Goal: Transaction & Acquisition: Purchase product/service

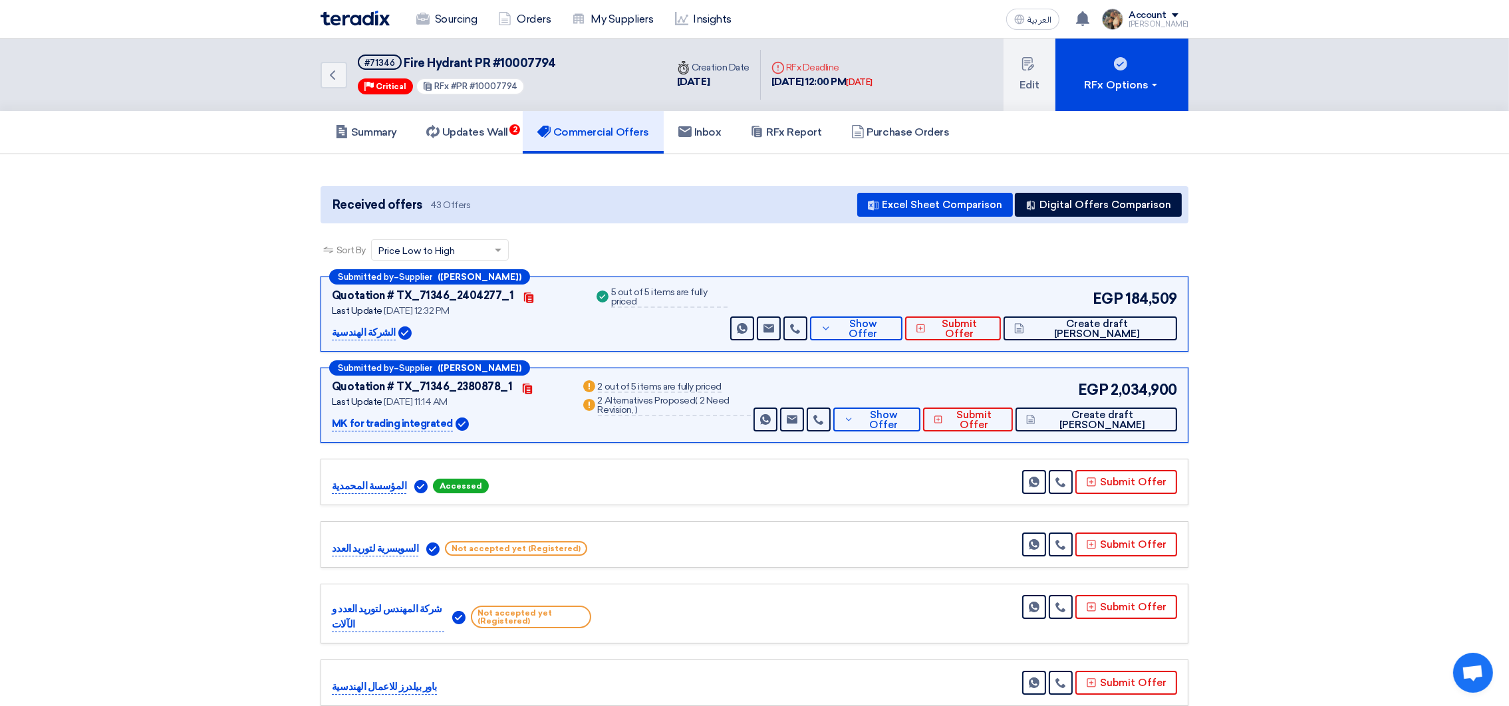
click at [337, 21] on img at bounding box center [355, 18] width 69 height 15
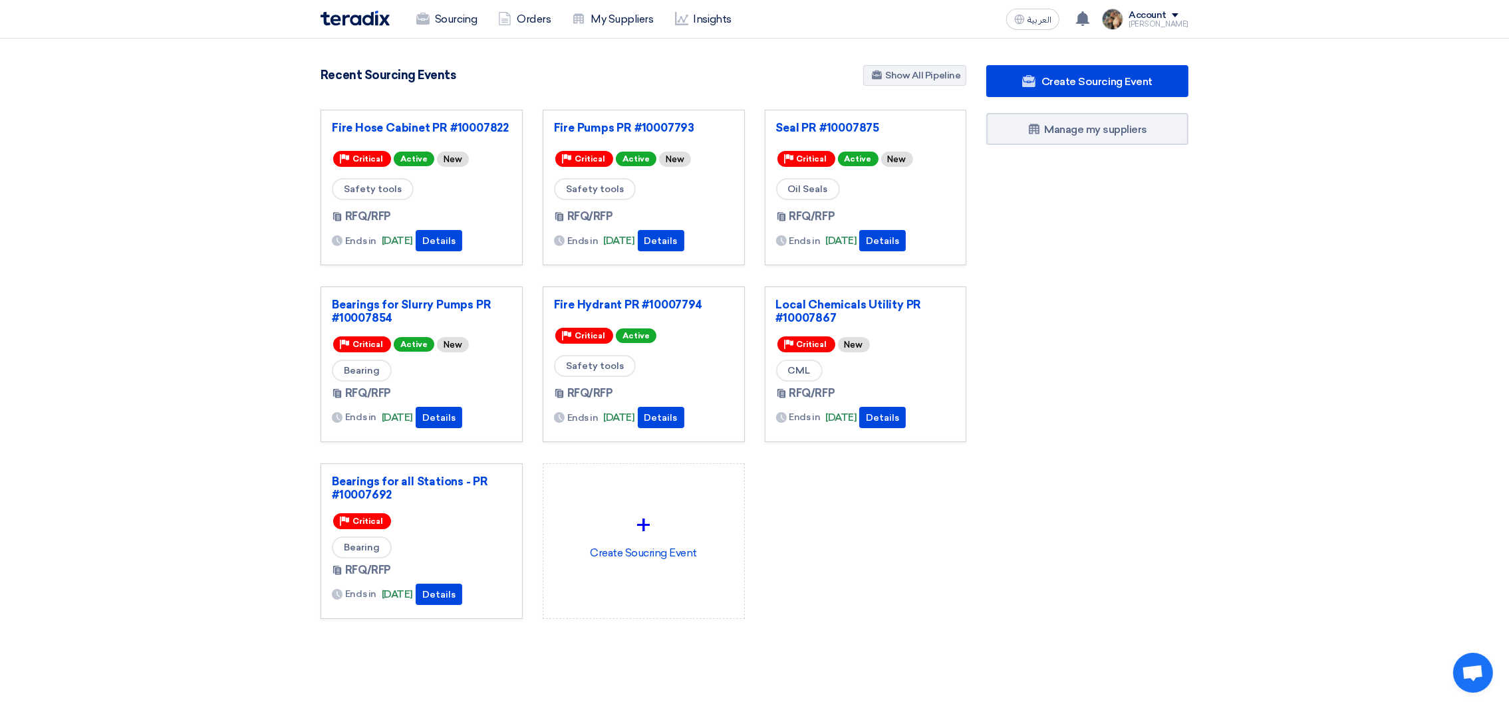
click at [618, 297] on div "Fire Hydrant PR #10007794 Priority Critical Active Safety tools RFQ/RFP Ends in" at bounding box center [644, 365] width 202 height 156
click at [622, 301] on link "Fire Hydrant PR #10007794" at bounding box center [644, 304] width 180 height 13
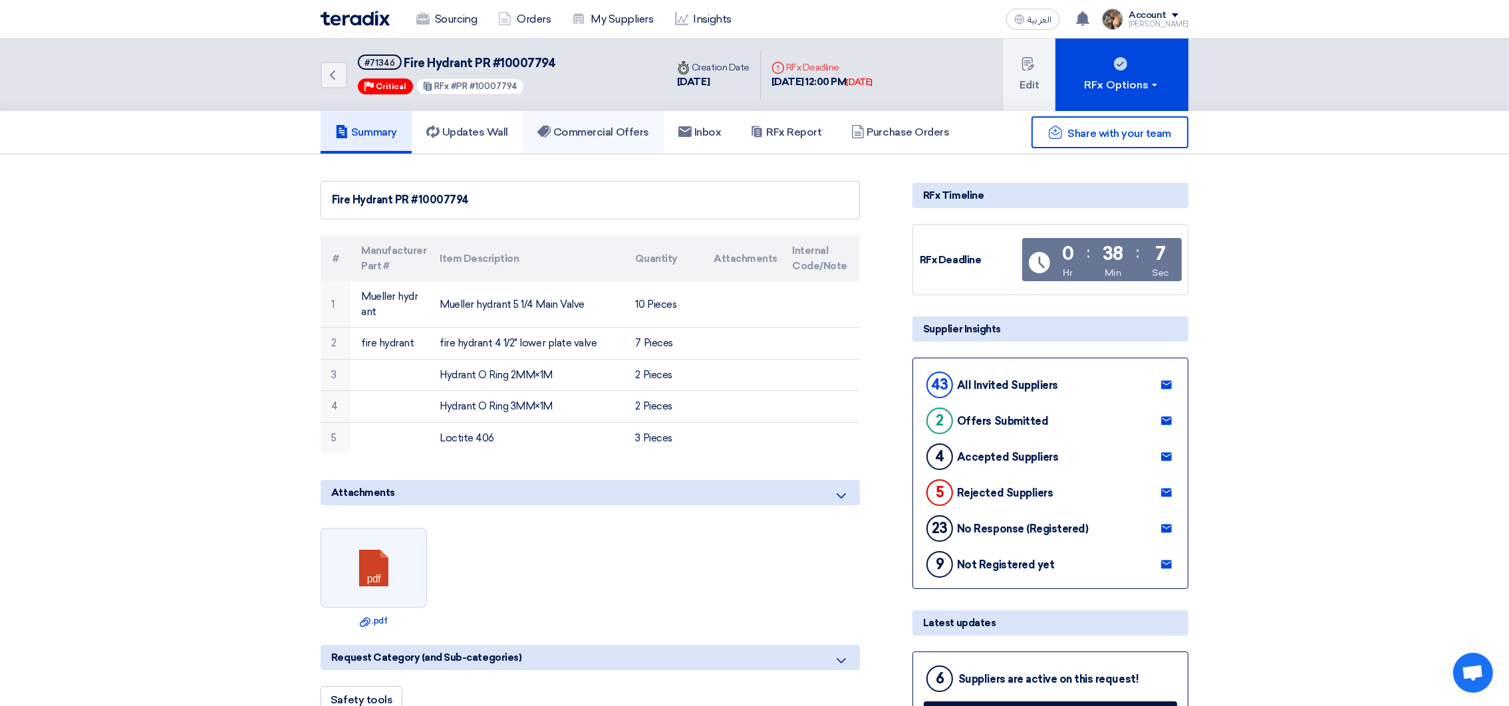
click at [583, 134] on h5 "Commercial Offers" at bounding box center [593, 132] width 112 height 13
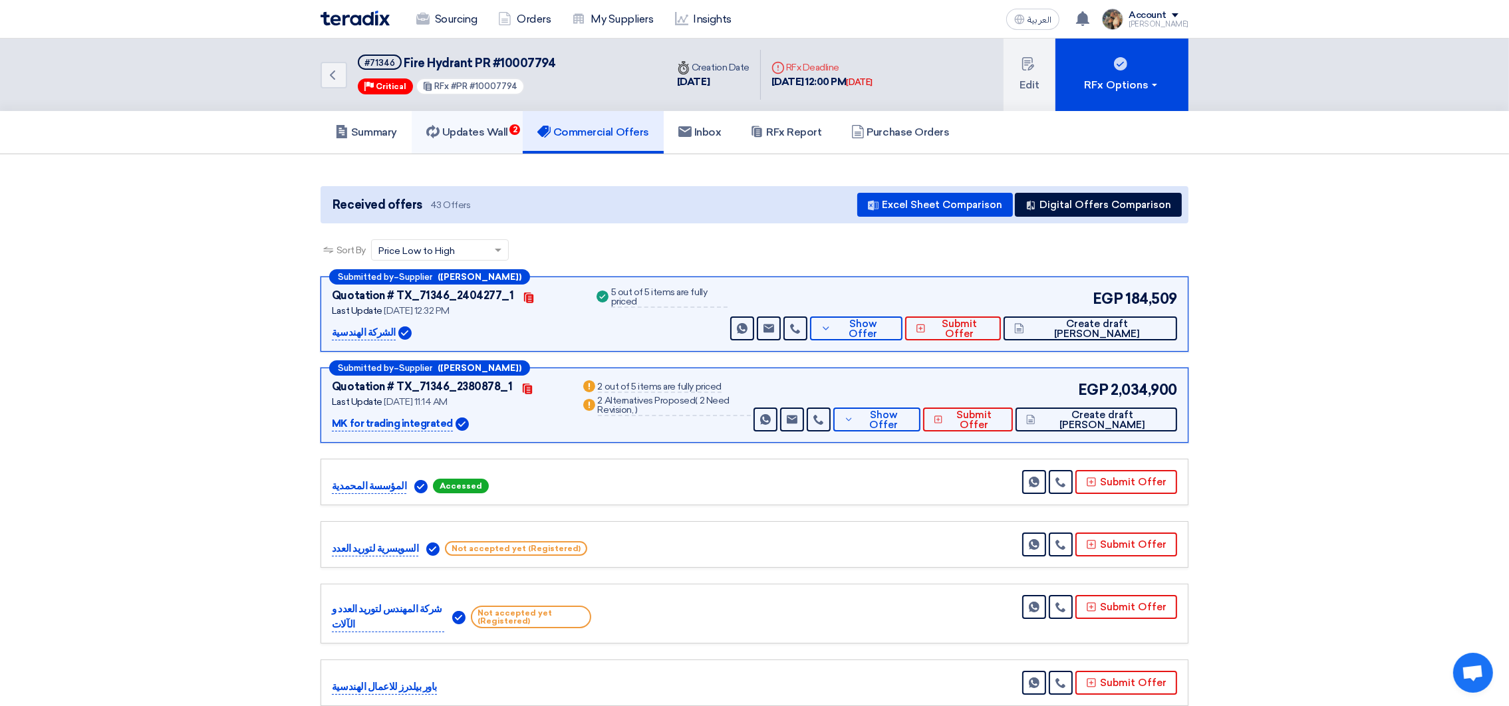
click at [481, 114] on link "Updates Wall 2" at bounding box center [467, 132] width 111 height 43
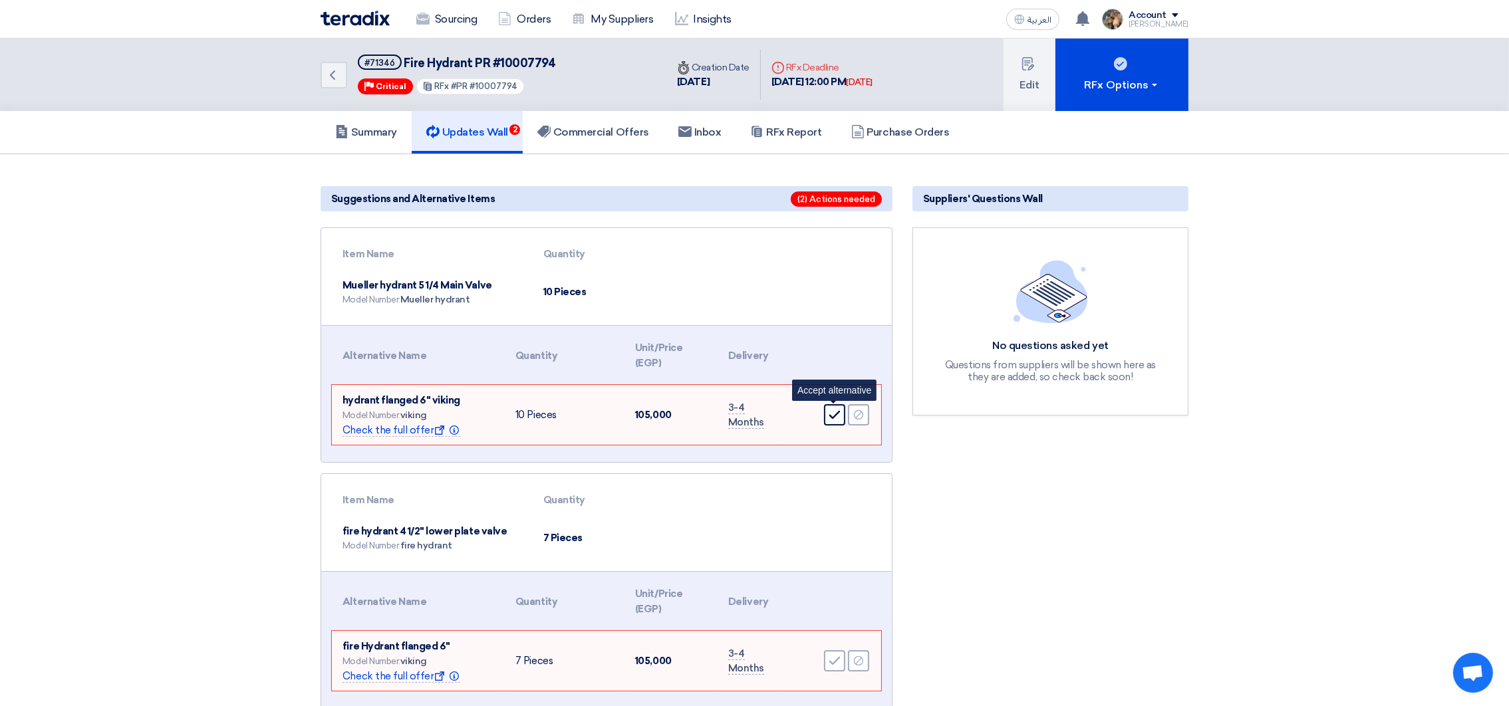
click at [831, 420] on div "Accept" at bounding box center [834, 414] width 21 height 21
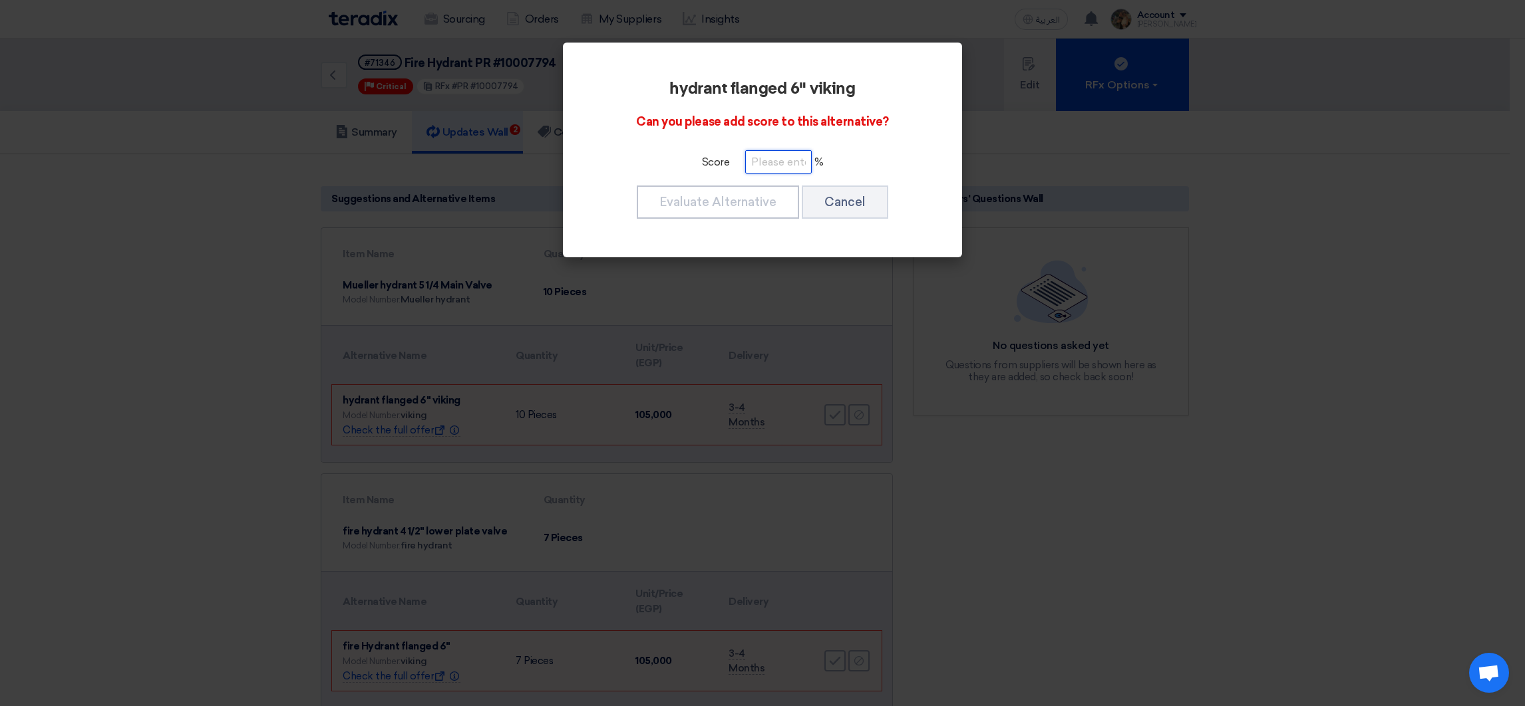
click at [772, 156] on input "number" at bounding box center [778, 161] width 67 height 23
drag, startPoint x: 775, startPoint y: 158, endPoint x: 705, endPoint y: 156, distance: 69.9
click at [700, 156] on div "Score 100 %" at bounding box center [762, 161] width 325 height 23
type input "100"
click at [767, 214] on button "Evaluate Alternative" at bounding box center [718, 202] width 162 height 33
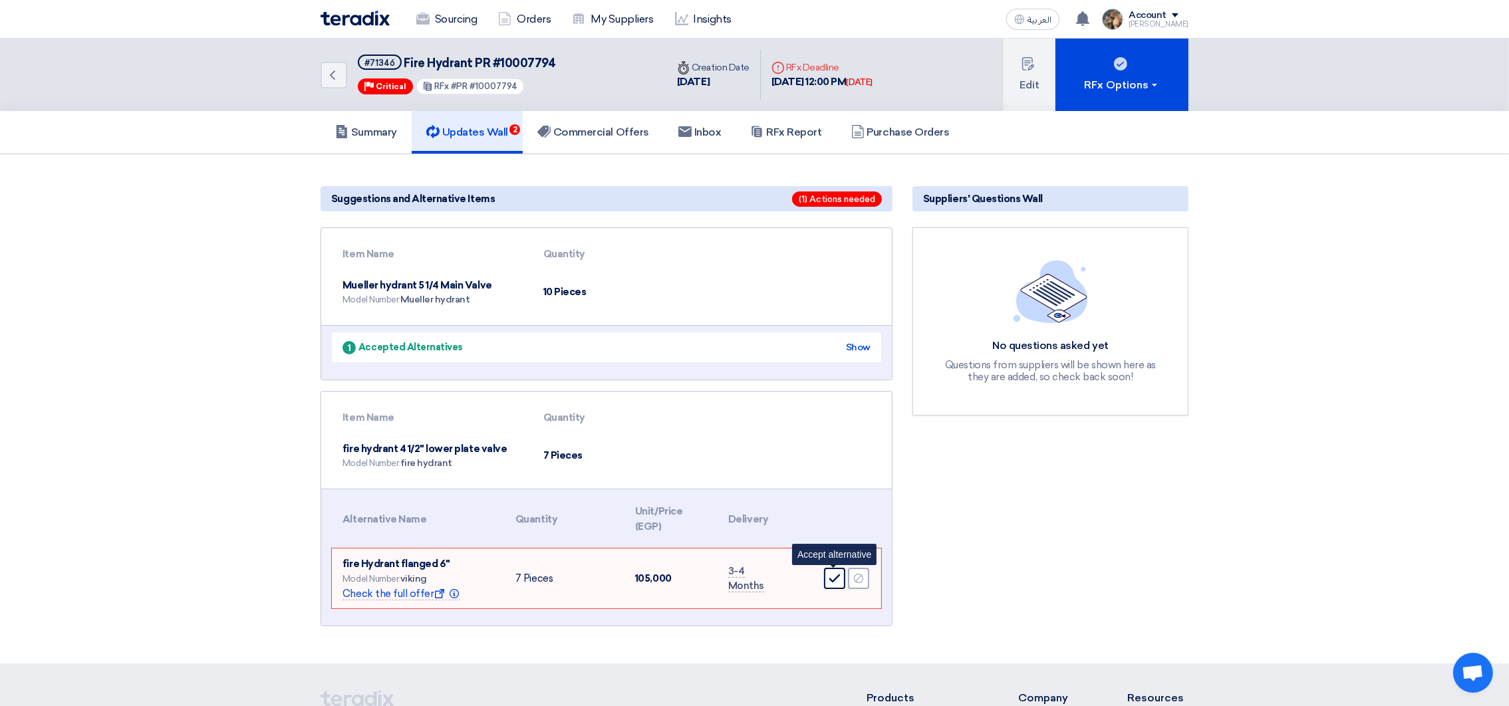
click at [825, 576] on div "Accept" at bounding box center [834, 578] width 21 height 21
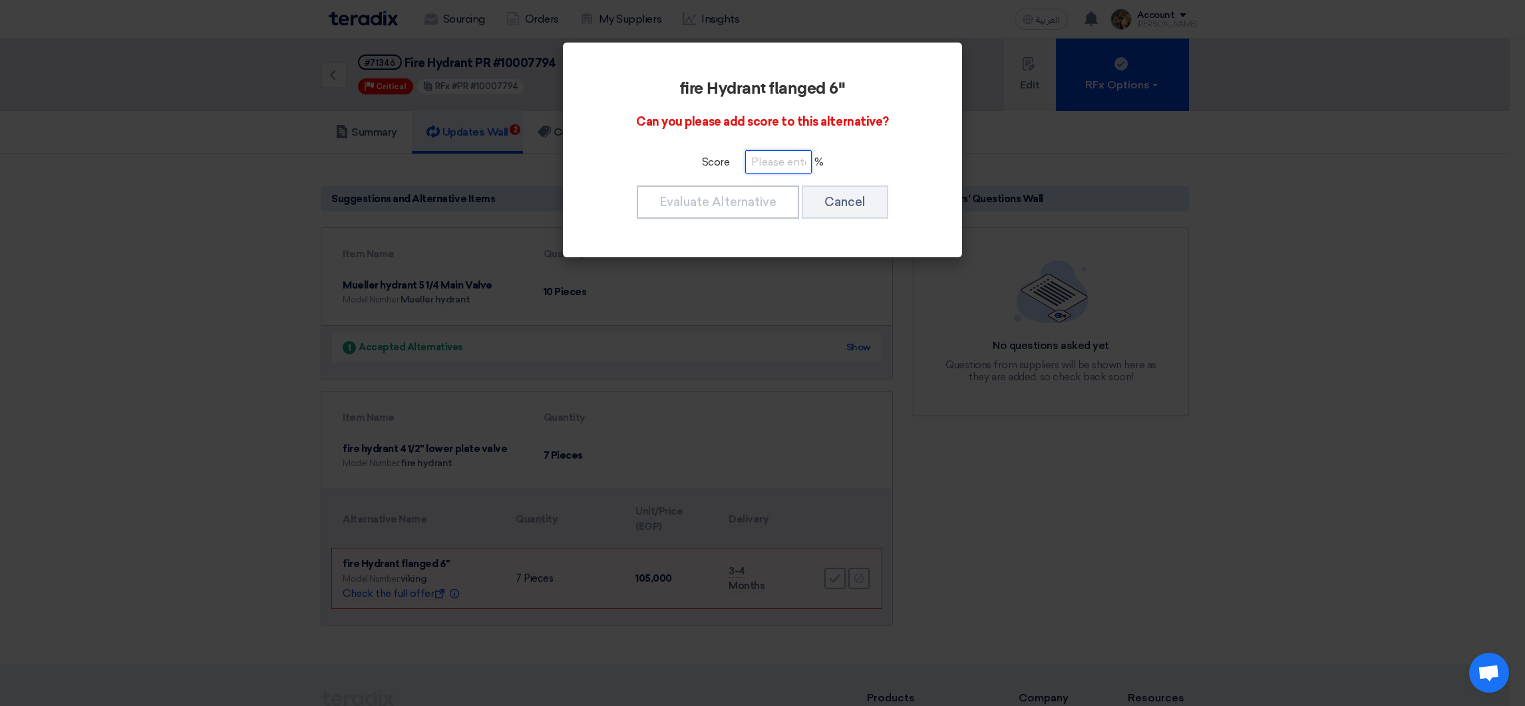
click at [760, 164] on input "number" at bounding box center [778, 161] width 67 height 23
paste input "100"
type input "100"
click at [741, 201] on button "Evaluate Alternative" at bounding box center [718, 202] width 162 height 33
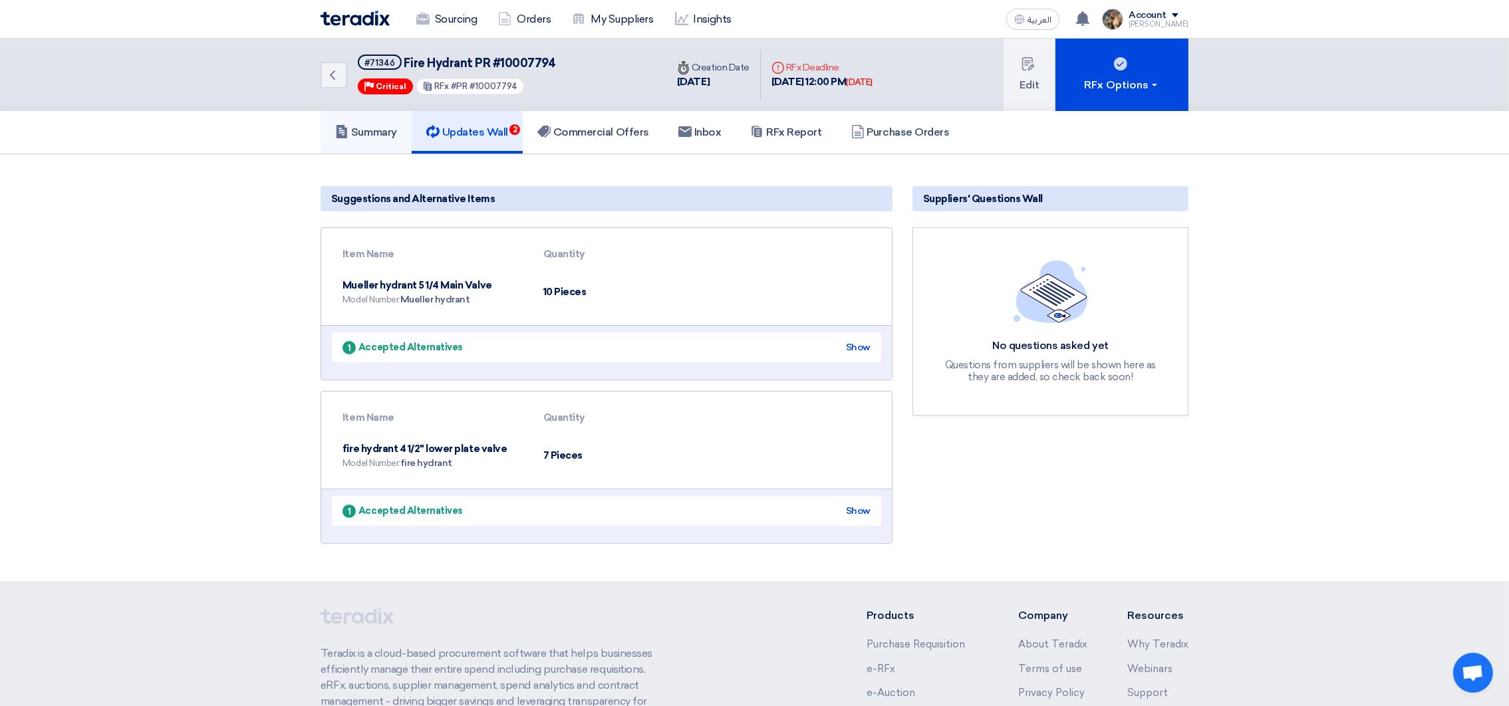
click at [370, 127] on h5 "Summary" at bounding box center [366, 132] width 62 height 13
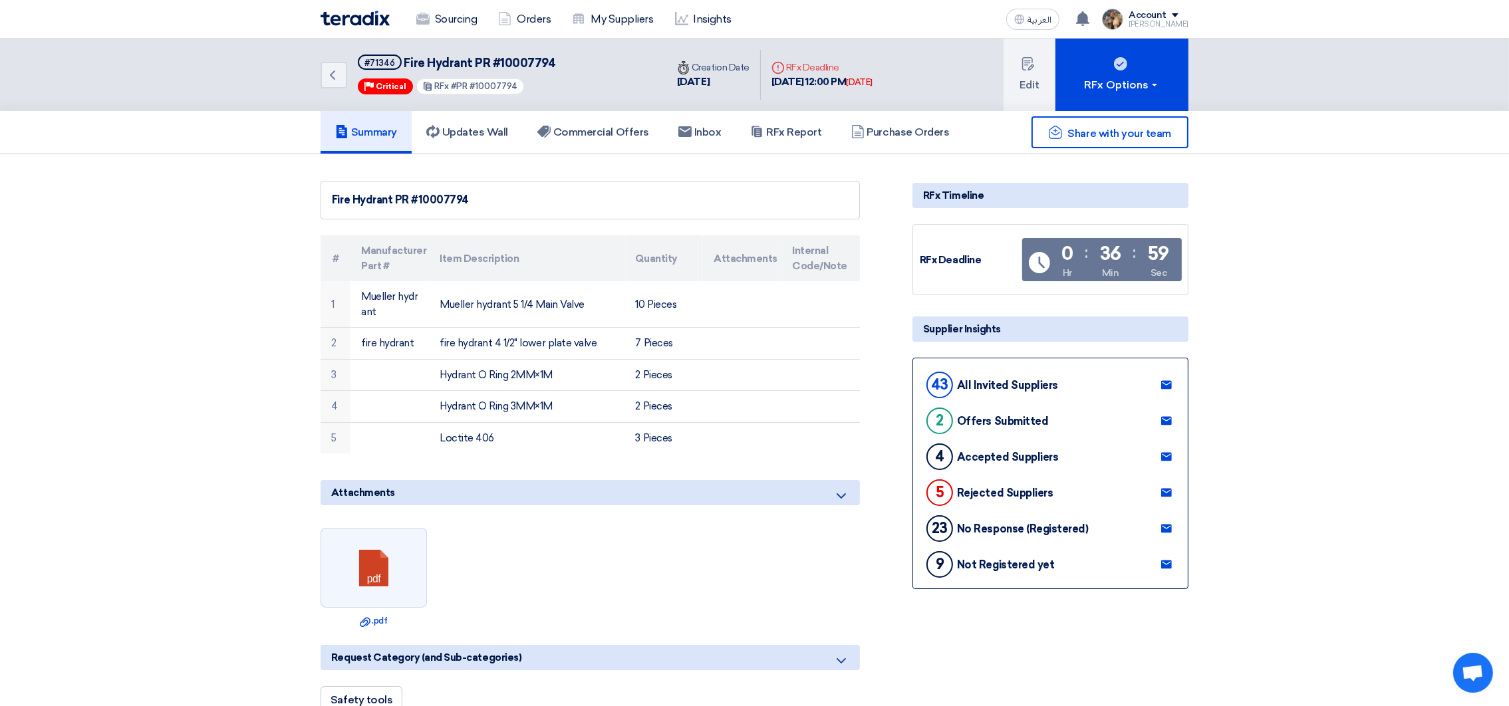
click at [363, 26] on div "Sourcing Orders My Suppliers Insights" at bounding box center [581, 19] width 521 height 29
click at [361, 23] on img at bounding box center [355, 18] width 69 height 15
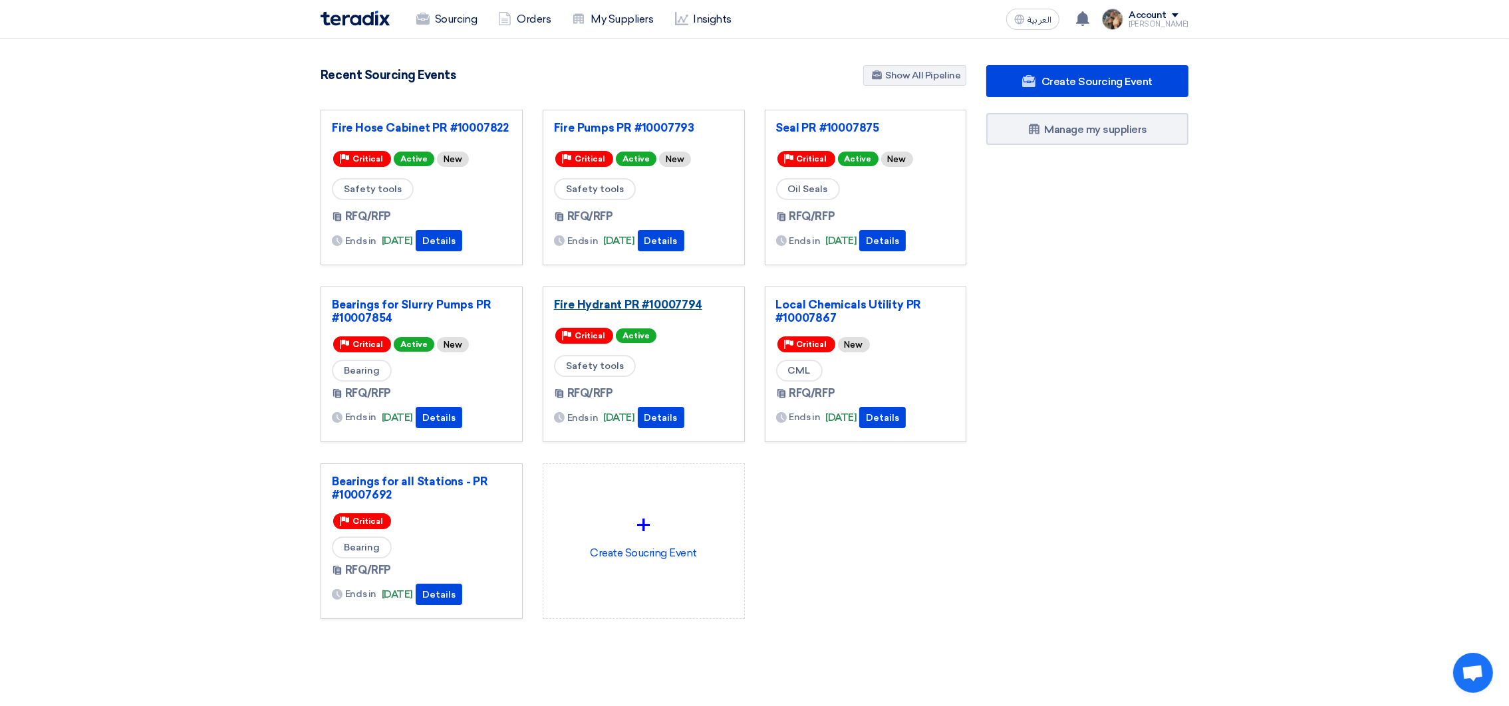
click at [626, 306] on link "Fire Hydrant PR #10007794" at bounding box center [644, 304] width 180 height 13
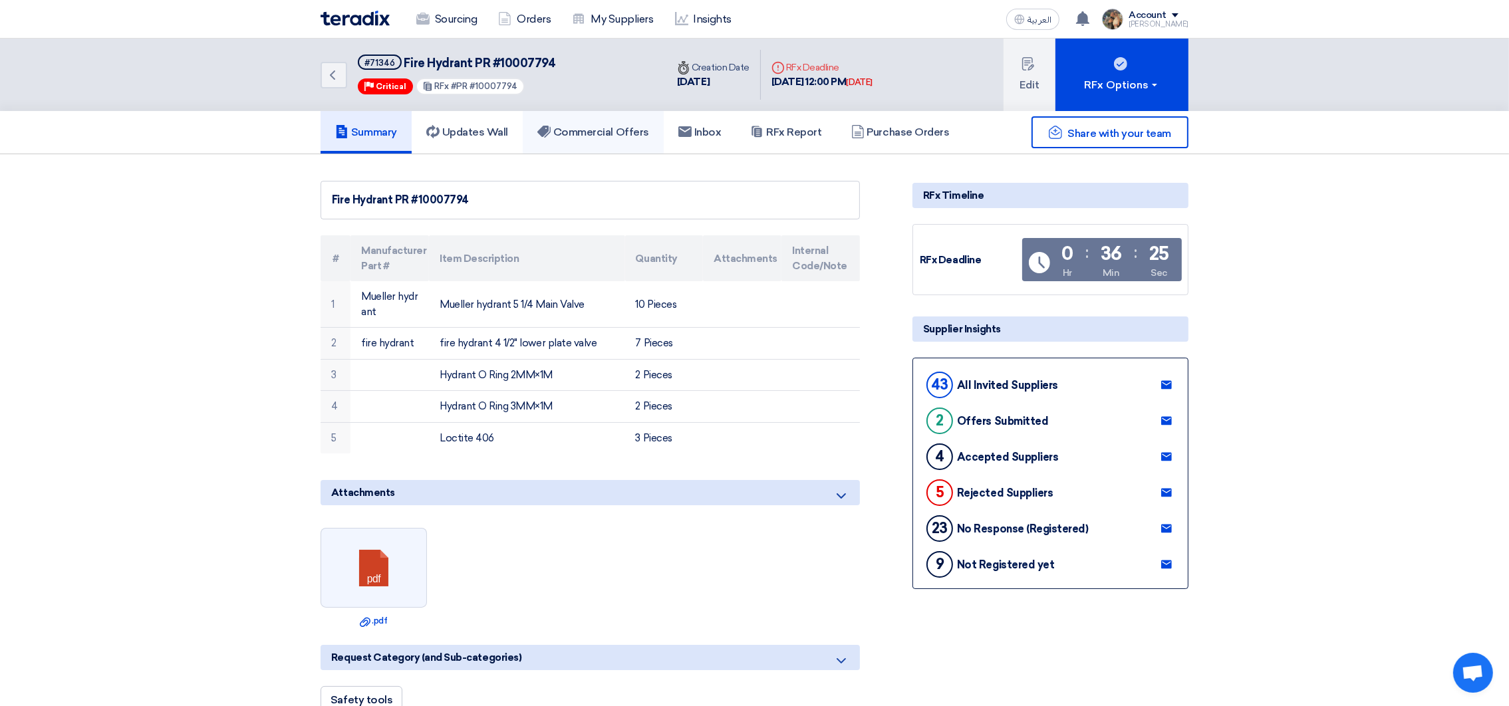
click at [605, 127] on h5 "Commercial Offers" at bounding box center [593, 132] width 112 height 13
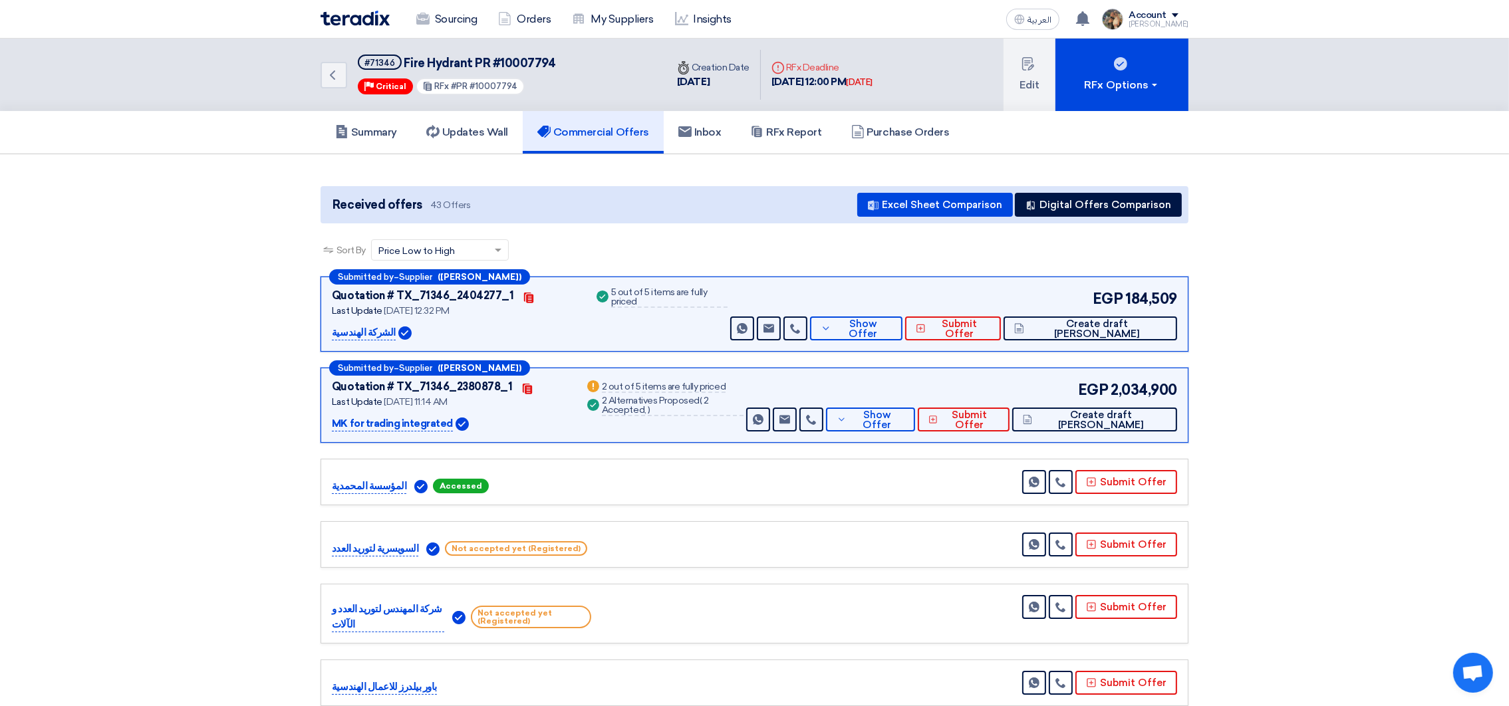
click at [939, 344] on div "Submitted by – Supplier ([PERSON_NAME]) Quotation # TX_71346_2404277_1 Contacts…" at bounding box center [755, 314] width 868 height 75
click at [893, 325] on span "Show Offer" at bounding box center [864, 329] width 58 height 20
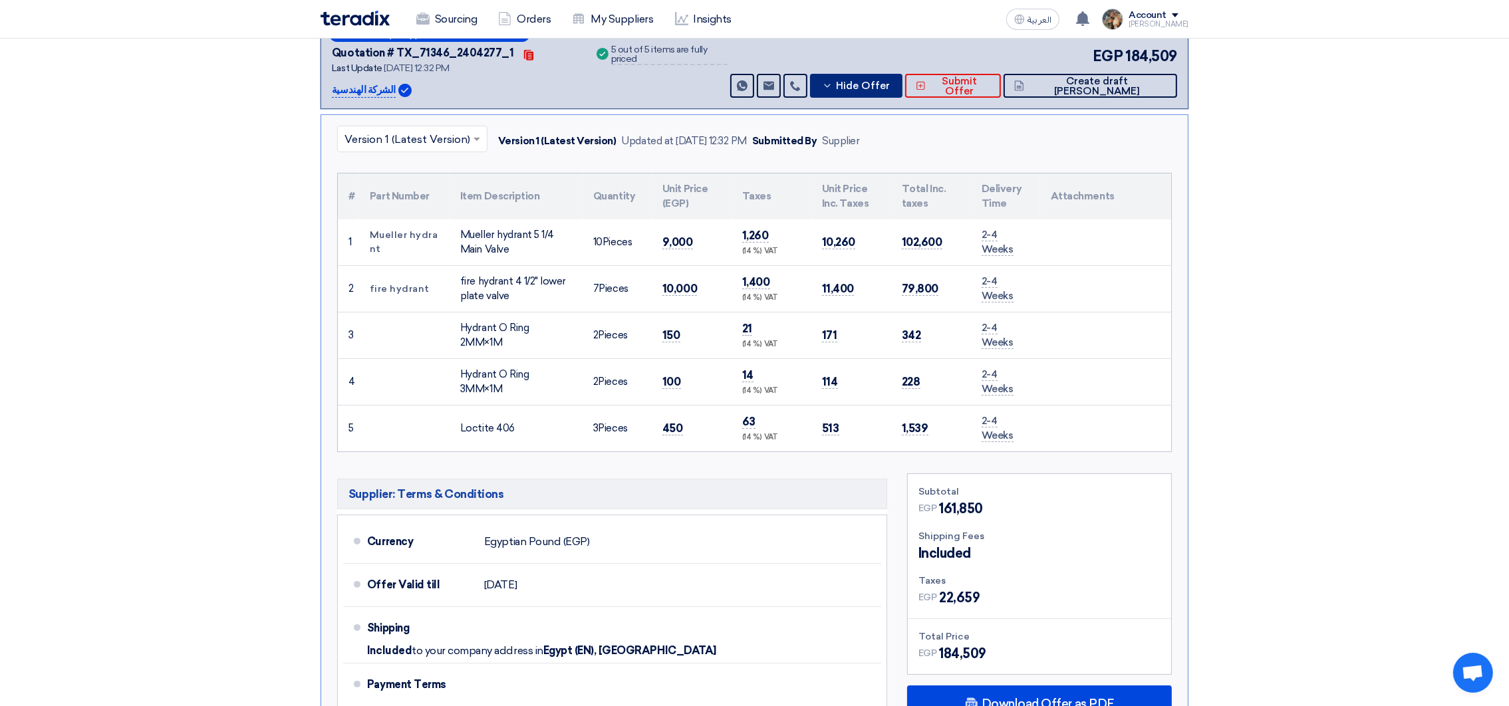
scroll to position [200, 0]
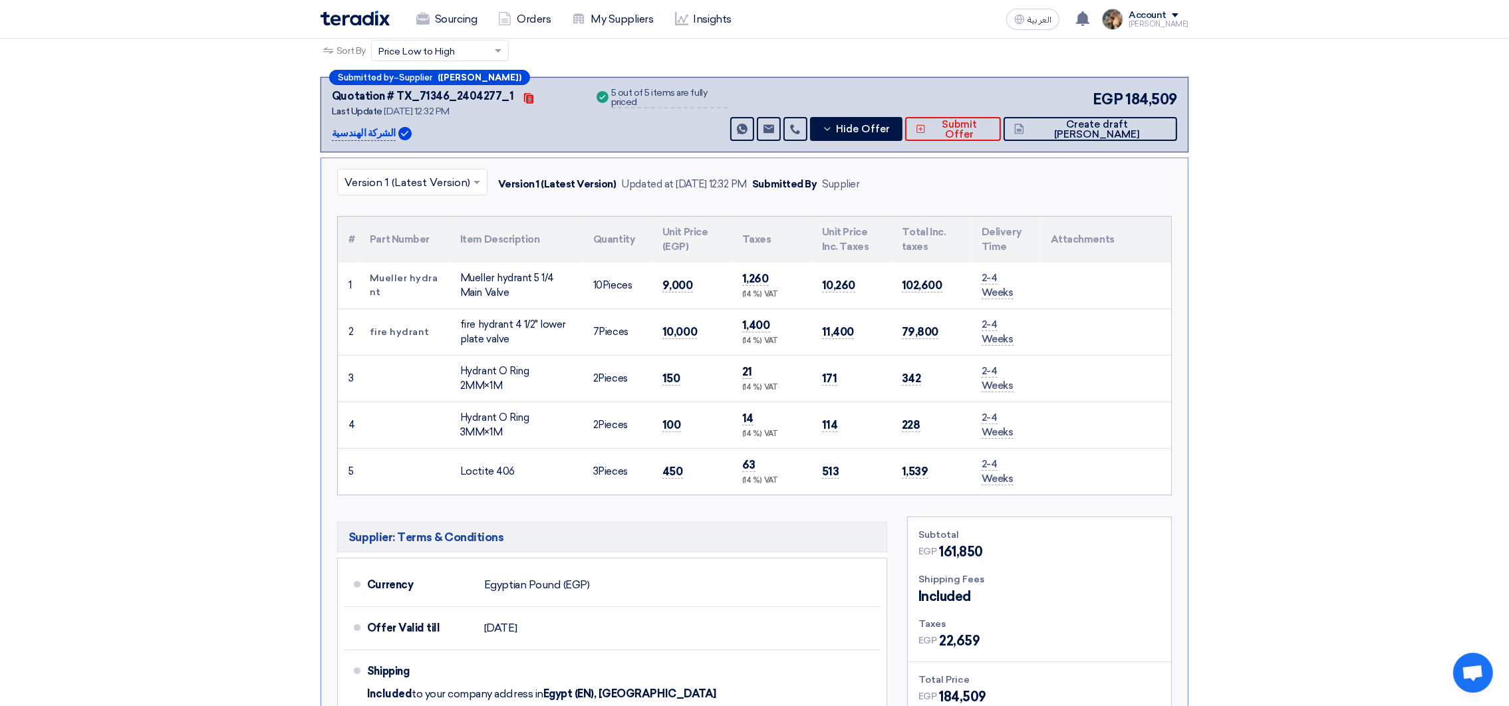
drag, startPoint x: 661, startPoint y: 281, endPoint x: 1076, endPoint y: 482, distance: 461.7
click at [1076, 482] on tbody "1 [PERSON_NAME] hydrant [PERSON_NAME] hydrant 5 1/4 Main Valve 10 2 7" at bounding box center [754, 379] width 833 height 232
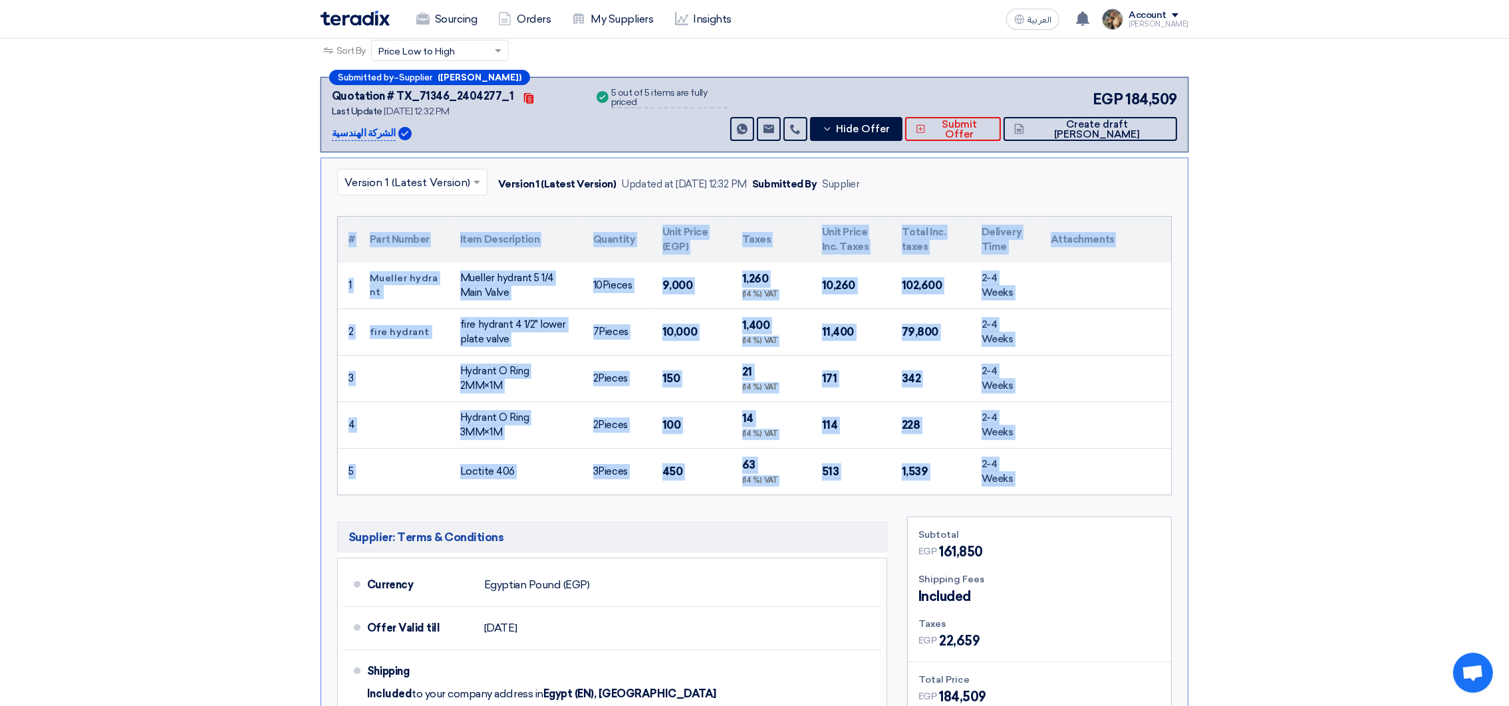
drag, startPoint x: 334, startPoint y: 222, endPoint x: 1047, endPoint y: 488, distance: 761.1
click at [1047, 488] on div "× Version 1 (Latest Version) Version 1 (Latest Version) Updated at [DATE] 12:32…" at bounding box center [755, 480] width 868 height 645
click at [768, 478] on div "(14 %) VAT" at bounding box center [771, 481] width 59 height 11
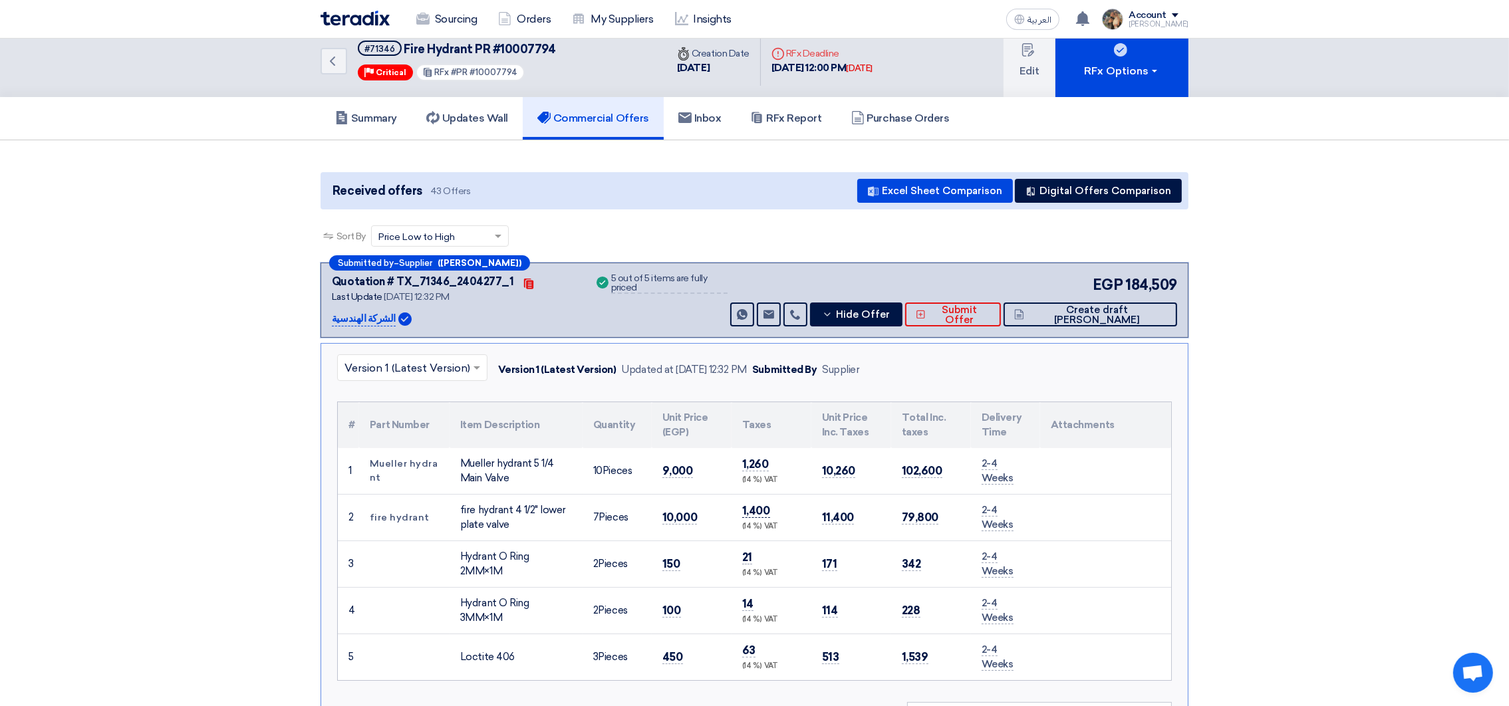
scroll to position [0, 0]
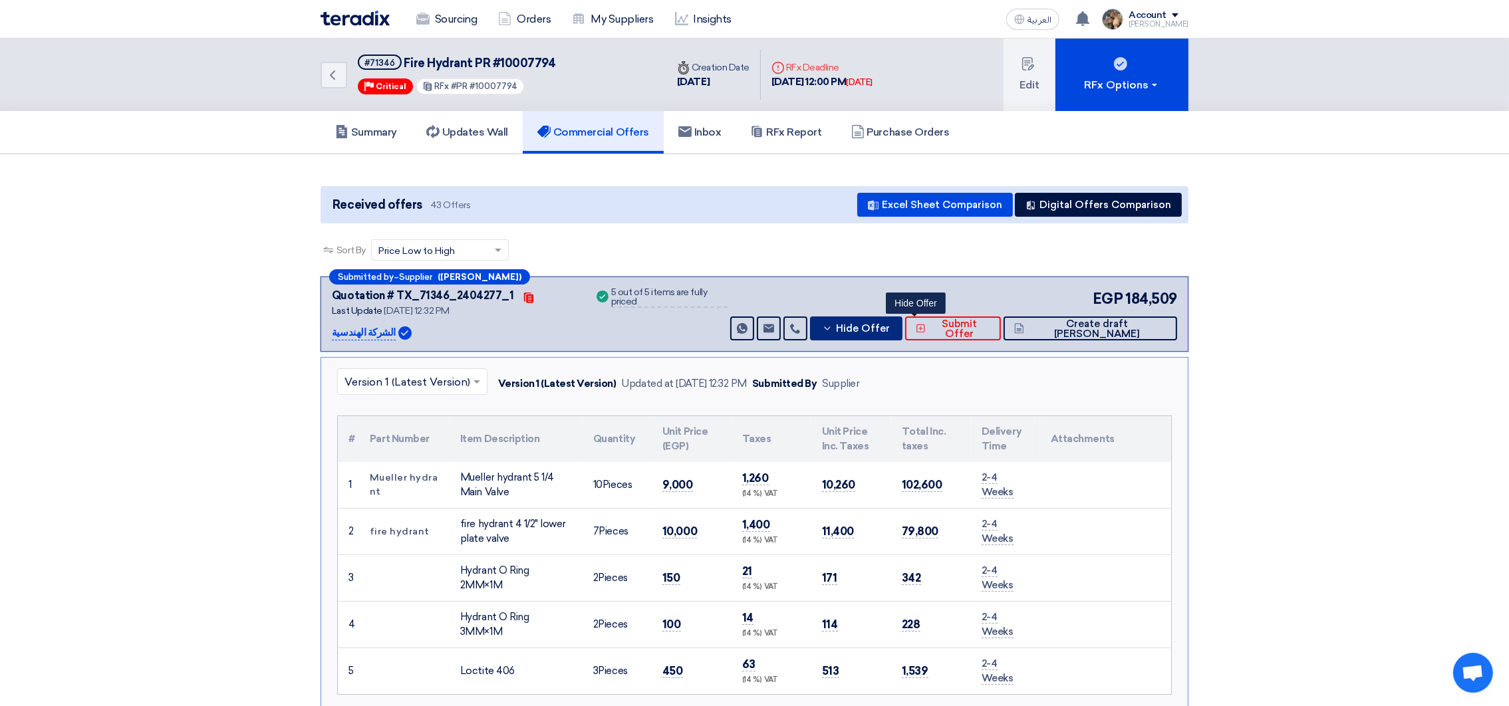
click at [833, 329] on icon at bounding box center [827, 328] width 11 height 11
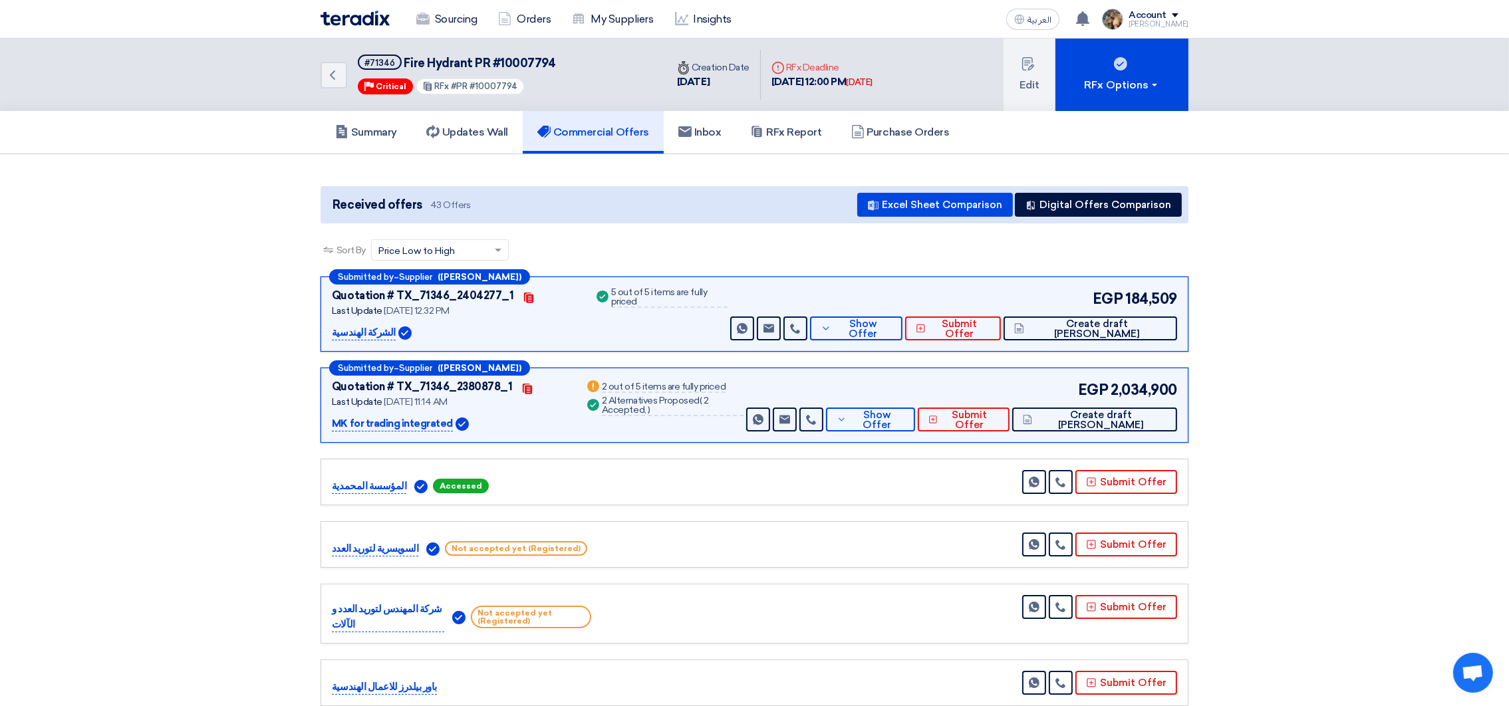
click at [331, 23] on img at bounding box center [355, 18] width 69 height 15
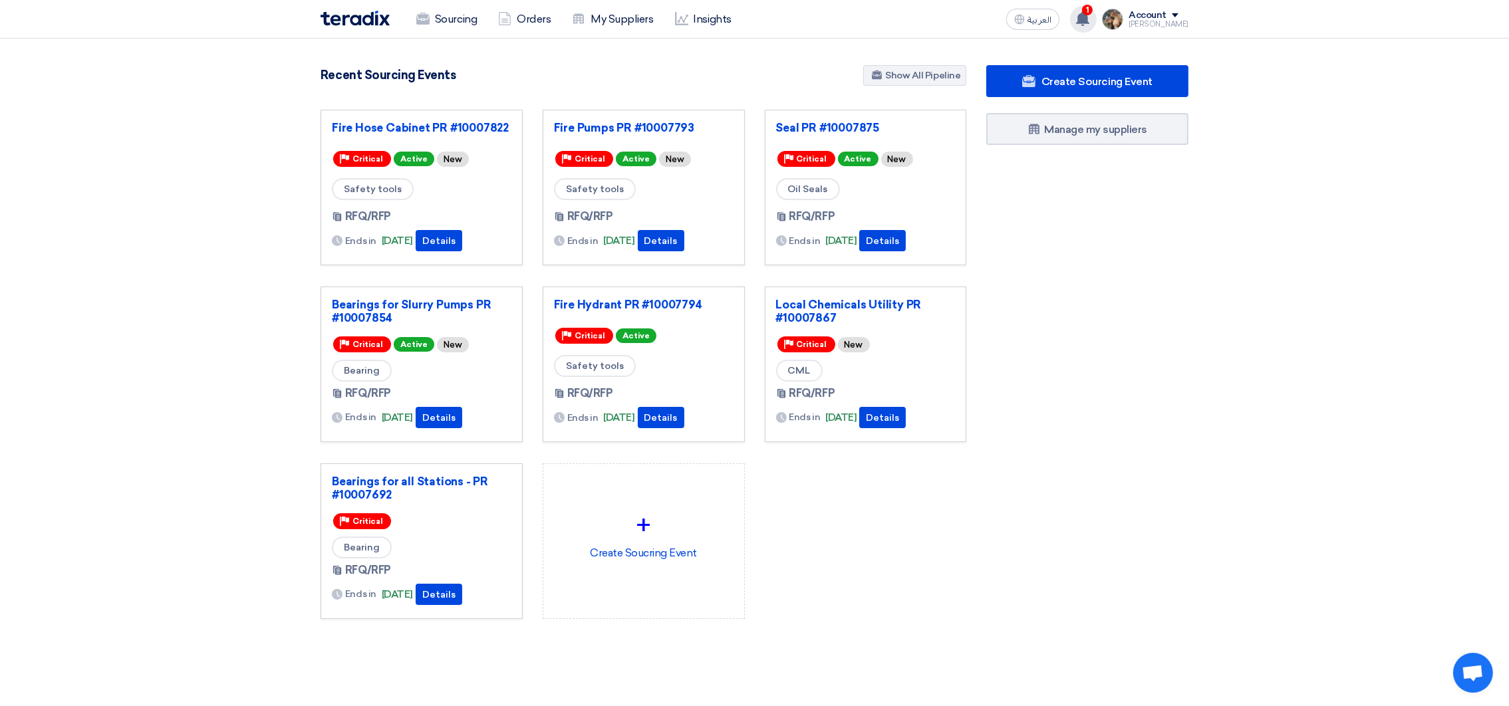
click at [1090, 25] on use at bounding box center [1082, 18] width 13 height 15
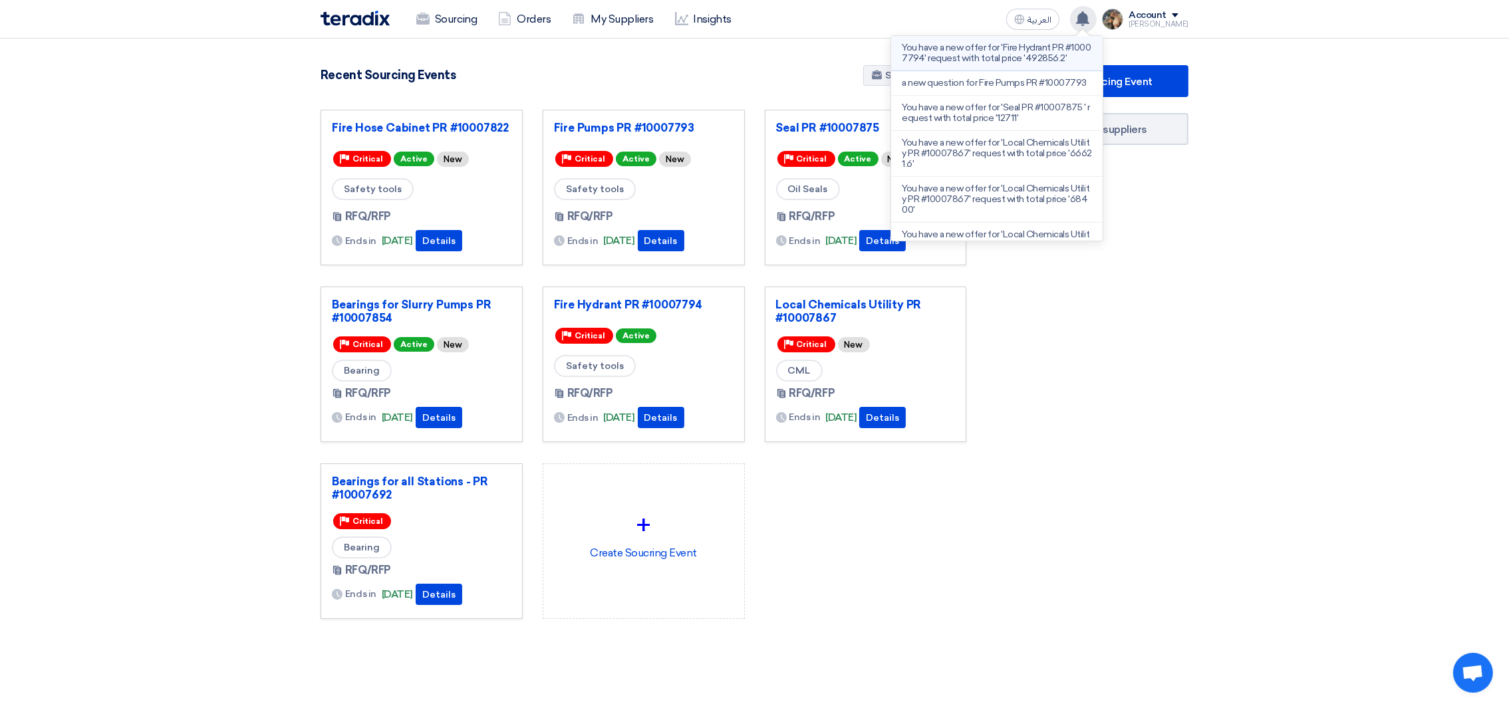
click at [955, 53] on p "You have a new offer for 'Fire Hydrant PR #10007794' request with total price '…" at bounding box center [997, 53] width 190 height 21
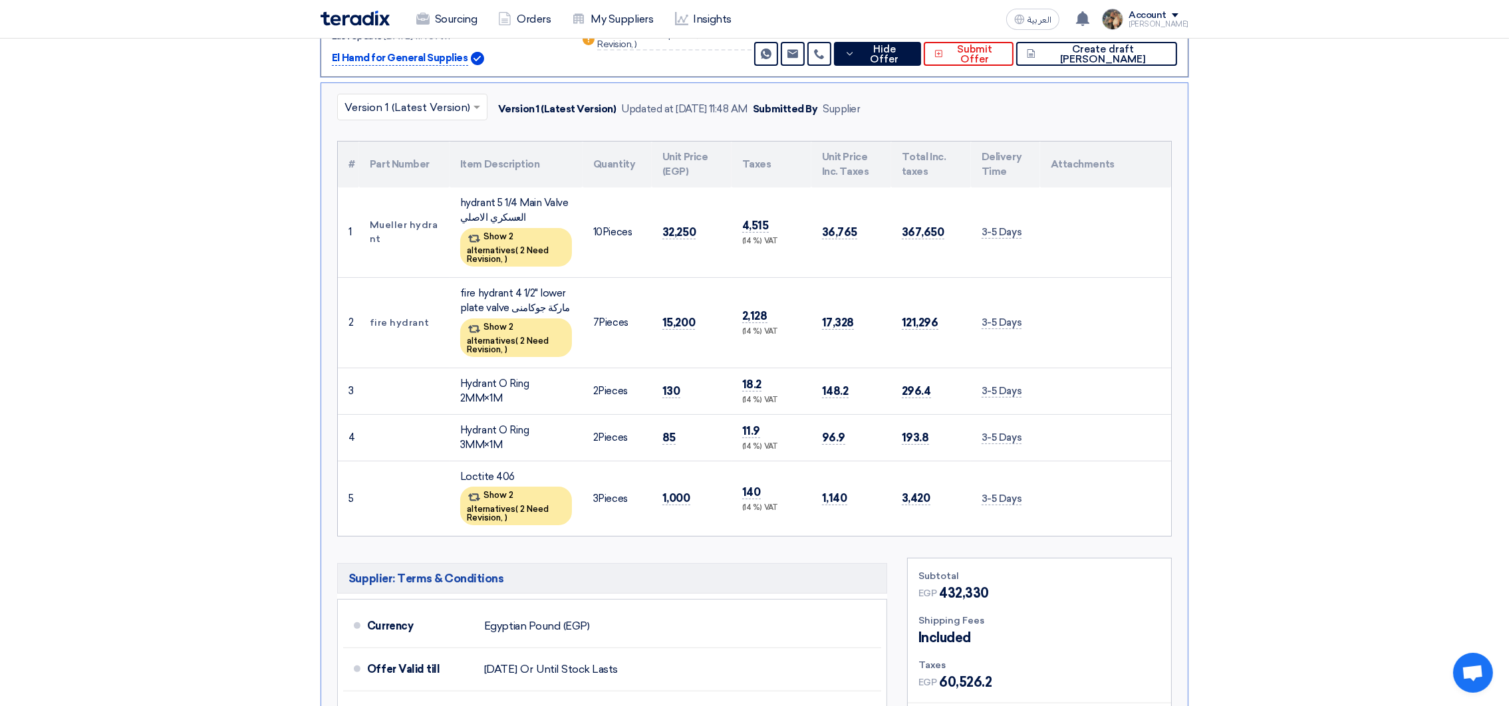
scroll to position [266, 0]
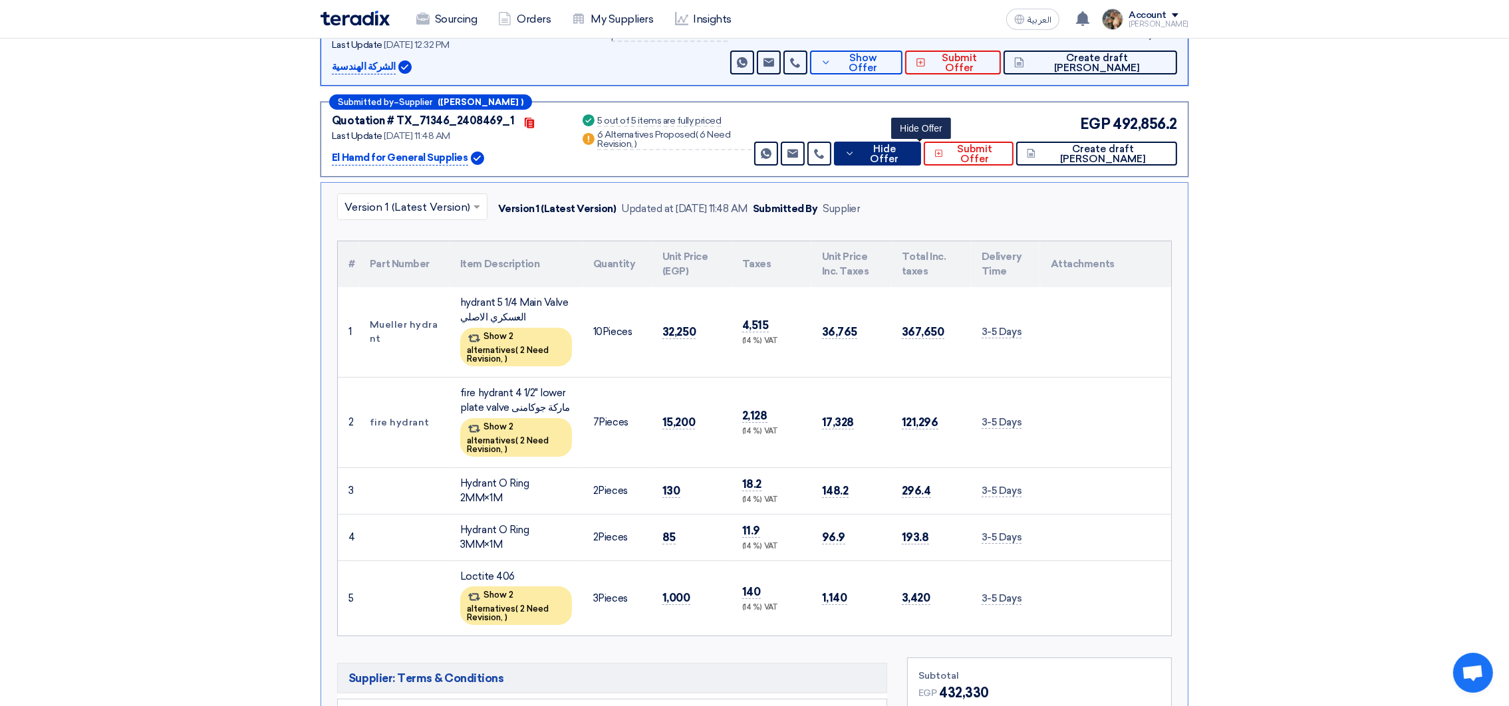
click at [909, 156] on span "Hide Offer" at bounding box center [885, 154] width 52 height 20
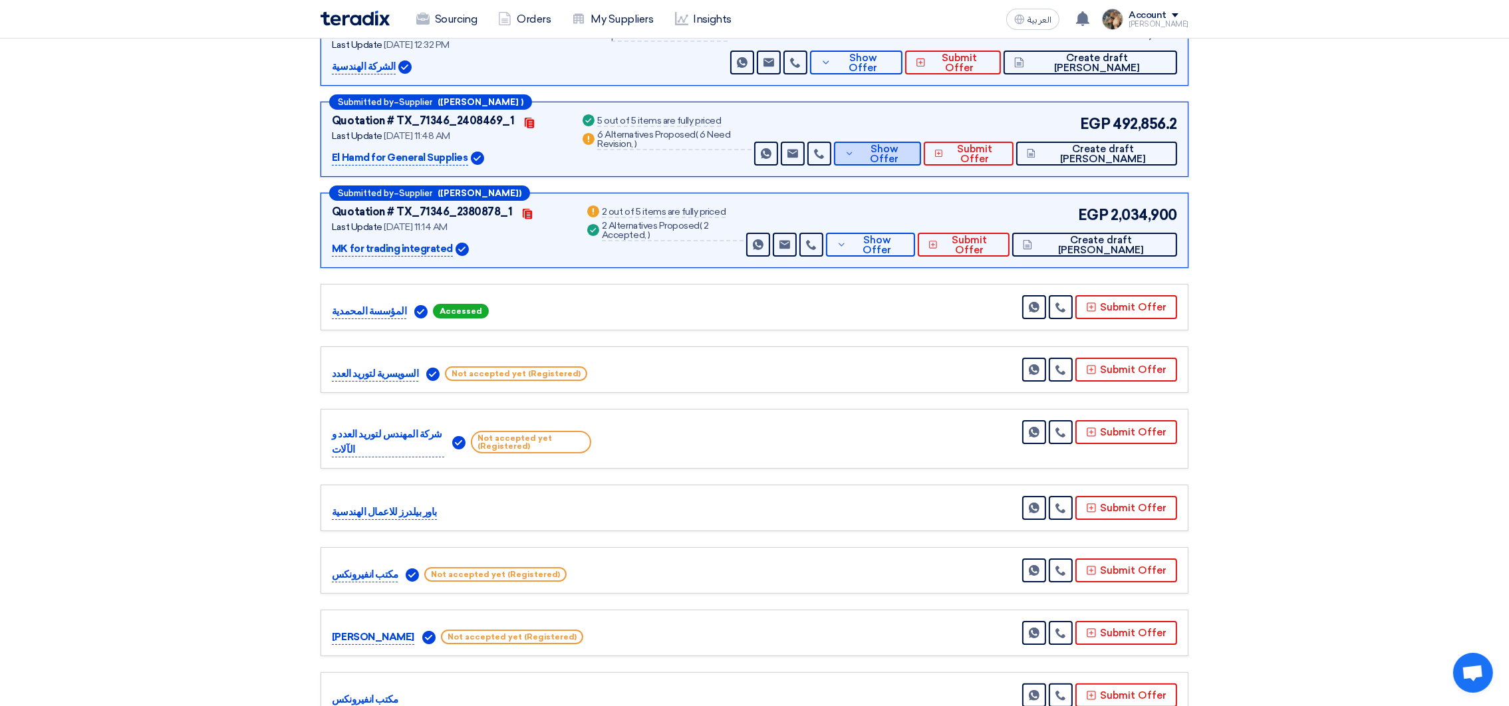
scroll to position [0, 0]
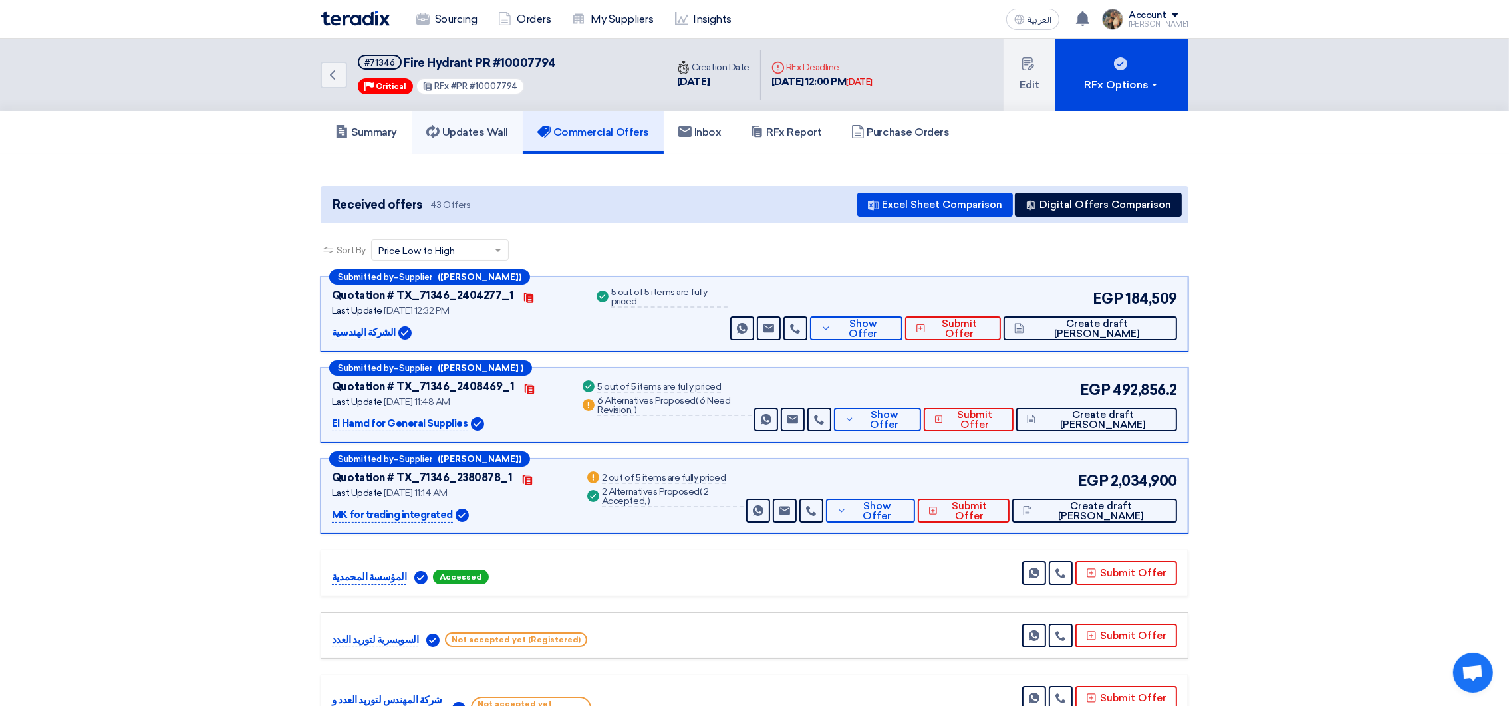
click at [516, 132] on link "Updates Wall" at bounding box center [467, 132] width 111 height 43
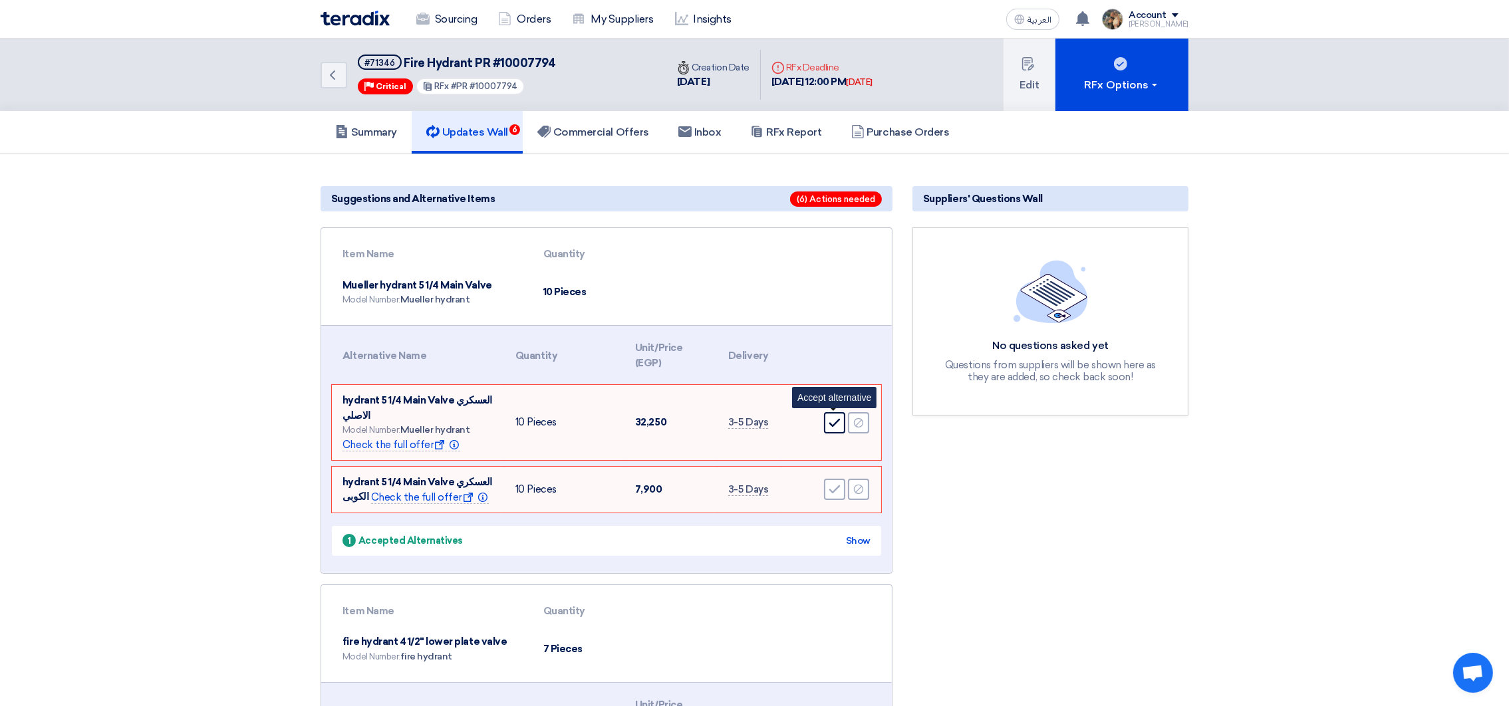
click at [832, 420] on icon "Accept" at bounding box center [835, 423] width 12 height 12
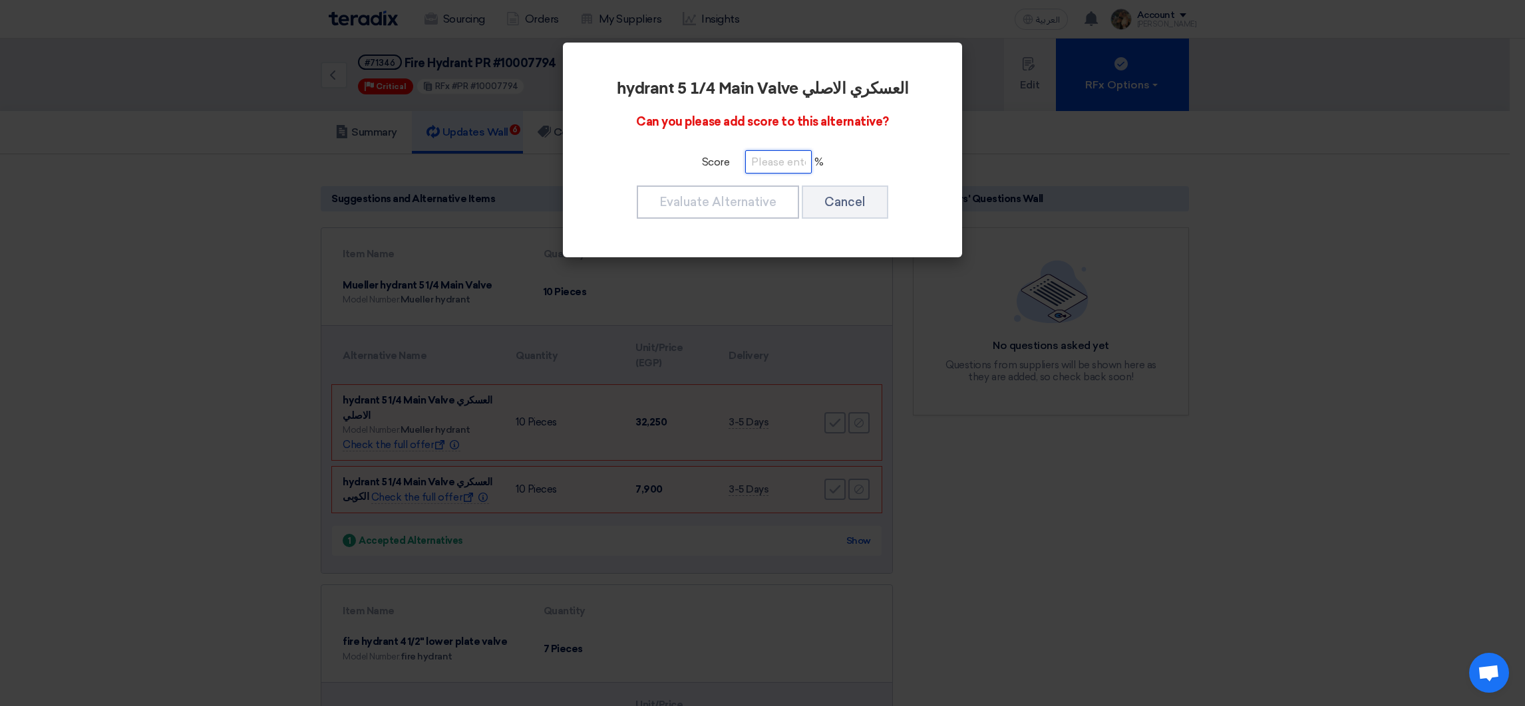
click at [764, 158] on input "number" at bounding box center [778, 161] width 67 height 23
type input "100"
click at [664, 202] on button "Evaluate Alternative" at bounding box center [718, 202] width 162 height 33
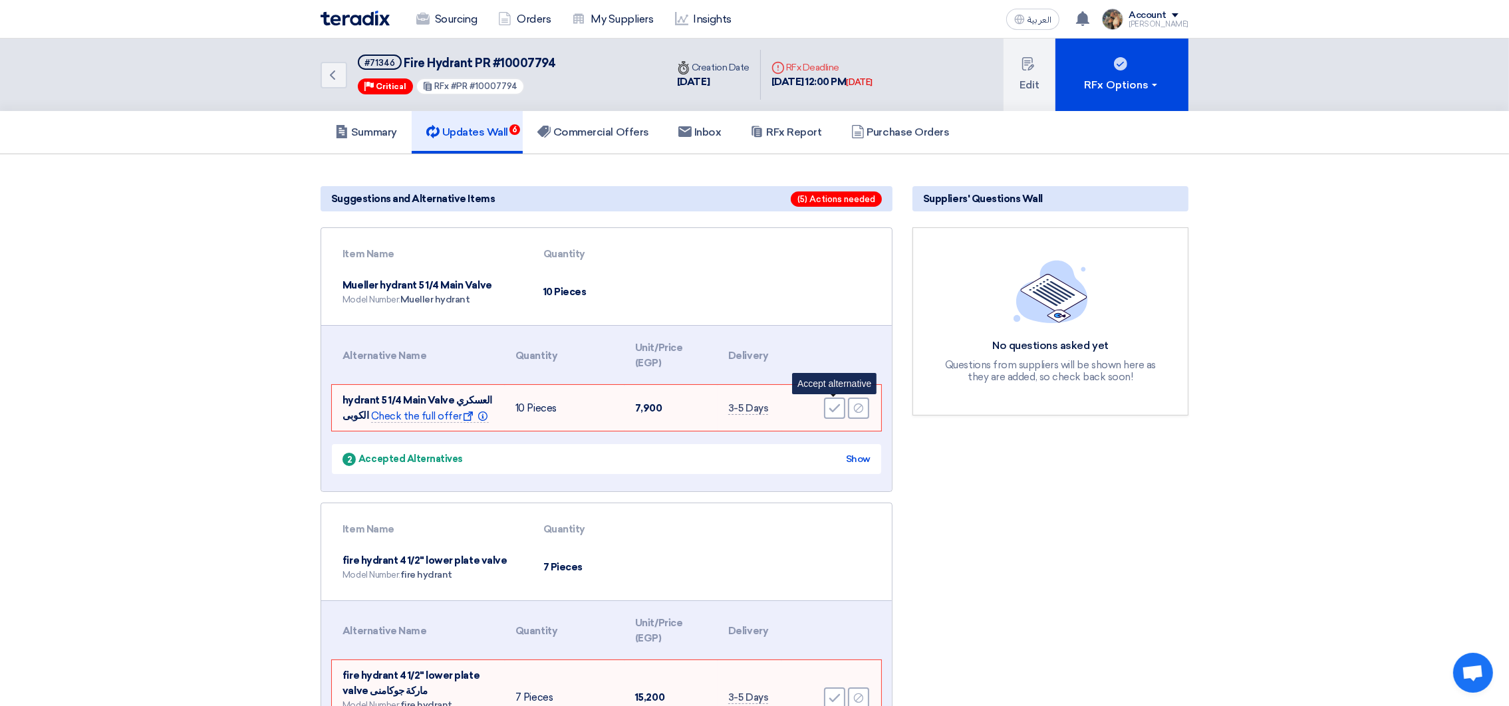
click at [837, 398] on div "Accept" at bounding box center [834, 408] width 21 height 21
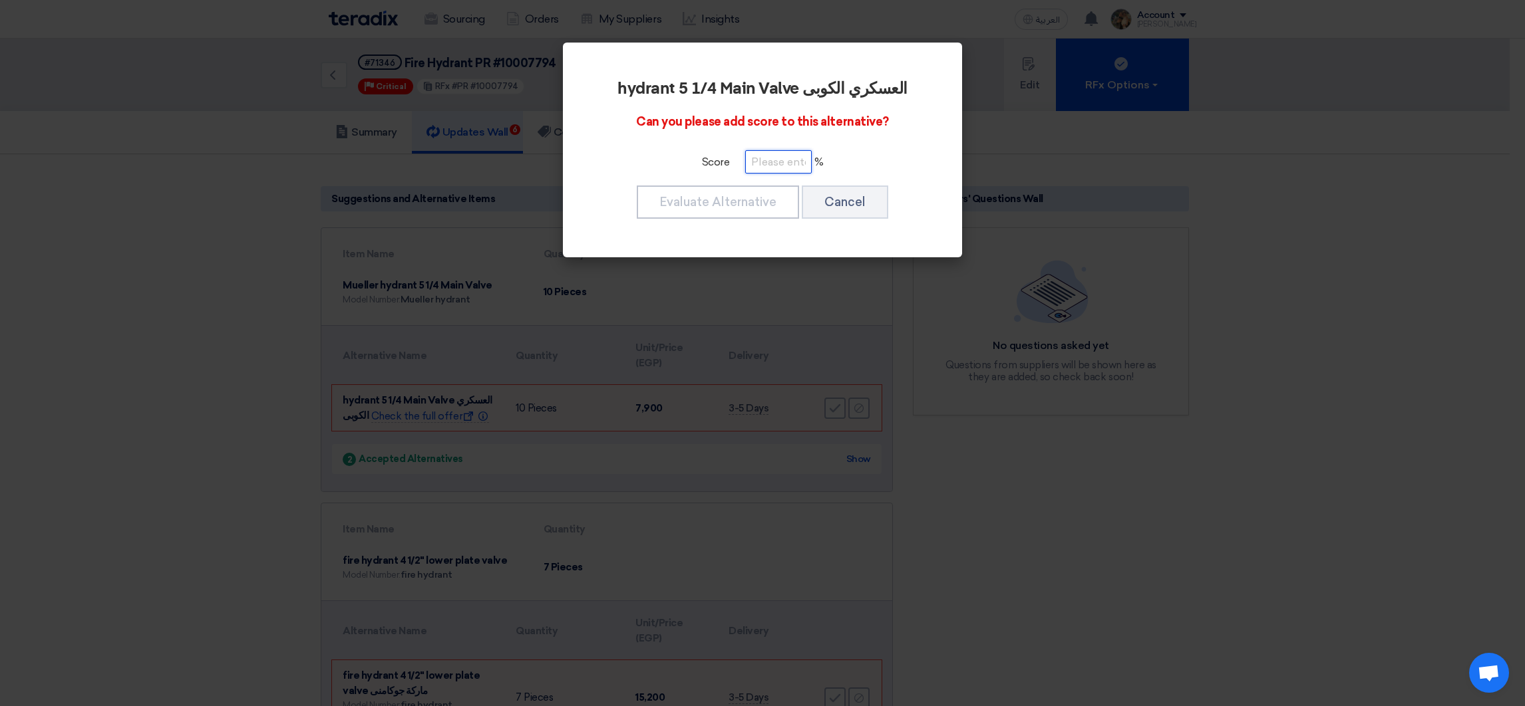
paste input "100"
type input "100"
click at [737, 198] on button "Evaluate Alternative" at bounding box center [718, 202] width 162 height 33
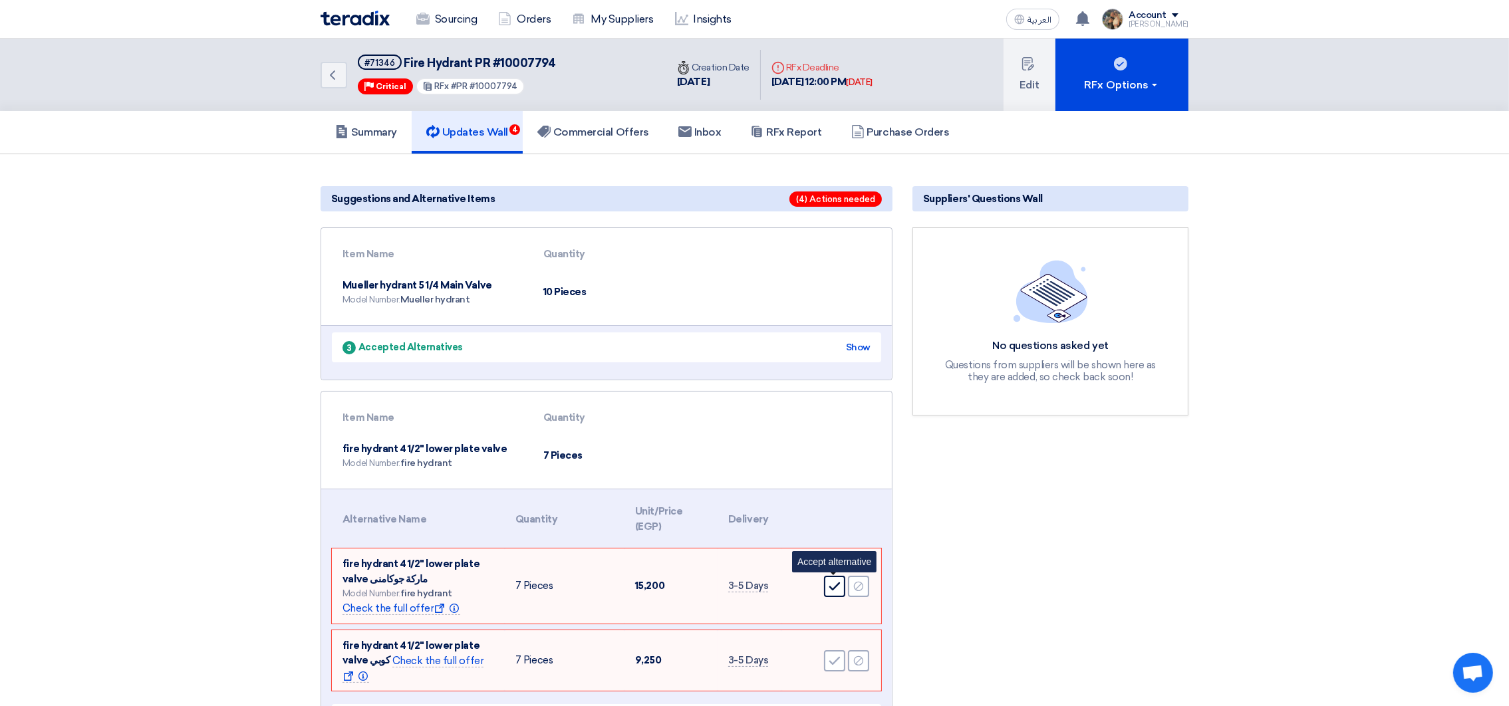
click at [829, 582] on icon "Accept" at bounding box center [835, 587] width 12 height 12
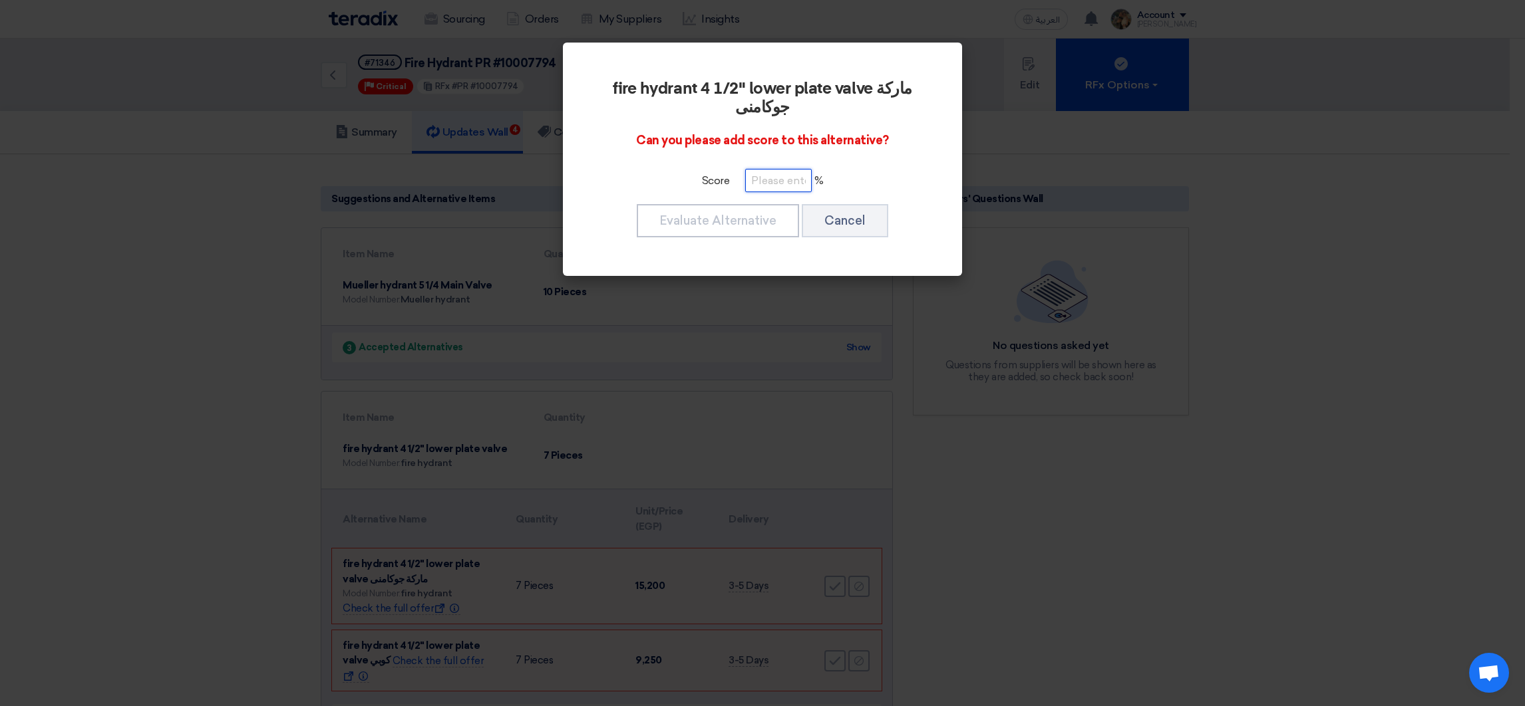
paste input "100"
type input "100"
click at [741, 215] on button "Evaluate Alternative" at bounding box center [718, 220] width 162 height 33
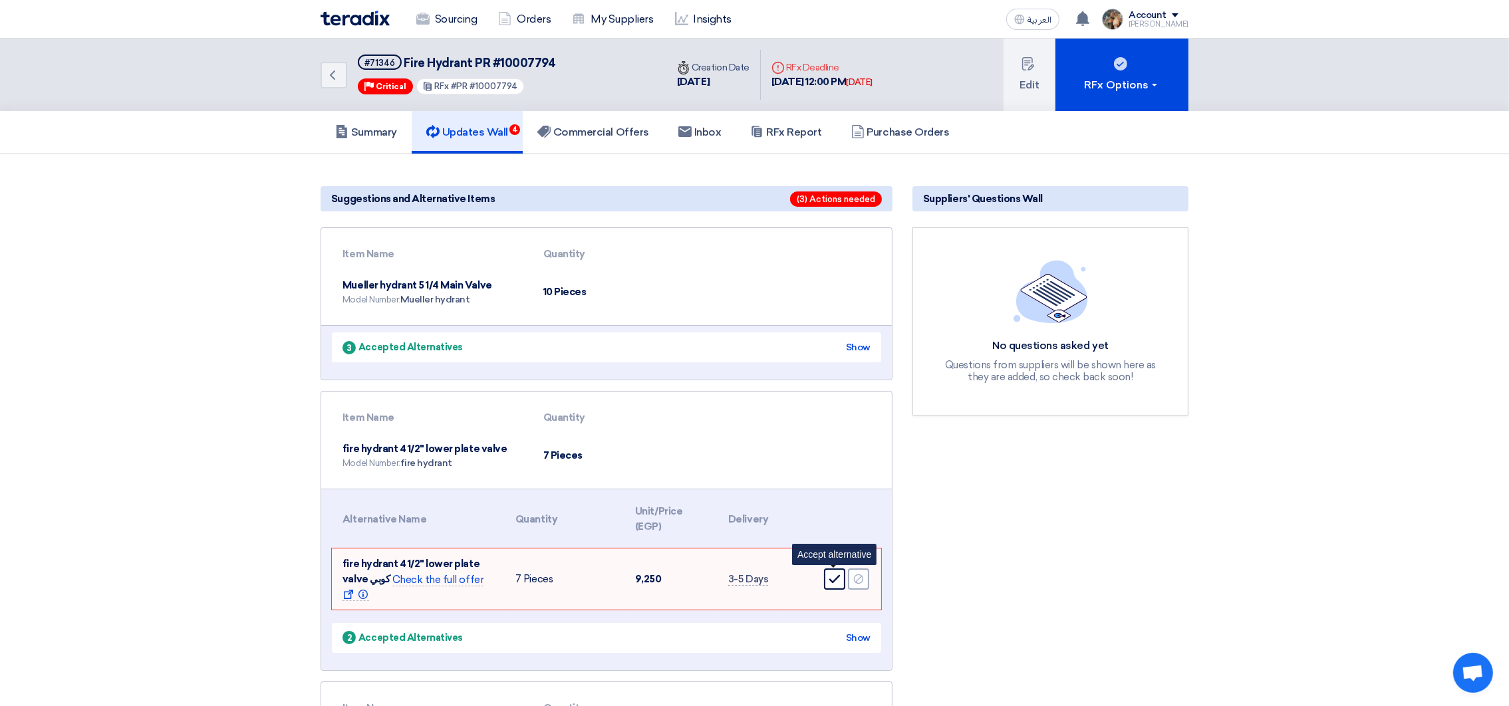
click at [832, 575] on icon "Accept" at bounding box center [835, 579] width 12 height 12
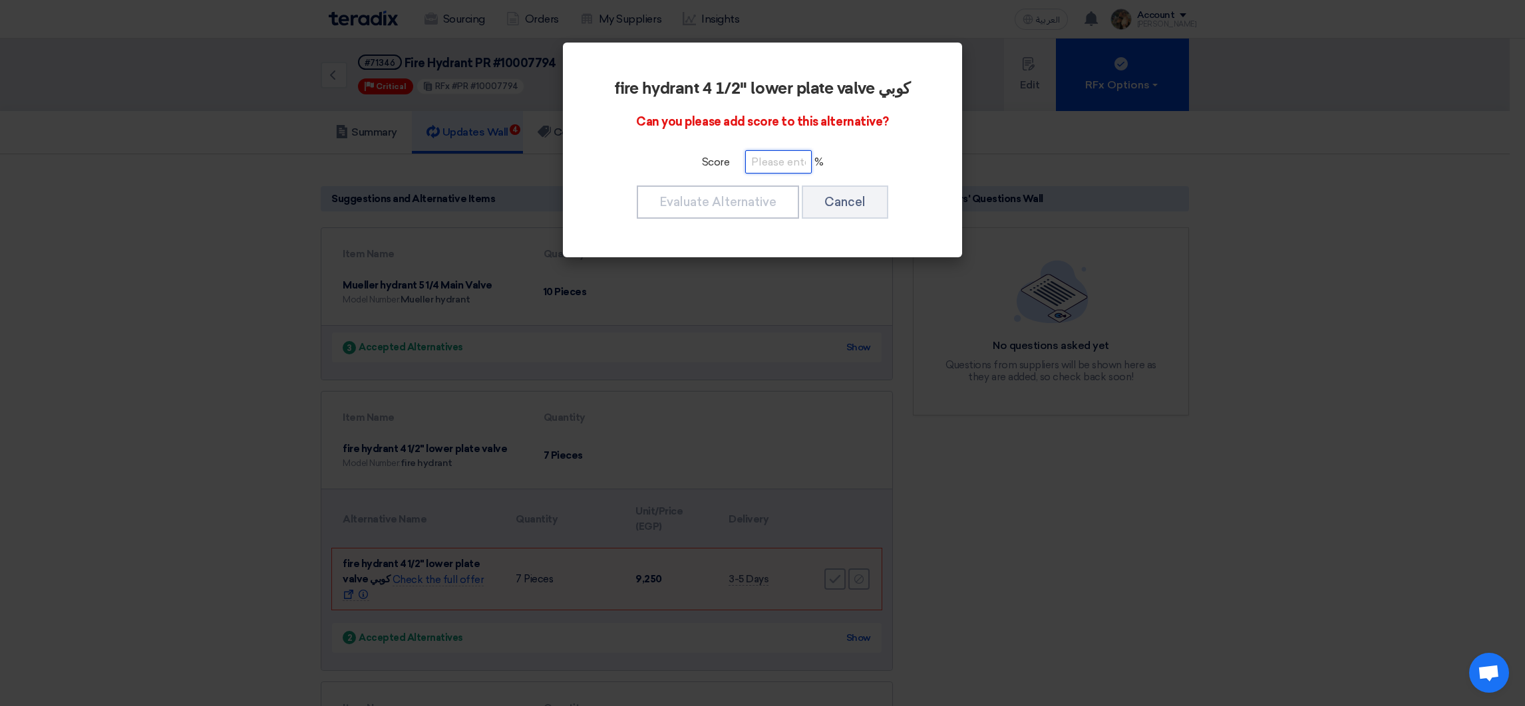
click at [769, 162] on input "number" at bounding box center [778, 161] width 67 height 23
paste input "100"
type input "100"
click at [733, 201] on button "Evaluate Alternative" at bounding box center [718, 202] width 162 height 33
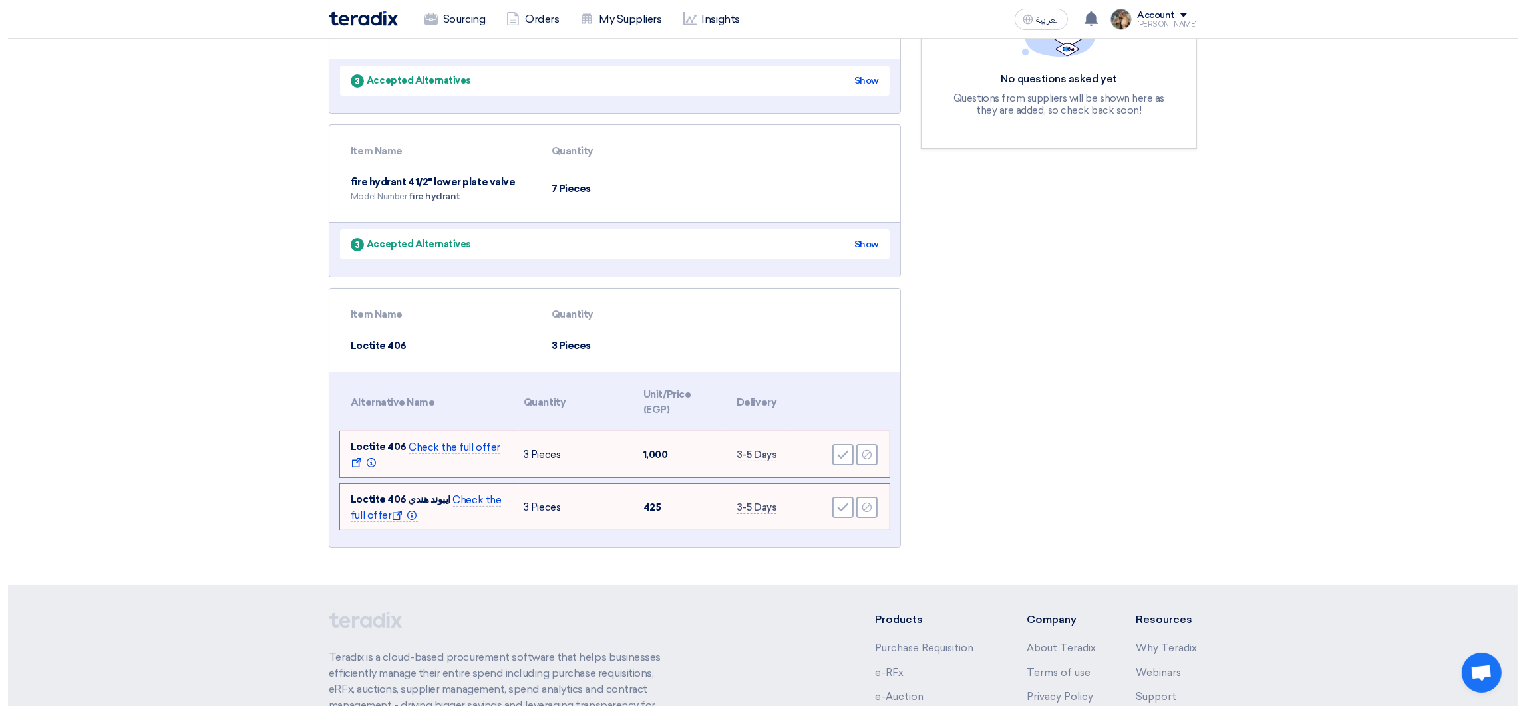
scroll to position [399, 0]
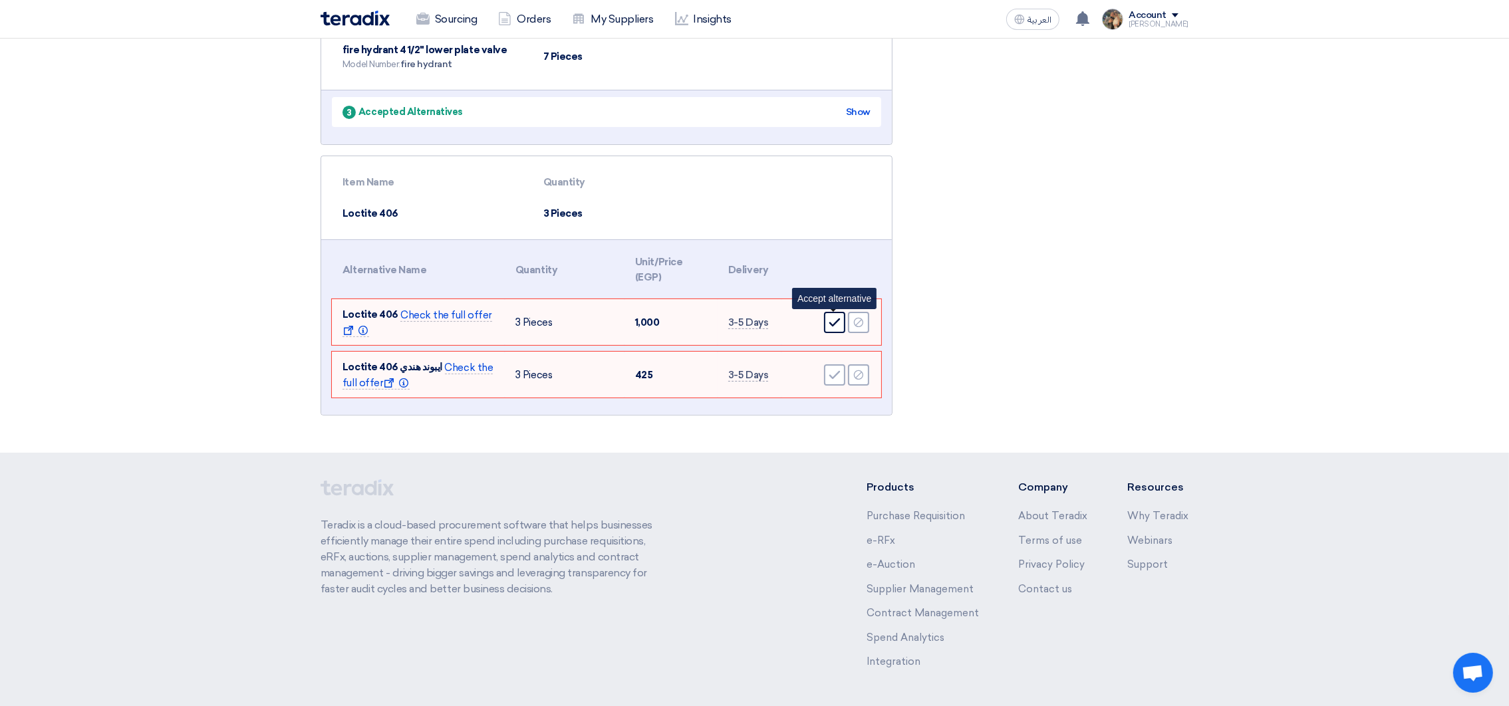
click at [835, 323] on icon "Accept" at bounding box center [835, 323] width 12 height 12
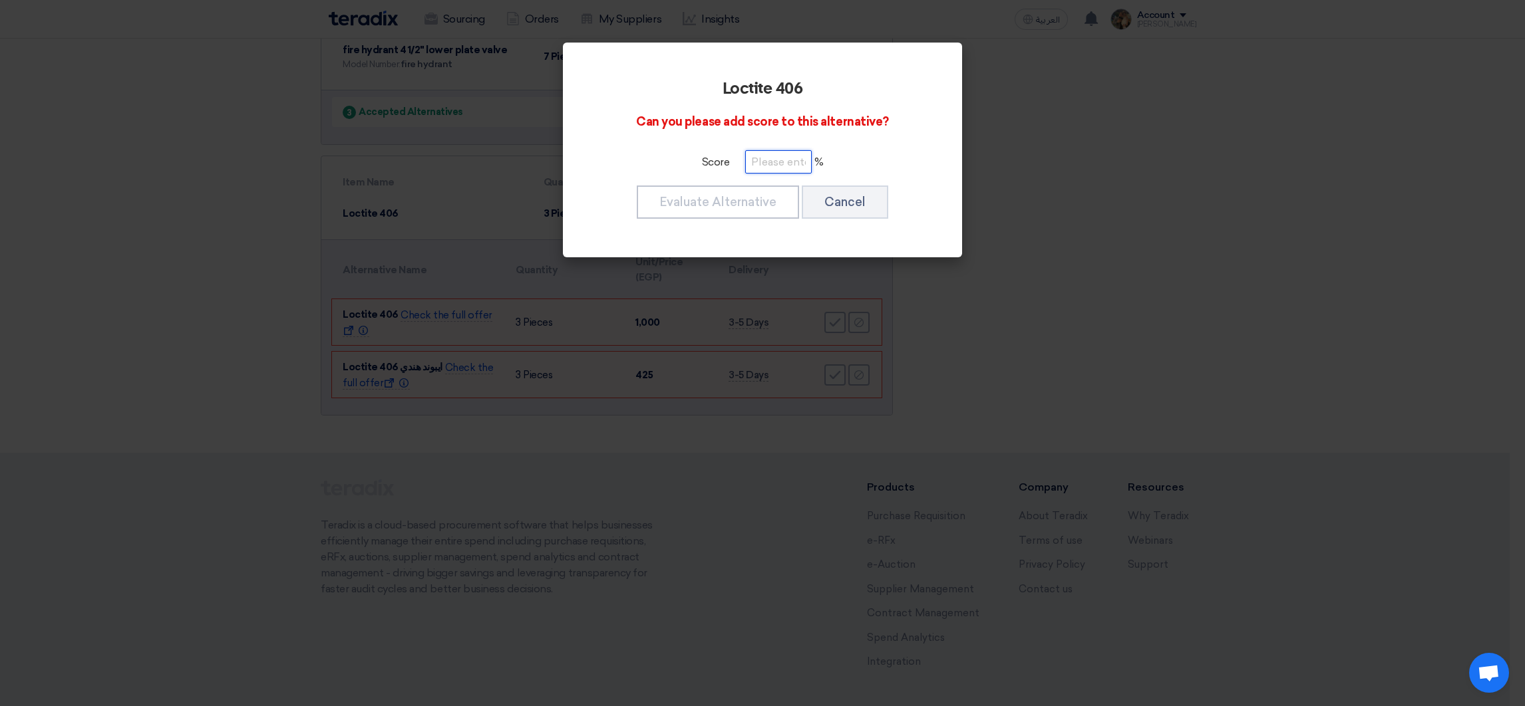
click at [779, 166] on input "number" at bounding box center [778, 161] width 67 height 23
paste input "100"
type input "100"
click at [740, 206] on button "Evaluate Alternative" at bounding box center [718, 202] width 162 height 33
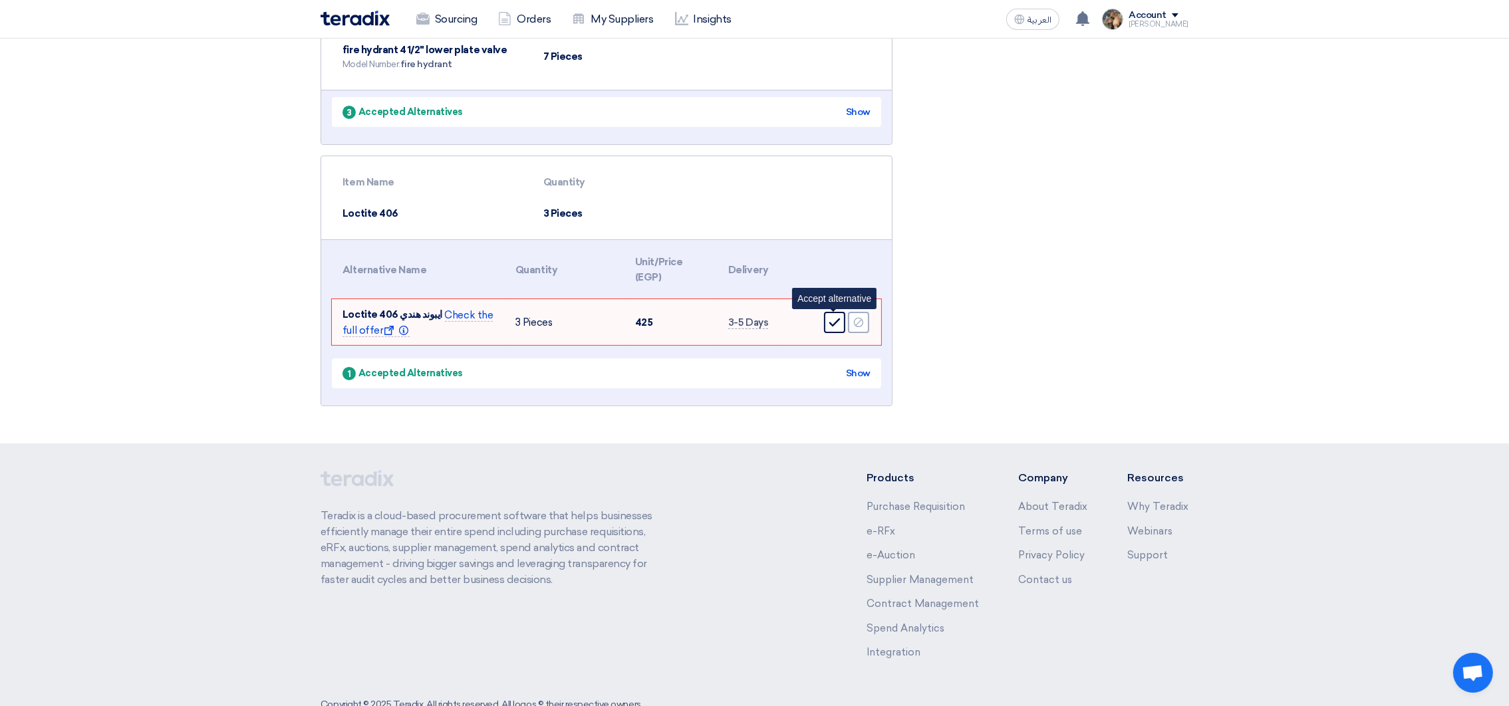
click at [833, 322] on use at bounding box center [834, 323] width 11 height 9
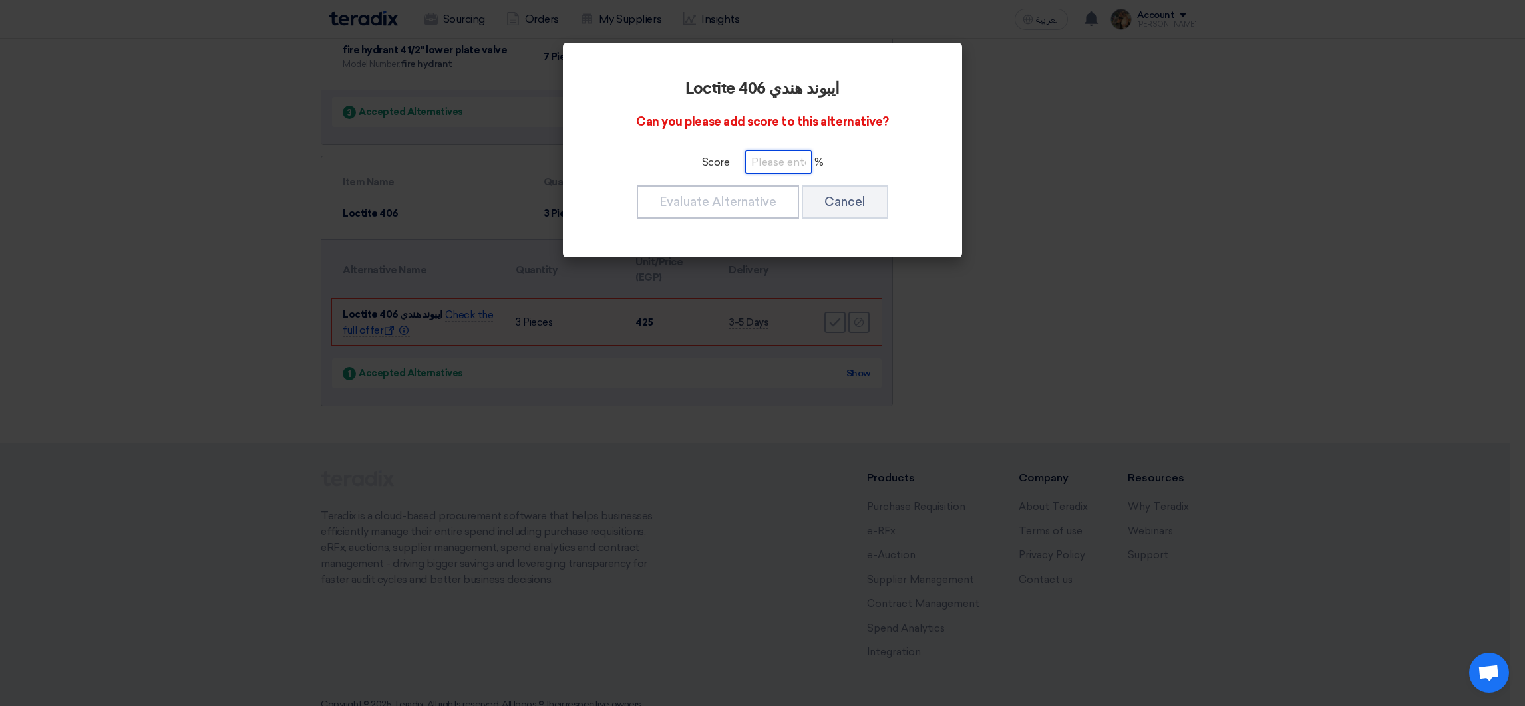
click at [772, 161] on input "number" at bounding box center [778, 161] width 67 height 23
paste input "100"
type input "100"
click at [735, 191] on button "Evaluate Alternative" at bounding box center [718, 202] width 162 height 33
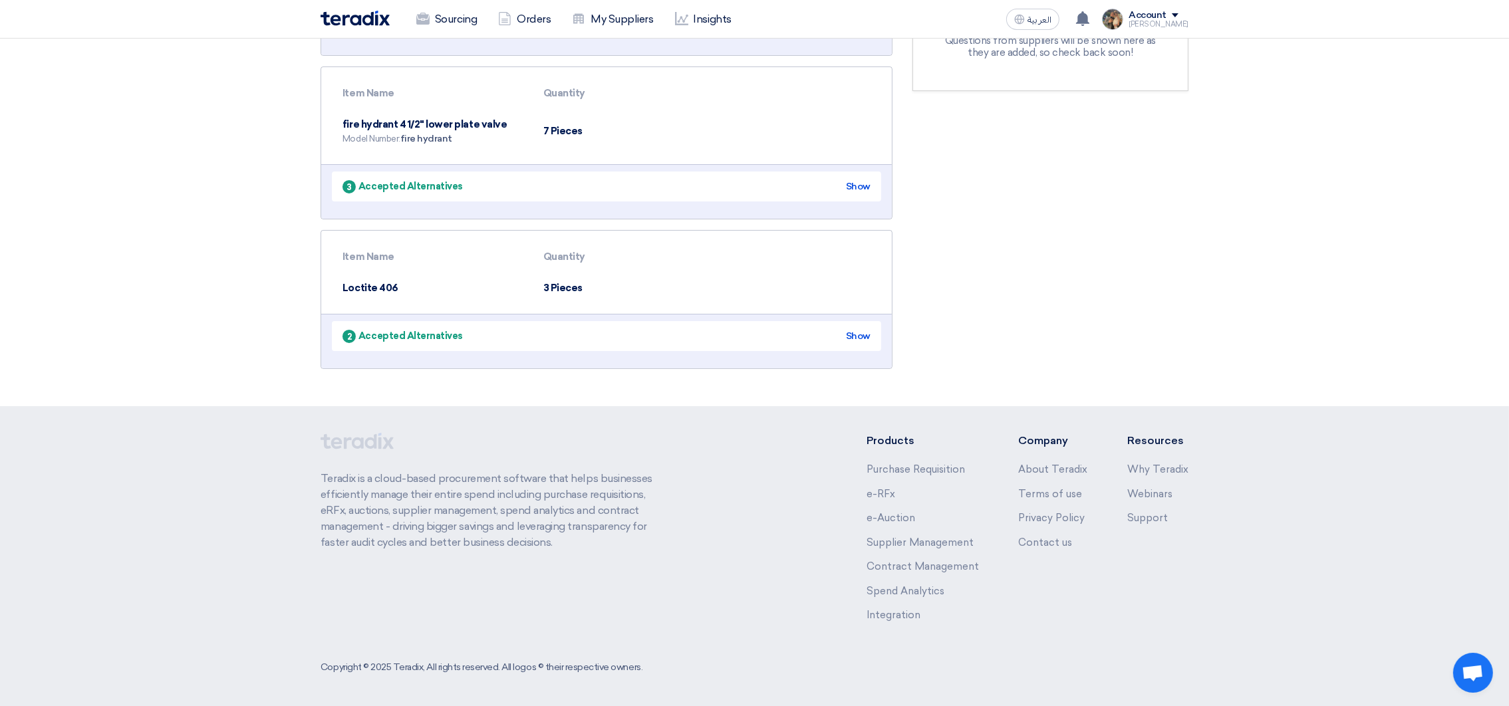
scroll to position [0, 0]
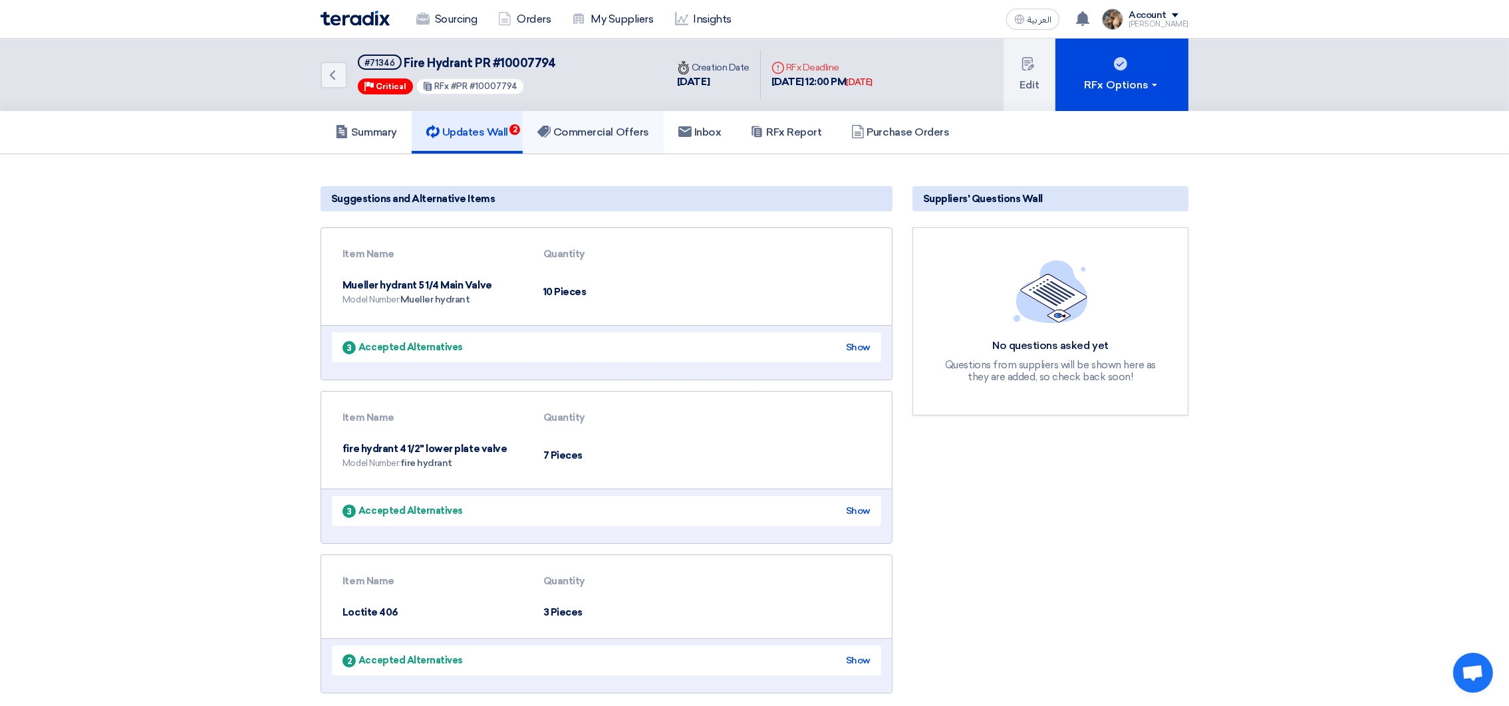
click at [554, 140] on link "Commercial Offers" at bounding box center [593, 132] width 141 height 43
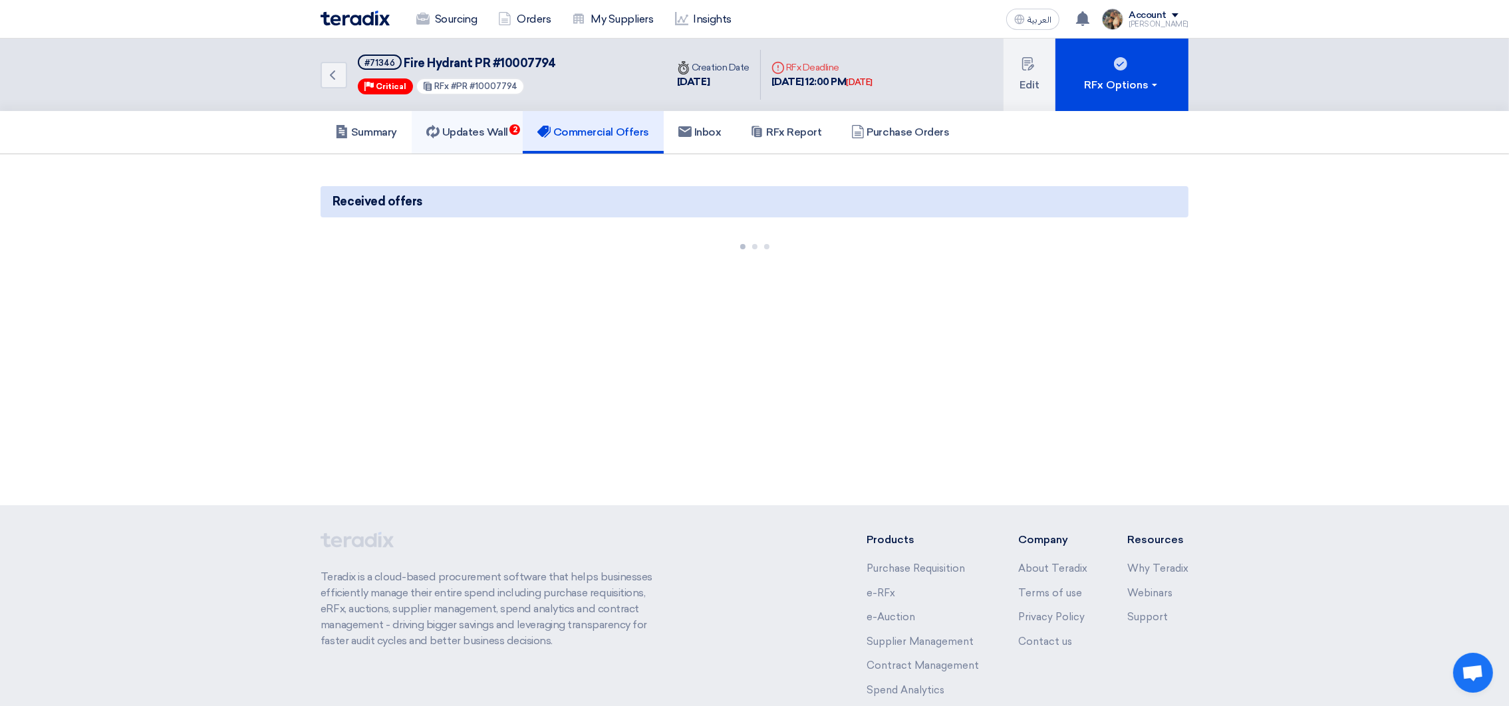
click at [494, 133] on h5 "Updates Wall 2" at bounding box center [467, 132] width 82 height 13
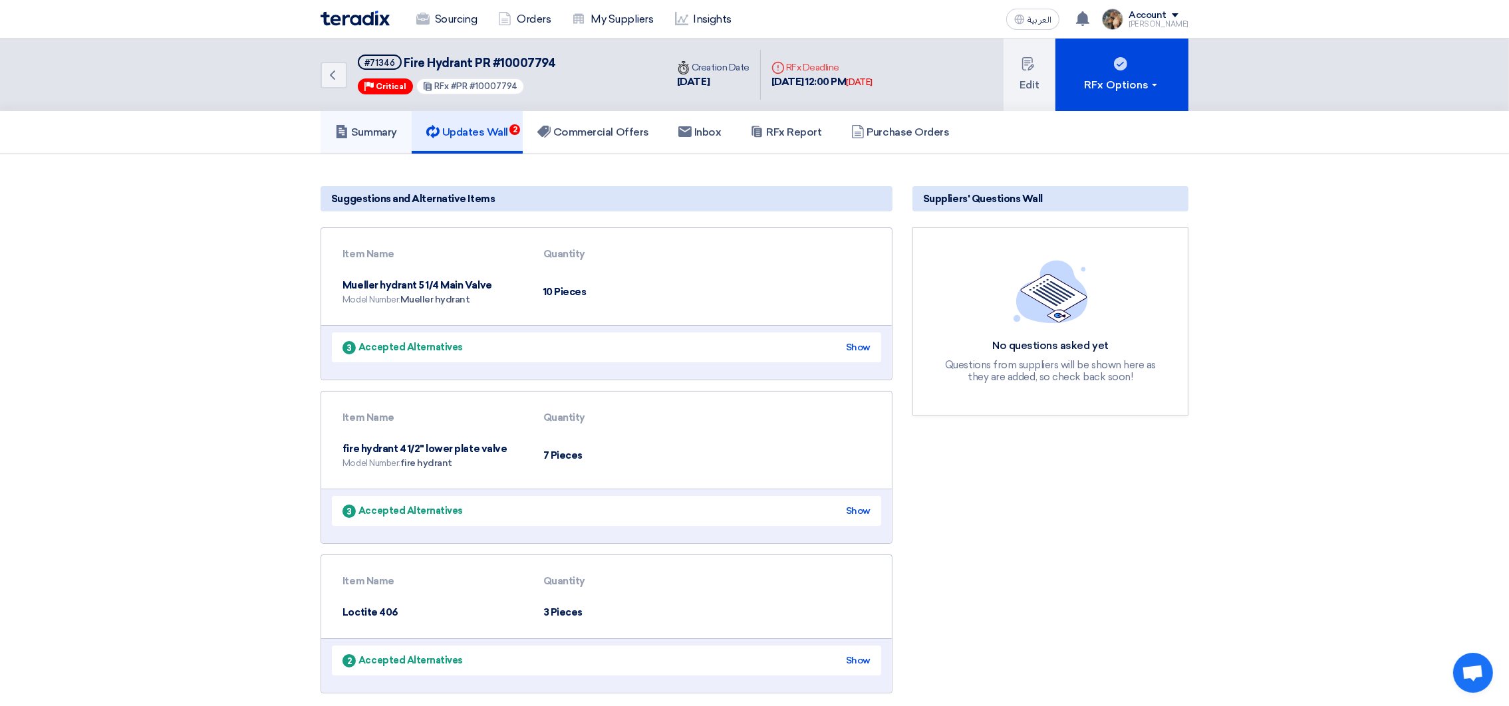
click at [377, 134] on h5 "Summary" at bounding box center [366, 132] width 62 height 13
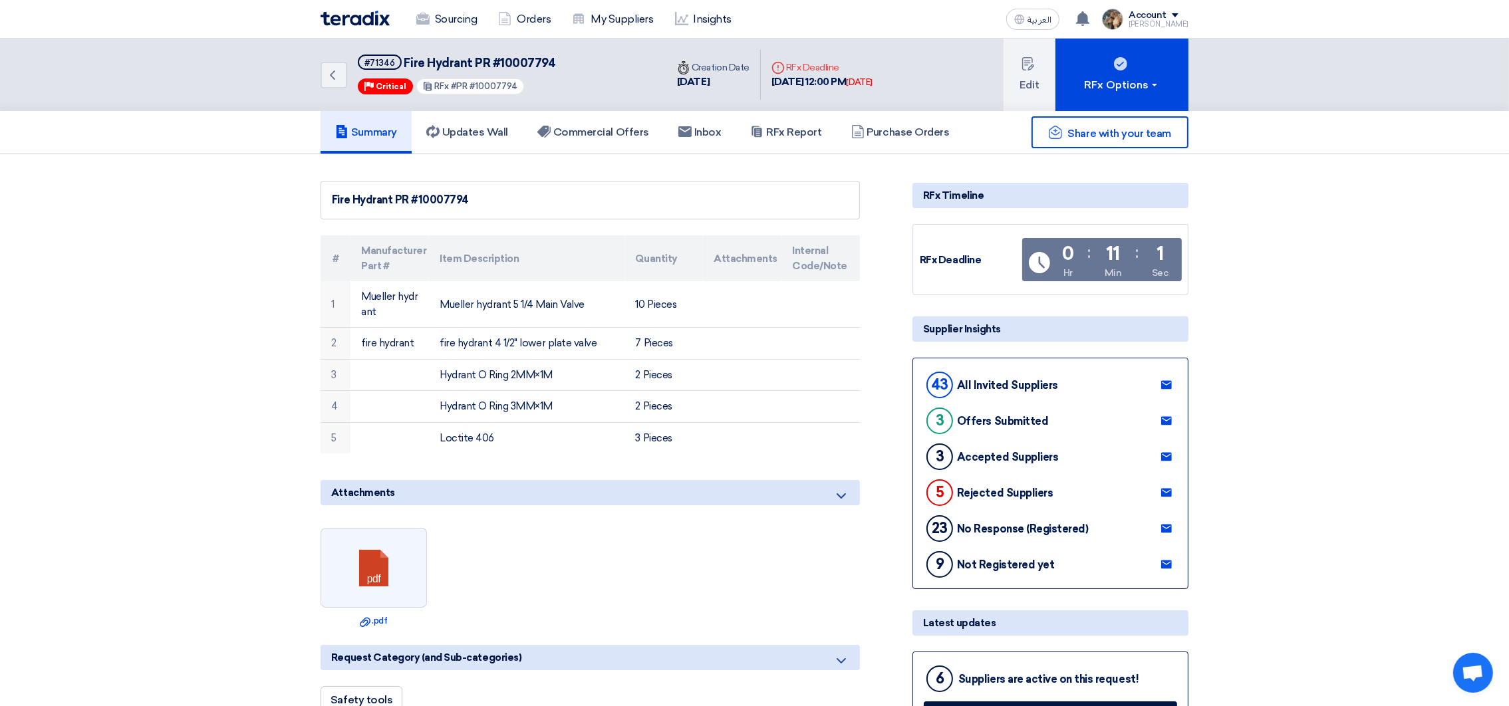
click at [367, 19] on img at bounding box center [355, 18] width 69 height 15
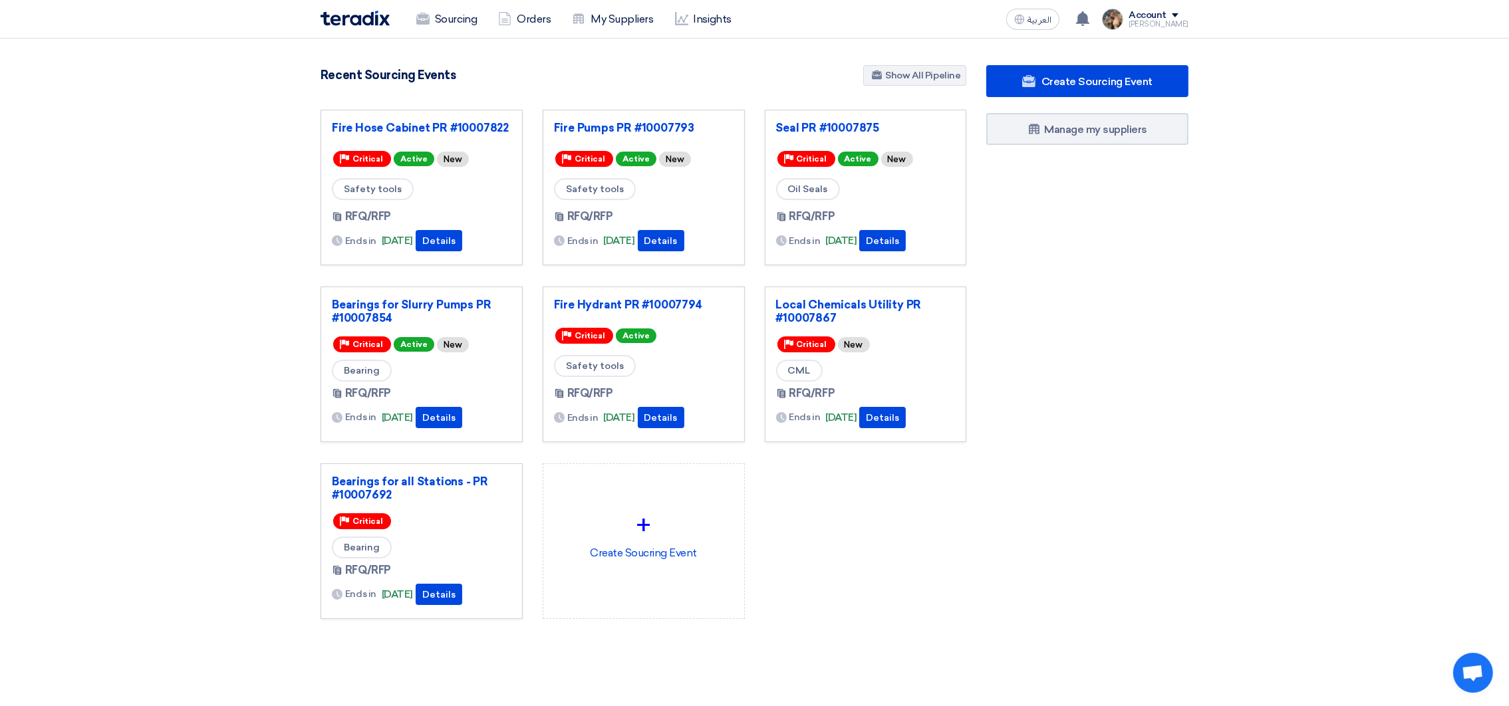
click at [1092, 269] on div "Create Sourcing Event Manage my suppliers" at bounding box center [1087, 368] width 222 height 607
click at [1096, 25] on div "You have a new offer for 'Fire Hydrant PR #10007794' request with total price '…" at bounding box center [1083, 19] width 27 height 27
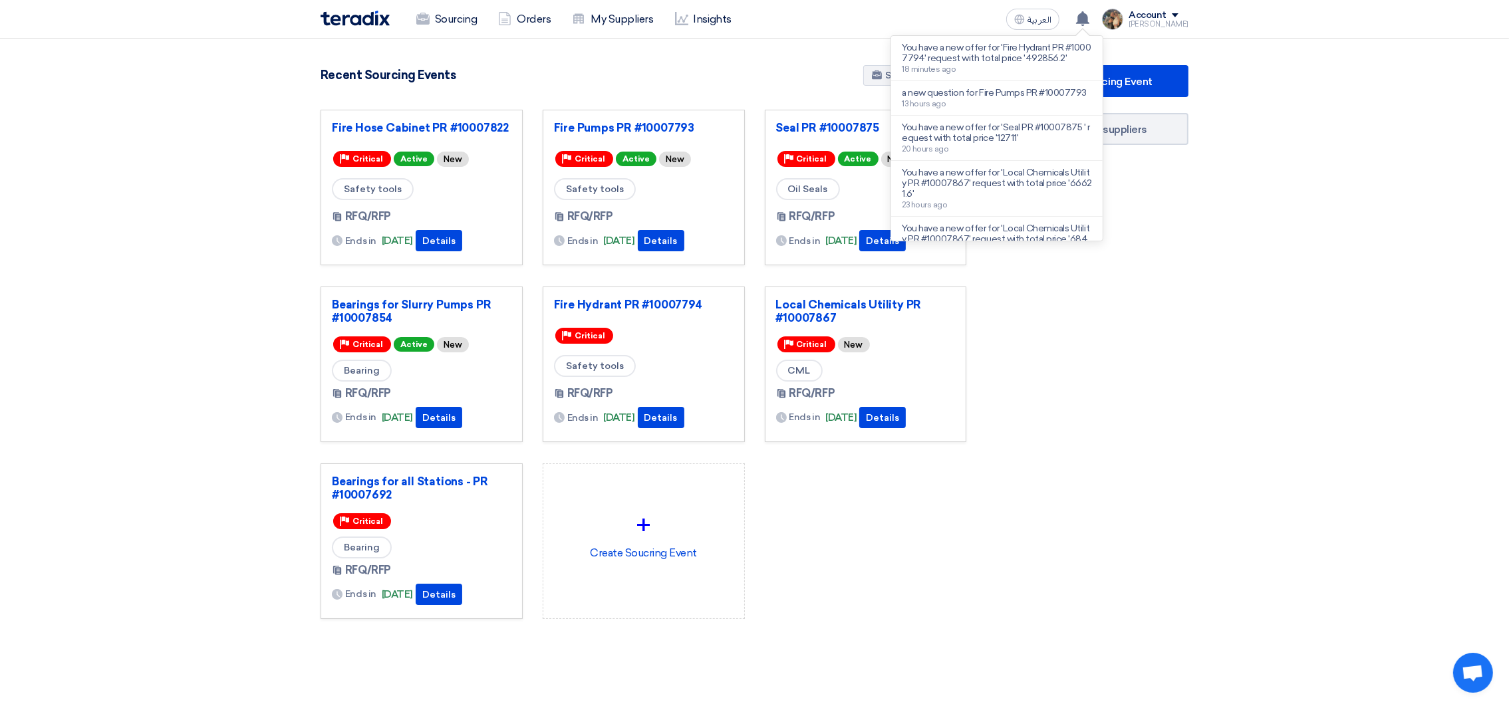
click at [780, 63] on section "3057 RFx remaining 9 Auctions remaining Create Sourcing Event" at bounding box center [754, 374] width 1509 height 671
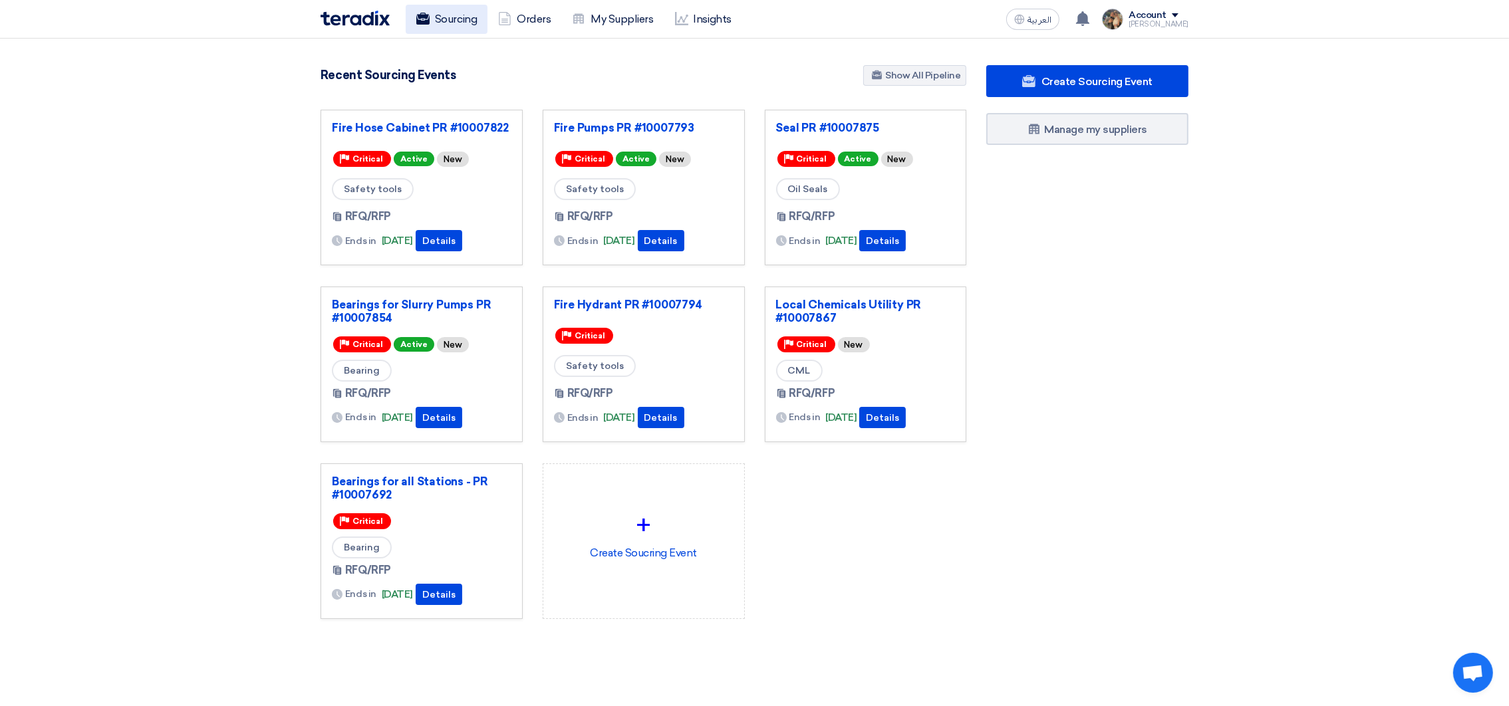
click at [464, 25] on link "Sourcing" at bounding box center [447, 19] width 82 height 29
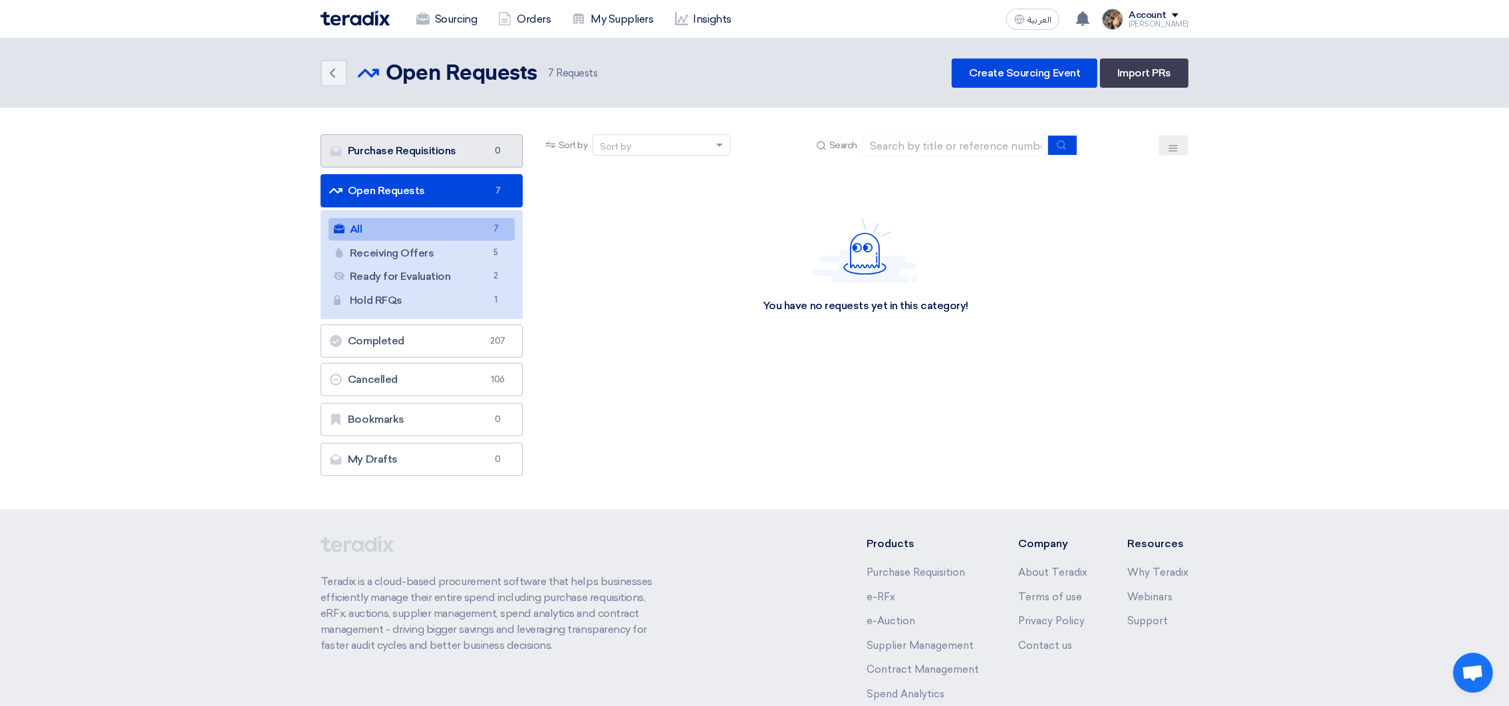
click at [405, 152] on link "Purchase Requisitions Purchase Requisitions 0" at bounding box center [422, 150] width 202 height 33
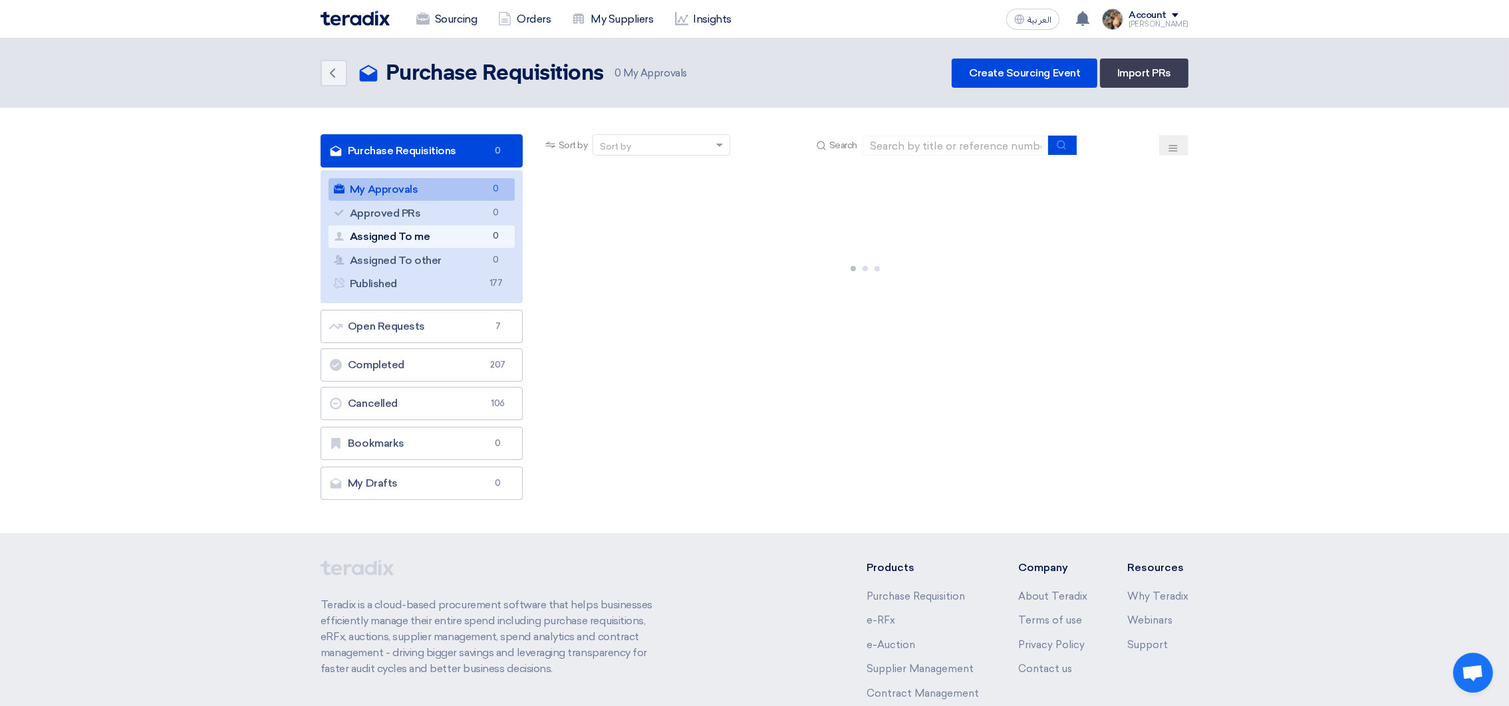
click at [466, 237] on link "Assigned To me Assigned To me 0" at bounding box center [422, 236] width 186 height 23
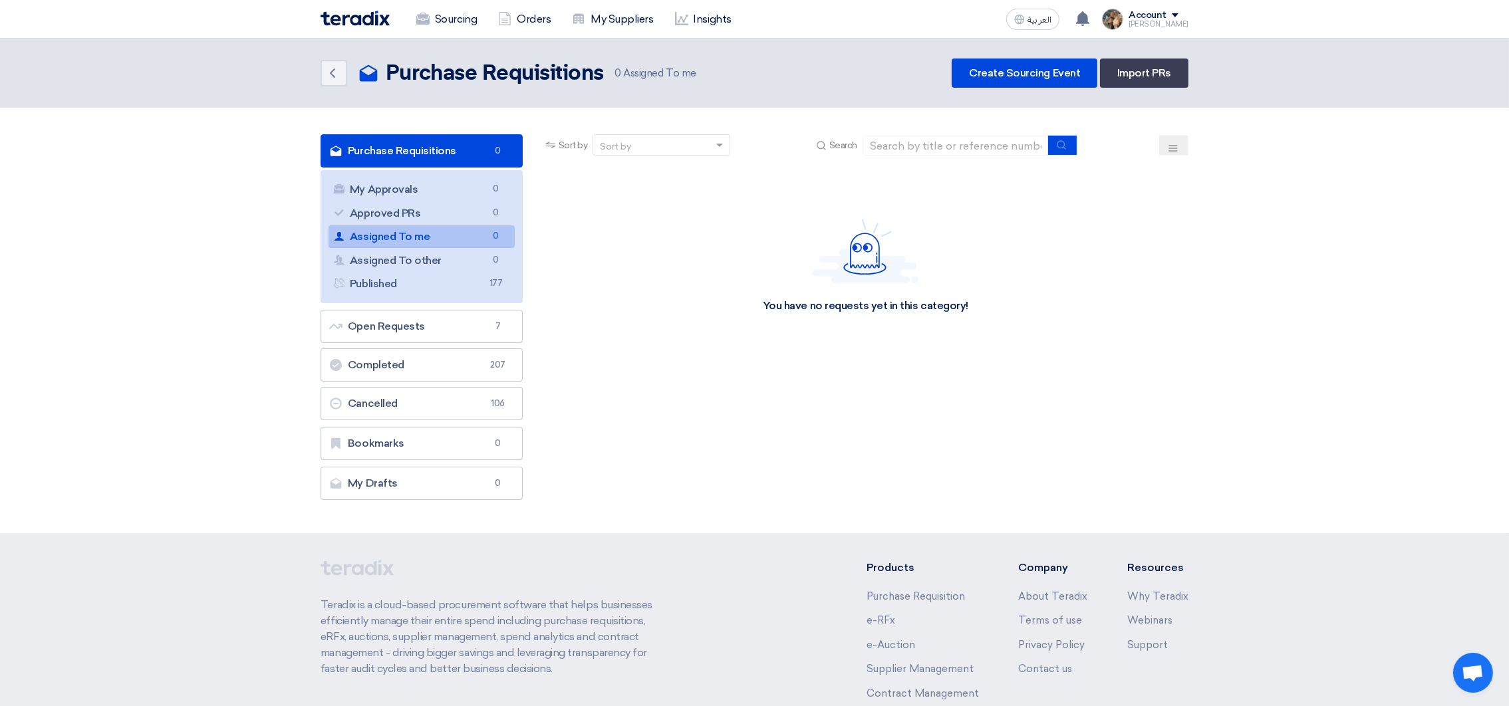
click at [727, 90] on header "Back Purchase Requisitions Purchase Requisitions 0" at bounding box center [754, 73] width 1509 height 69
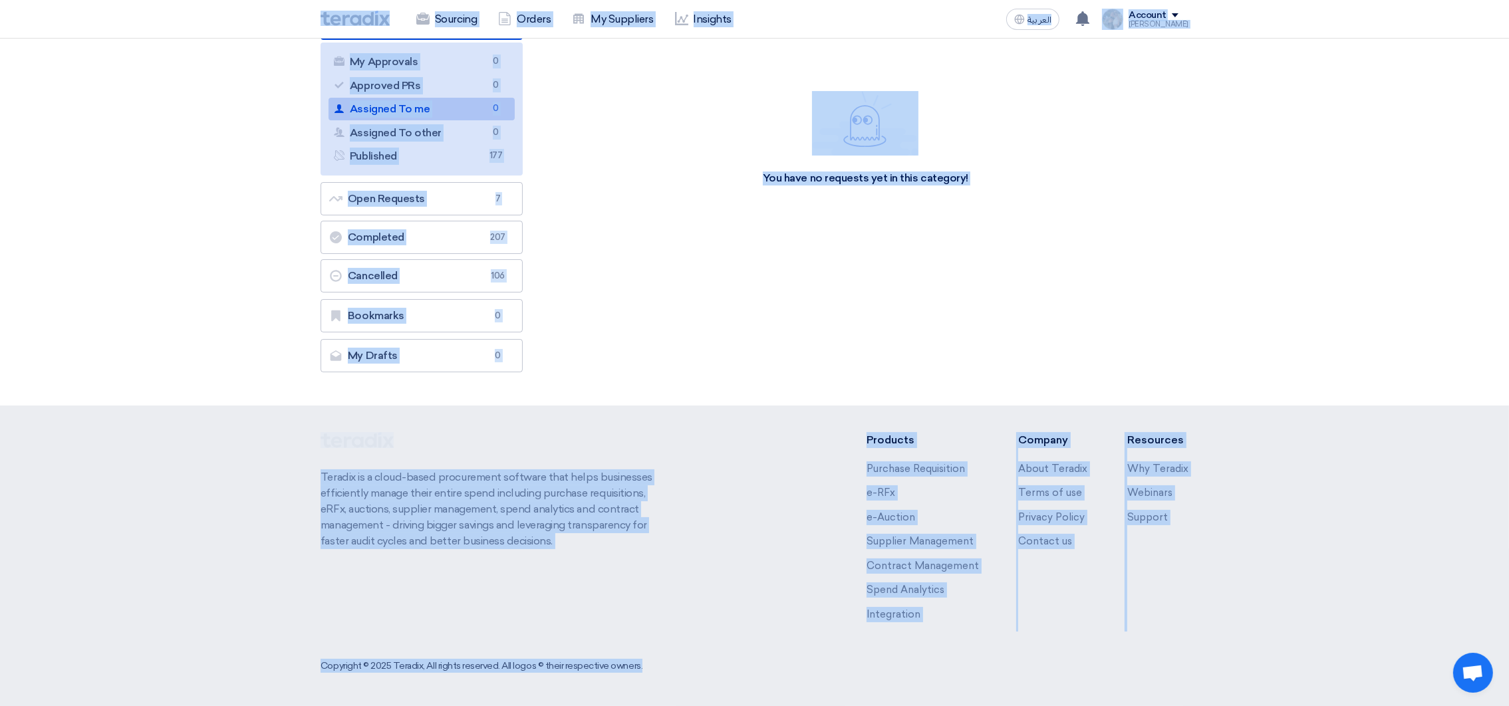
drag, startPoint x: 295, startPoint y: 23, endPoint x: 1344, endPoint y: 685, distance: 1240.7
click at [1364, 706] on html "Sourcing Orders My Suppliers Insights العربية ع You have a new offer for 'Fire …" at bounding box center [754, 289] width 1509 height 834
click at [799, 332] on div "Sort by Sort by Search Category Owner Type" at bounding box center [866, 193] width 666 height 373
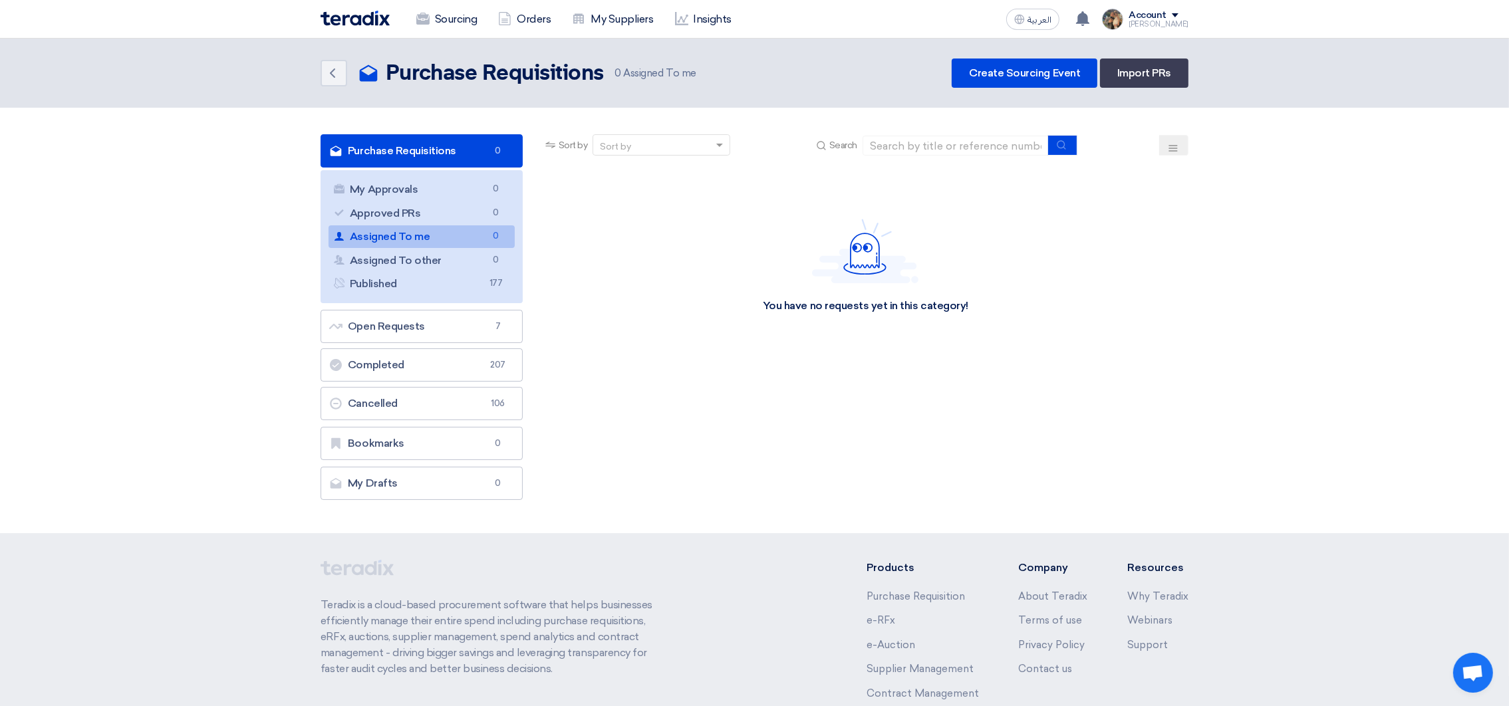
click at [356, 11] on img at bounding box center [355, 18] width 69 height 15
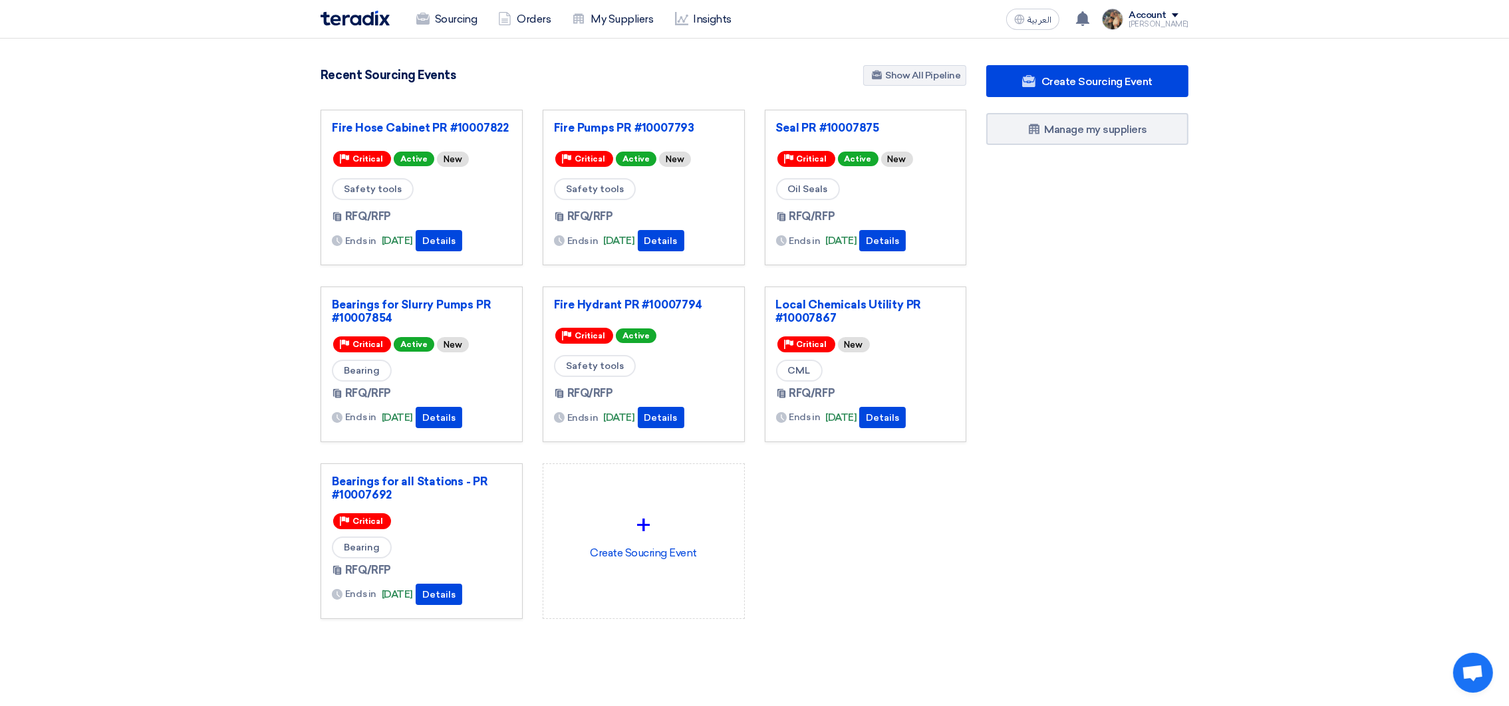
click at [1202, 448] on section "3057 RFx remaining 9 Auctions remaining Create Sourcing Event" at bounding box center [754, 374] width 1509 height 671
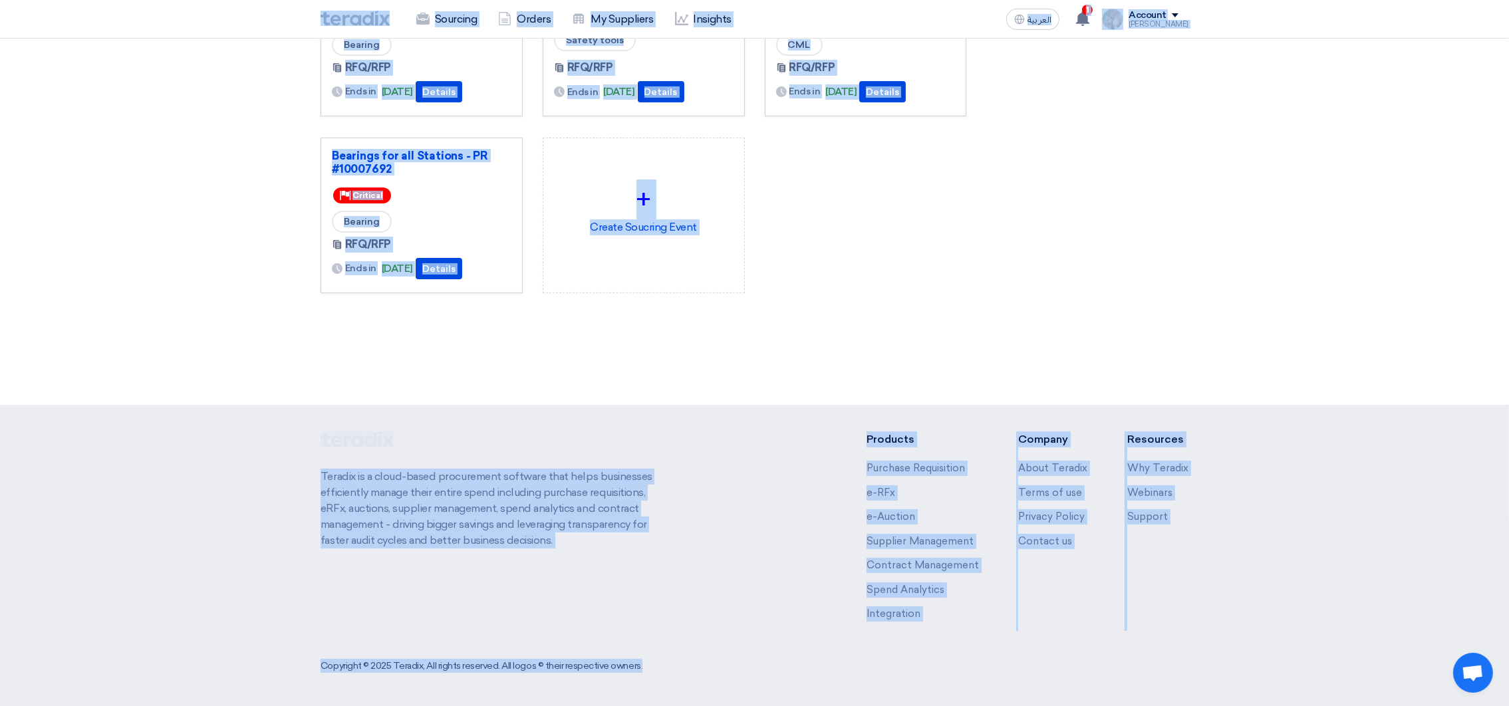
drag, startPoint x: 289, startPoint y: 19, endPoint x: 1342, endPoint y: 730, distance: 1270.6
click at [1342, 706] on html "Sourcing Orders My Suppliers Insights العربية ع 1 You have a new offer for 'Fir…" at bounding box center [754, 190] width 1509 height 1032
click at [1100, 327] on div "Create Sourcing Event Manage my suppliers" at bounding box center [1087, 42] width 222 height 607
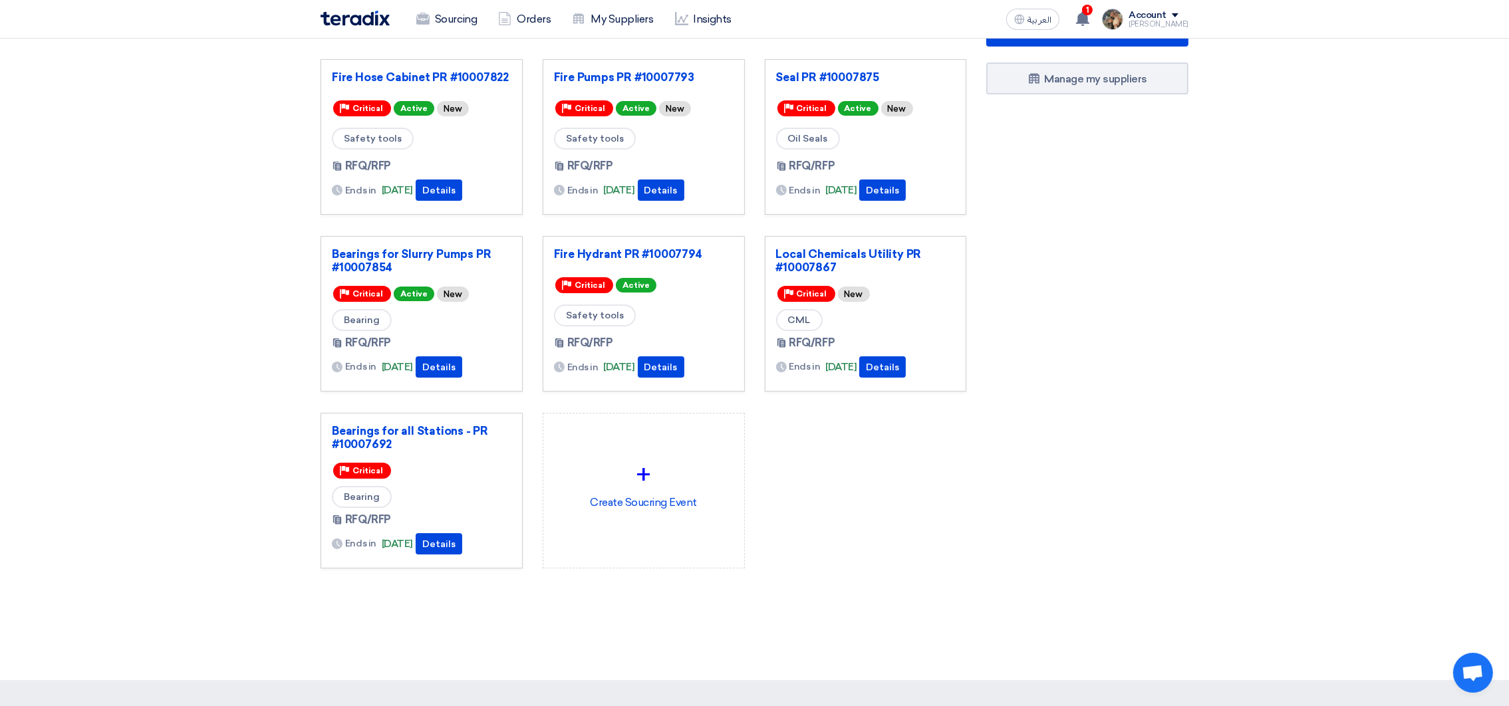
scroll to position [0, 0]
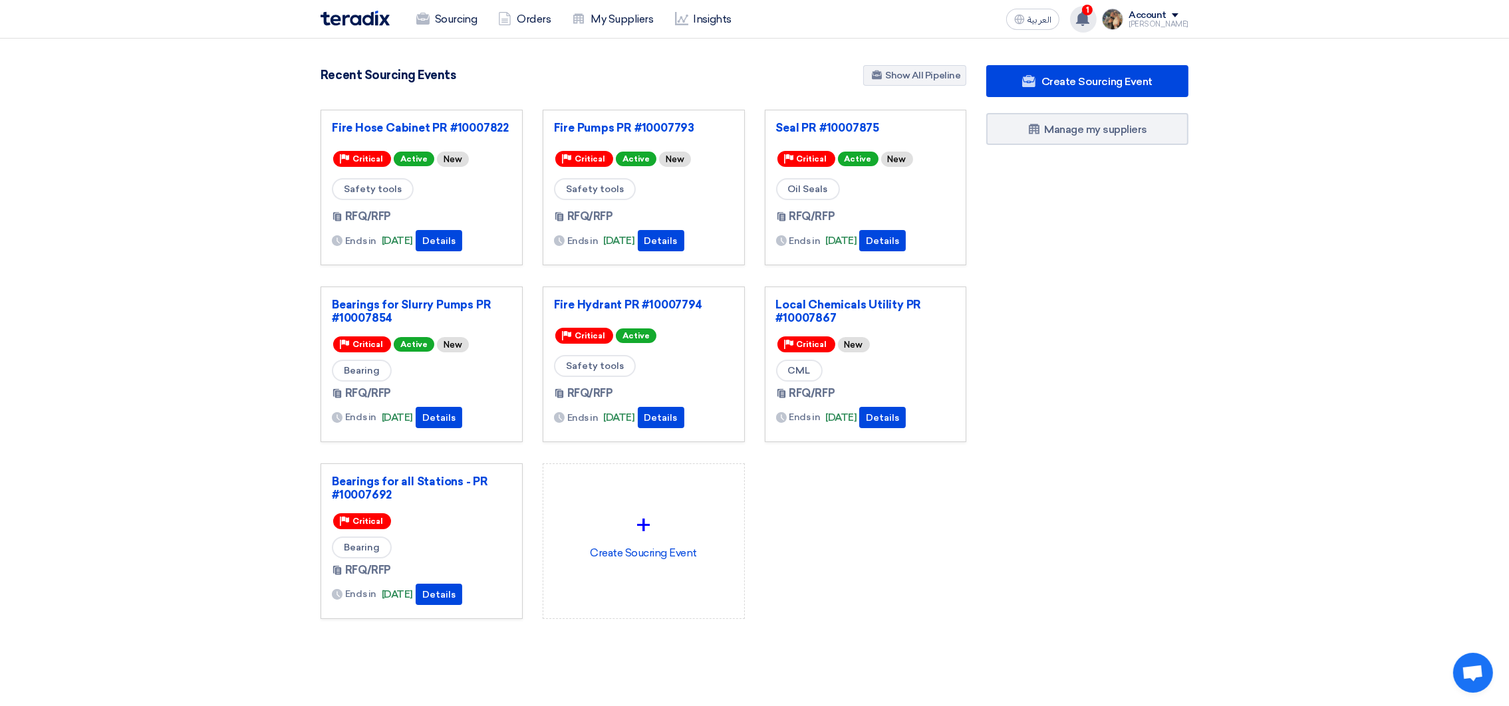
click at [1093, 10] on span "1" at bounding box center [1087, 10] width 11 height 11
click at [1090, 17] on use at bounding box center [1082, 18] width 13 height 15
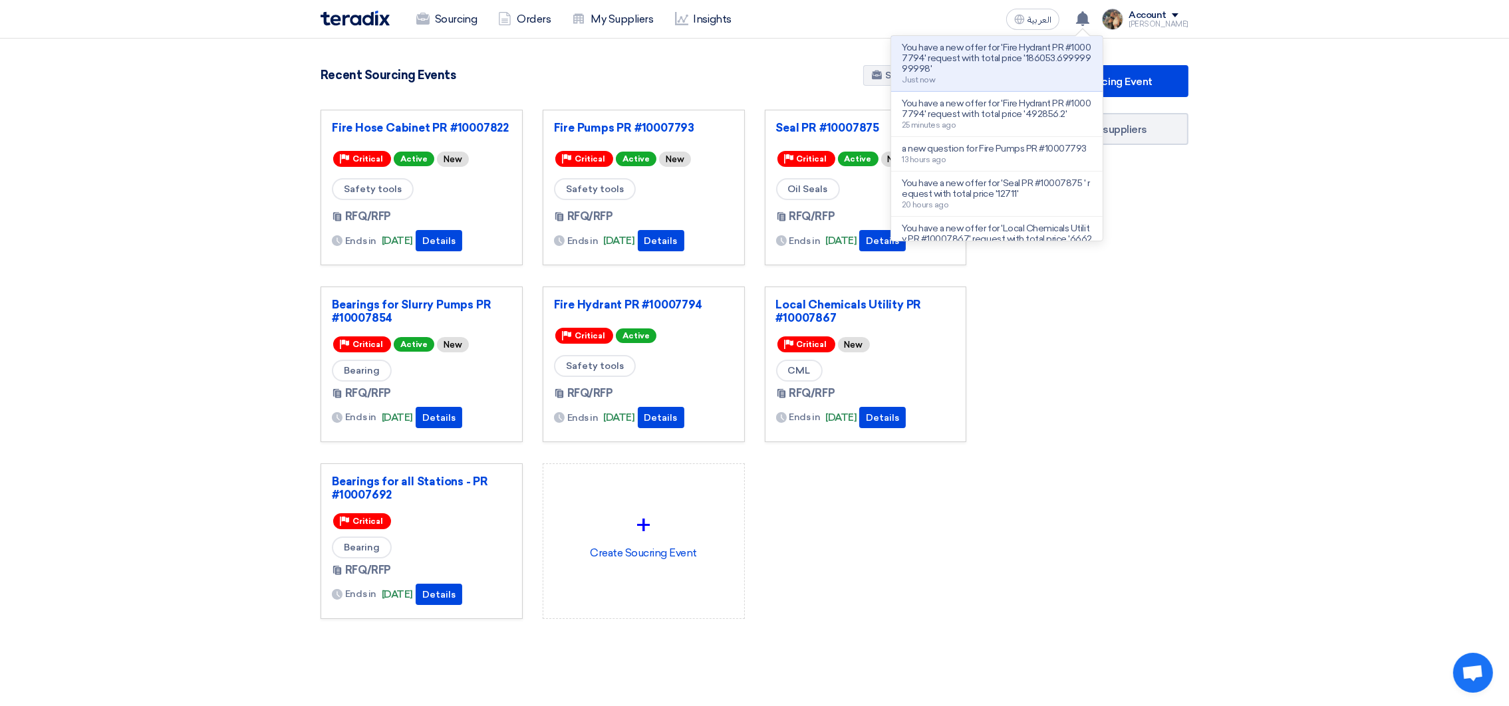
click at [756, 87] on div "Recent Sourcing Events Show All Pipeline" at bounding box center [644, 76] width 646 height 23
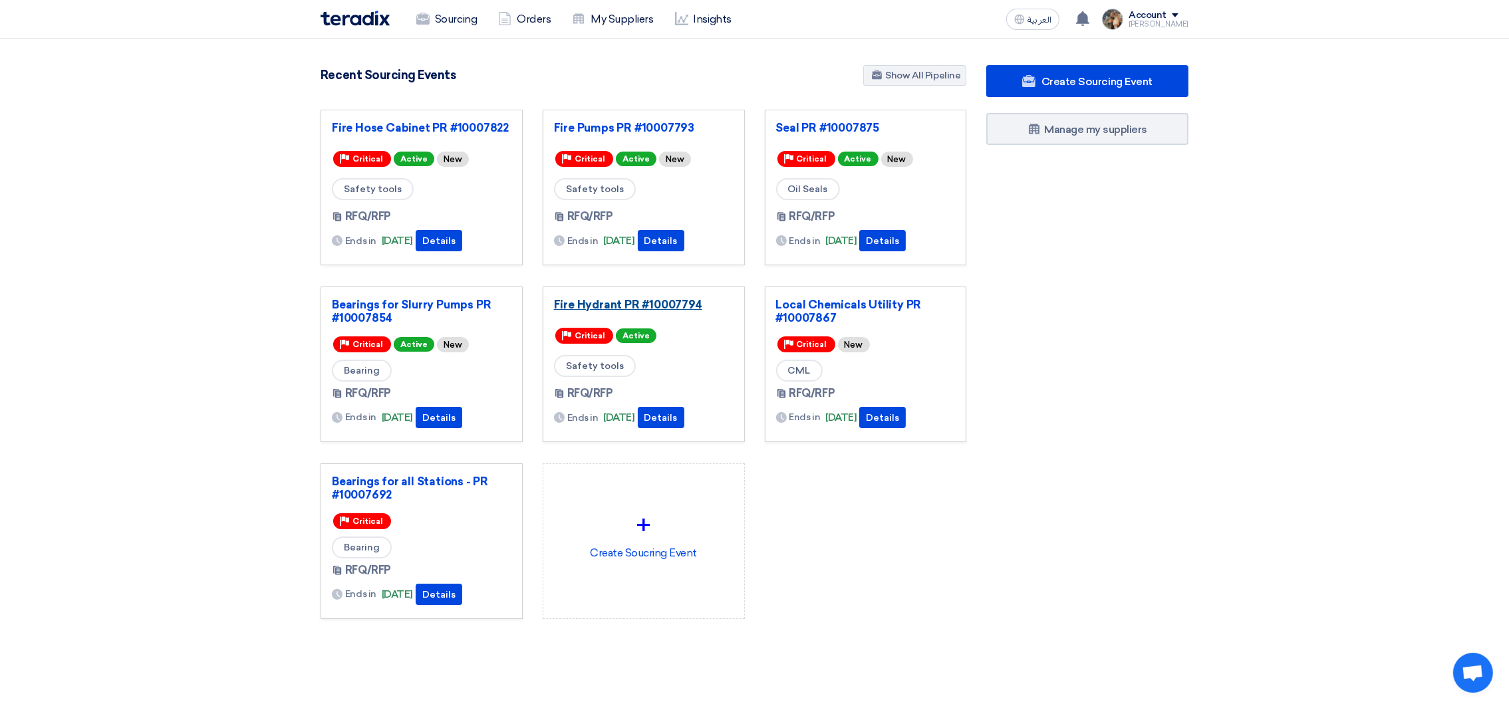
click at [656, 304] on link "Fire Hydrant PR #10007794" at bounding box center [644, 304] width 180 height 13
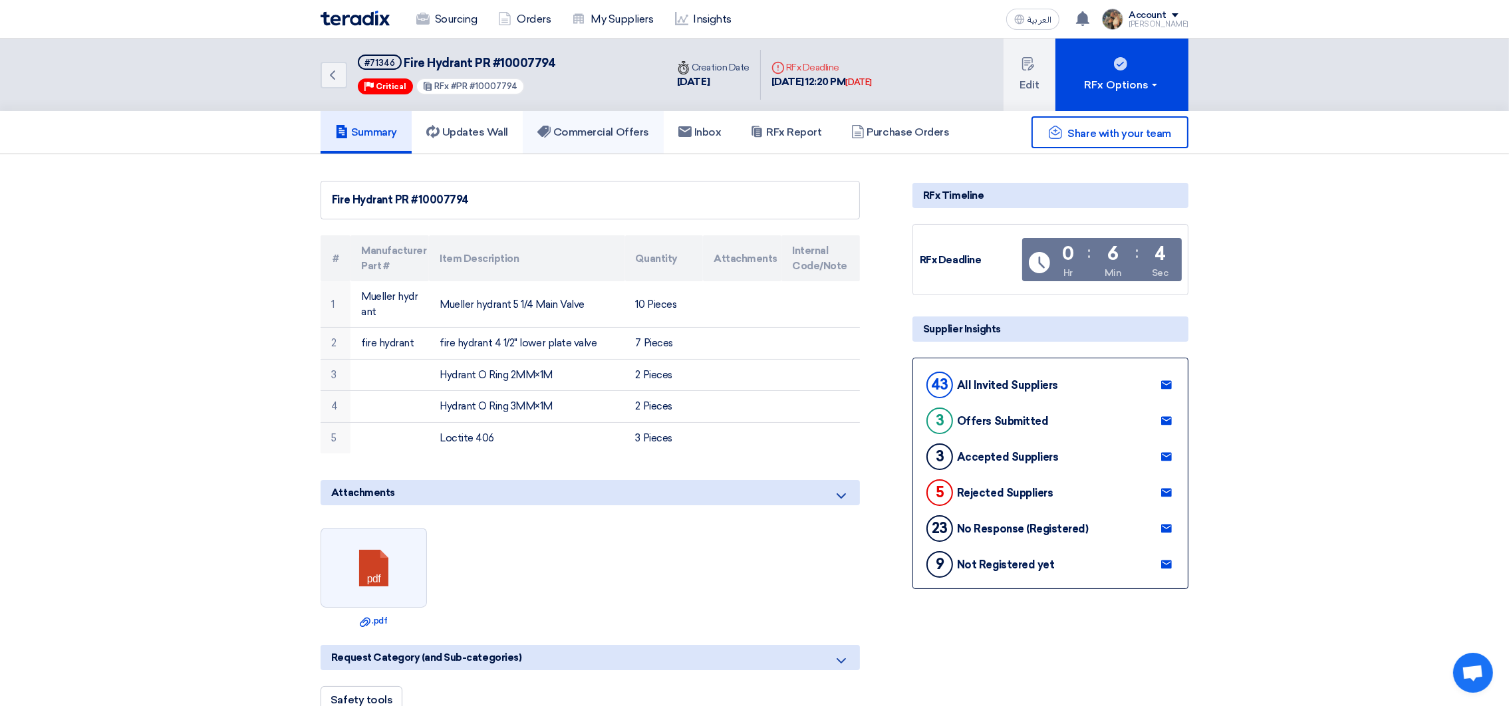
click at [601, 138] on link "Commercial Offers" at bounding box center [593, 132] width 141 height 43
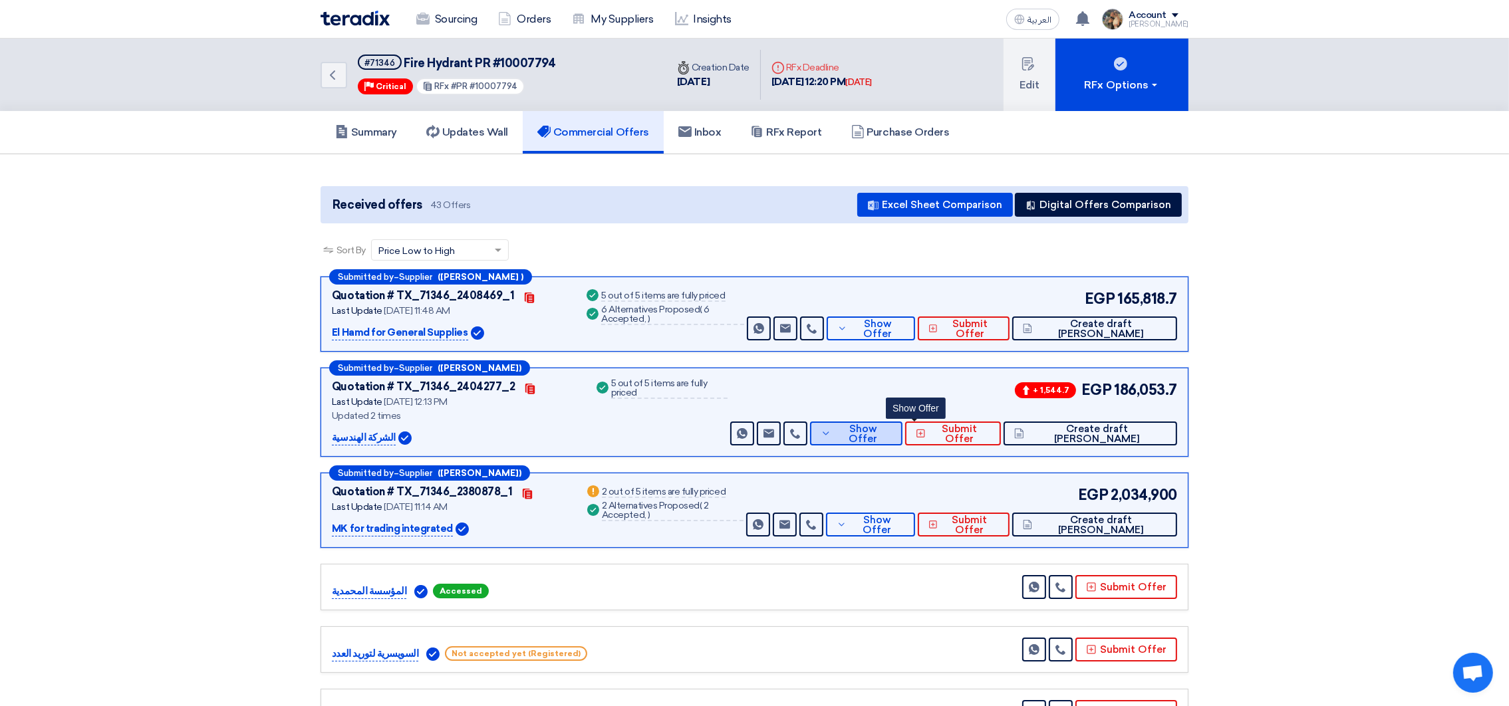
click at [903, 438] on button "Show Offer" at bounding box center [856, 434] width 92 height 24
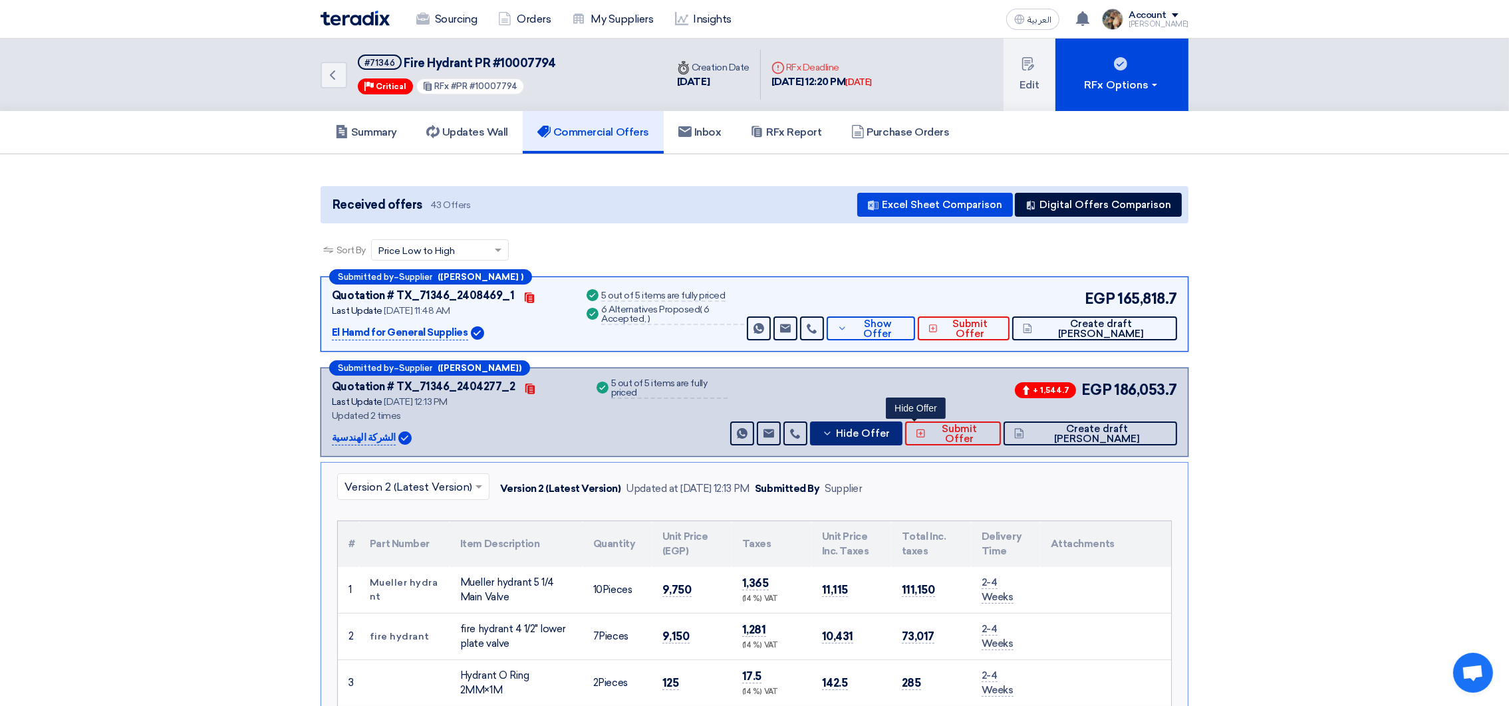
scroll to position [200, 0]
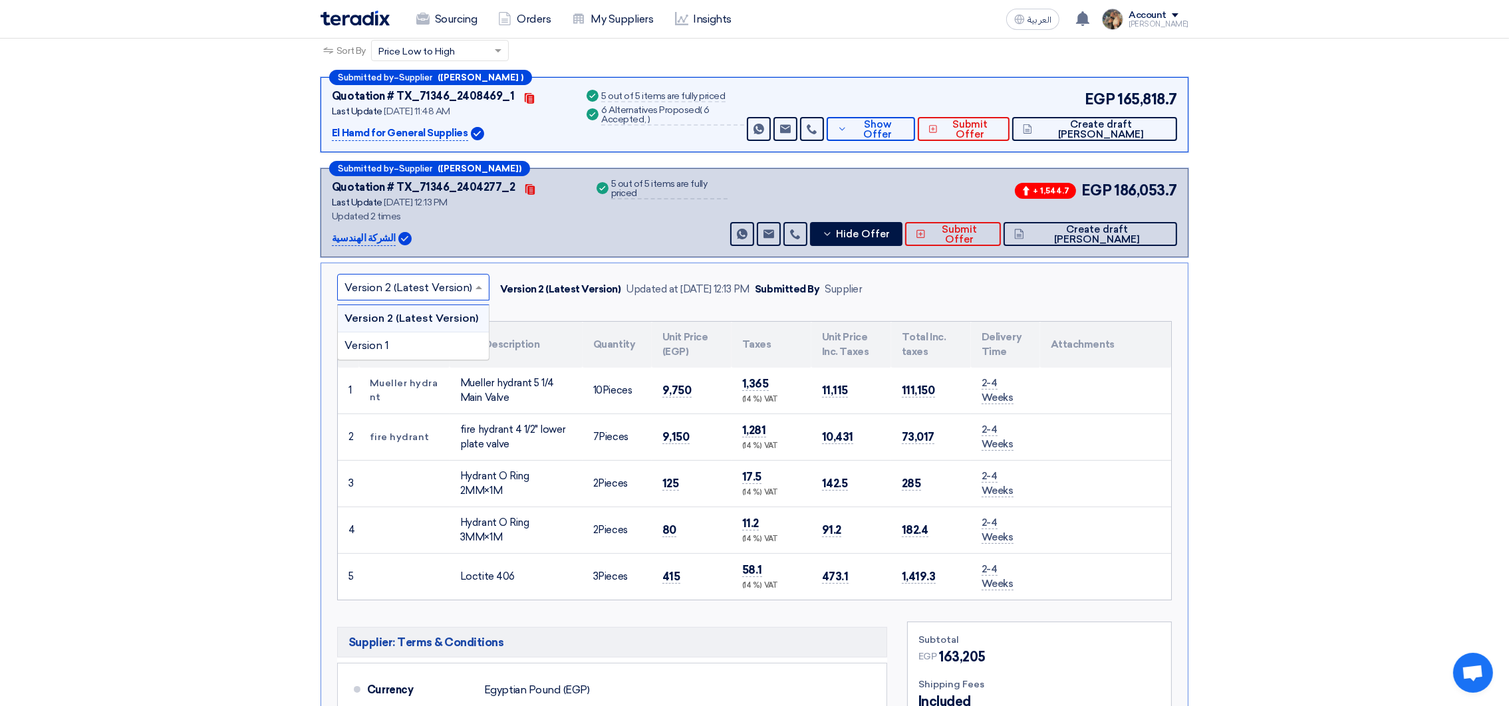
click at [468, 297] on input "text" at bounding box center [407, 289] width 124 height 22
click at [428, 342] on div "Version 1" at bounding box center [413, 346] width 151 height 27
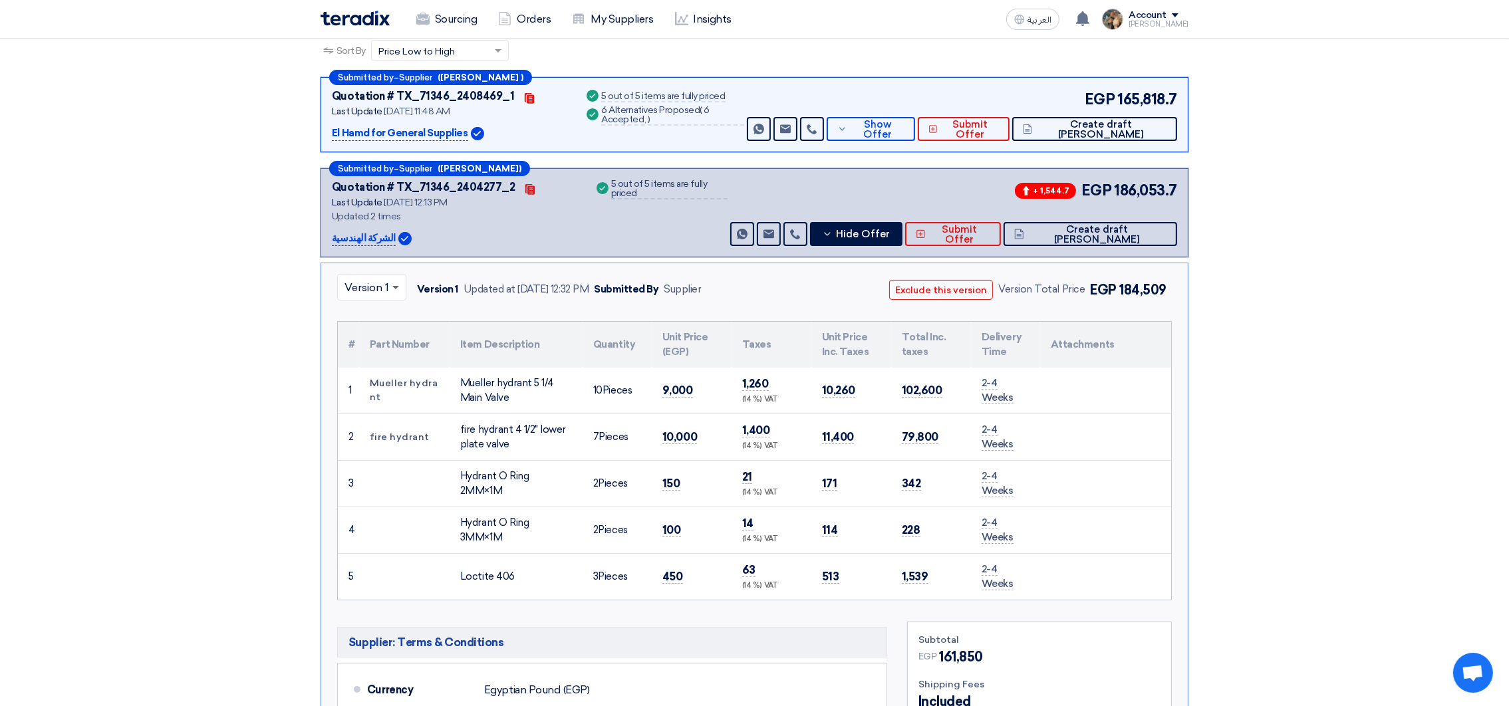
click at [397, 286] on span at bounding box center [395, 288] width 7 height 5
click at [373, 318] on span "Version 2 (Latest Version)" at bounding box center [409, 318] width 128 height 13
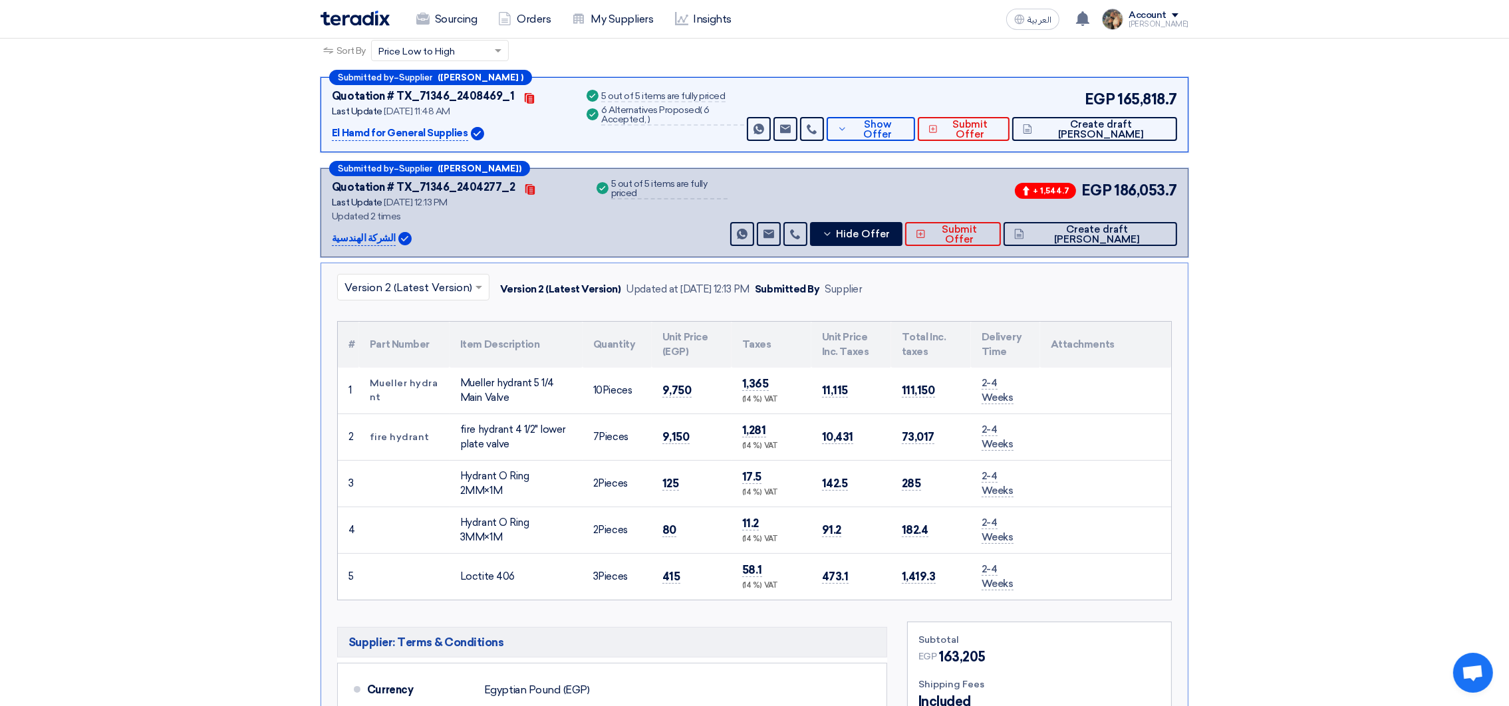
click at [357, 281] on input "text" at bounding box center [407, 289] width 124 height 22
click at [400, 347] on div "Version 1" at bounding box center [413, 346] width 151 height 27
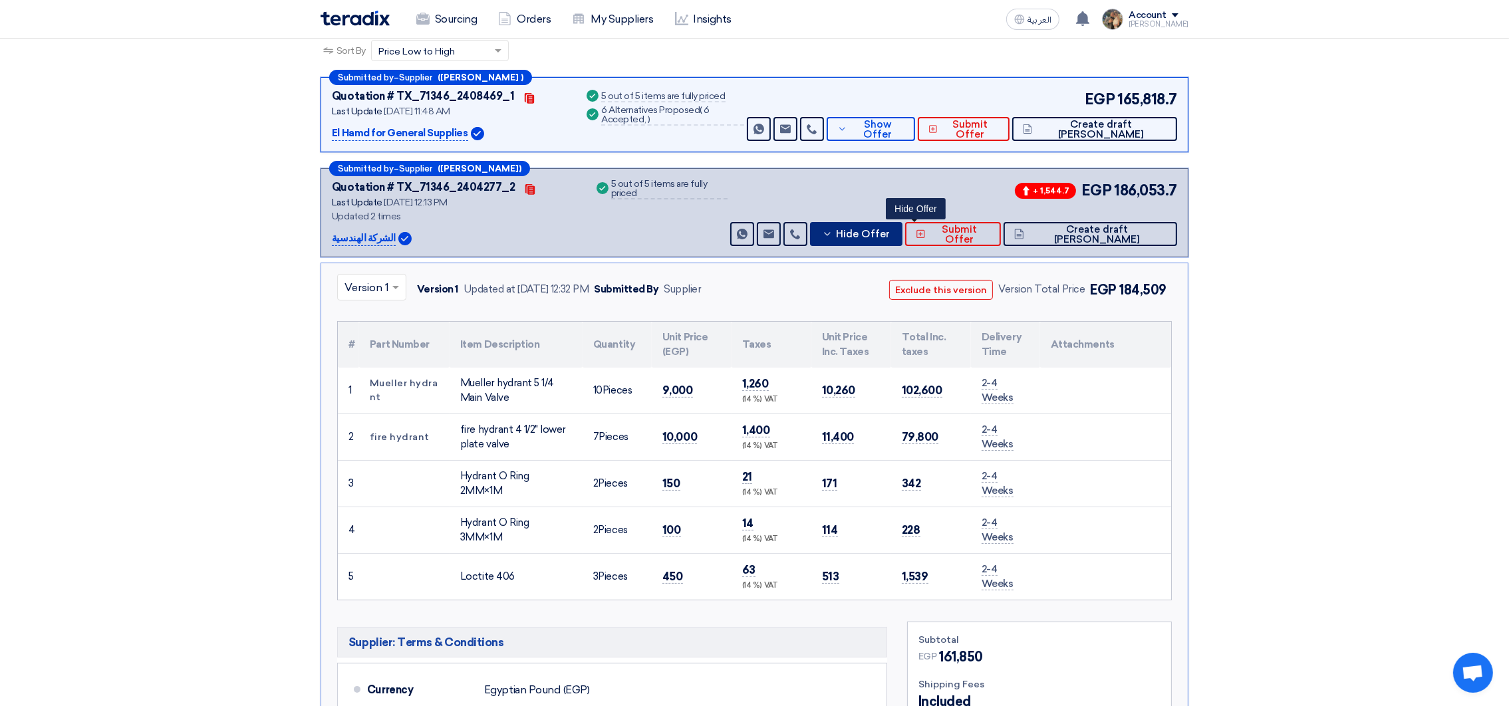
click at [896, 237] on button "Hide Offer" at bounding box center [856, 234] width 92 height 24
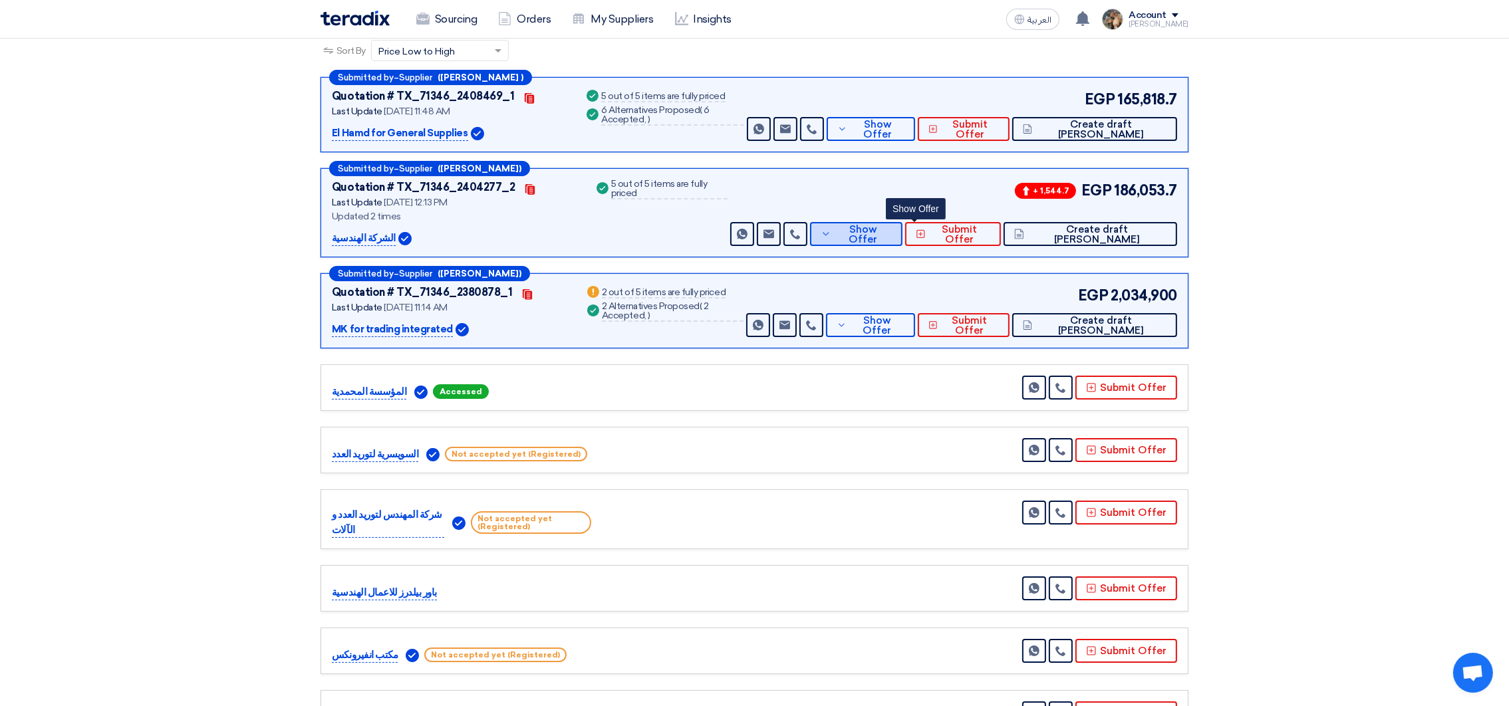
click at [893, 237] on span "Show Offer" at bounding box center [864, 235] width 58 height 20
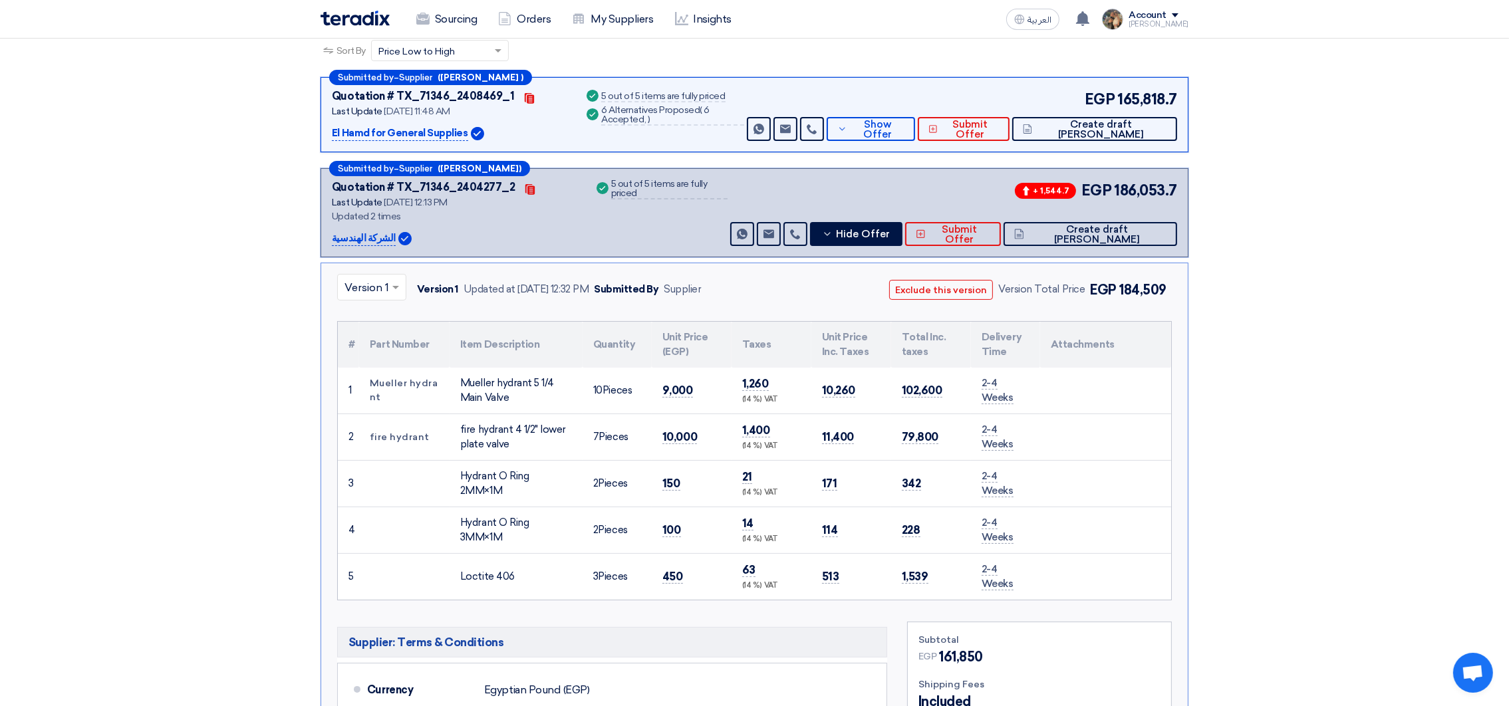
click at [388, 294] on div at bounding box center [372, 288] width 68 height 22
click at [394, 290] on span at bounding box center [397, 287] width 17 height 16
click at [376, 318] on span "Version 2 (Latest Version)" at bounding box center [409, 318] width 128 height 13
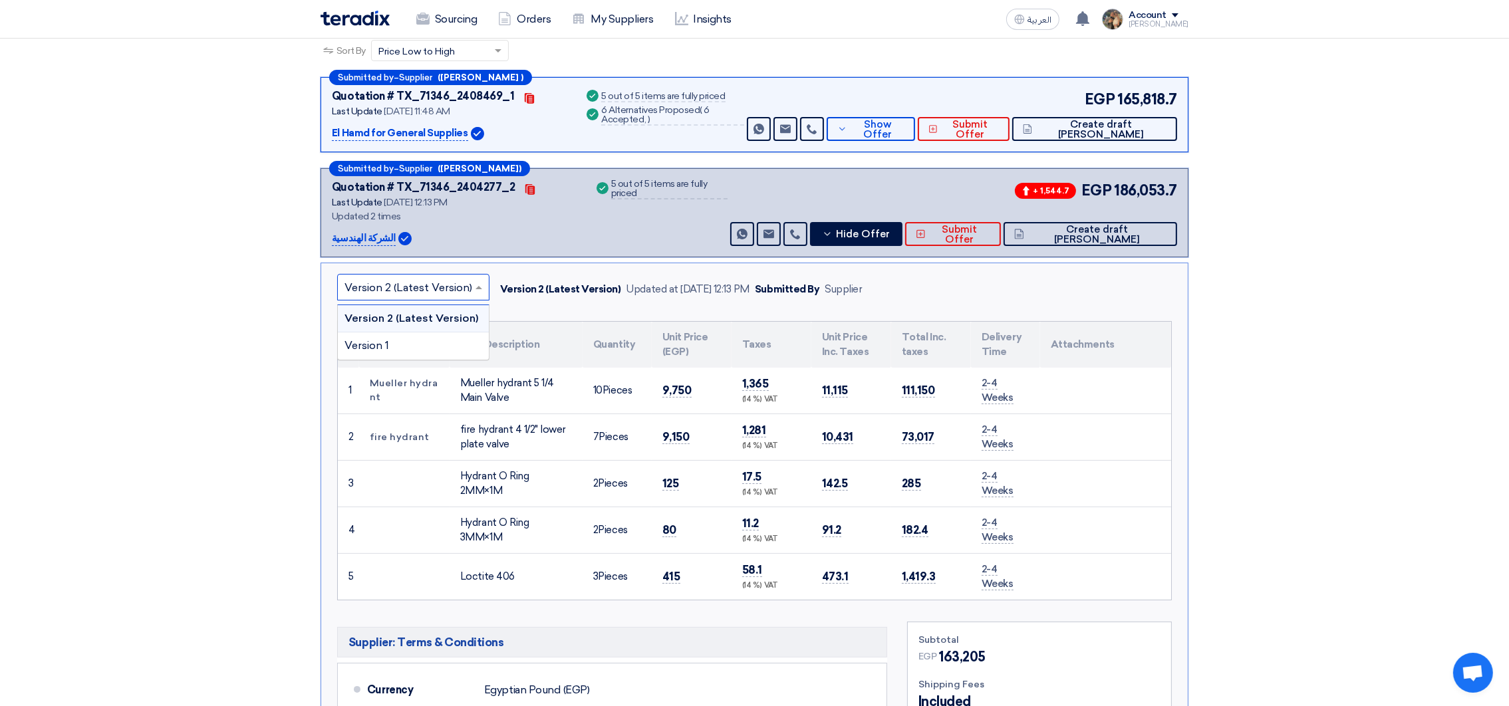
click at [454, 291] on input "text" at bounding box center [407, 289] width 124 height 22
click at [400, 337] on div "Version 1" at bounding box center [413, 346] width 151 height 27
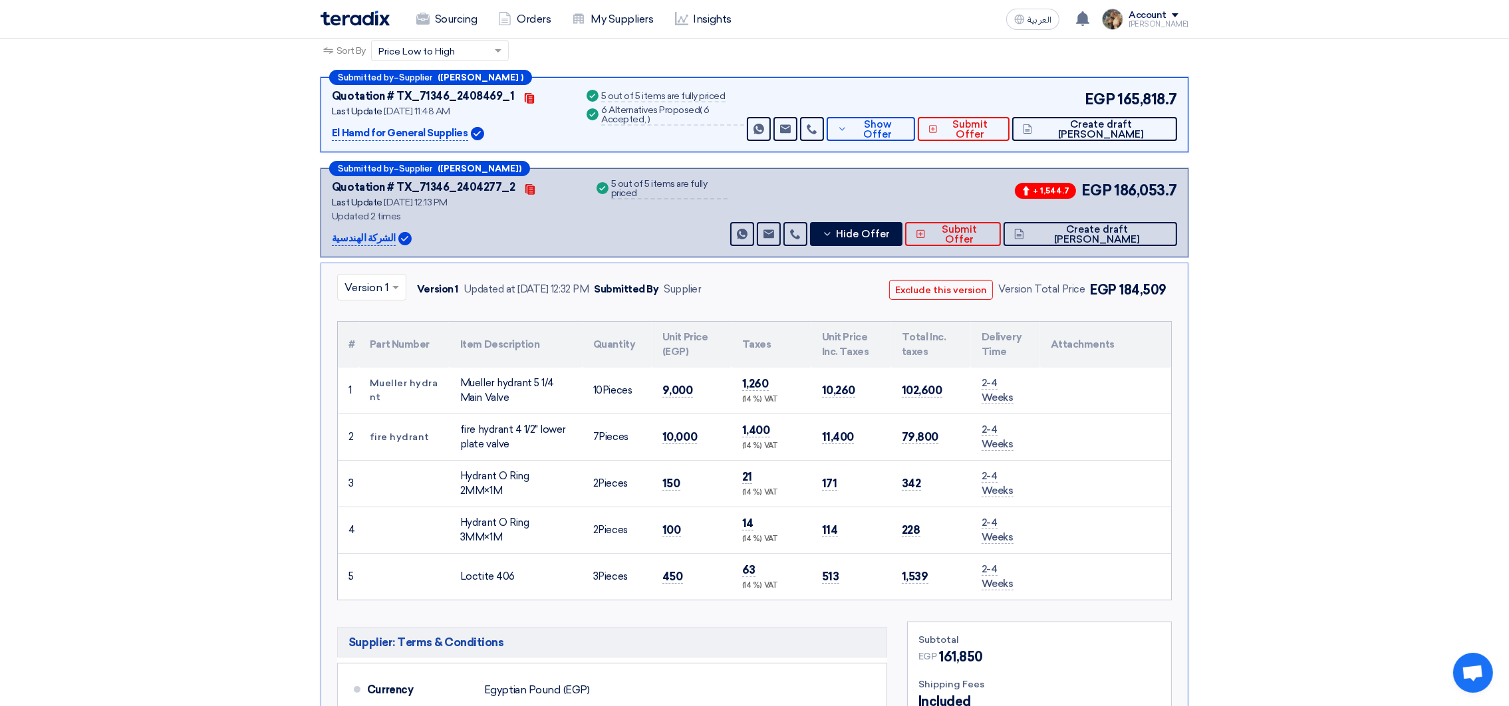
click at [660, 386] on td "9,000" at bounding box center [692, 391] width 80 height 47
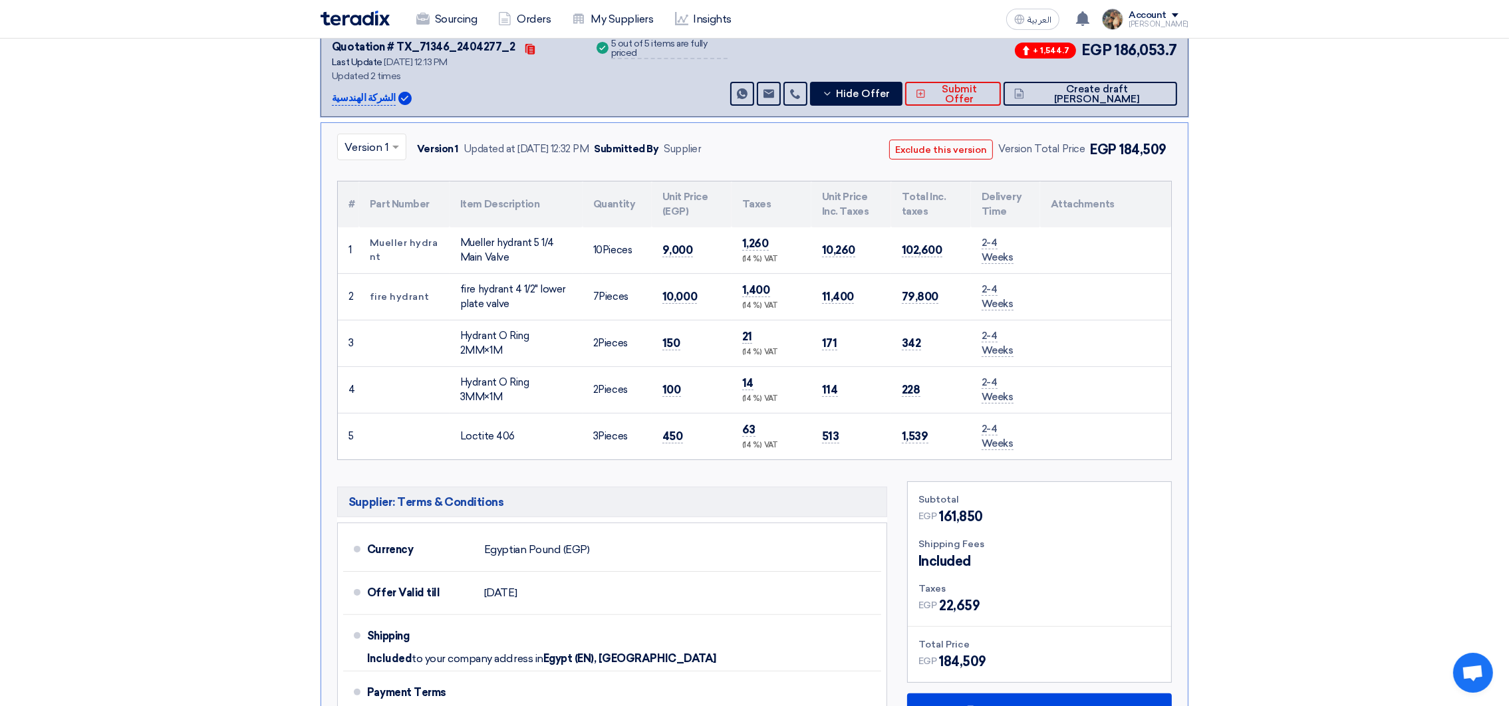
scroll to position [674, 0]
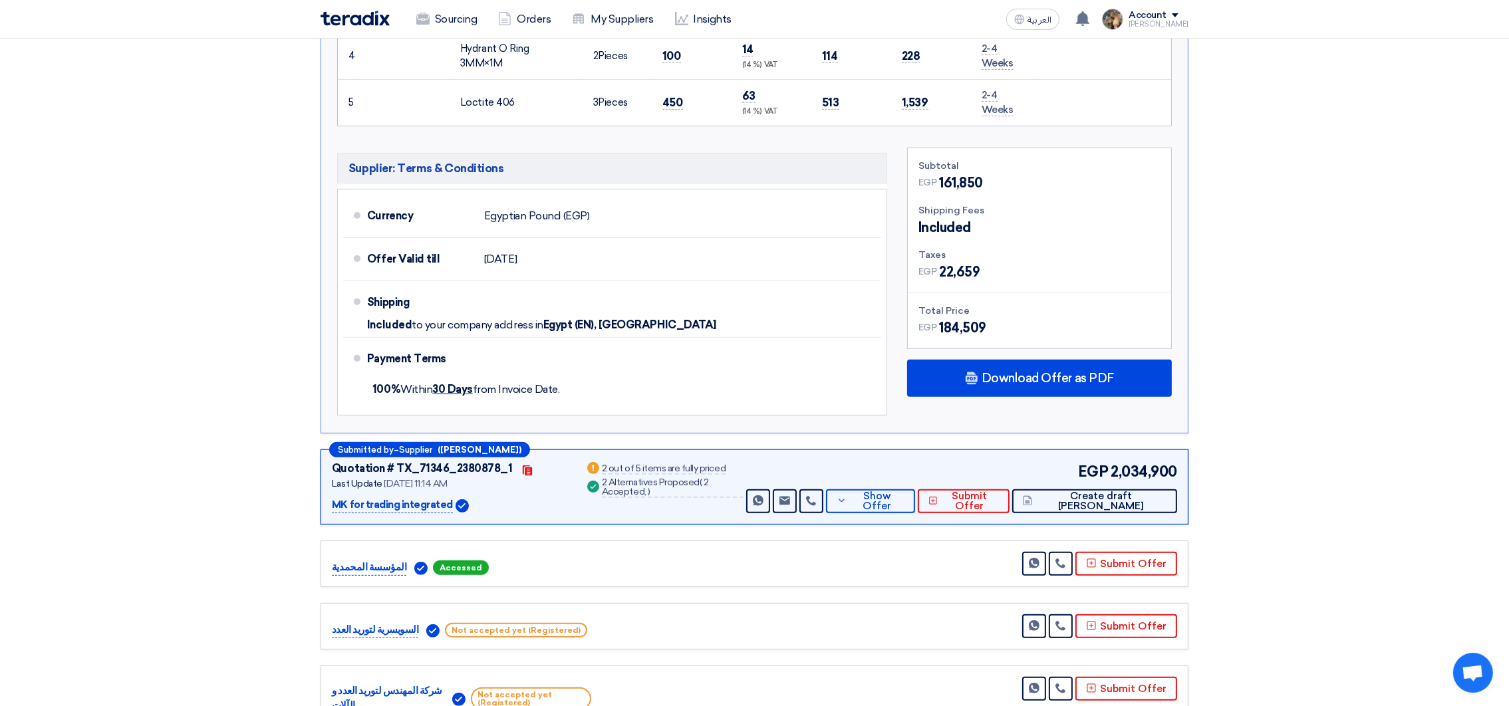
drag, startPoint x: 343, startPoint y: 337, endPoint x: 1003, endPoint y: 330, distance: 660.6
click at [1003, 330] on div "× Version 1 Version 1 Updated at [DATE] 12:32 PM Submitted By Supplier Exclude …" at bounding box center [755, 110] width 868 height 645
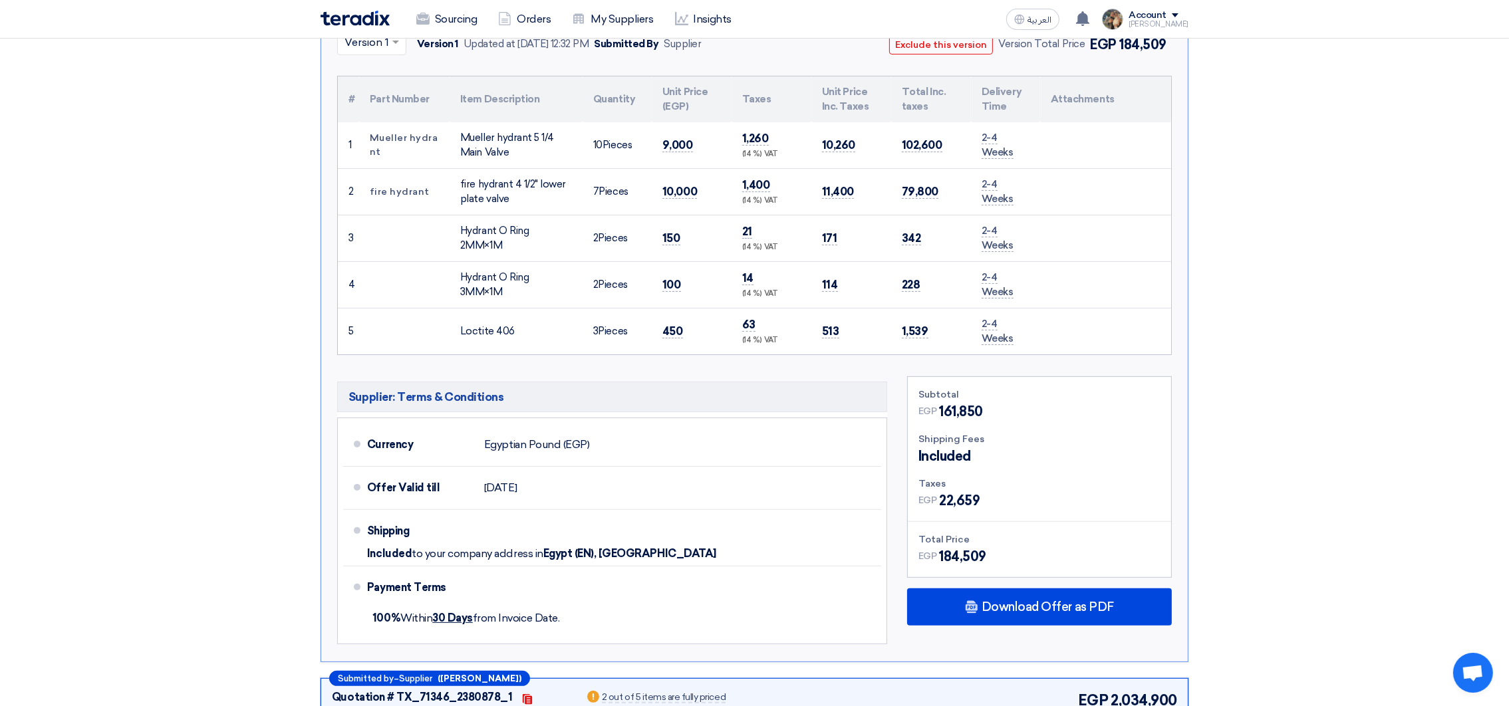
scroll to position [420, 0]
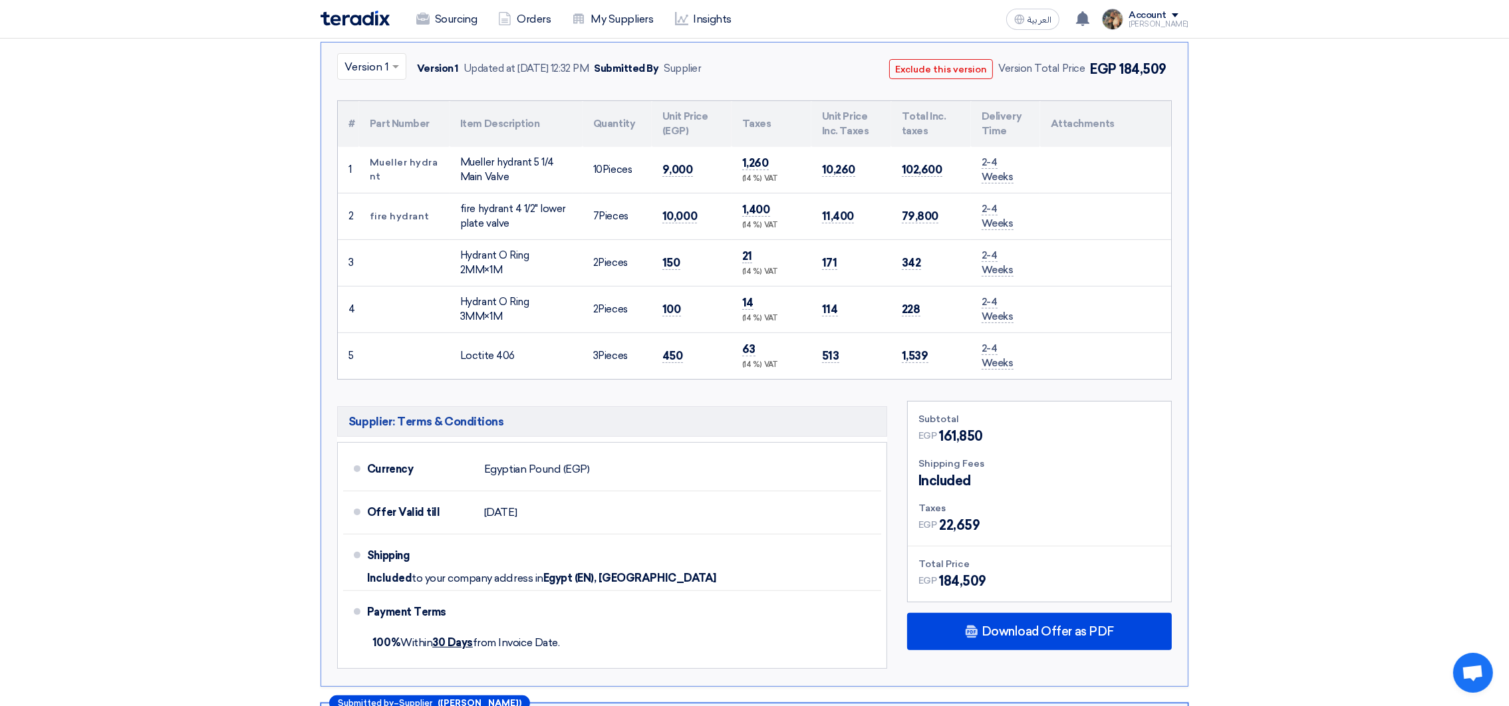
click at [388, 189] on td "Mueller hydrant" at bounding box center [404, 170] width 90 height 47
drag, startPoint x: 342, startPoint y: 117, endPoint x: 1038, endPoint y: 591, distance: 842.6
click at [1038, 591] on div "× Version 1 Version 1 Updated at [DATE] 12:32 PM Submitted By Supplier Exclude …" at bounding box center [755, 364] width 868 height 645
click at [366, 120] on th "Part Number" at bounding box center [404, 124] width 90 height 46
drag, startPoint x: 349, startPoint y: 120, endPoint x: 1006, endPoint y: 574, distance: 799.1
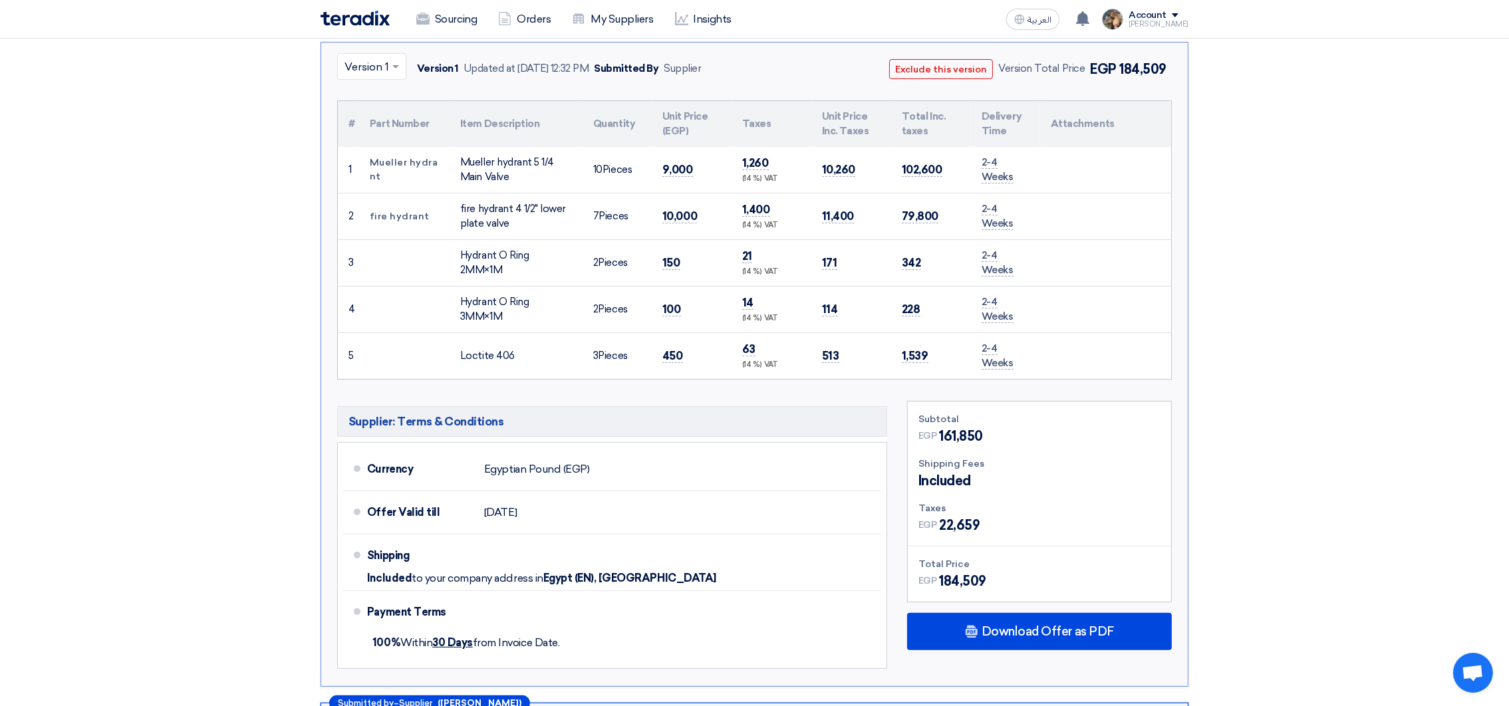
click at [1006, 574] on div "× Version 1 Version 1 Updated at [DATE] 12:32 PM Submitted By Supplier Exclude …" at bounding box center [755, 364] width 868 height 645
drag, startPoint x: 331, startPoint y: 61, endPoint x: 1018, endPoint y: 588, distance: 866.4
click at [1018, 588] on div "× Version 1 Version 1 Updated at [DATE] 12:32 PM Submitted By Supplier Exclude …" at bounding box center [755, 364] width 868 height 645
click at [747, 166] on span "1,260" at bounding box center [755, 163] width 27 height 14
drag, startPoint x: 328, startPoint y: 62, endPoint x: 1003, endPoint y: 578, distance: 849.9
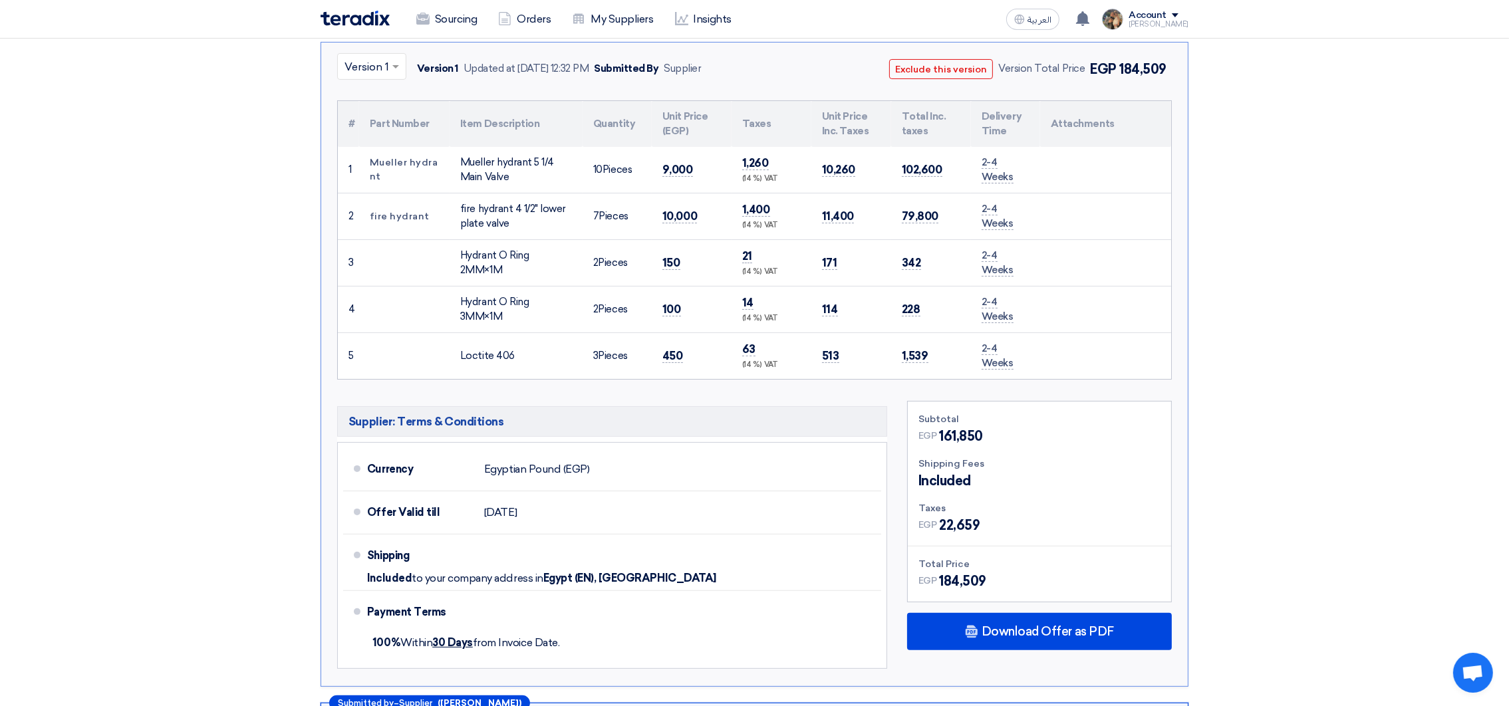
click at [1003, 578] on div "× Version 1 Version 1 Updated at [DATE] 12:32 PM Submitted By Supplier Exclude …" at bounding box center [755, 364] width 868 height 645
click at [330, 55] on div "× Version 1 Version 1 Updated at [DATE] 12:32 PM Submitted By Supplier Exclude …" at bounding box center [755, 364] width 868 height 645
drag, startPoint x: 334, startPoint y: 61, endPoint x: 1018, endPoint y: 569, distance: 852.1
click at [1021, 576] on div "× Version 1 Version 1 Updated at [DATE] 12:32 PM Submitted By Supplier Exclude …" at bounding box center [755, 364] width 868 height 645
click at [382, 215] on td "fire hydrant" at bounding box center [404, 216] width 90 height 47
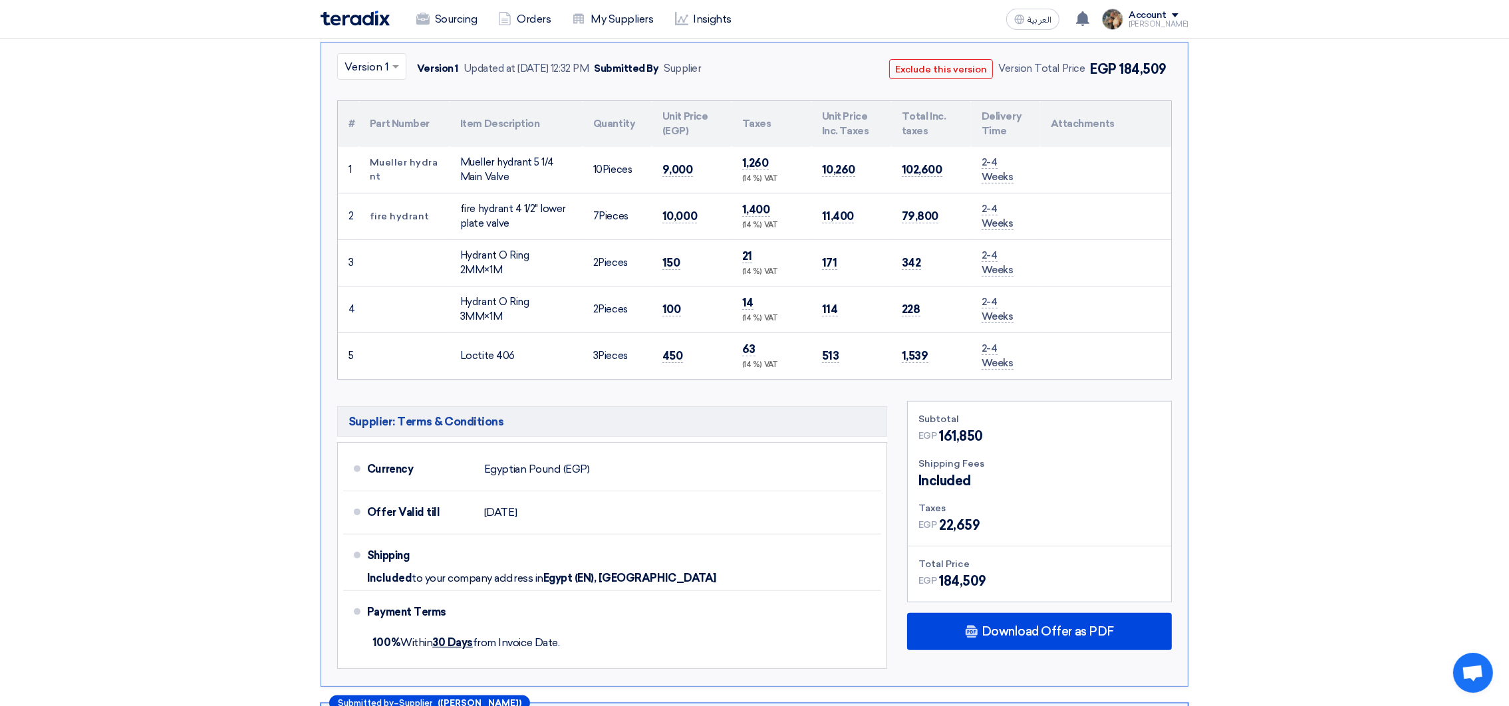
drag, startPoint x: 332, startPoint y: 59, endPoint x: 1053, endPoint y: 585, distance: 892.6
click at [1053, 585] on div "× Version 1 Version 1 Updated at [DATE] 12:32 PM Submitted By Supplier Exclude …" at bounding box center [755, 364] width 868 height 645
click at [750, 161] on span "1,260" at bounding box center [755, 163] width 27 height 14
drag, startPoint x: 326, startPoint y: 53, endPoint x: 1024, endPoint y: 576, distance: 872.5
click at [1024, 576] on div "× Version 1 Version 1 Updated at [DATE] 12:32 PM Submitted By Supplier Exclude …" at bounding box center [755, 364] width 868 height 645
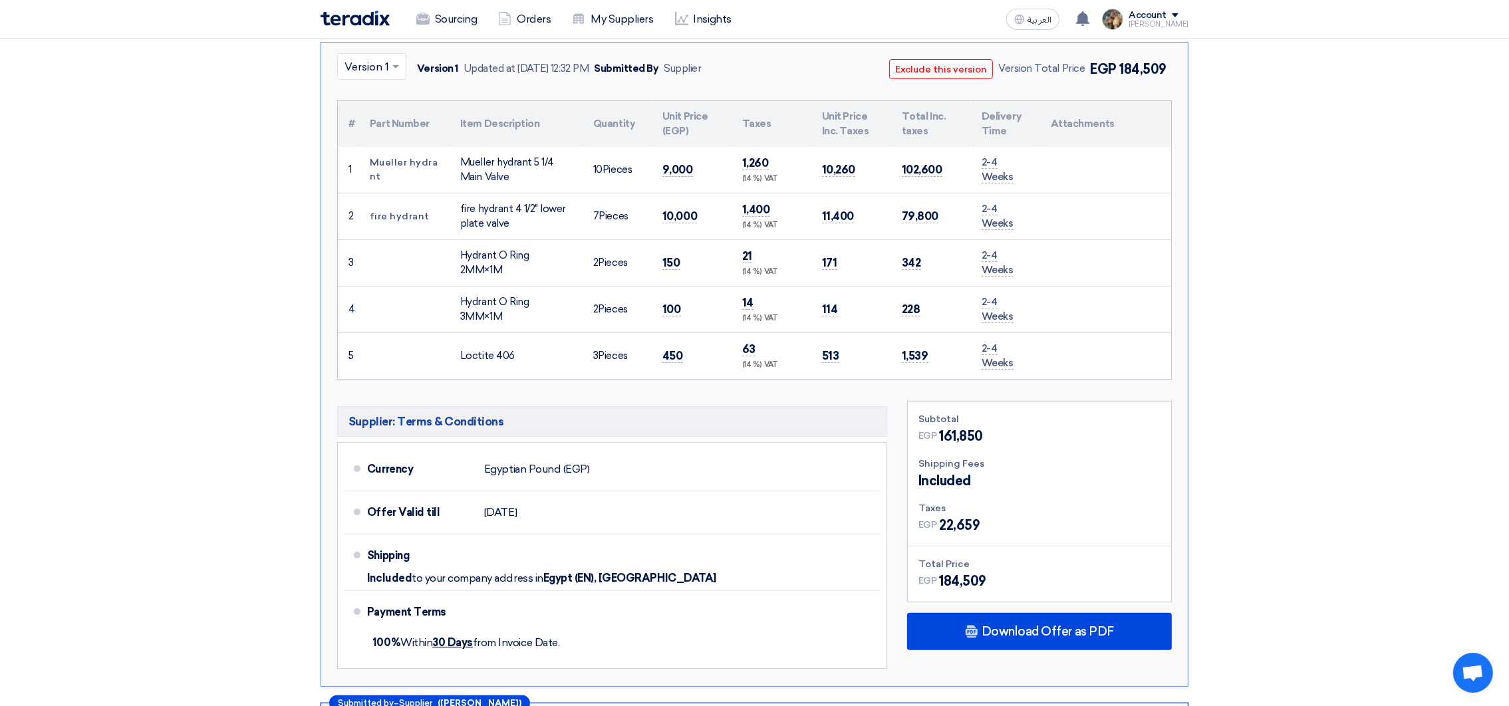
click at [331, 61] on div "× Version 1 Version 1 Updated at [DATE] 12:32 PM Submitted By Supplier Exclude …" at bounding box center [755, 364] width 868 height 645
drag, startPoint x: 331, startPoint y: 55, endPoint x: 1032, endPoint y: 573, distance: 872.7
click at [1032, 573] on div "× Version 1 Version 1 Updated at [DATE] 12:32 PM Submitted By Supplier Exclude …" at bounding box center [755, 364] width 868 height 645
click at [333, 61] on div "× Version 1 Version 1 Updated at [DATE] 12:32 PM Submitted By Supplier Exclude …" at bounding box center [755, 364] width 868 height 645
drag, startPoint x: 333, startPoint y: 53, endPoint x: 1010, endPoint y: 572, distance: 853.6
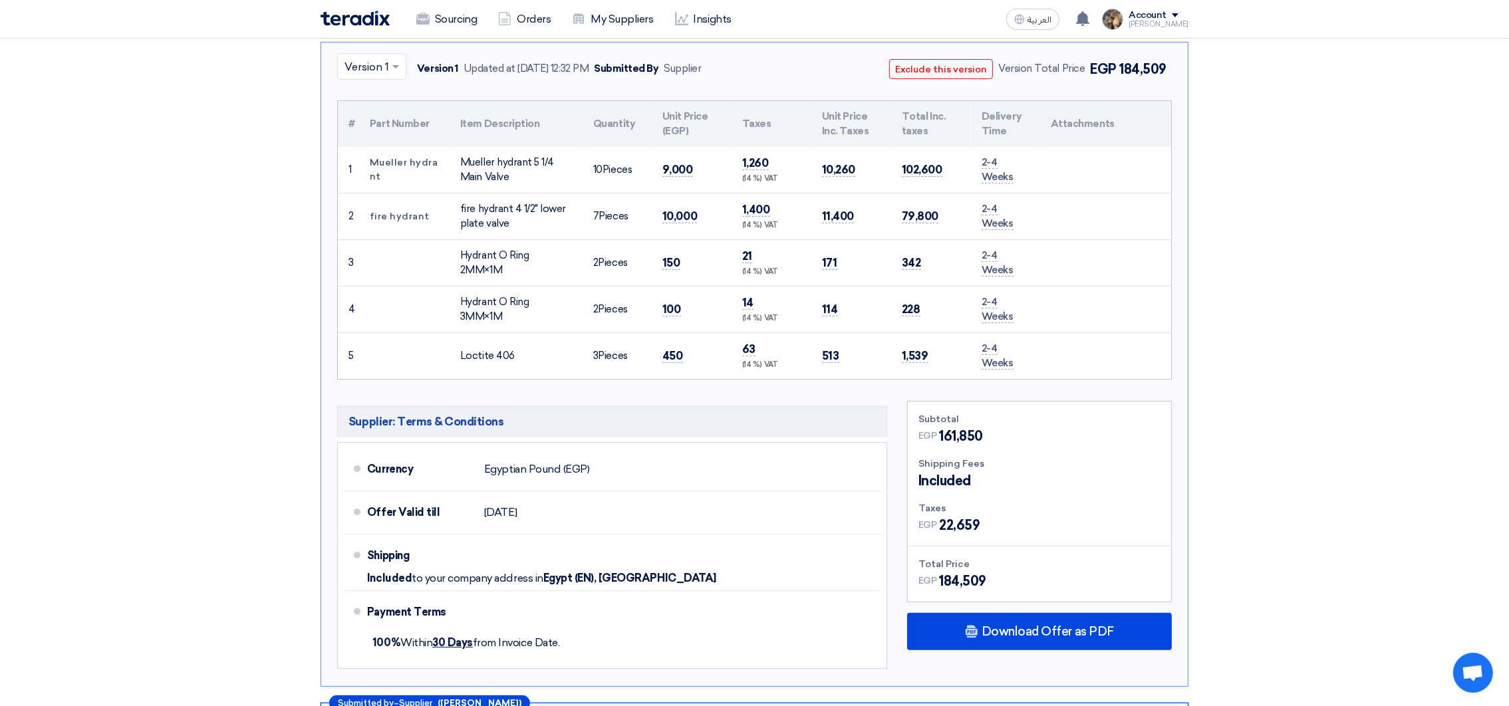
click at [1010, 572] on div "× Version 1 Version 1 Updated at [DATE] 12:32 PM Submitted By Supplier Exclude …" at bounding box center [755, 364] width 868 height 645
click at [340, 170] on td "1" at bounding box center [348, 170] width 21 height 47
drag, startPoint x: 365, startPoint y: 61, endPoint x: 988, endPoint y: 577, distance: 808.8
click at [988, 577] on div "× Version 1 Version 1 Updated at [DATE] 12:32 PM Submitted By Supplier Exclude …" at bounding box center [755, 364] width 868 height 645
click at [667, 394] on div "× Version 1 Version 1 Updated at [DATE] 12:32 PM Submitted By Supplier Exclude …" at bounding box center [755, 364] width 868 height 645
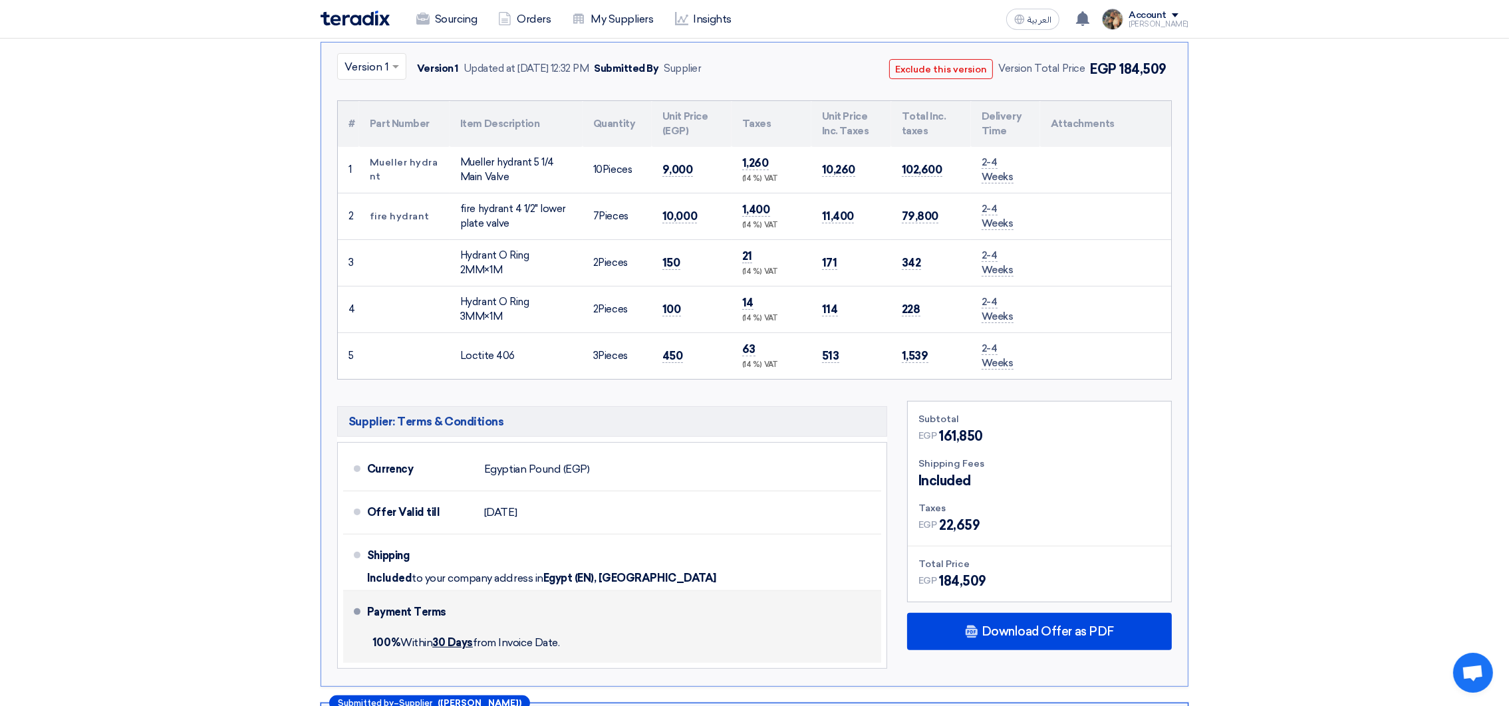
drag, startPoint x: 347, startPoint y: 420, endPoint x: 819, endPoint y: 638, distance: 520.2
click at [819, 638] on div "Supplier: Terms & Conditions Currency Egyptian Pound (EGP) Offer Valid till [DA…" at bounding box center [612, 537] width 550 height 263
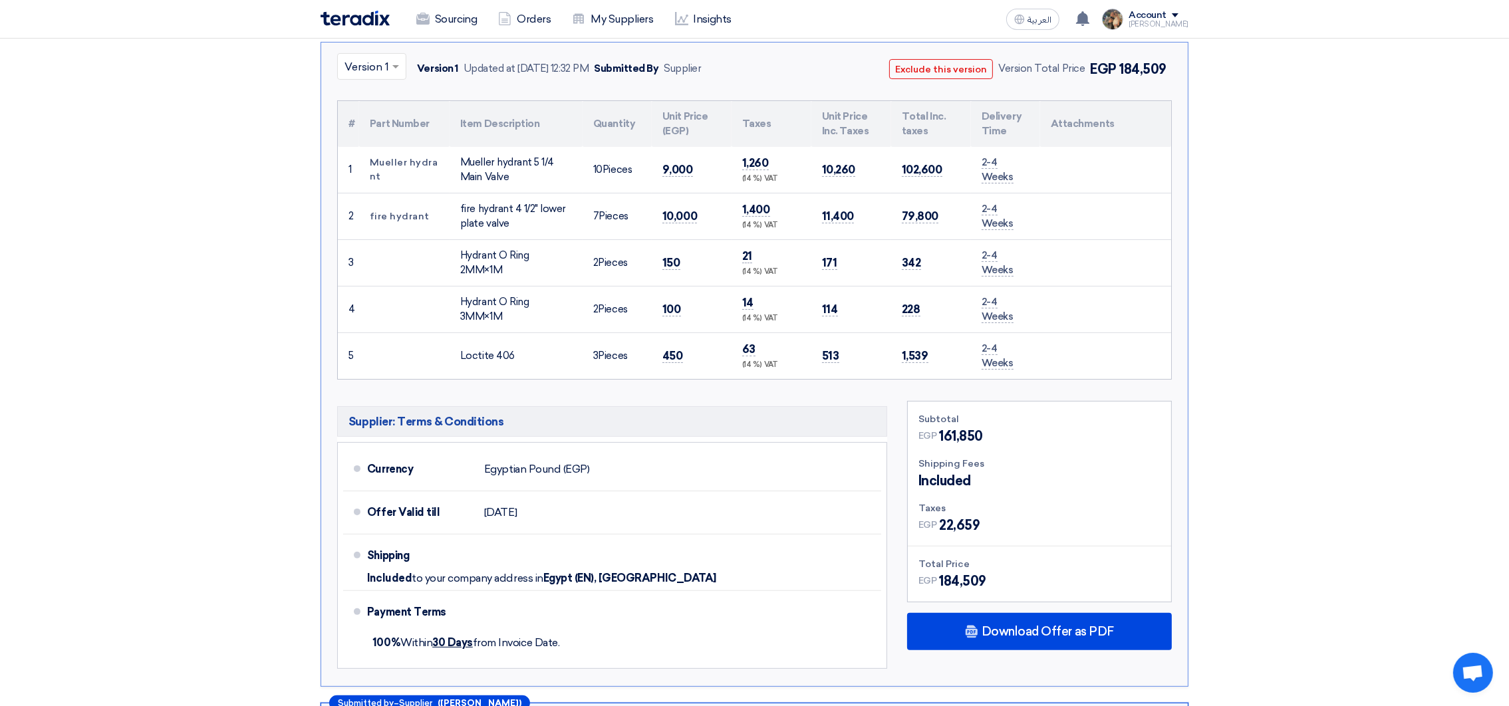
drag, startPoint x: 329, startPoint y: 61, endPoint x: 1010, endPoint y: 584, distance: 859.6
click at [1010, 584] on div "× Version 1 Version 1 Updated at [DATE] 12:32 PM Submitted By Supplier Exclude …" at bounding box center [755, 364] width 868 height 645
click at [484, 420] on h5 "Supplier: Terms & Conditions" at bounding box center [612, 421] width 550 height 31
drag, startPoint x: 331, startPoint y: 58, endPoint x: 992, endPoint y: 581, distance: 843.3
click at [992, 581] on div "× Version 1 Version 1 Updated at [DATE] 12:32 PM Submitted By Supplier Exclude …" at bounding box center [755, 364] width 868 height 645
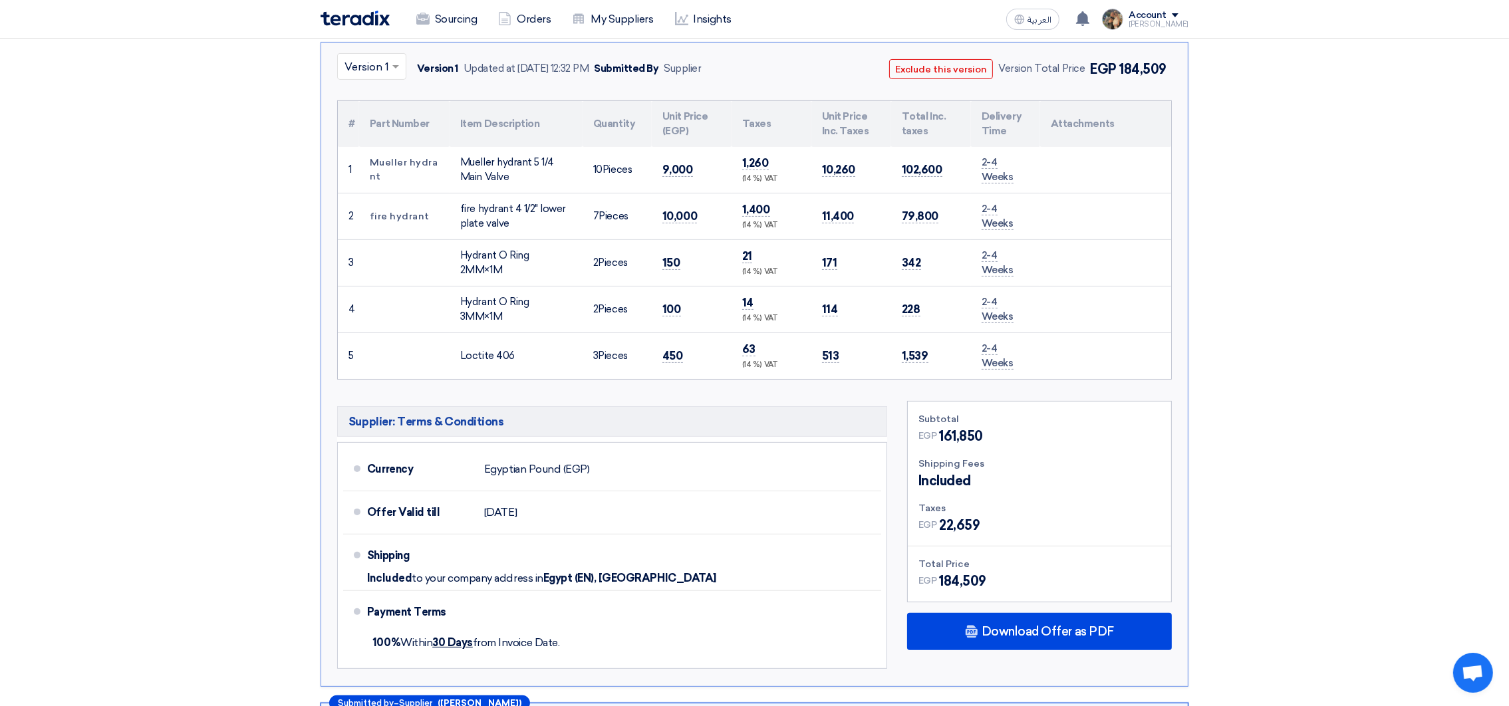
click at [384, 410] on h5 "Supplier: Terms & Conditions" at bounding box center [612, 421] width 550 height 31
click at [849, 59] on div "× Version 1 Version 1 Updated at [DATE] 12:32 PM Submitted By Supplier Exclude …" at bounding box center [754, 68] width 835 height 31
drag, startPoint x: 326, startPoint y: 61, endPoint x: 1004, endPoint y: 581, distance: 854.4
click at [1004, 581] on div "× Version 1 Version 1 Updated at [DATE] 12:32 PM Submitted By Supplier Exclude …" at bounding box center [755, 364] width 868 height 645
click at [330, 57] on div "× Version 1 Version 1 Updated at [DATE] 12:32 PM Submitted By Supplier Exclude …" at bounding box center [755, 364] width 868 height 645
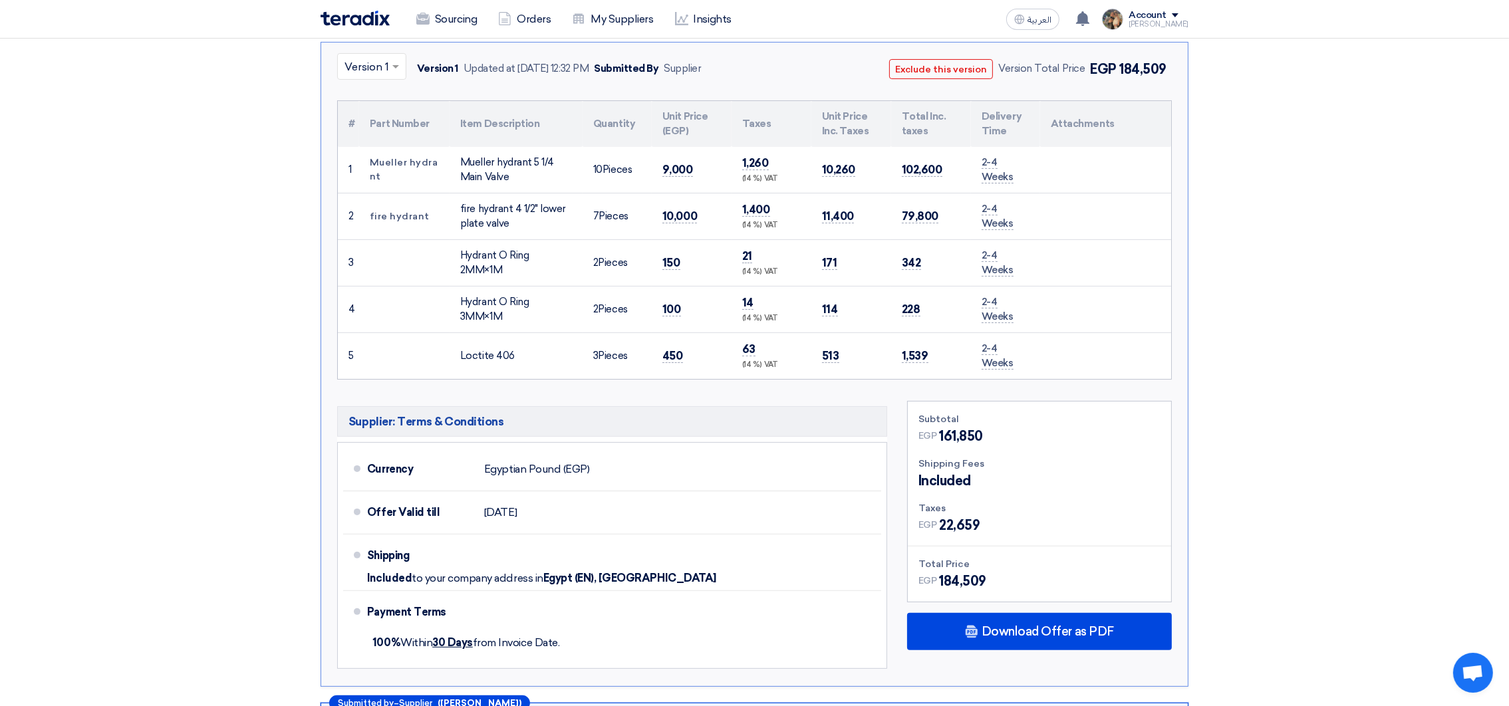
click at [1037, 578] on div "EGP 184,509" at bounding box center [1040, 581] width 242 height 20
drag, startPoint x: 1037, startPoint y: 578, endPoint x: 951, endPoint y: 553, distance: 89.3
click at [951, 553] on div "Subtotal EGP 161,850 Shipping Fees Included Taxes EGP" at bounding box center [1039, 502] width 263 height 200
drag, startPoint x: 333, startPoint y: 57, endPoint x: 996, endPoint y: 575, distance: 841.6
click at [996, 575] on div "× Version 1 Version 1 Updated at [DATE] 12:32 PM Submitted By Supplier Exclude …" at bounding box center [755, 364] width 868 height 645
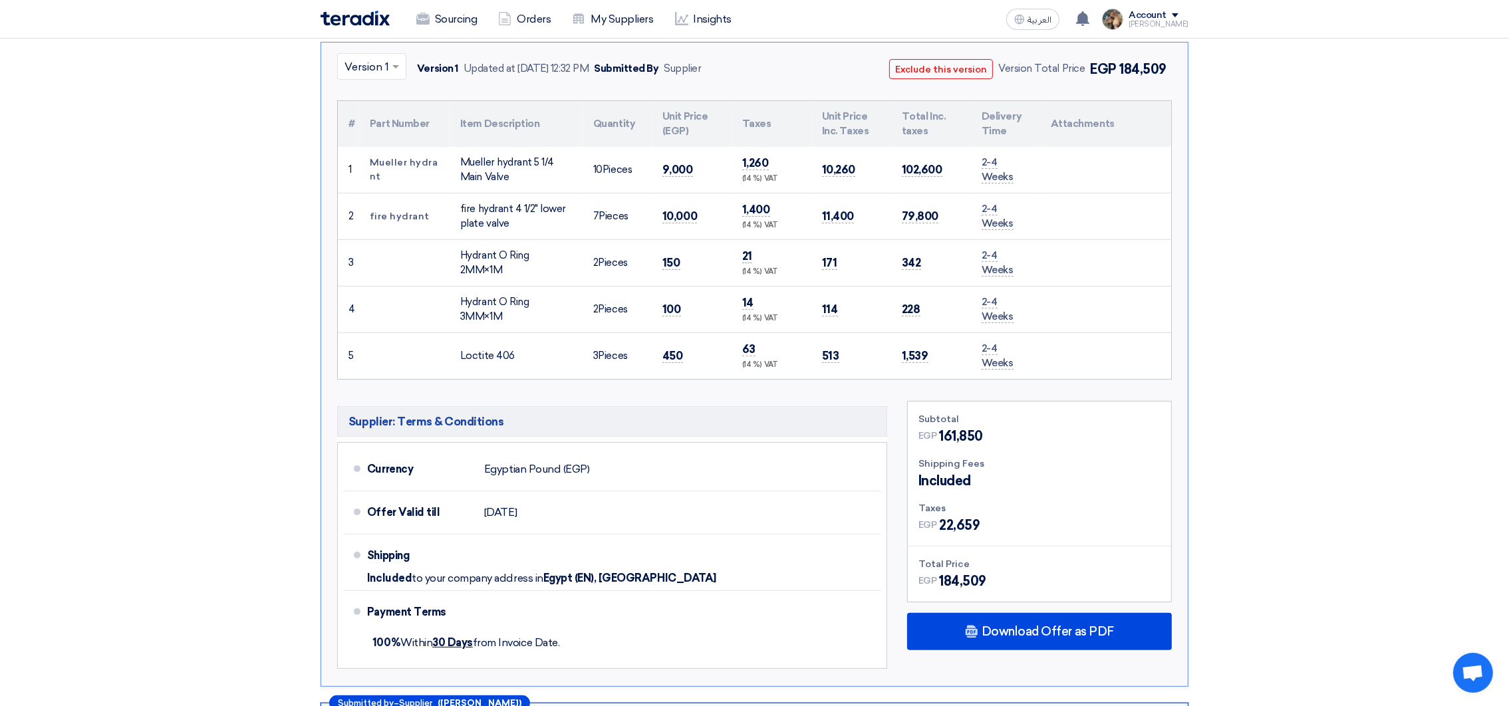
click at [337, 84] on div "× Version 1 Version 1 Updated at [DATE] 12:32 PM Submitted By Supplier Exclude …" at bounding box center [755, 364] width 868 height 645
drag, startPoint x: 332, startPoint y: 59, endPoint x: 996, endPoint y: 580, distance: 843.8
click at [996, 580] on div "× Version 1 Version 1 Updated at [DATE] 12:32 PM Submitted By Supplier Exclude …" at bounding box center [755, 364] width 868 height 645
click at [488, 300] on div "Hydrant O Ring 3MM×1M" at bounding box center [516, 310] width 112 height 30
drag, startPoint x: 329, startPoint y: 65, endPoint x: 988, endPoint y: 583, distance: 838.9
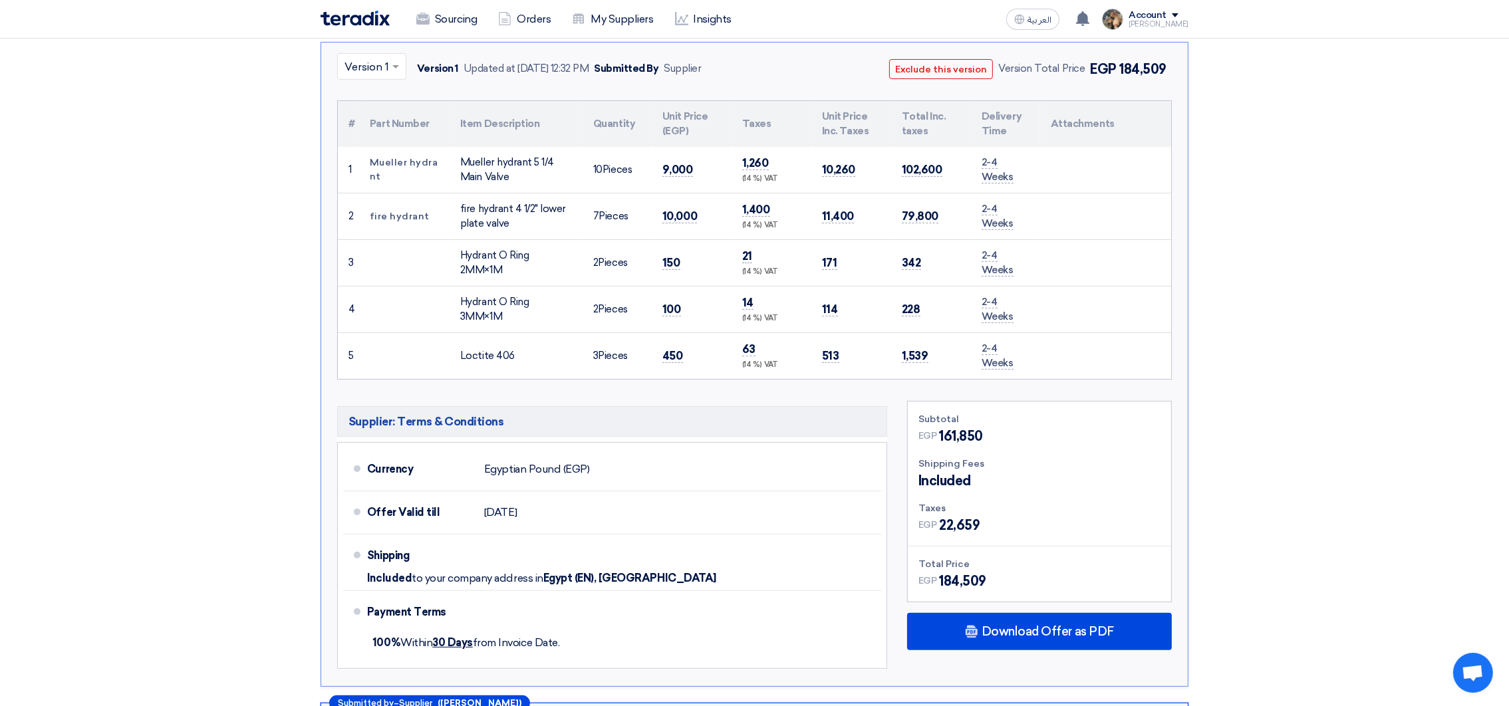
click at [988, 583] on div "× Version 1 Version 1 Updated at [DATE] 12:32 PM Submitted By Supplier Exclude …" at bounding box center [755, 364] width 868 height 645
click at [937, 416] on div "Subtotal" at bounding box center [1040, 419] width 242 height 14
drag, startPoint x: 915, startPoint y: 416, endPoint x: 989, endPoint y: 571, distance: 172.0
click at [989, 571] on div "Subtotal EGP 161,850 Shipping Fees Included Taxes EGP" at bounding box center [1039, 502] width 263 height 200
click at [905, 420] on div "Subtotal EGP 161,850 Shipping Fees Included Taxes EGP EGP" at bounding box center [1039, 538] width 285 height 275
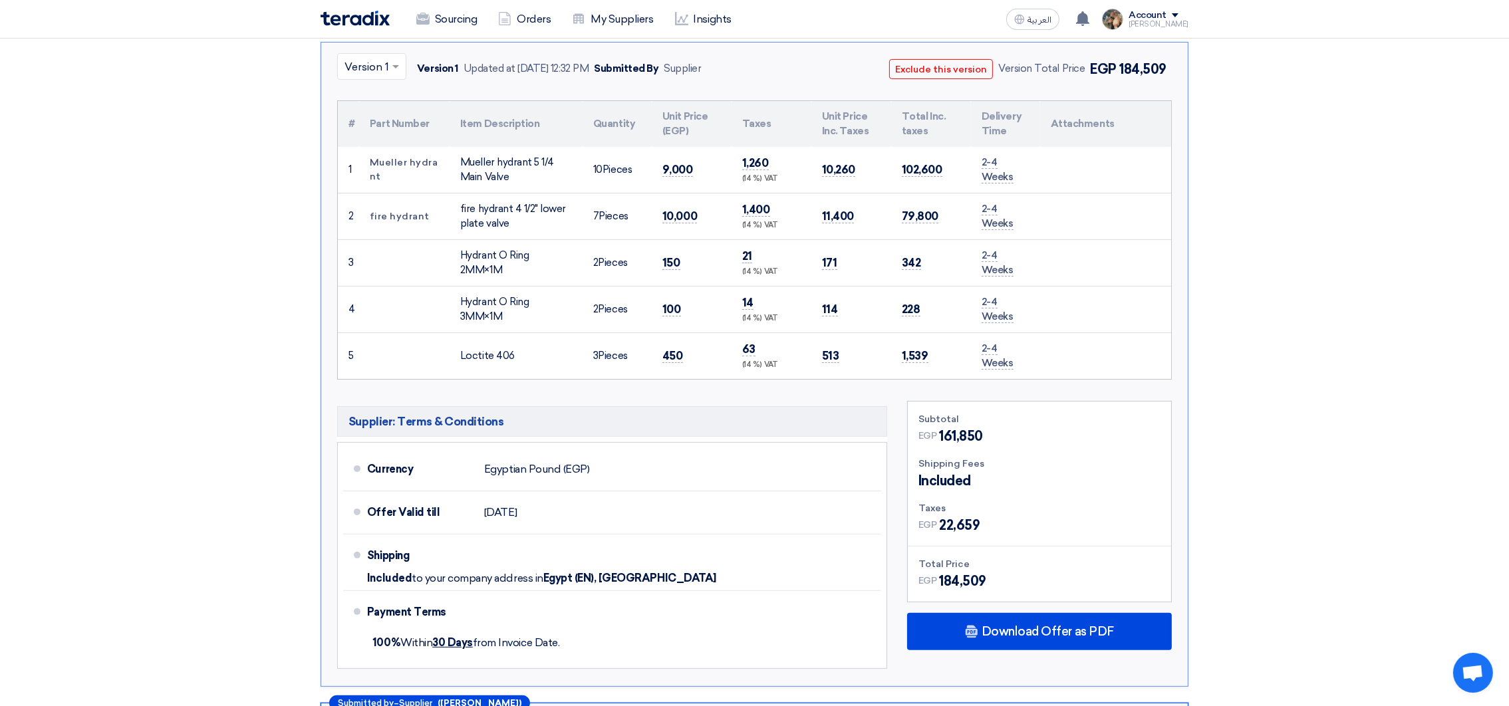
drag, startPoint x: 328, startPoint y: 58, endPoint x: 996, endPoint y: 571, distance: 842.4
click at [996, 571] on div "× Version 1 Version 1 Updated at [DATE] 12:32 PM Submitted By Supplier Exclude …" at bounding box center [755, 364] width 868 height 645
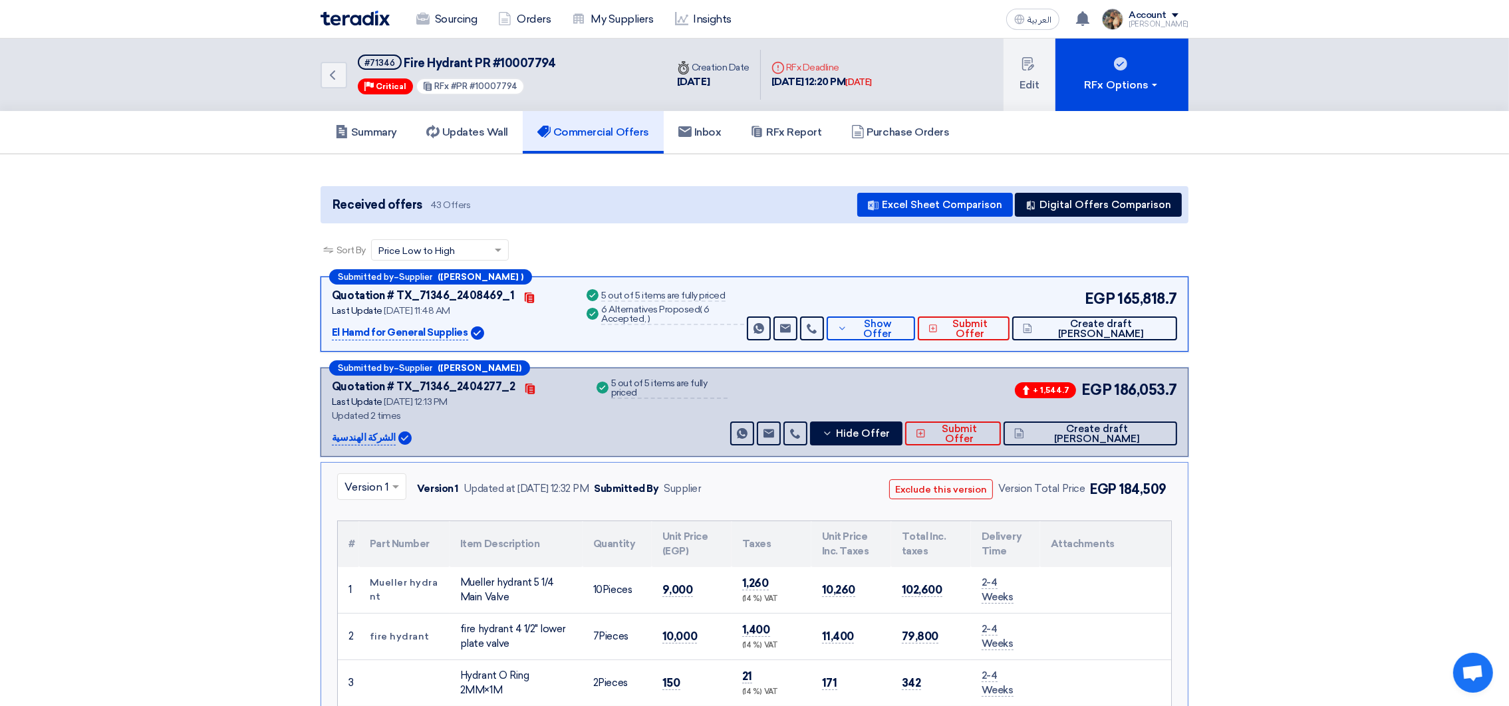
click at [339, 33] on div "Sourcing Orders My Suppliers Insights العربية ع You have a new offer for 'Fire …" at bounding box center [755, 19] width 888 height 38
click at [346, 22] on img at bounding box center [355, 18] width 69 height 15
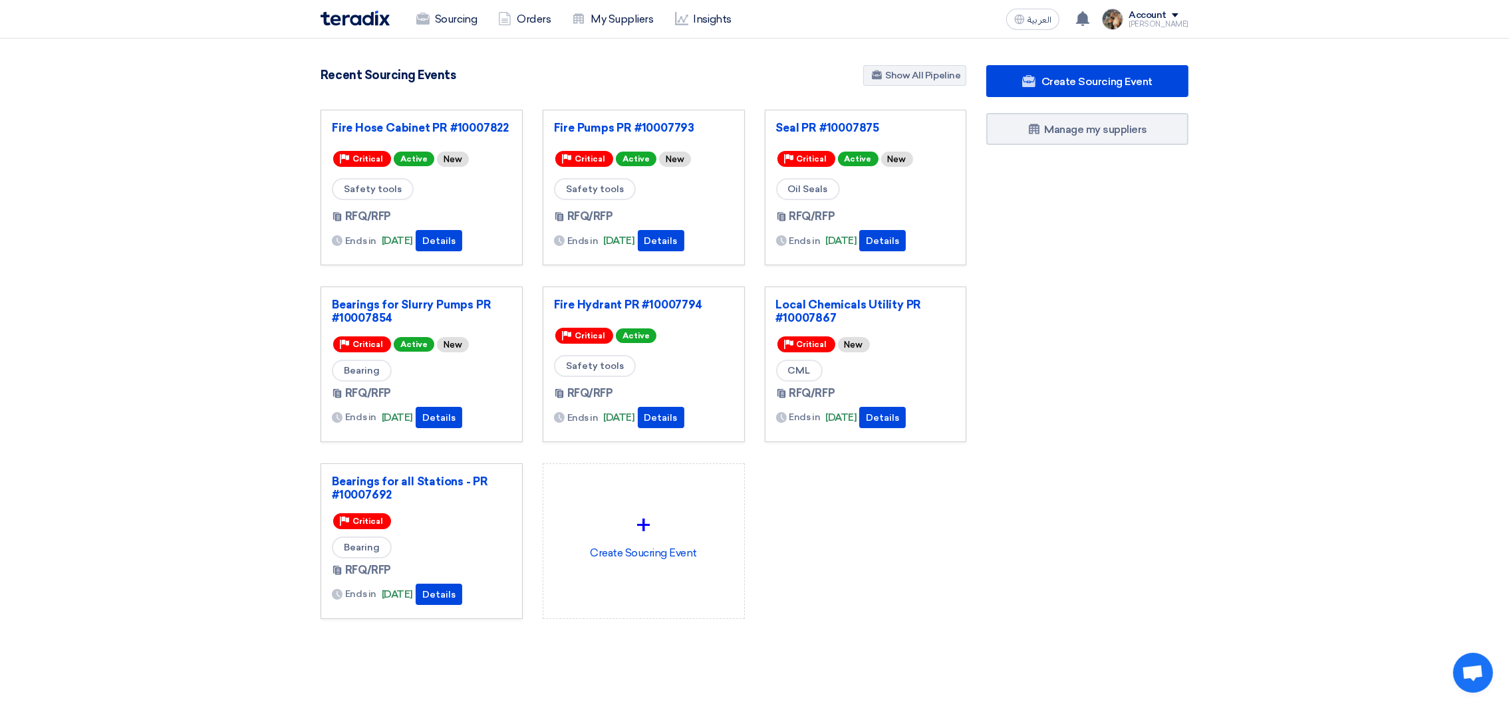
click at [897, 25] on div "Sourcing Orders My Suppliers Insights العربية ع You have a new offer for 'Fire …" at bounding box center [755, 19] width 888 height 38
click at [1090, 15] on use at bounding box center [1082, 18] width 13 height 15
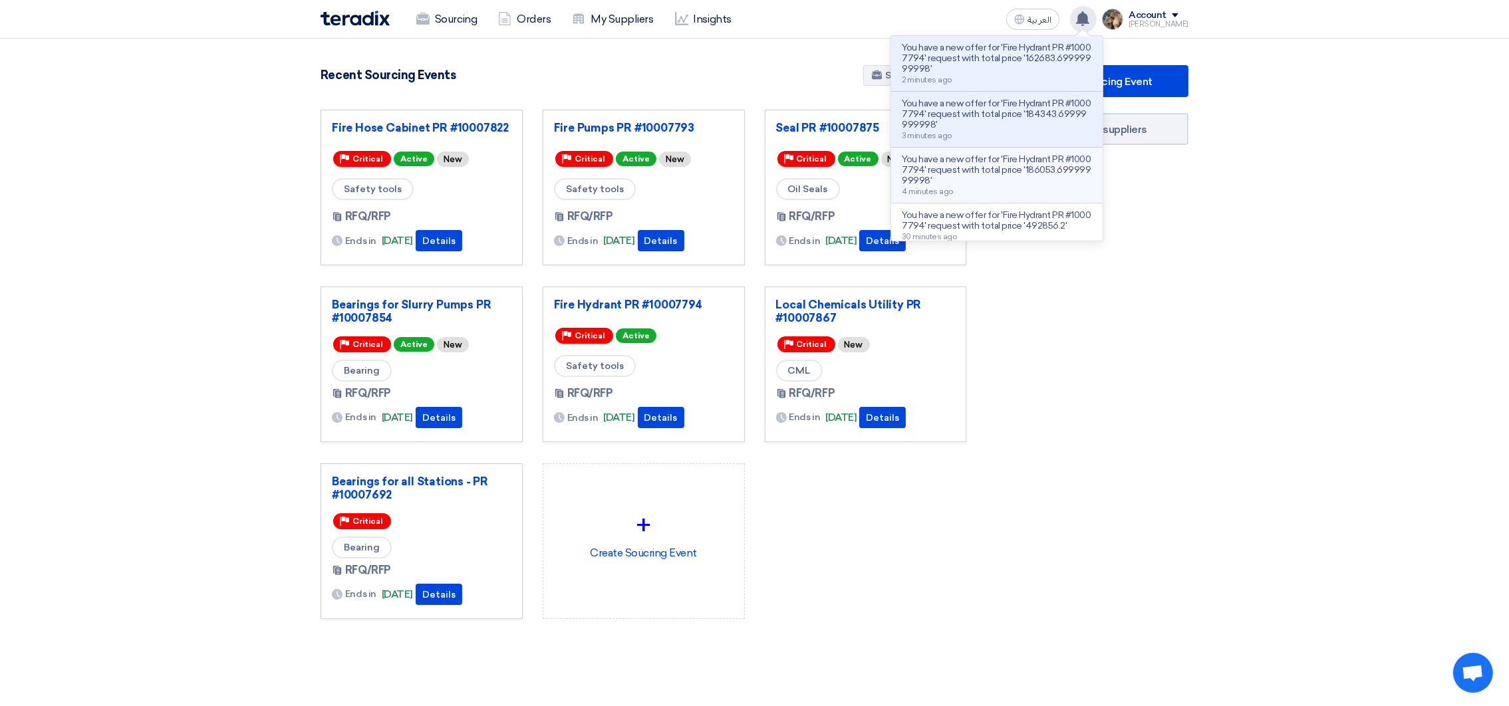
click at [1008, 160] on p "You have a new offer for 'Fire Hydrant PR #10007794' request with total price '…" at bounding box center [997, 170] width 190 height 32
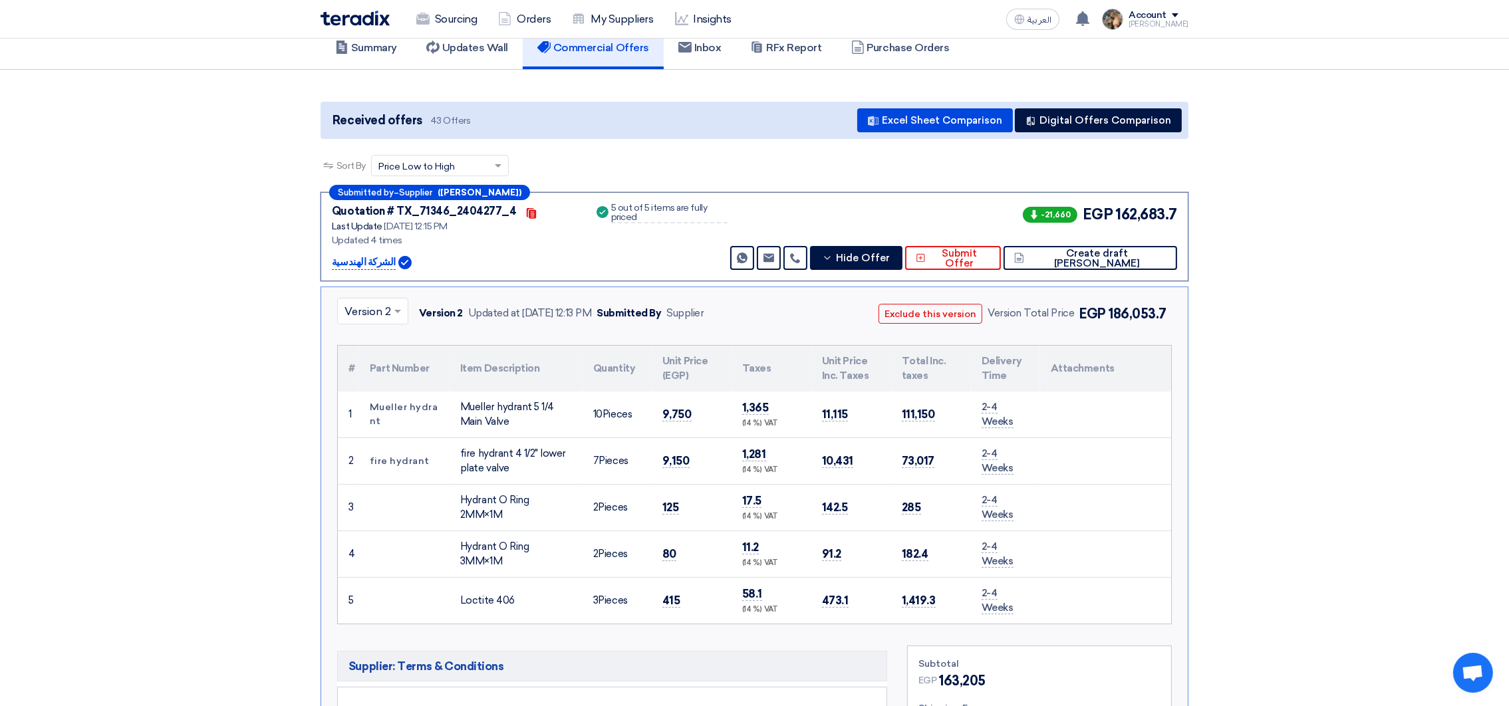
scroll to position [75, 0]
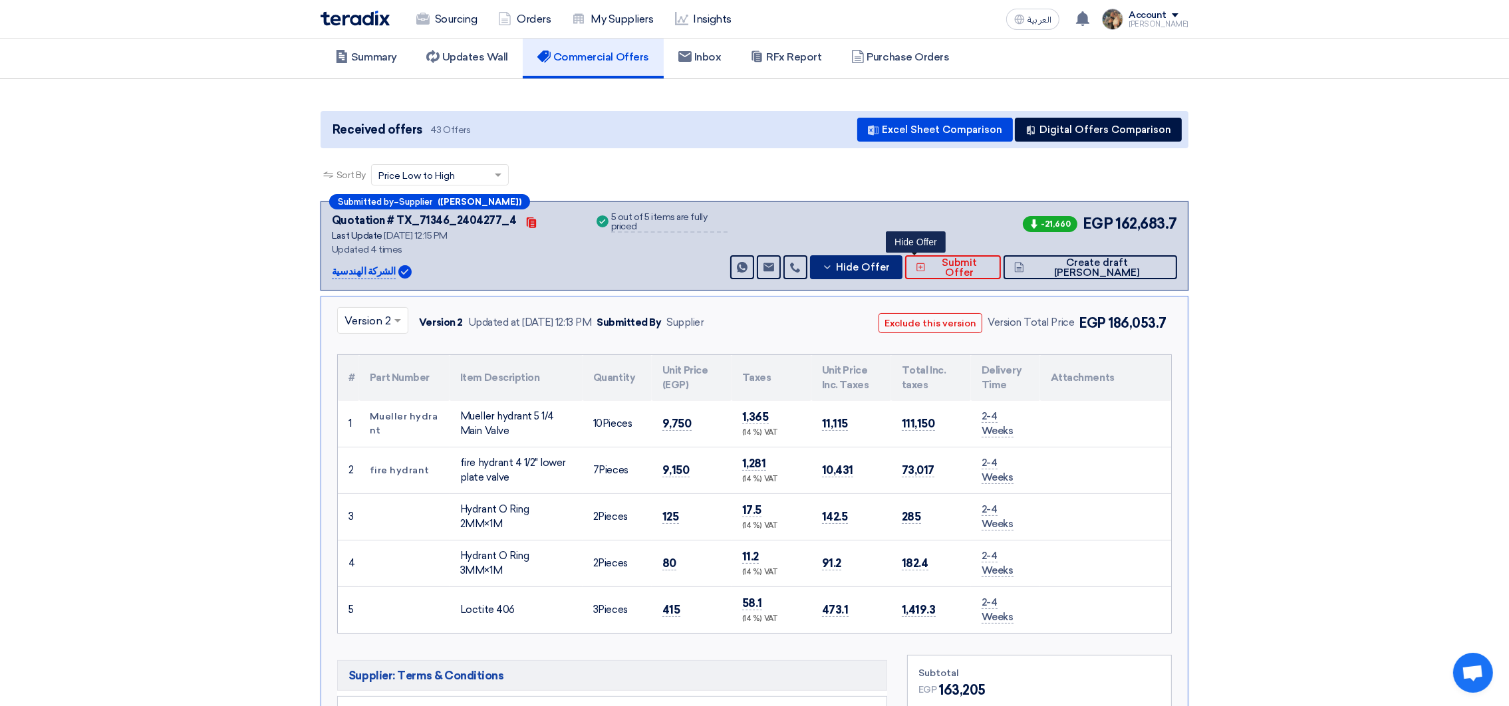
click at [890, 267] on span "Hide Offer" at bounding box center [863, 268] width 54 height 10
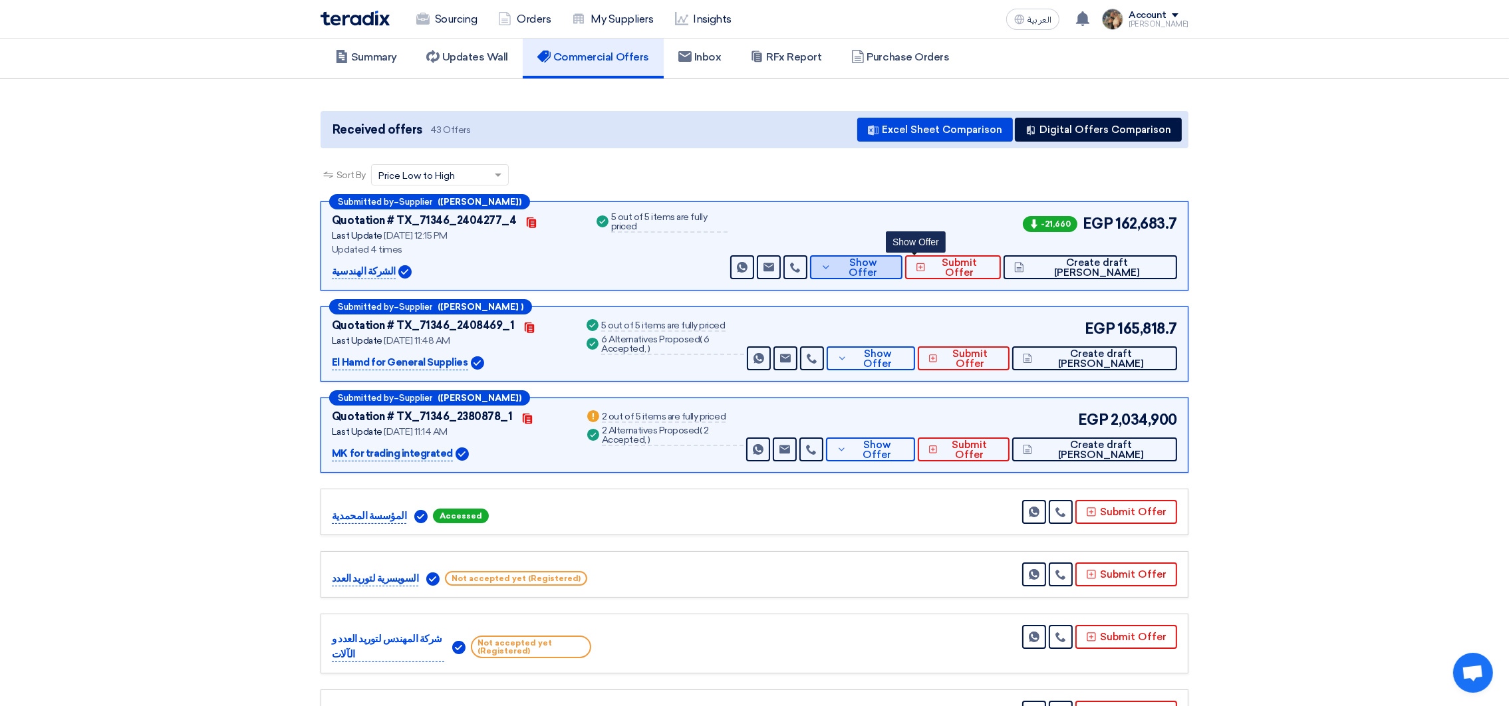
click at [831, 267] on icon at bounding box center [826, 267] width 11 height 11
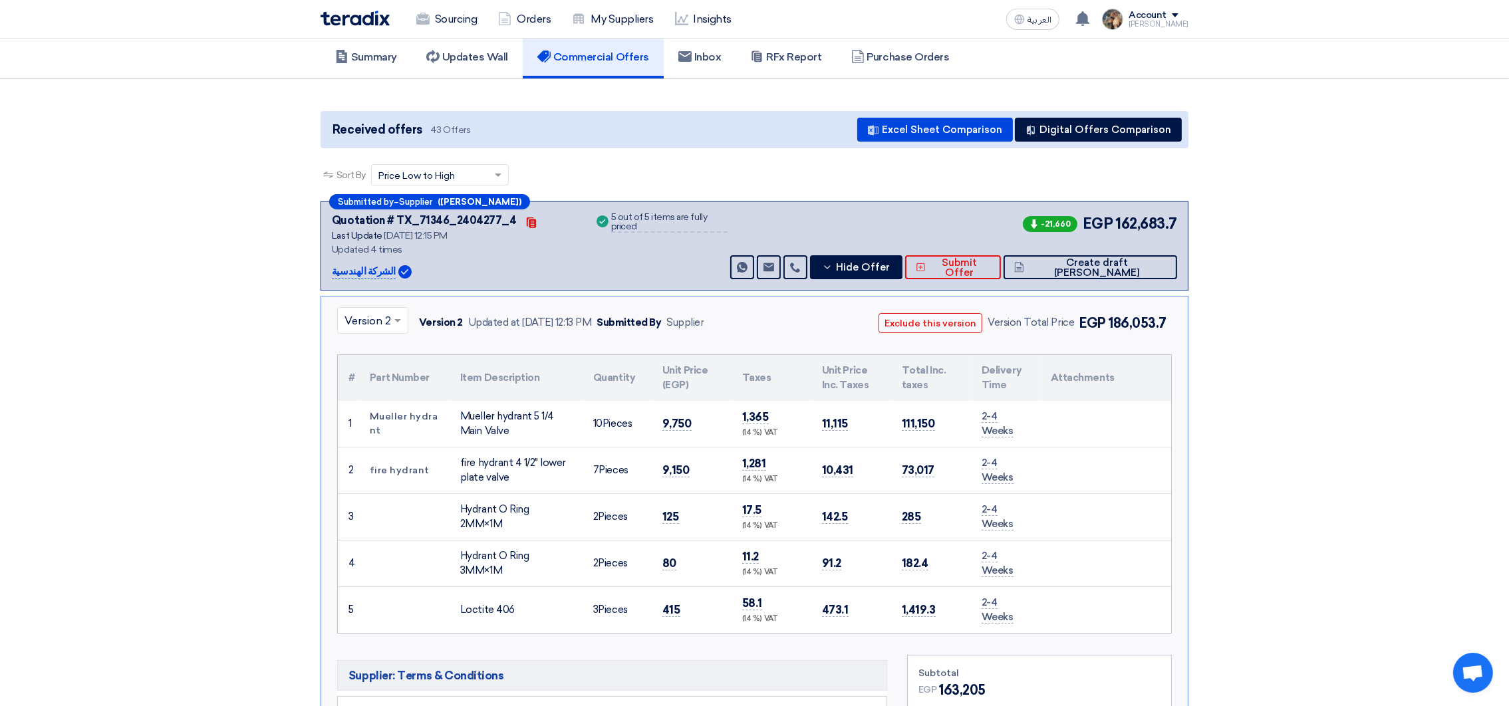
click at [388, 318] on div at bounding box center [373, 321] width 70 height 22
click at [388, 347] on span "Version 4 (Latest Version)" at bounding box center [409, 351] width 129 height 13
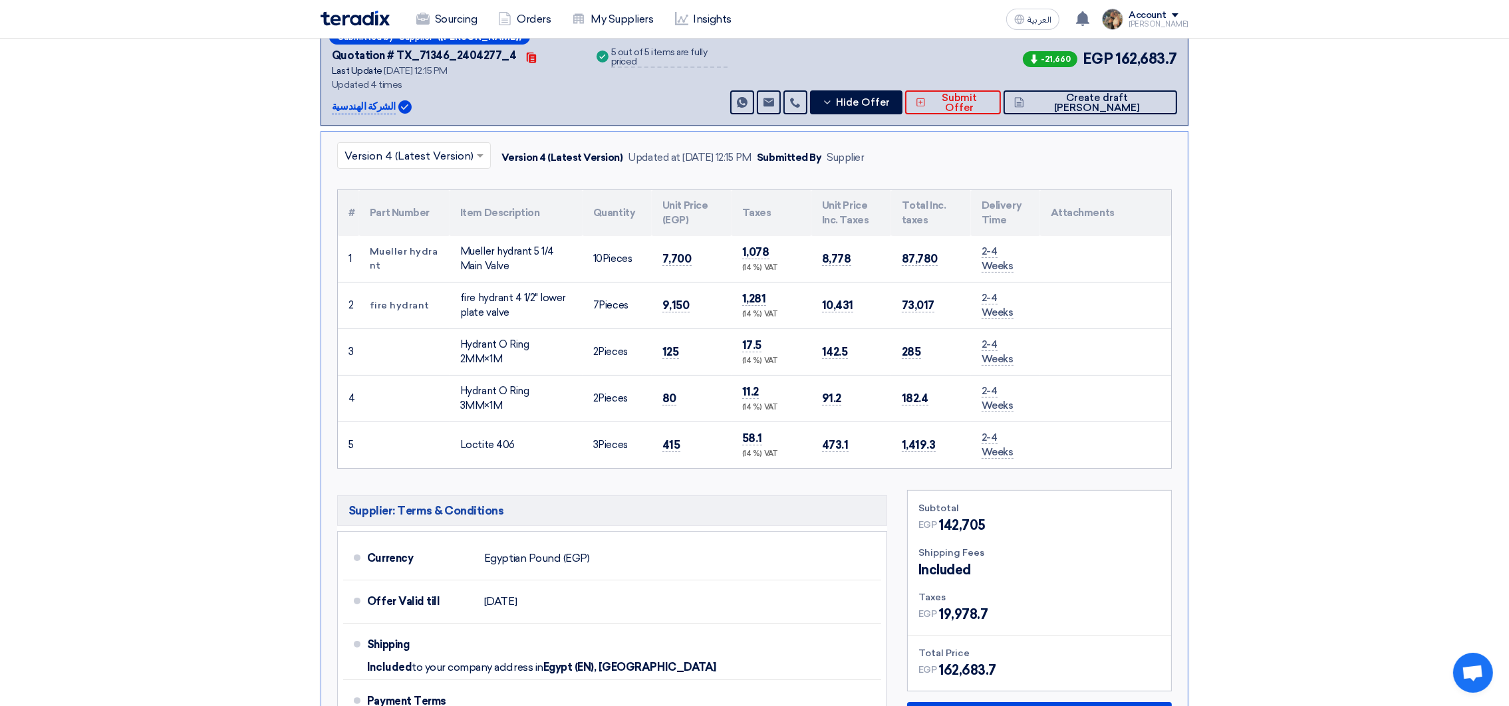
scroll to position [0, 0]
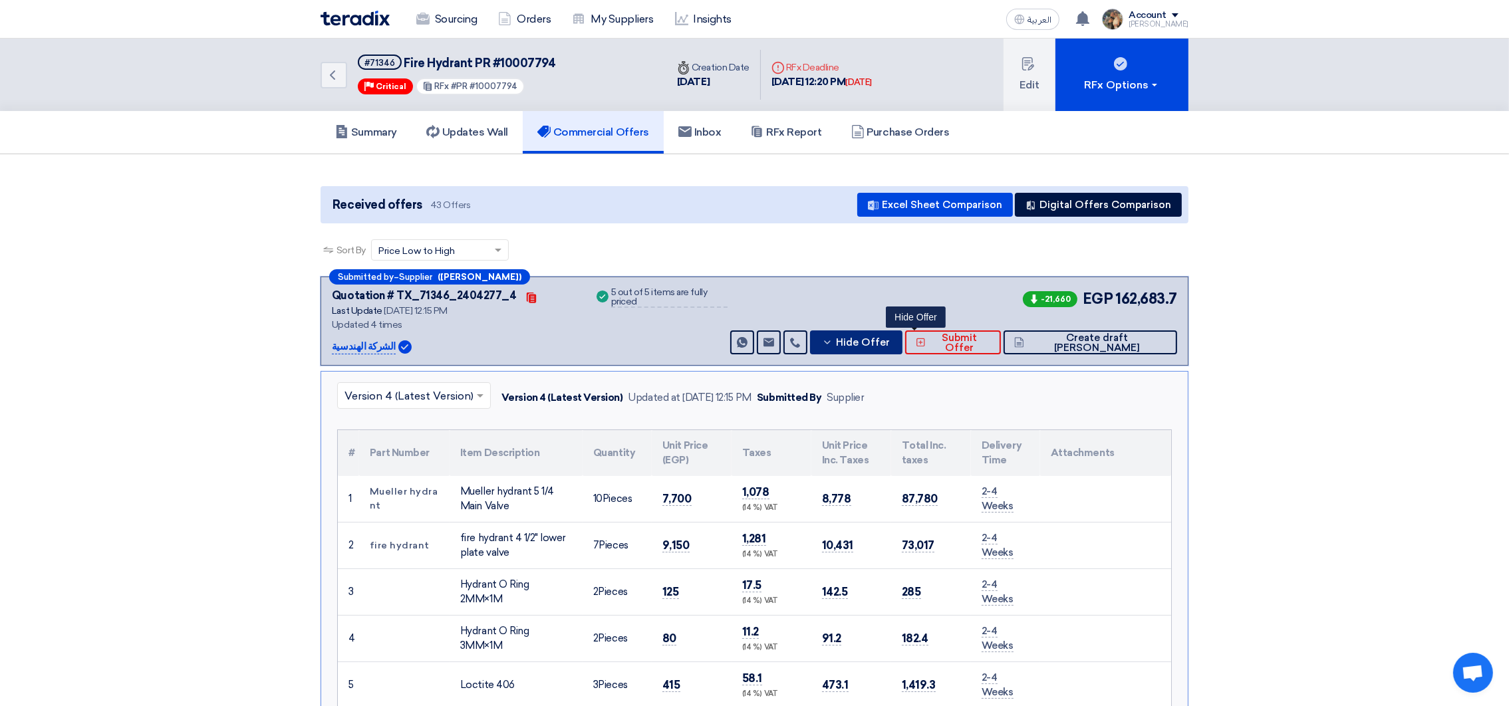
click at [890, 338] on span "Hide Offer" at bounding box center [863, 343] width 54 height 10
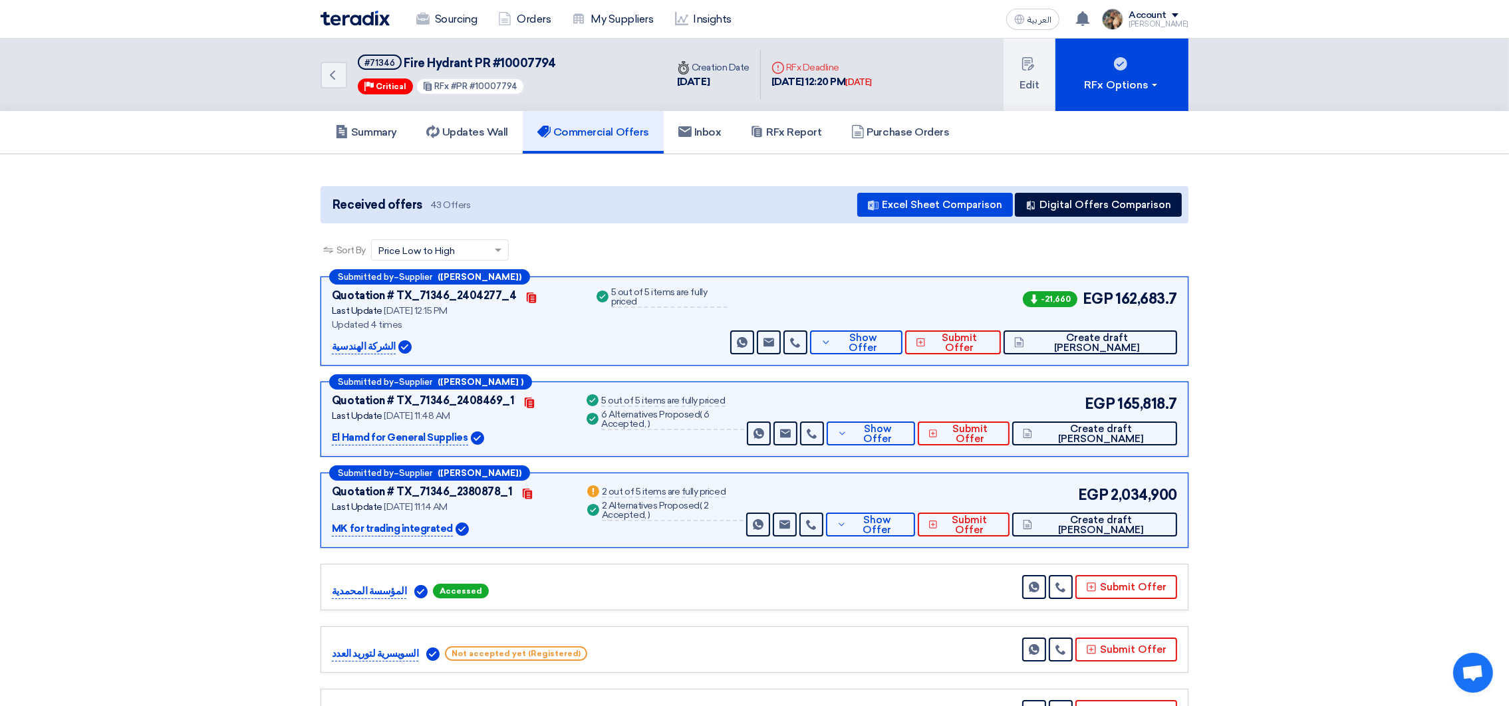
click at [893, 337] on span "Show Offer" at bounding box center [864, 343] width 58 height 20
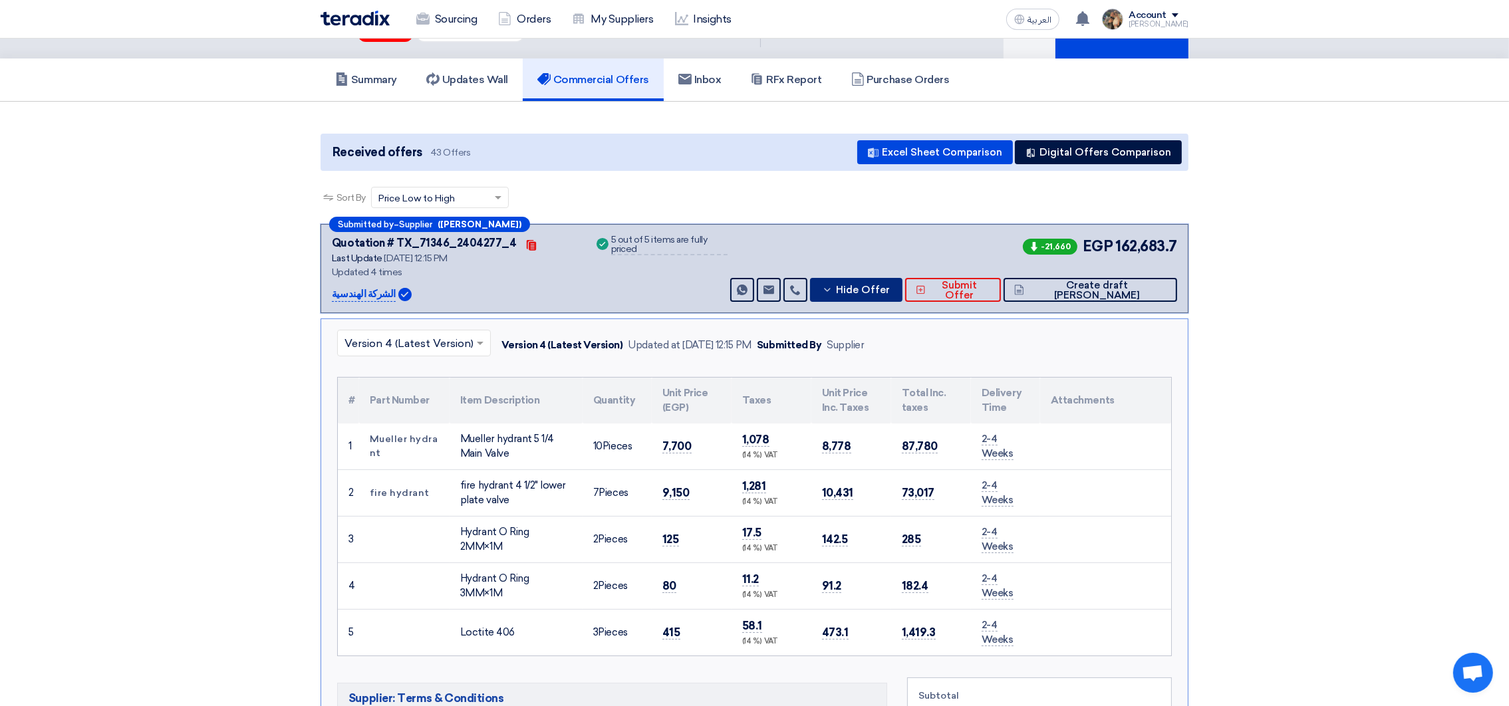
scroll to position [100, 0]
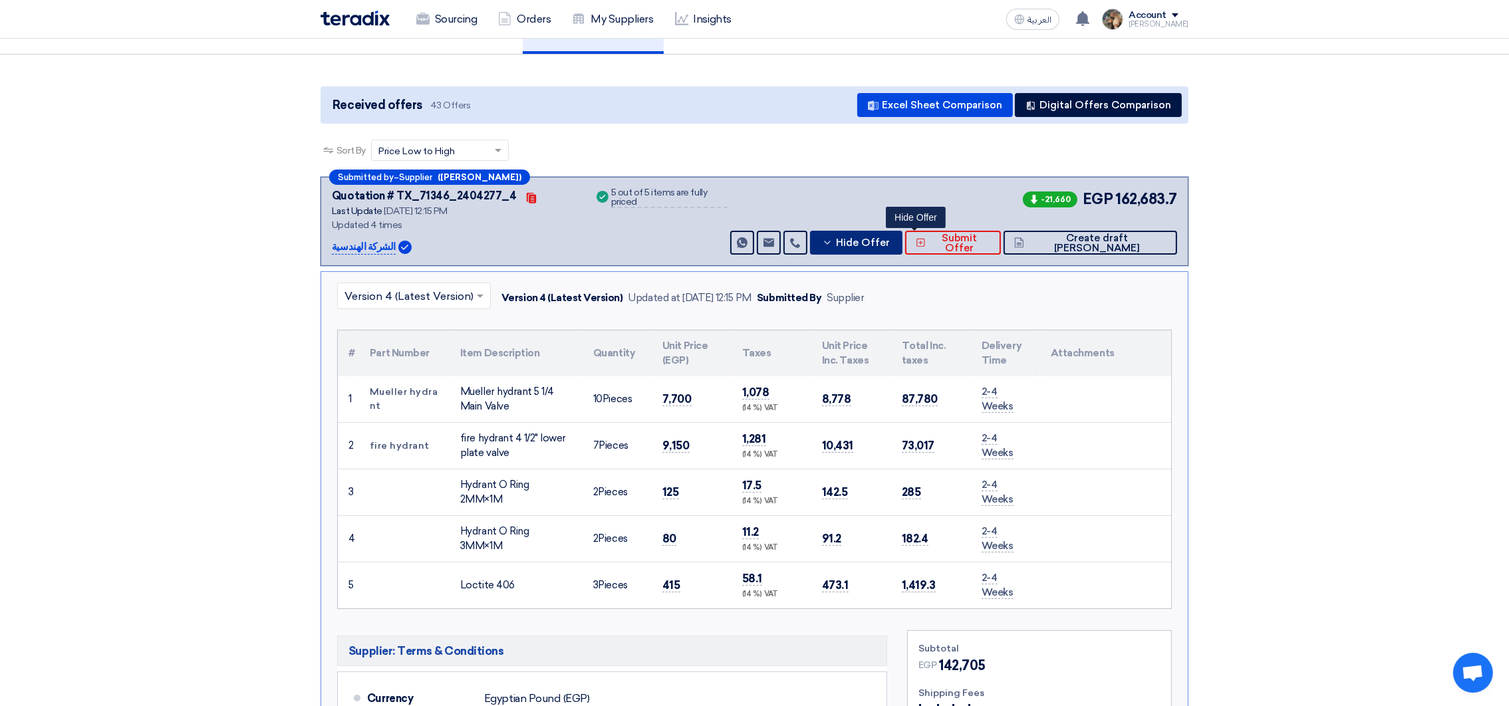
click at [892, 246] on button "Hide Offer" at bounding box center [856, 243] width 92 height 24
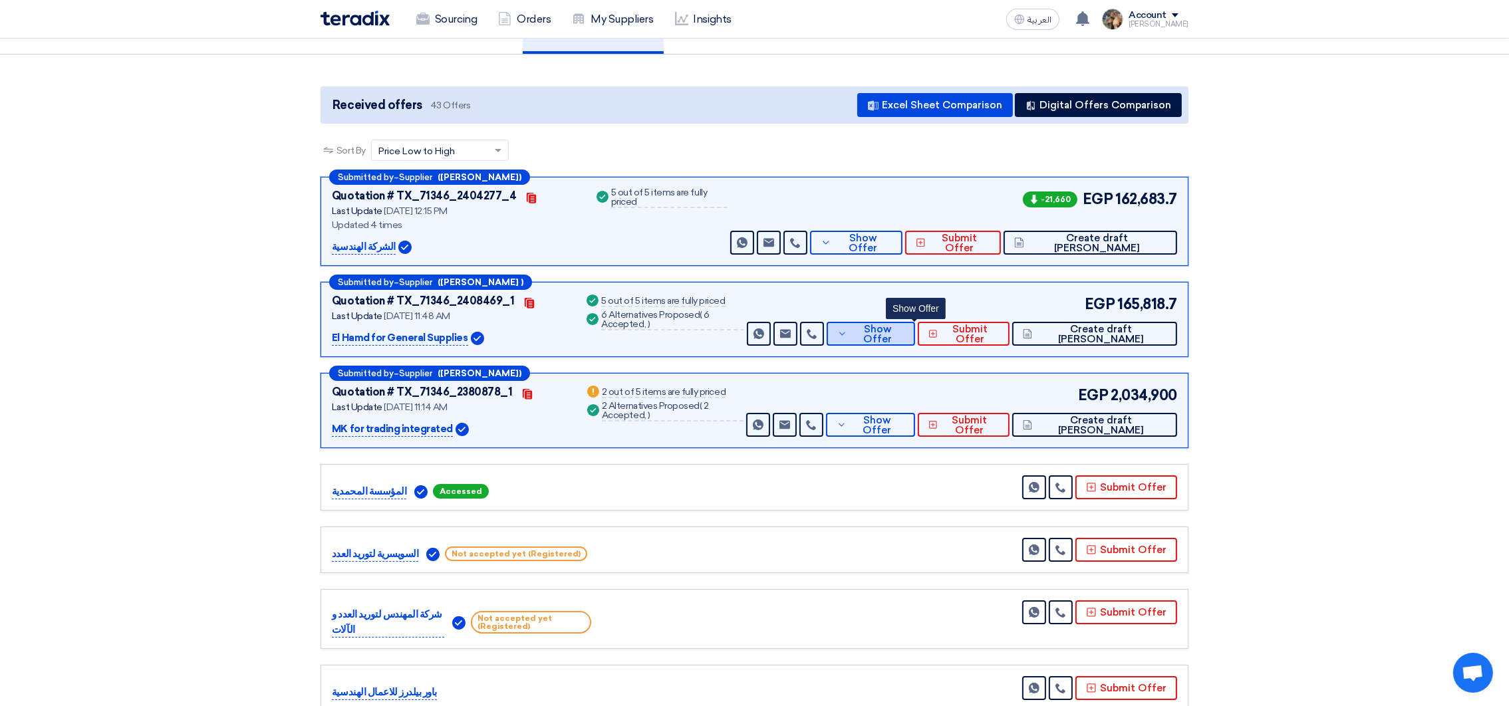
click at [847, 334] on icon at bounding box center [842, 334] width 10 height 11
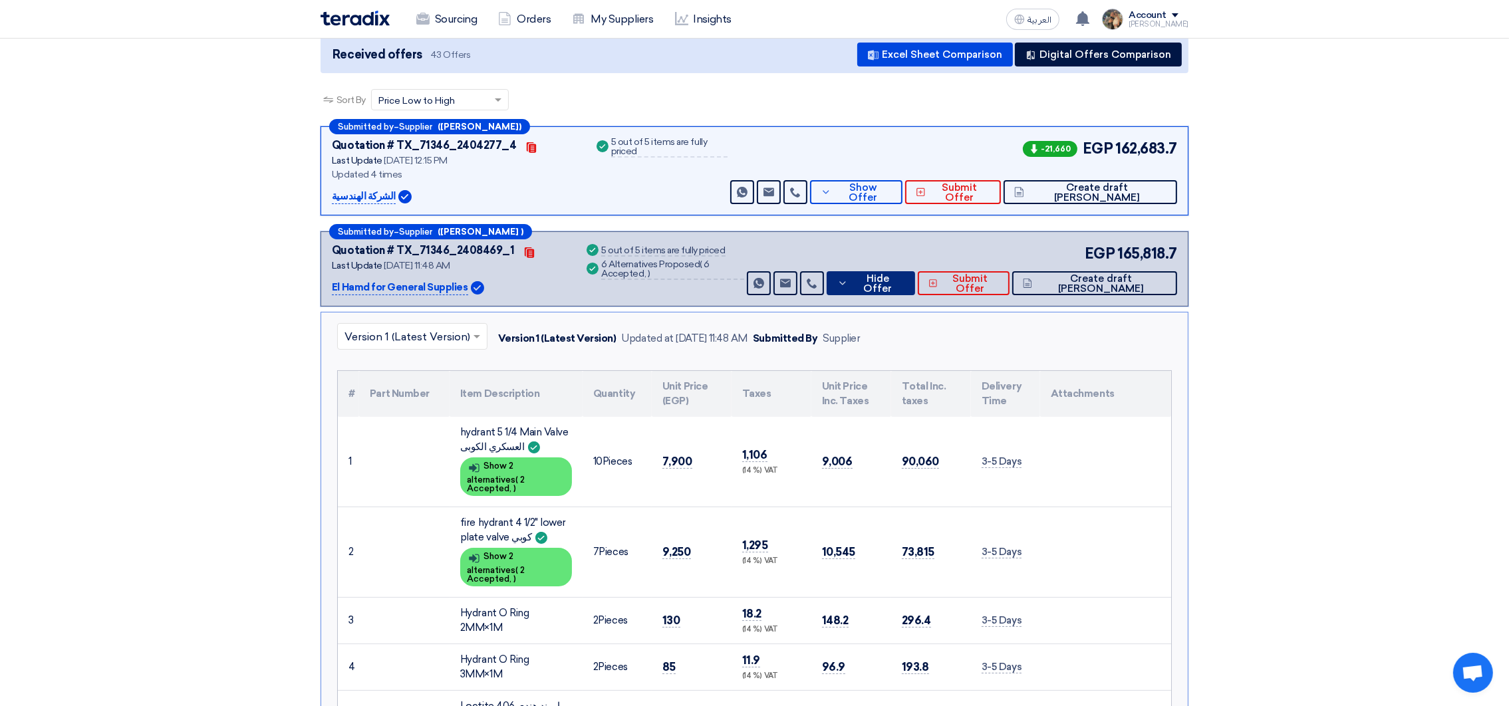
scroll to position [200, 0]
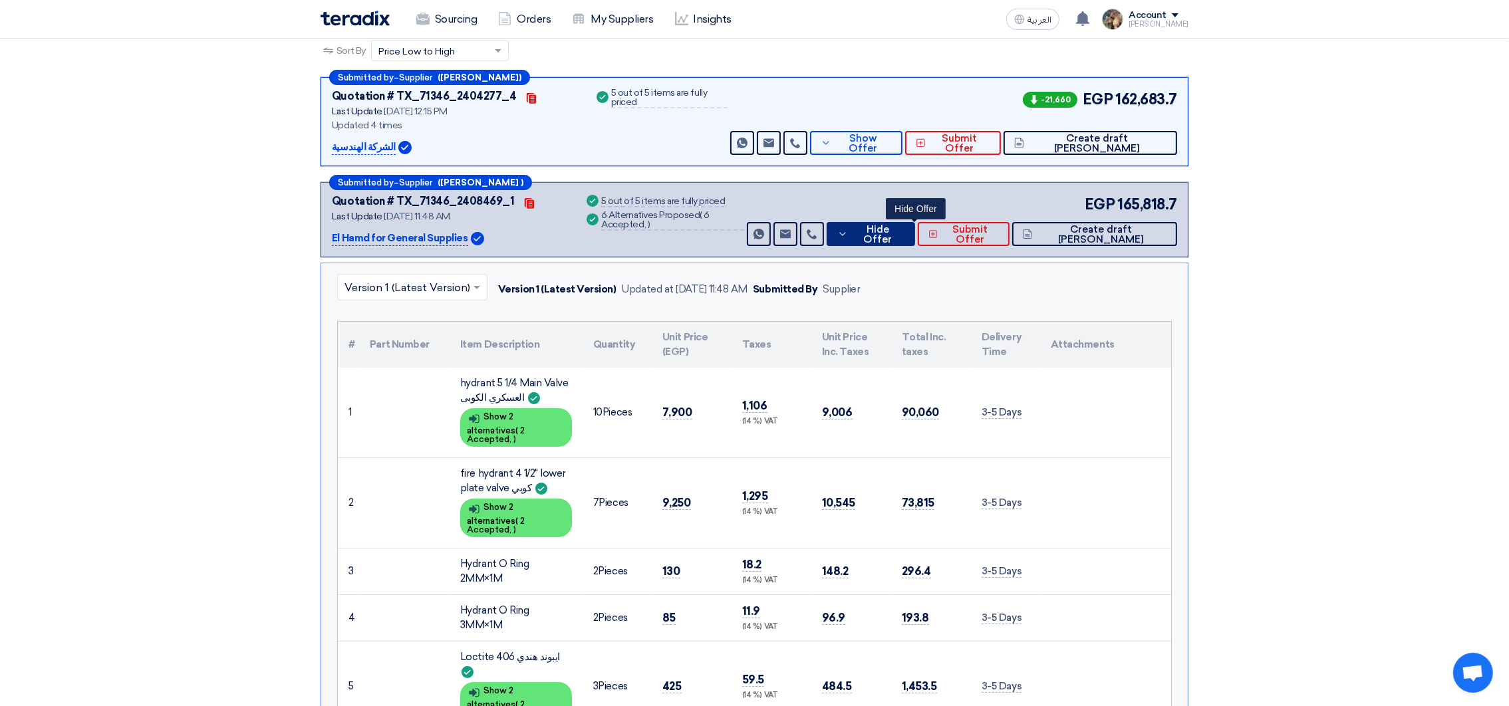
click at [905, 229] on span "Hide Offer" at bounding box center [878, 235] width 54 height 20
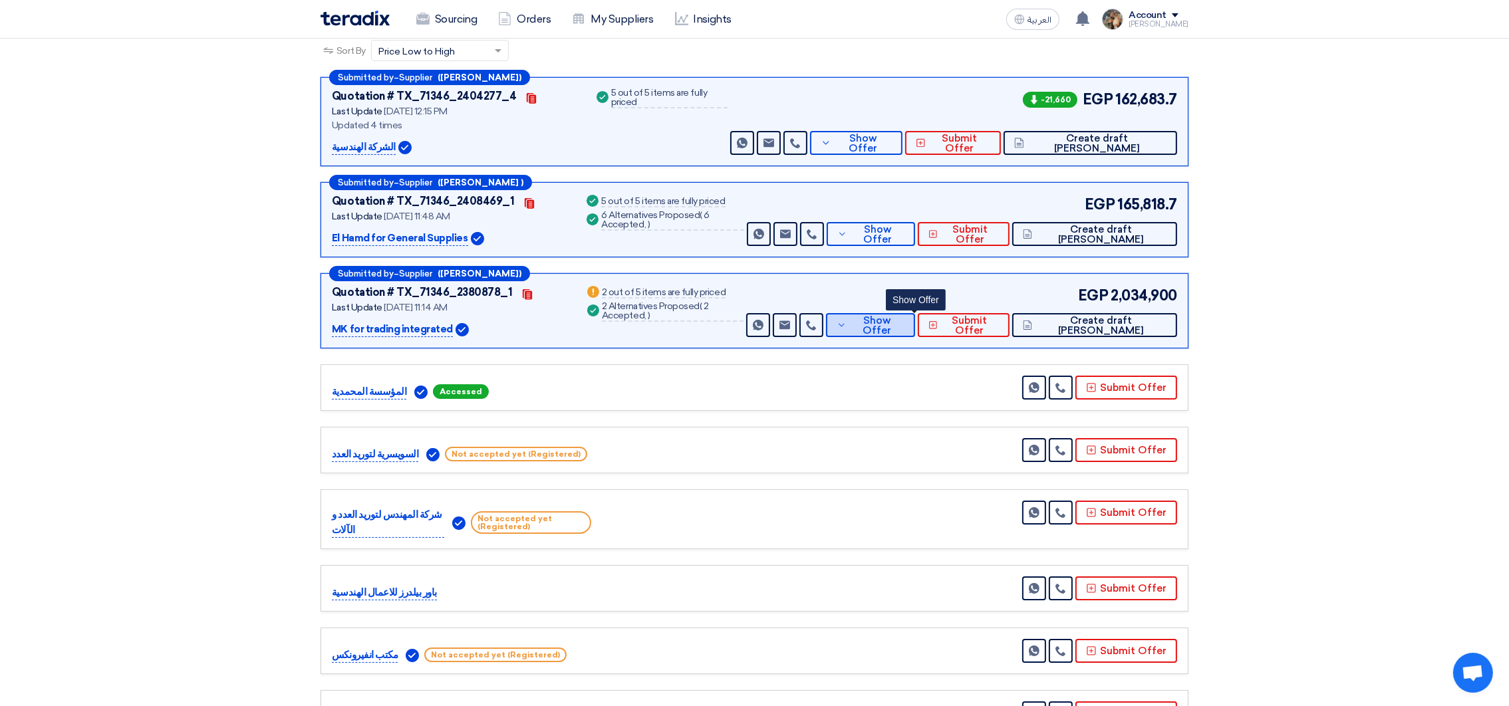
click at [905, 324] on span "Show Offer" at bounding box center [877, 326] width 55 height 20
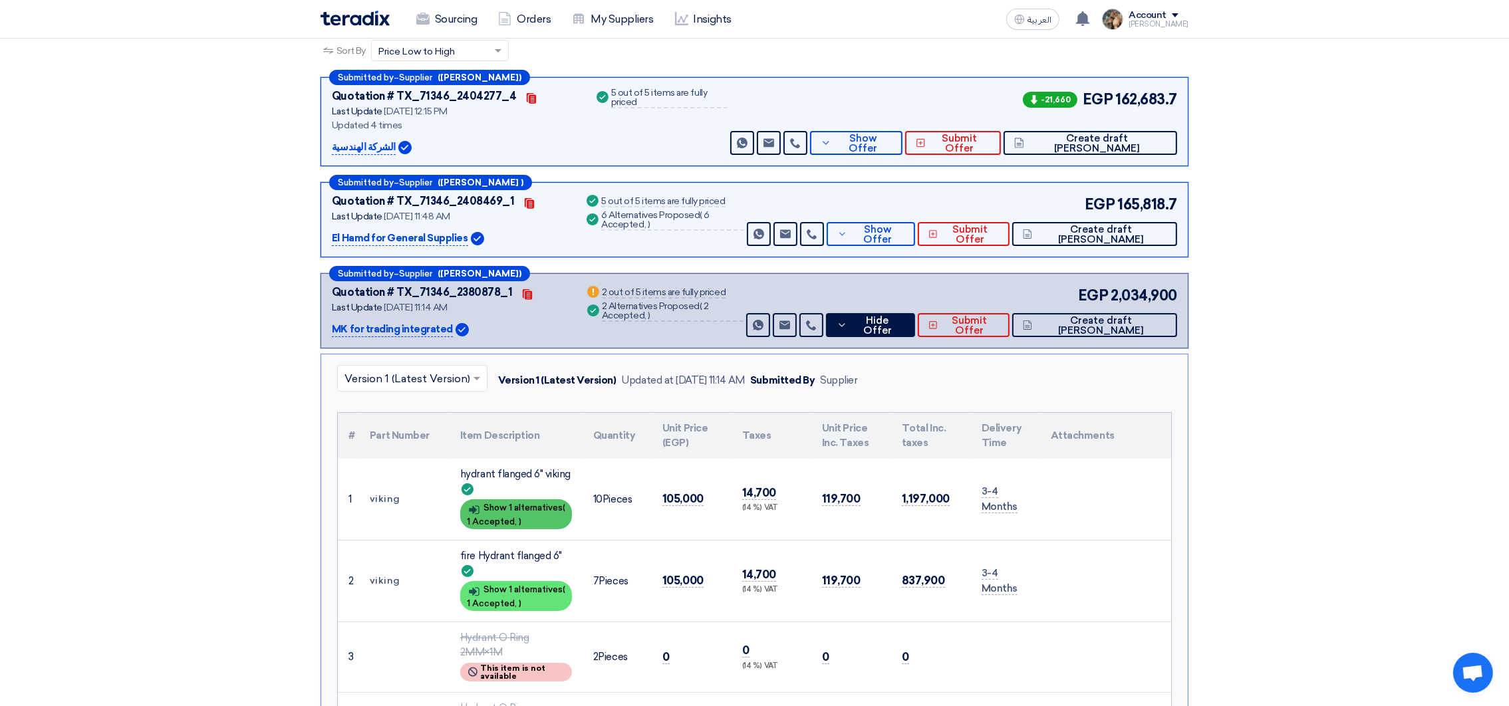
click at [496, 517] on span "1 Accepted," at bounding box center [492, 522] width 50 height 10
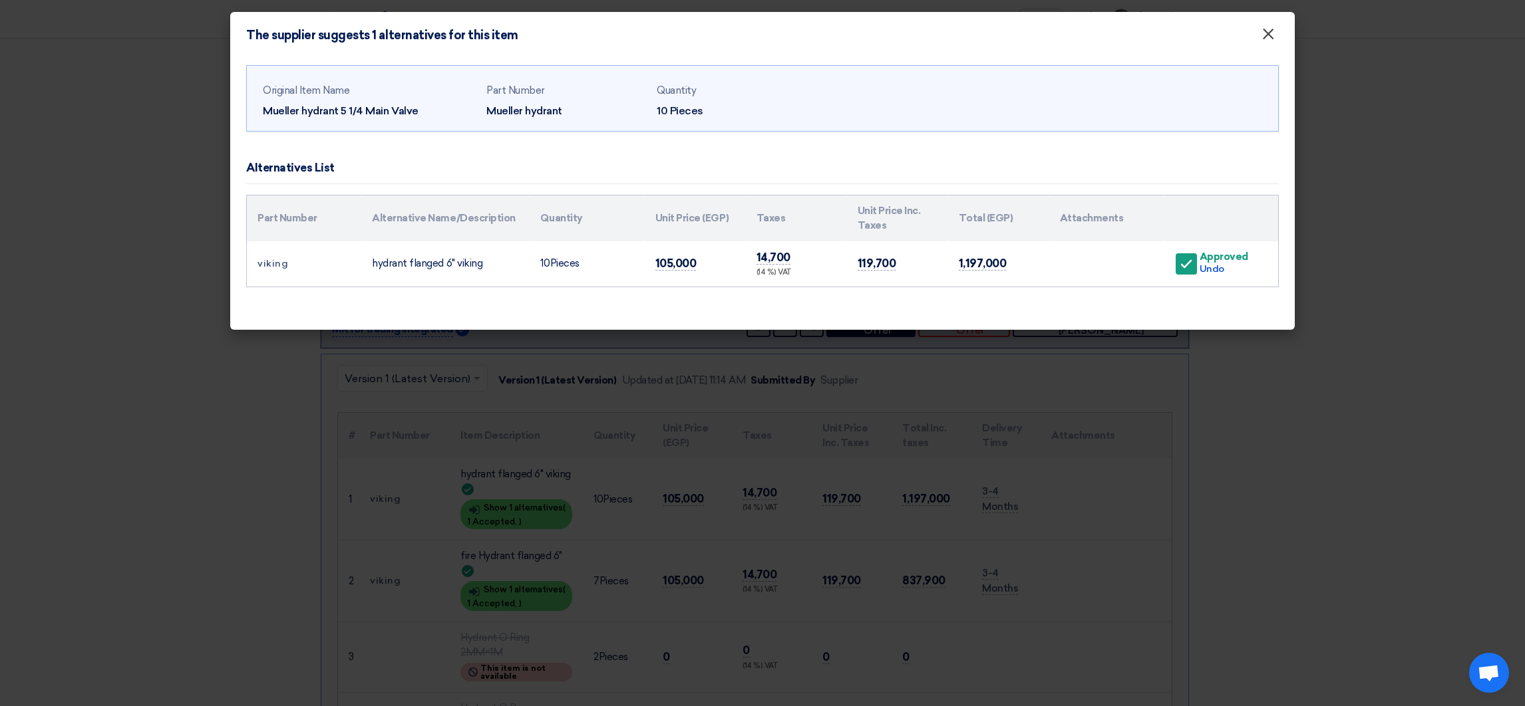
click at [1271, 33] on span "×" at bounding box center [1267, 37] width 13 height 27
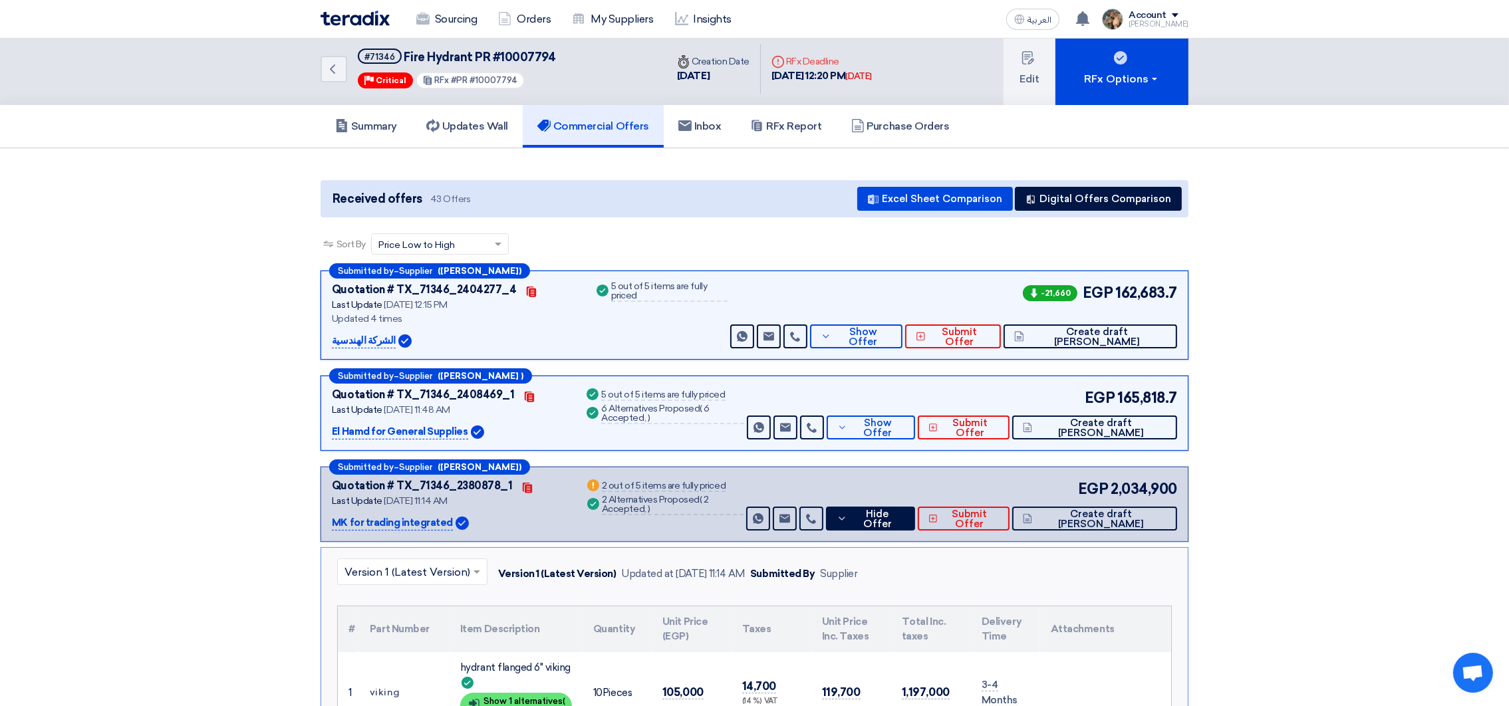
scroll to position [0, 0]
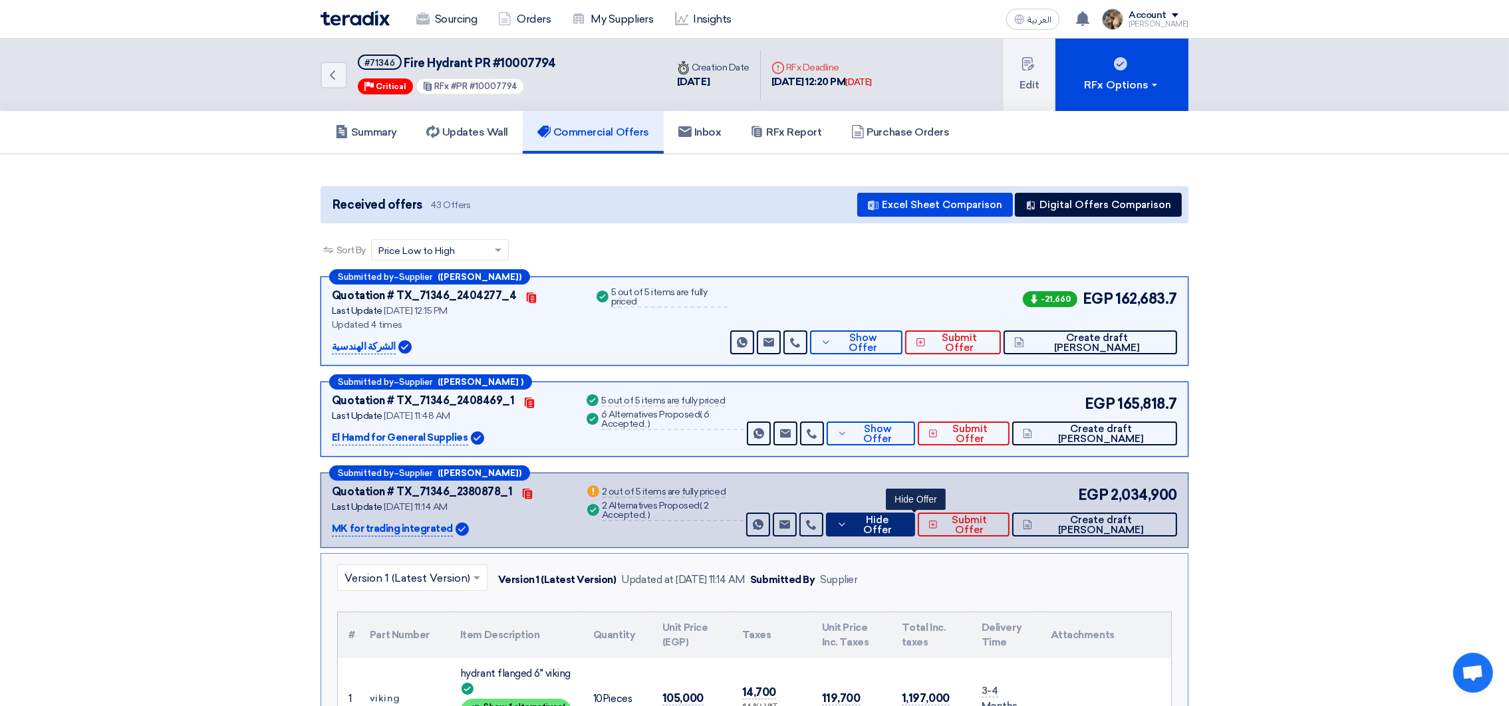
click at [905, 521] on span "Hide Offer" at bounding box center [878, 526] width 54 height 20
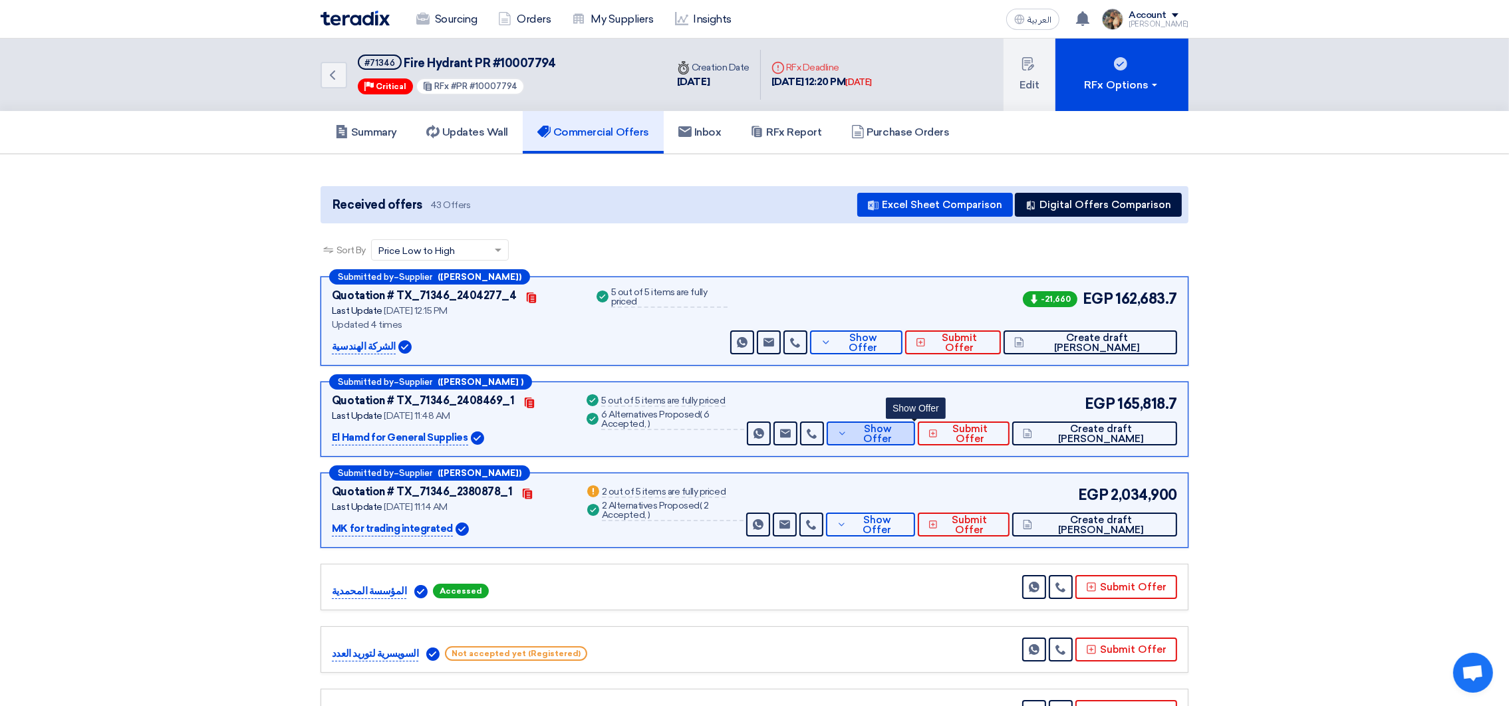
click at [905, 437] on span "Show Offer" at bounding box center [878, 434] width 55 height 20
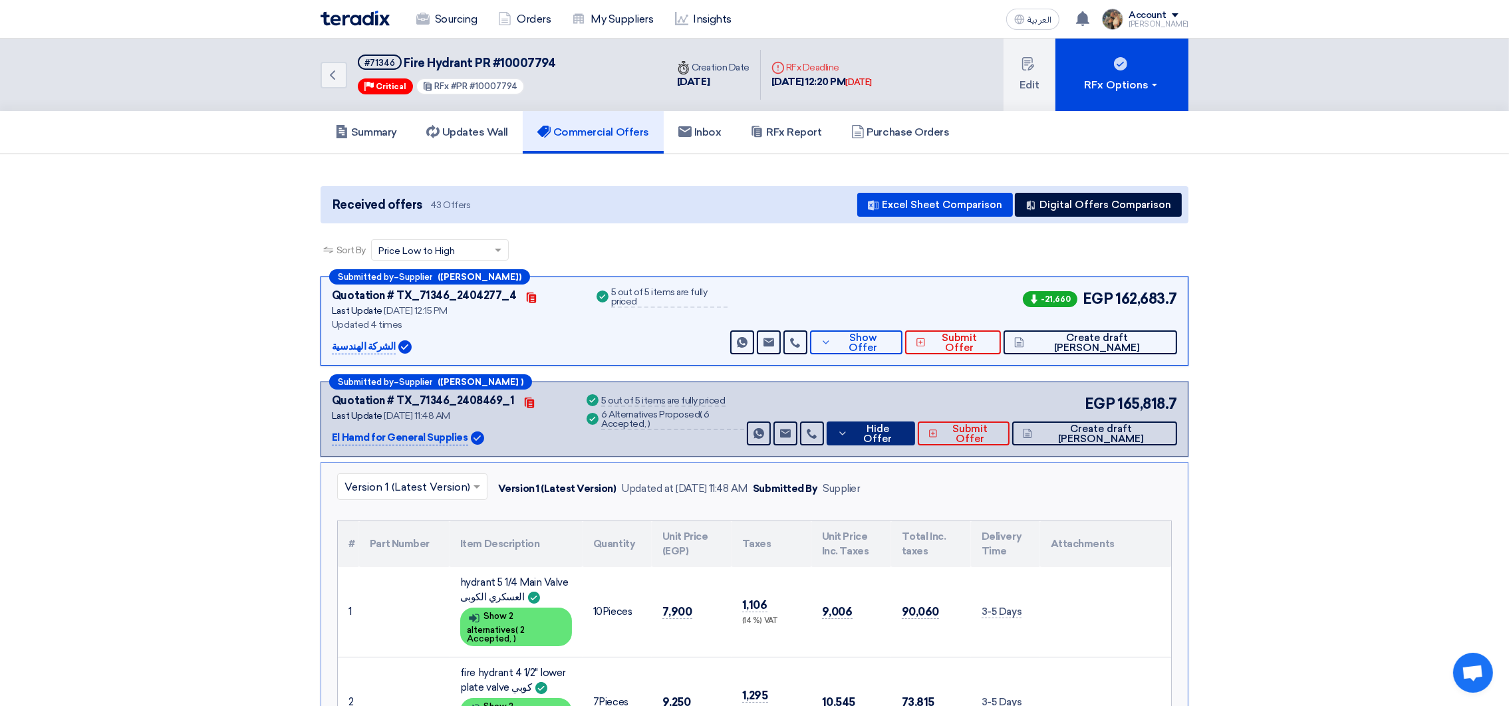
scroll to position [299, 0]
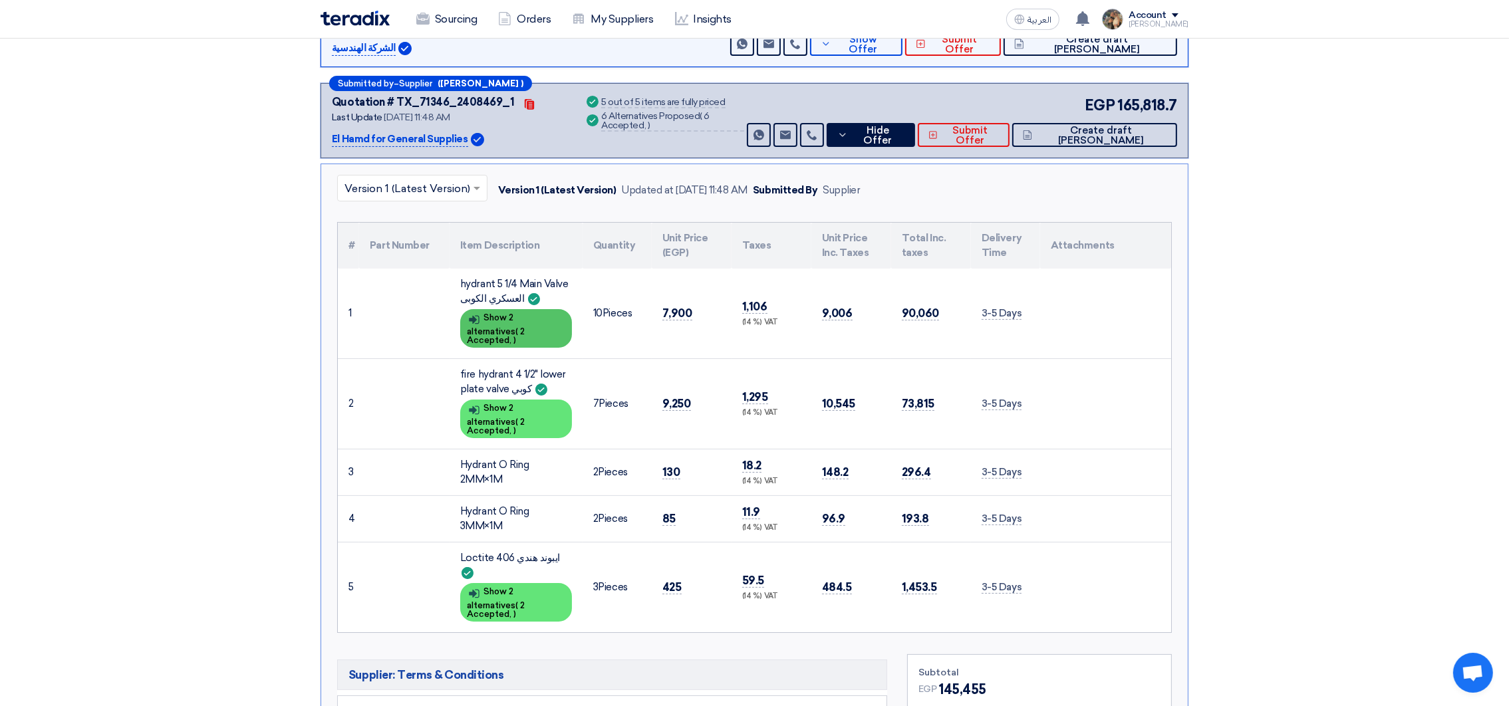
click at [537, 332] on div "Show details Show 2 alternatives ( 2 Accepted, )" at bounding box center [516, 328] width 112 height 39
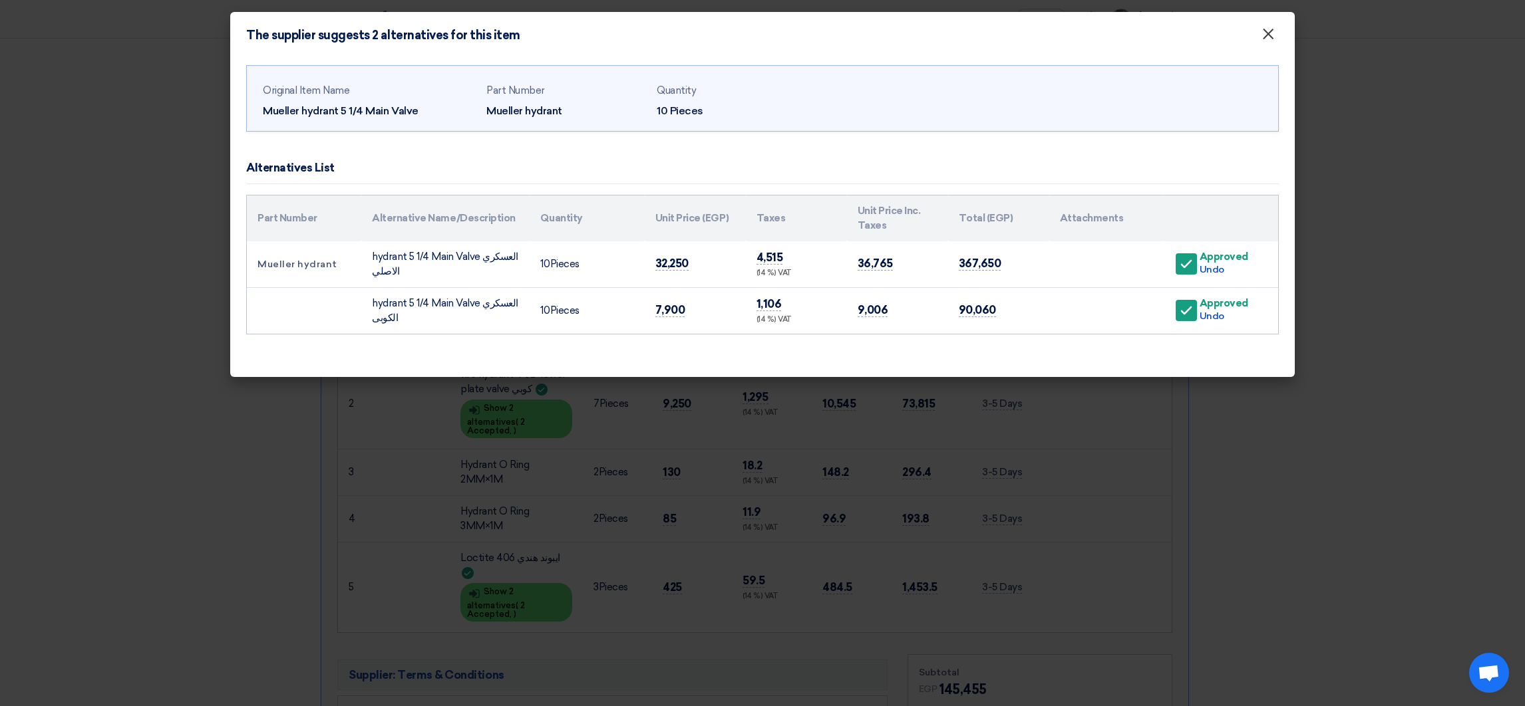
click at [1266, 38] on span "×" at bounding box center [1267, 37] width 13 height 27
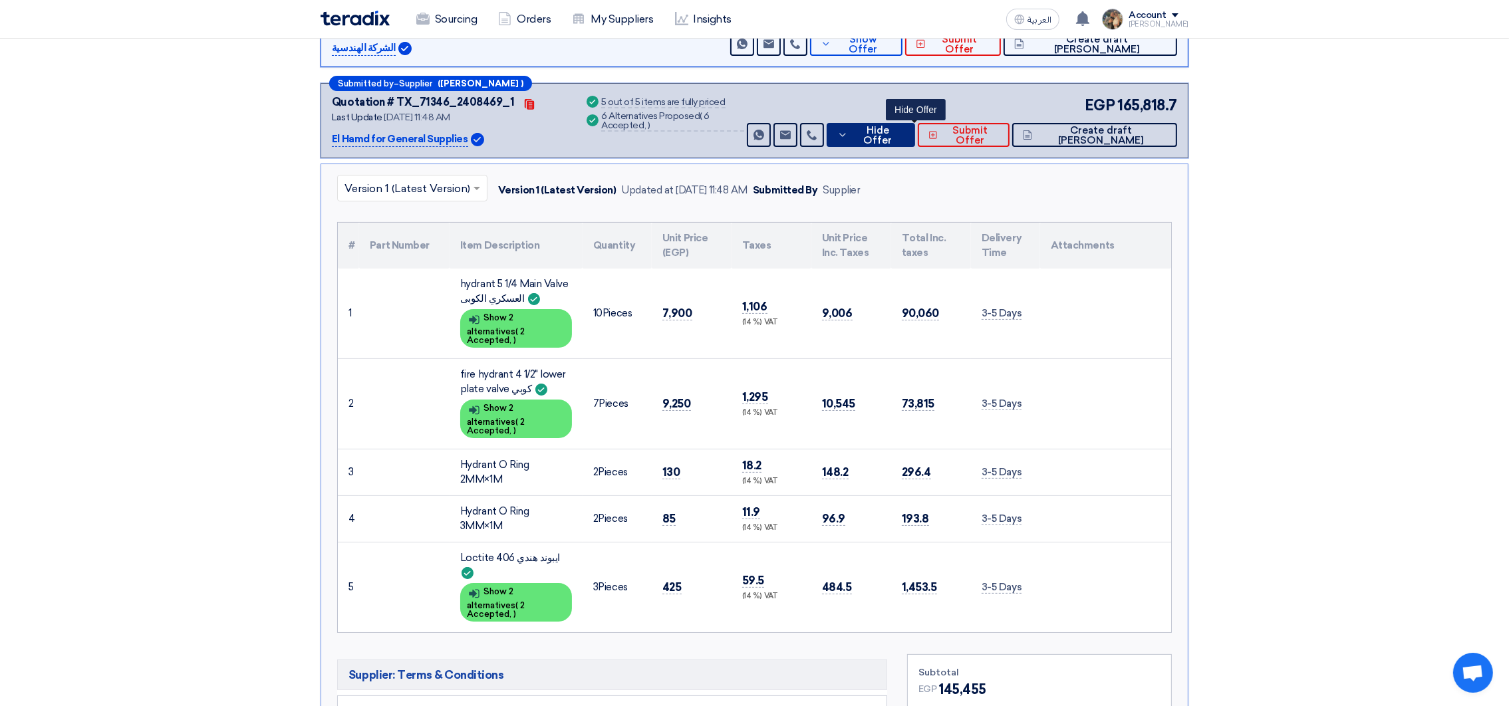
click at [900, 134] on span "Hide Offer" at bounding box center [878, 136] width 54 height 20
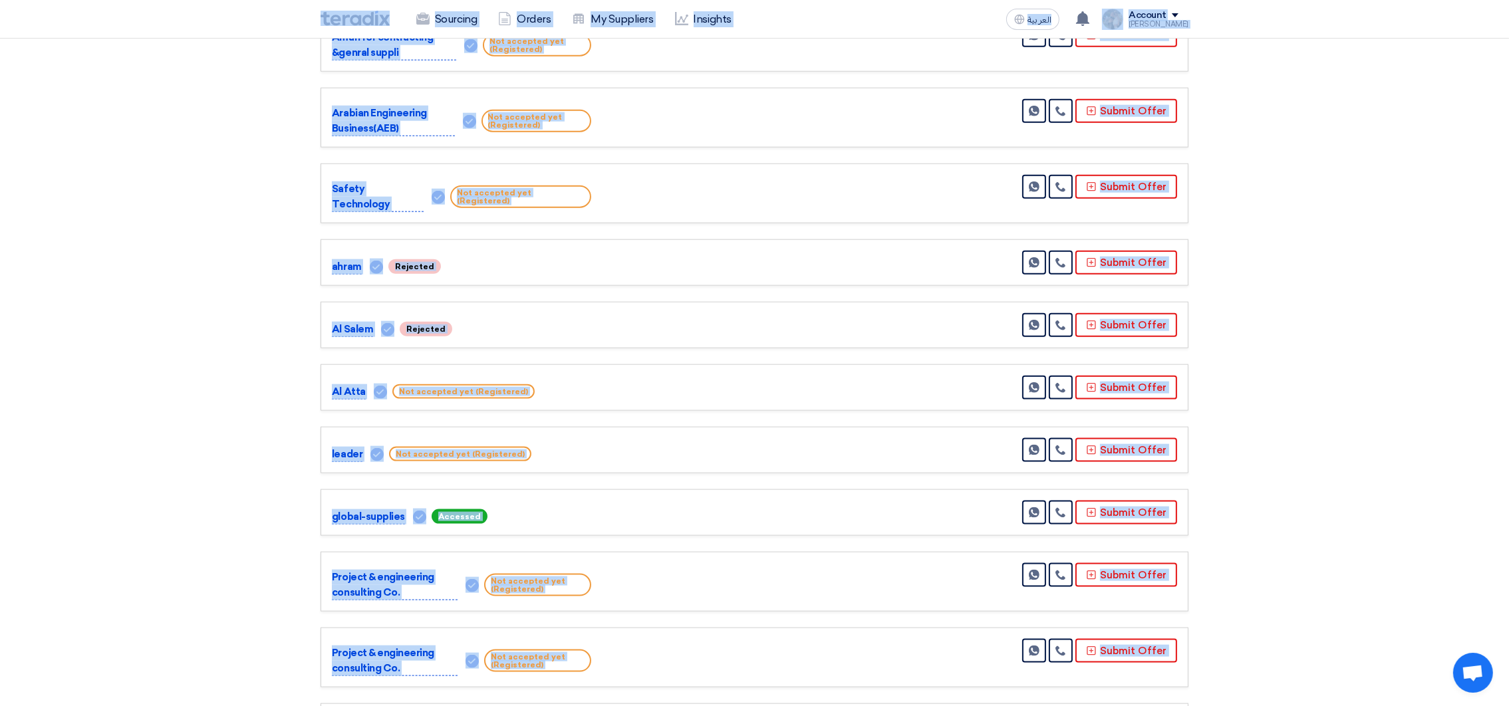
scroll to position [2792, 0]
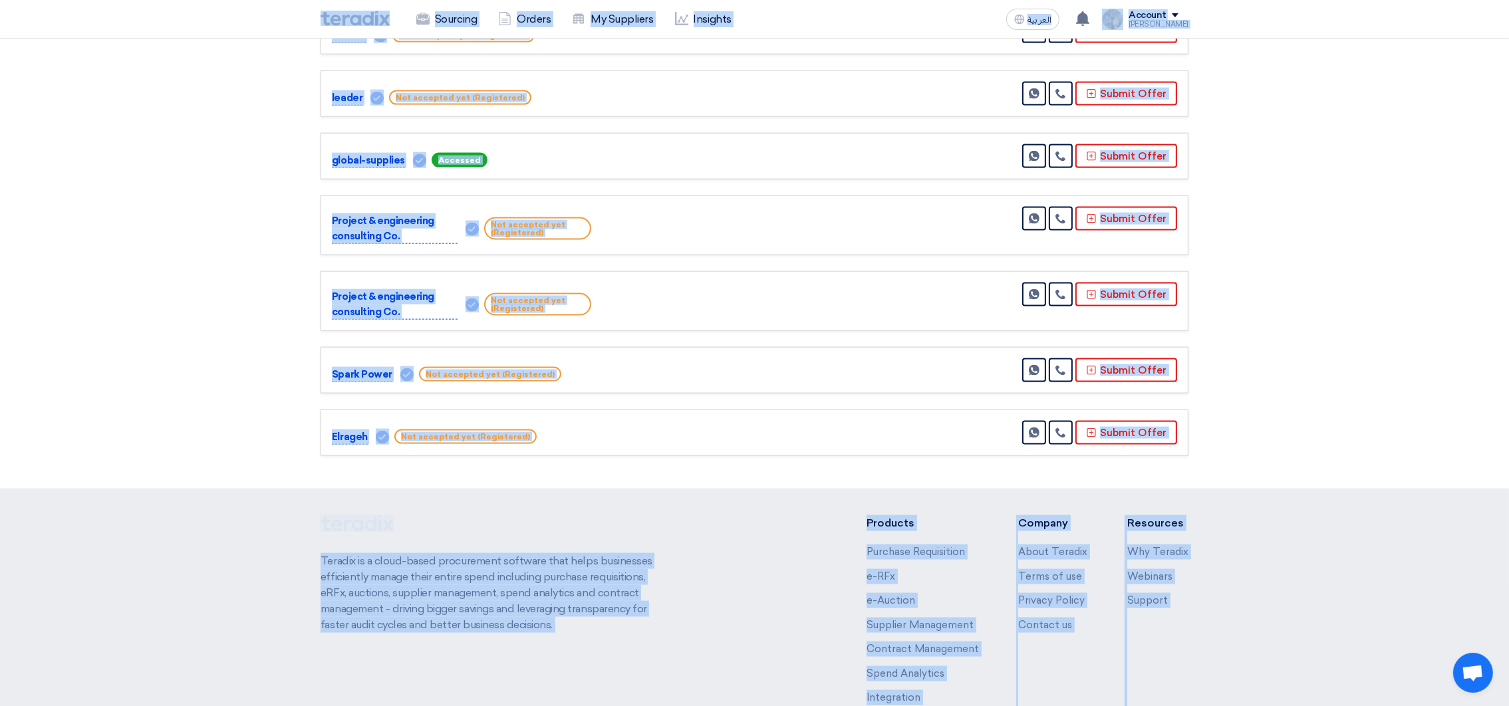
drag, startPoint x: 305, startPoint y: 21, endPoint x: 1240, endPoint y: 476, distance: 1039.7
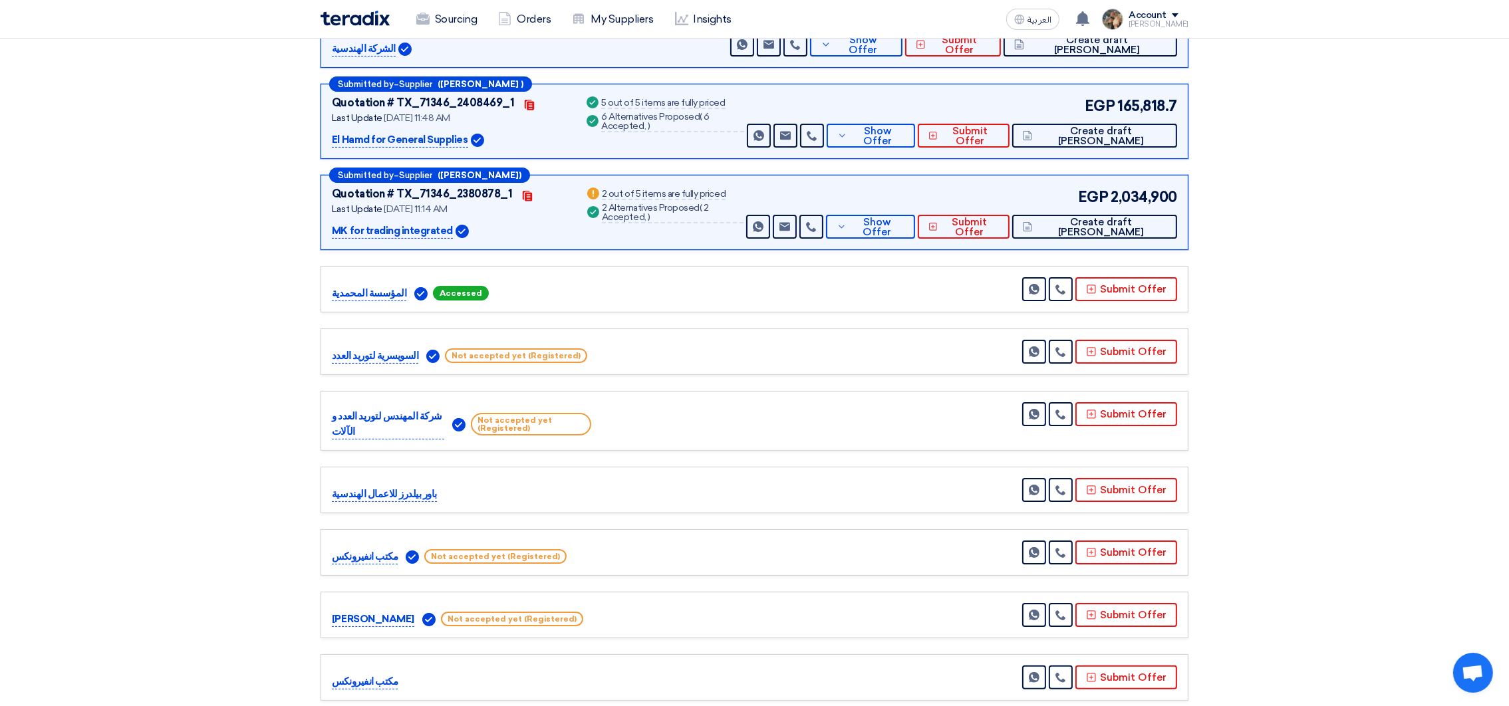
scroll to position [0, 0]
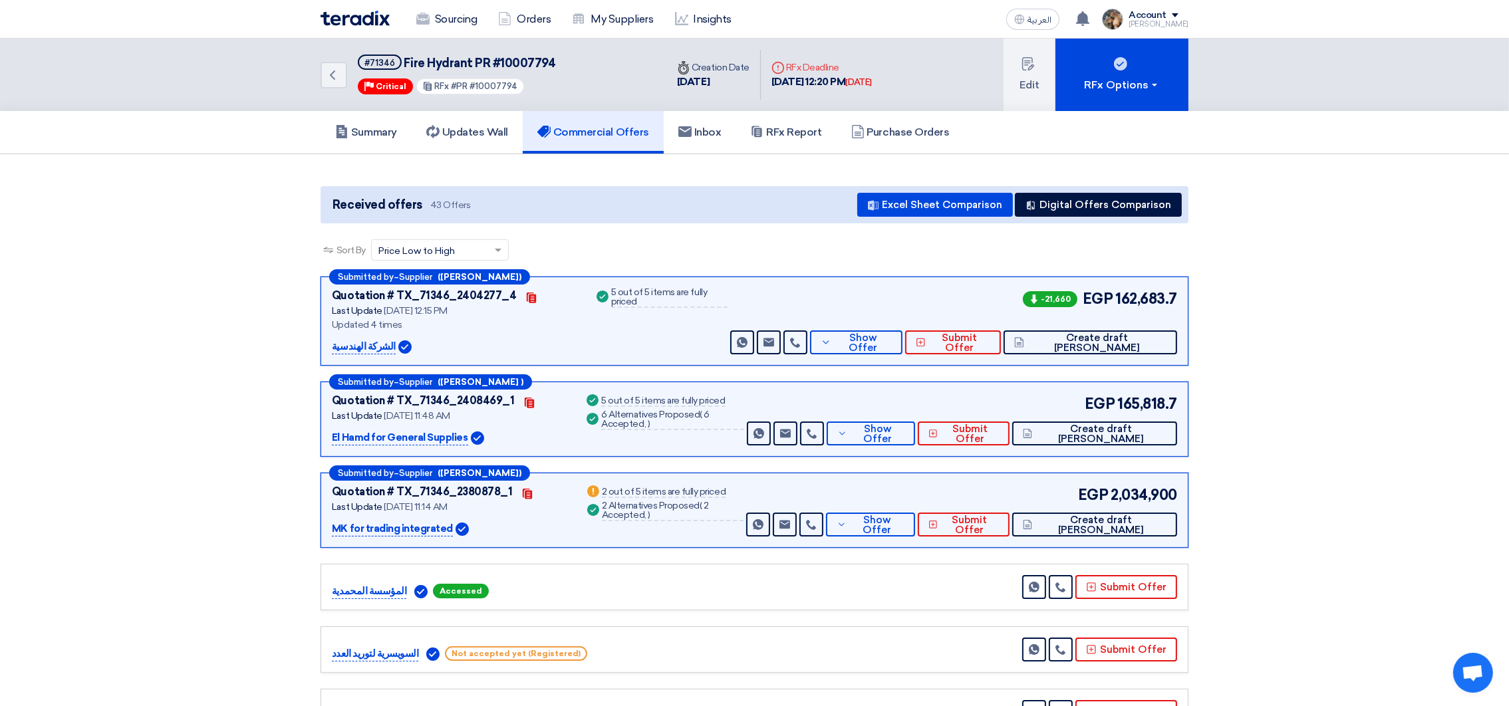
click at [524, 63] on span "Fire Hydrant PR #10007794" at bounding box center [480, 63] width 152 height 15
copy span "10007794"
click at [386, 122] on link "Summary" at bounding box center [366, 132] width 91 height 43
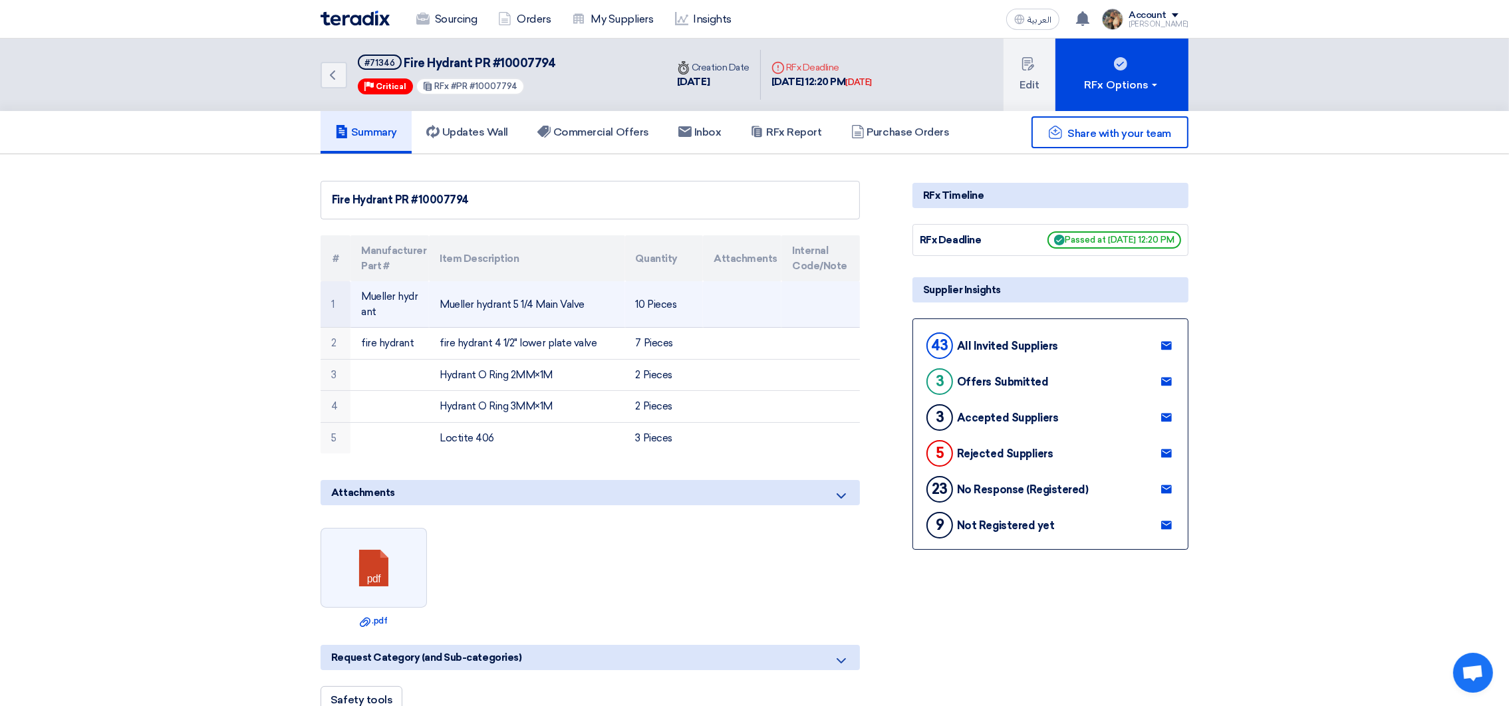
click at [452, 301] on td "Mueller hydrant 5 1/4 Main Valve" at bounding box center [527, 304] width 196 height 47
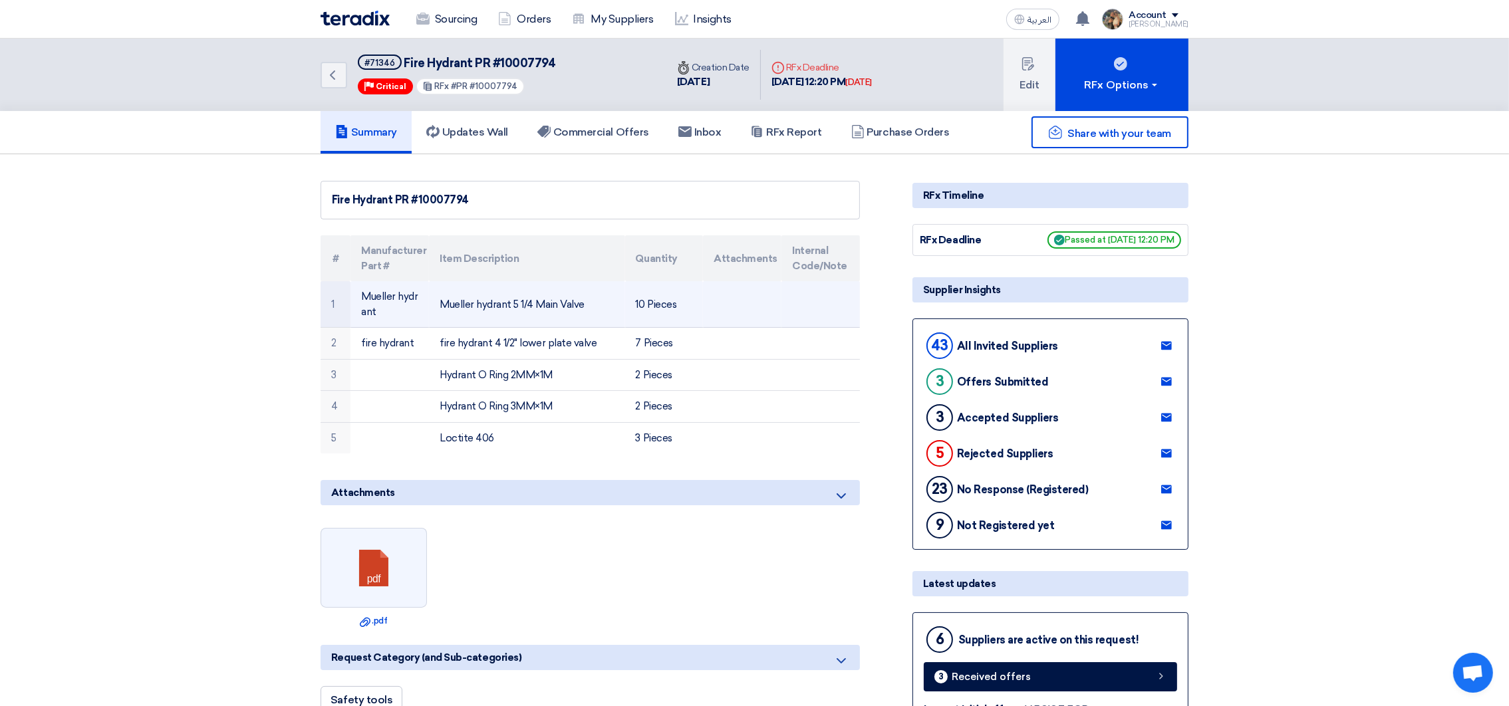
drag, startPoint x: 452, startPoint y: 301, endPoint x: 576, endPoint y: 297, distance: 123.8
click at [576, 297] on td "Mueller hydrant 5 1/4 Main Valve" at bounding box center [527, 304] width 196 height 47
copy td "Mueller hydrant 5 1/4 Main Valve"
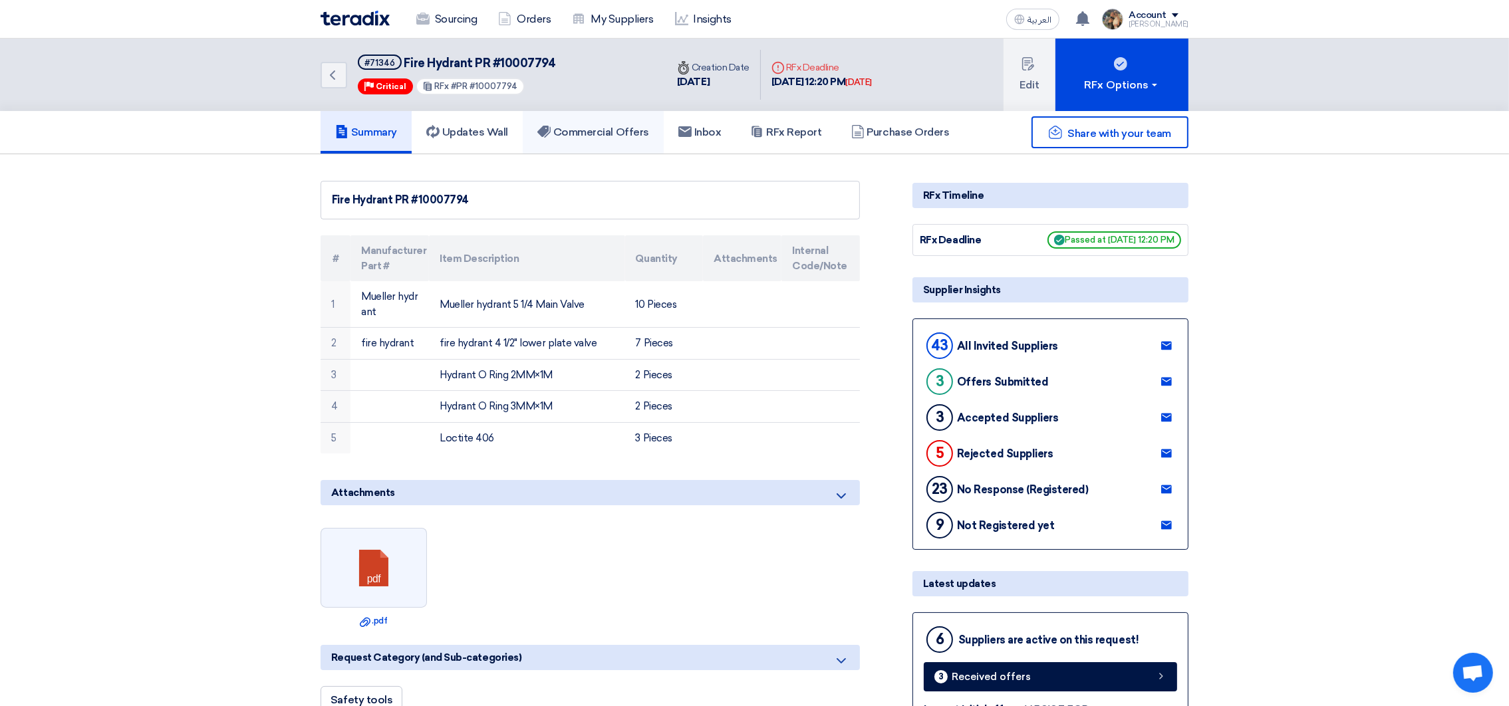
click at [573, 135] on h5 "Commercial Offers" at bounding box center [593, 132] width 112 height 13
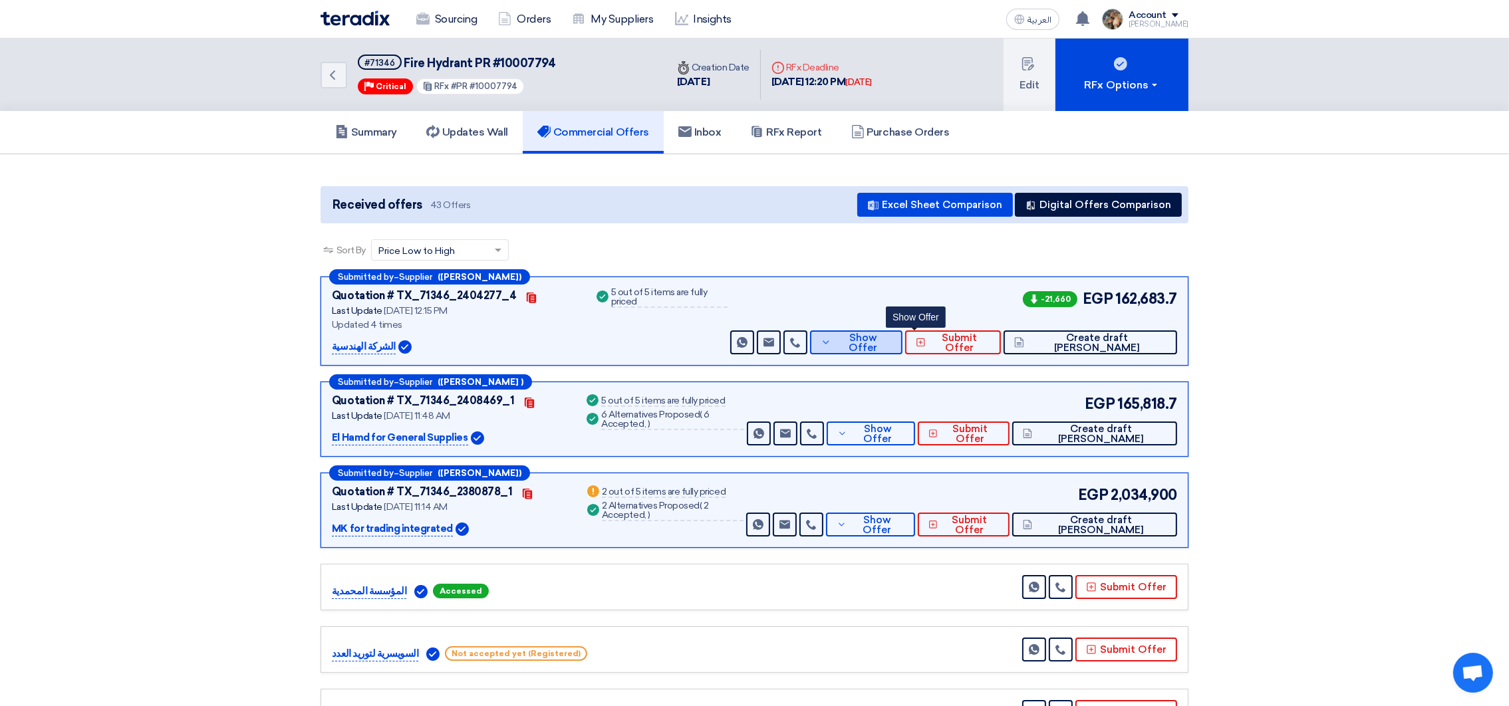
click at [899, 331] on button "Show Offer" at bounding box center [856, 343] width 92 height 24
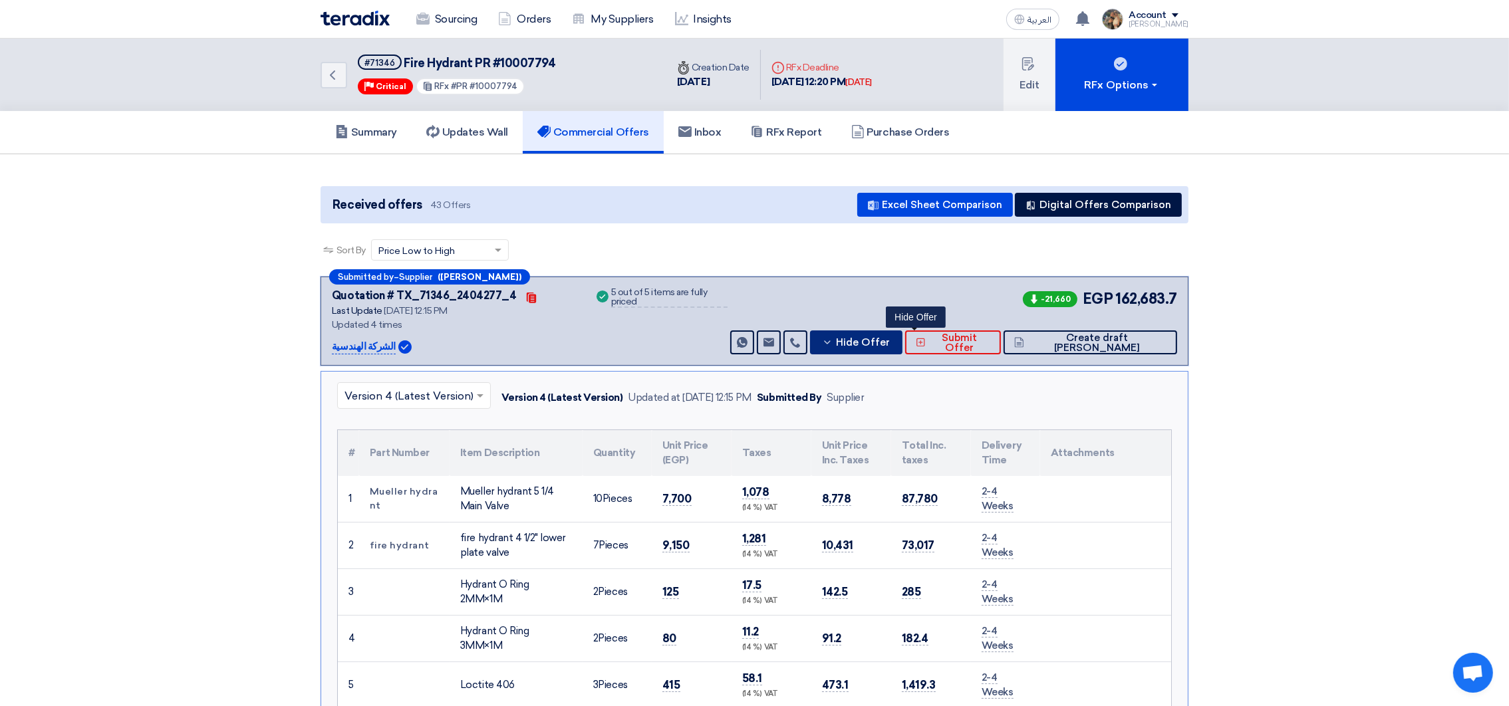
click at [890, 340] on span "Hide Offer" at bounding box center [863, 343] width 54 height 10
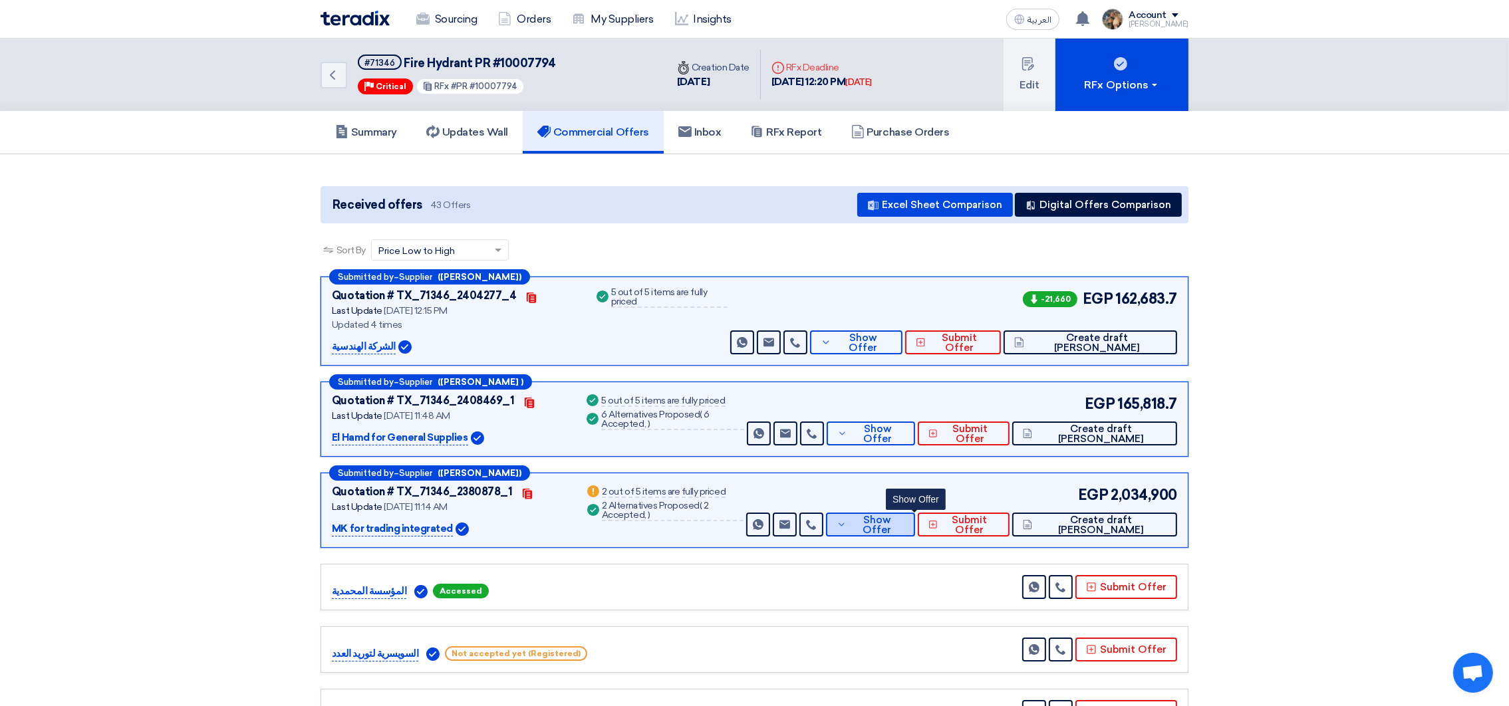
click at [905, 517] on span "Show Offer" at bounding box center [877, 526] width 55 height 20
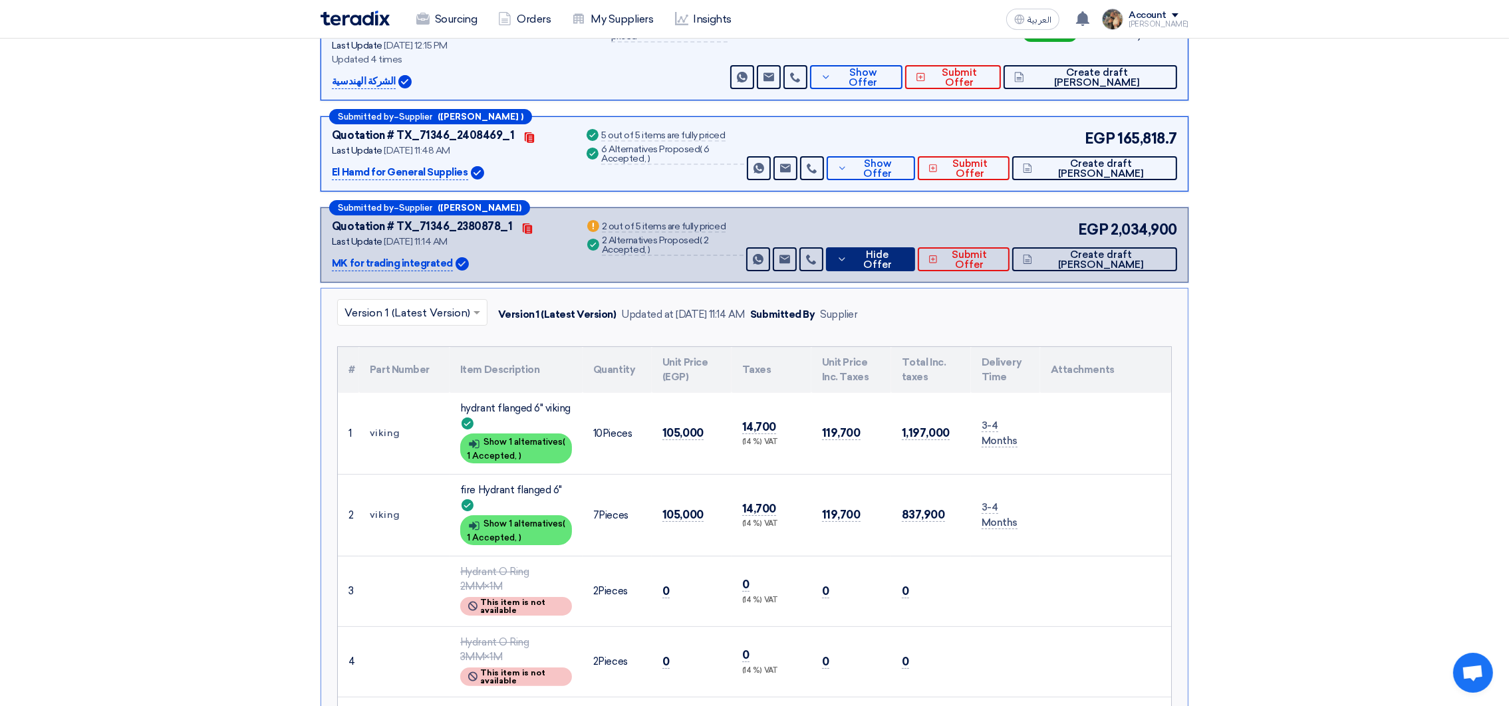
scroll to position [299, 0]
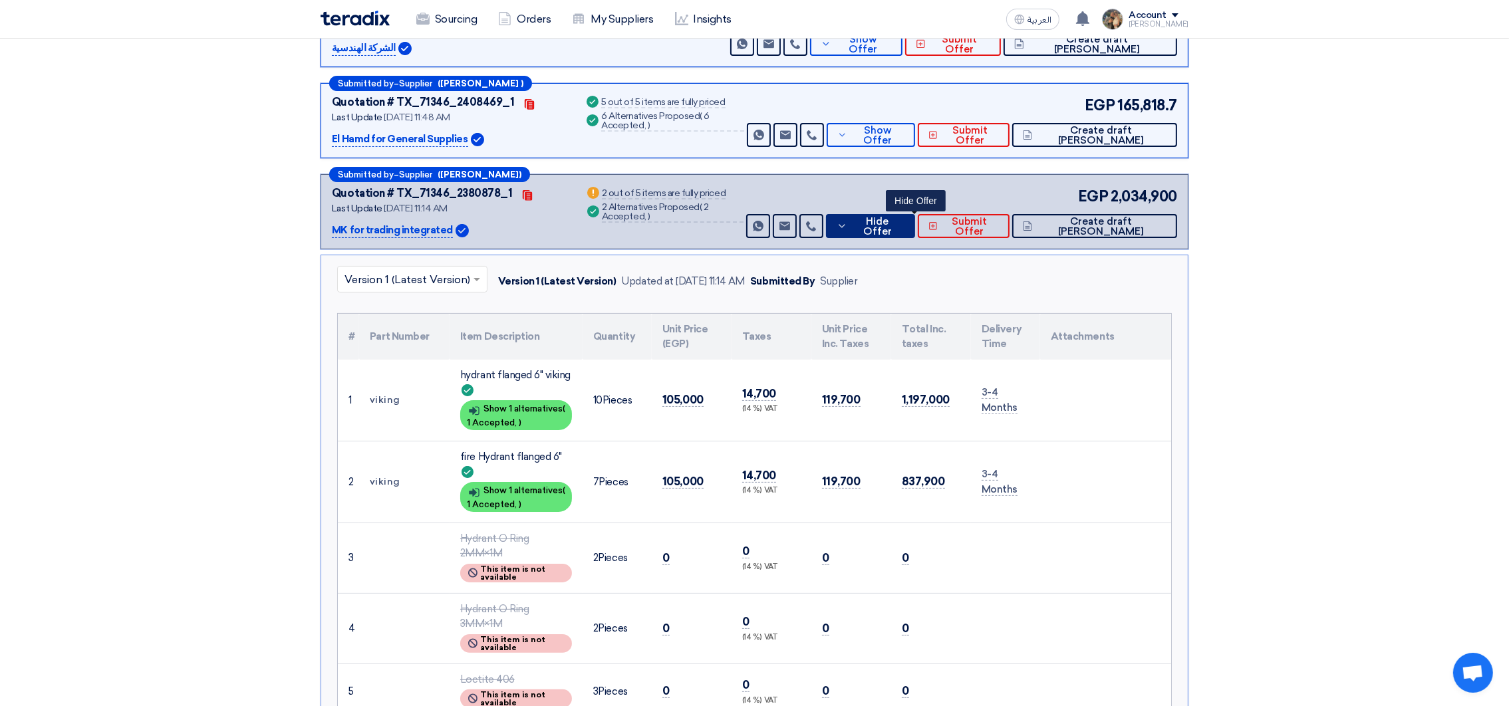
click at [895, 228] on button "Hide Offer" at bounding box center [870, 226] width 89 height 24
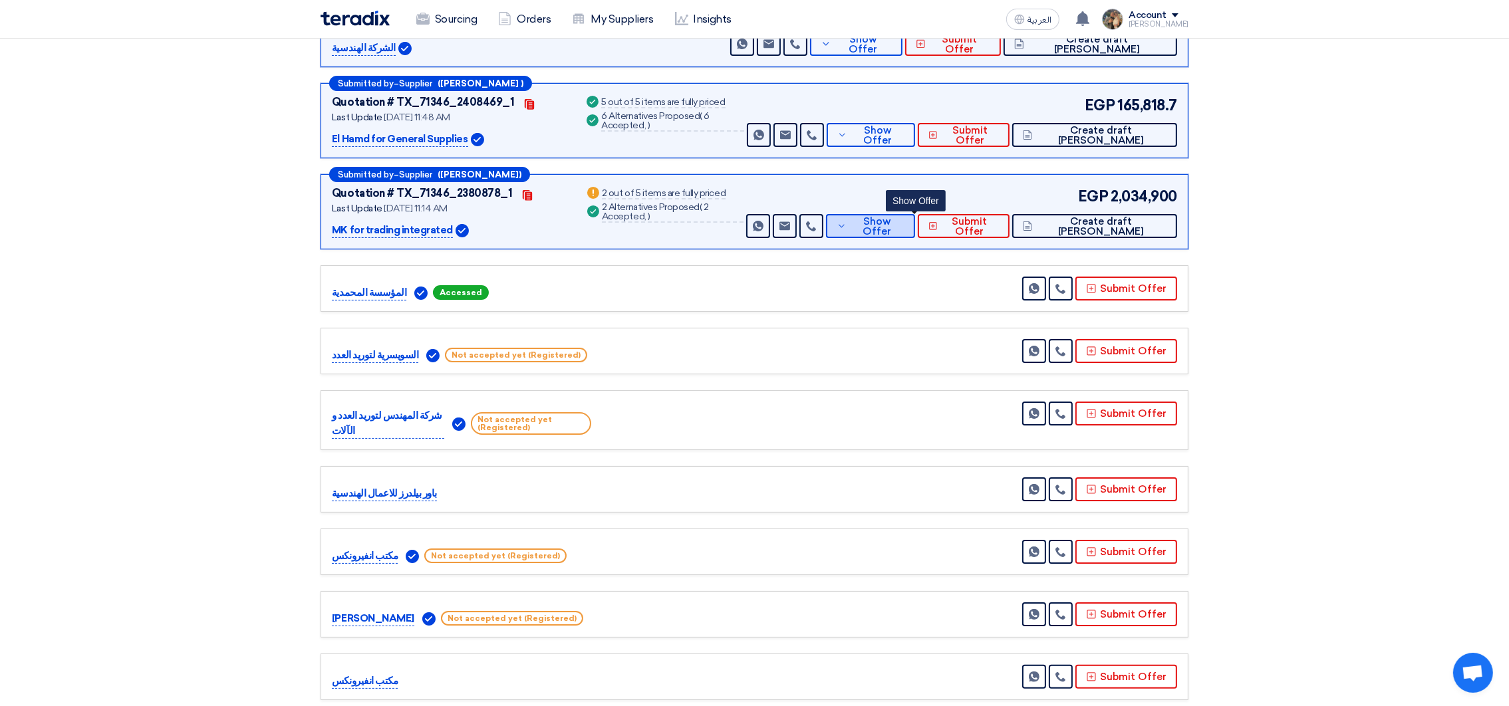
click at [897, 225] on span "Show Offer" at bounding box center [877, 227] width 55 height 20
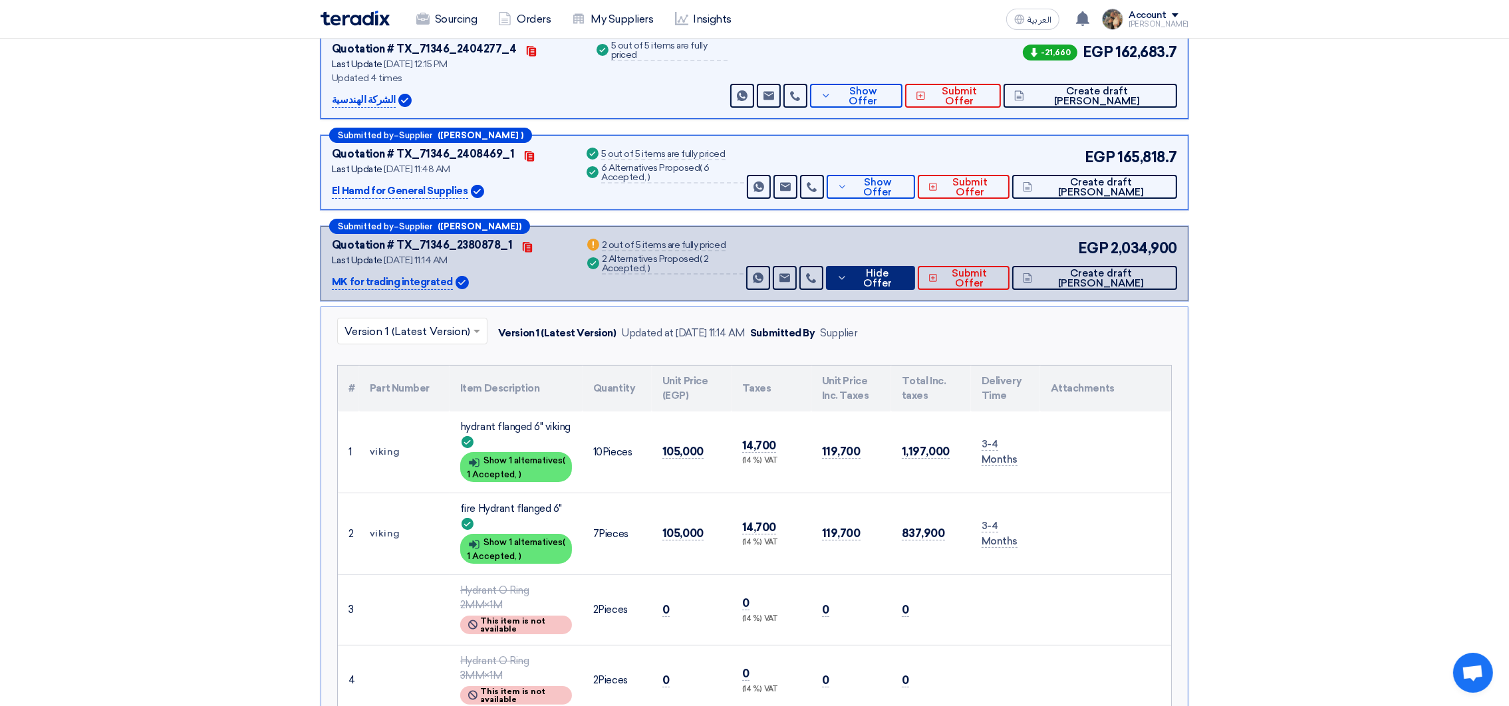
scroll to position [0, 0]
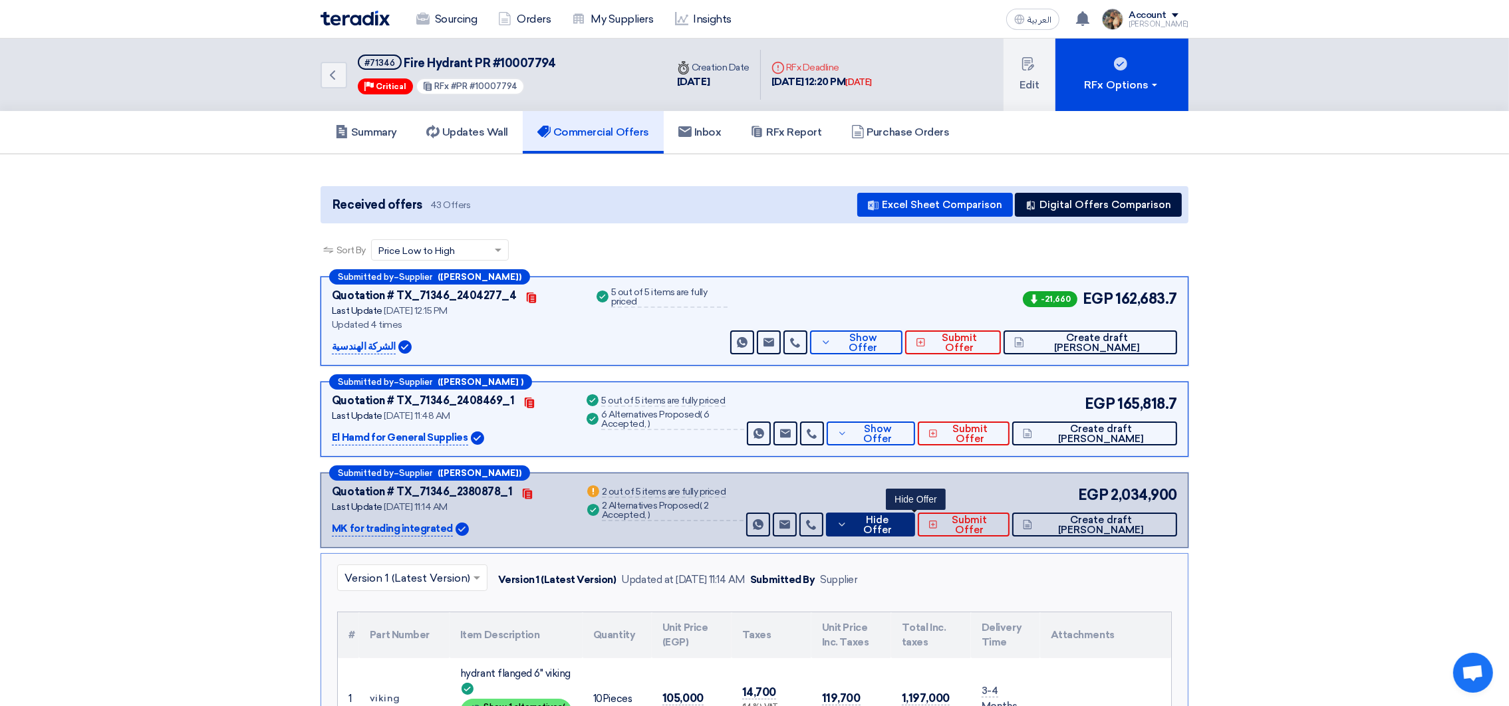
click at [915, 534] on button "Hide Offer" at bounding box center [870, 525] width 89 height 24
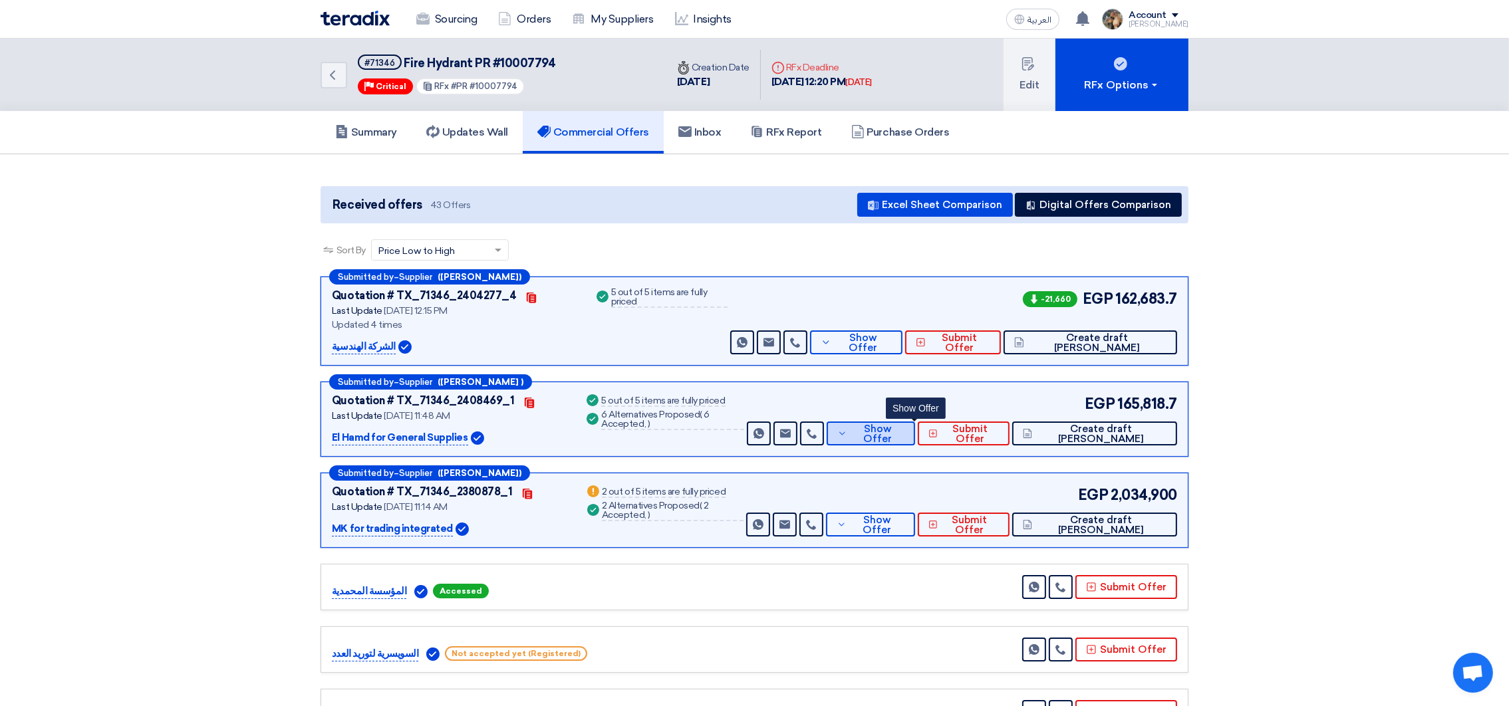
click at [897, 424] on button "Show Offer" at bounding box center [871, 434] width 88 height 24
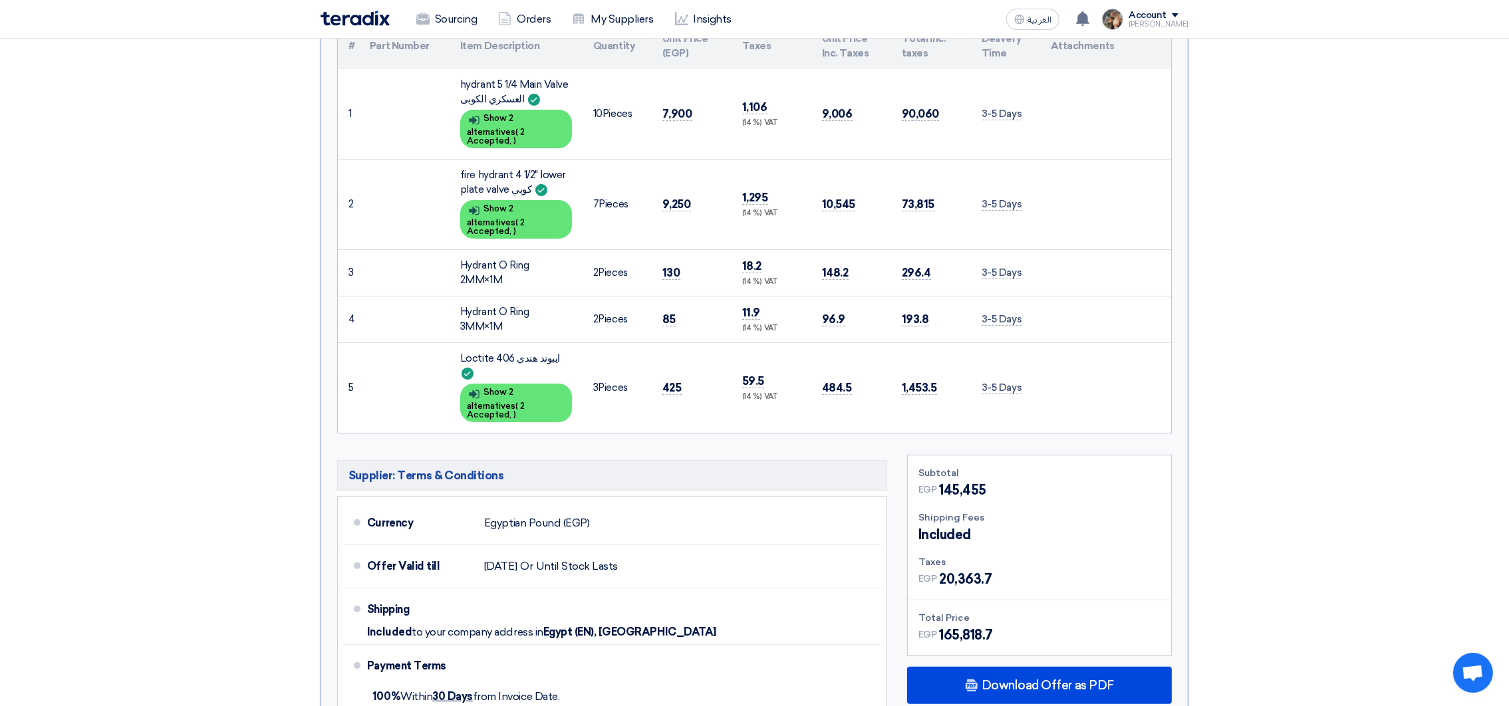
scroll to position [798, 0]
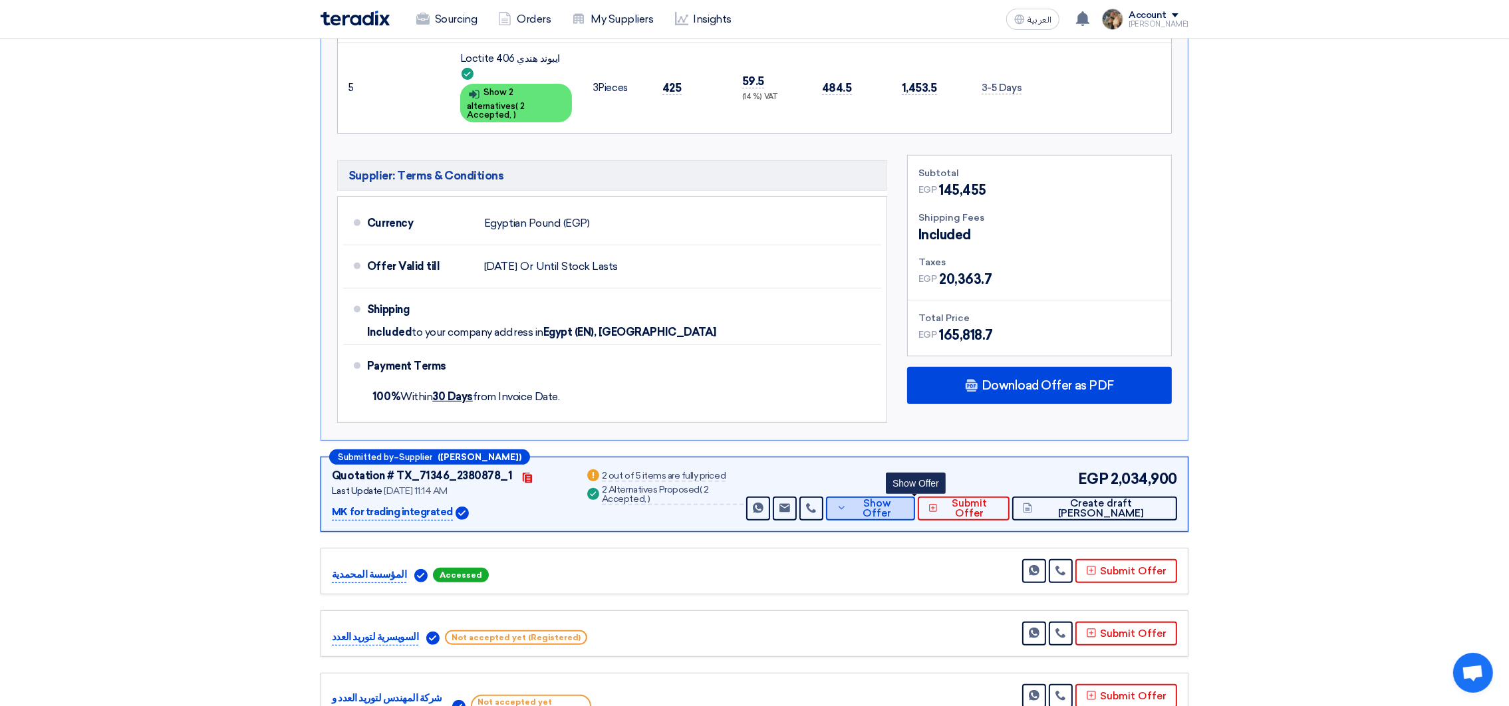
click at [905, 499] on span "Show Offer" at bounding box center [877, 509] width 55 height 20
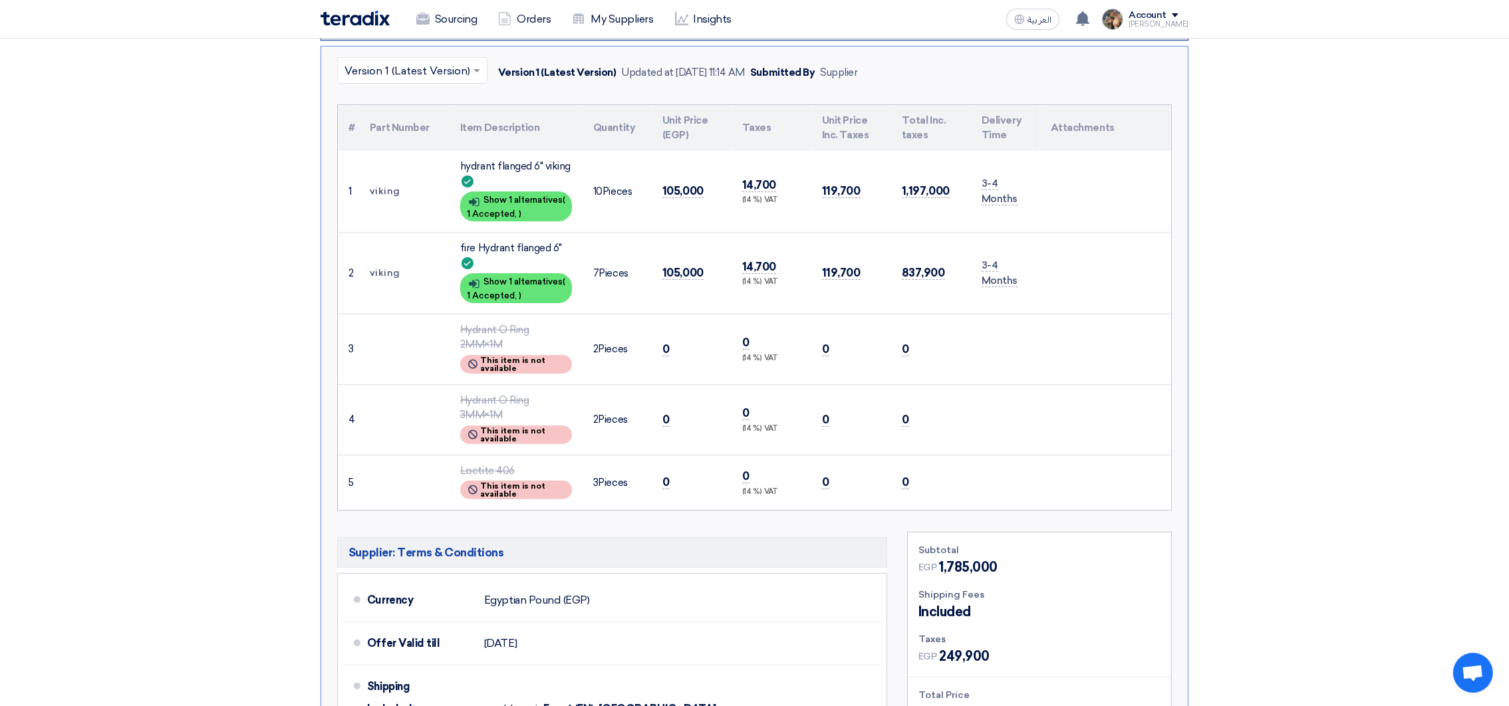
scroll to position [498, 0]
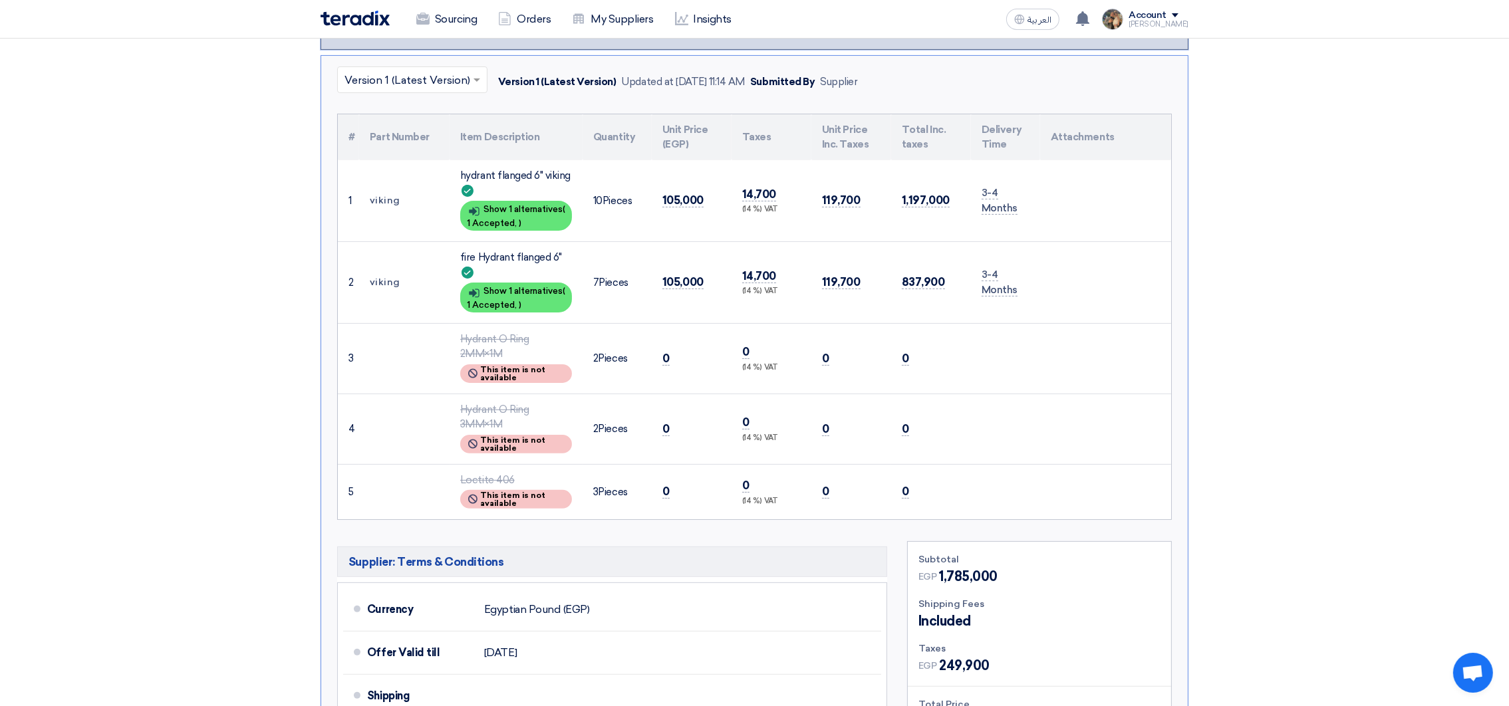
click at [381, 194] on td "viking" at bounding box center [404, 201] width 90 height 82
copy td "viking"
click at [597, 195] on span "10" at bounding box center [597, 201] width 9 height 12
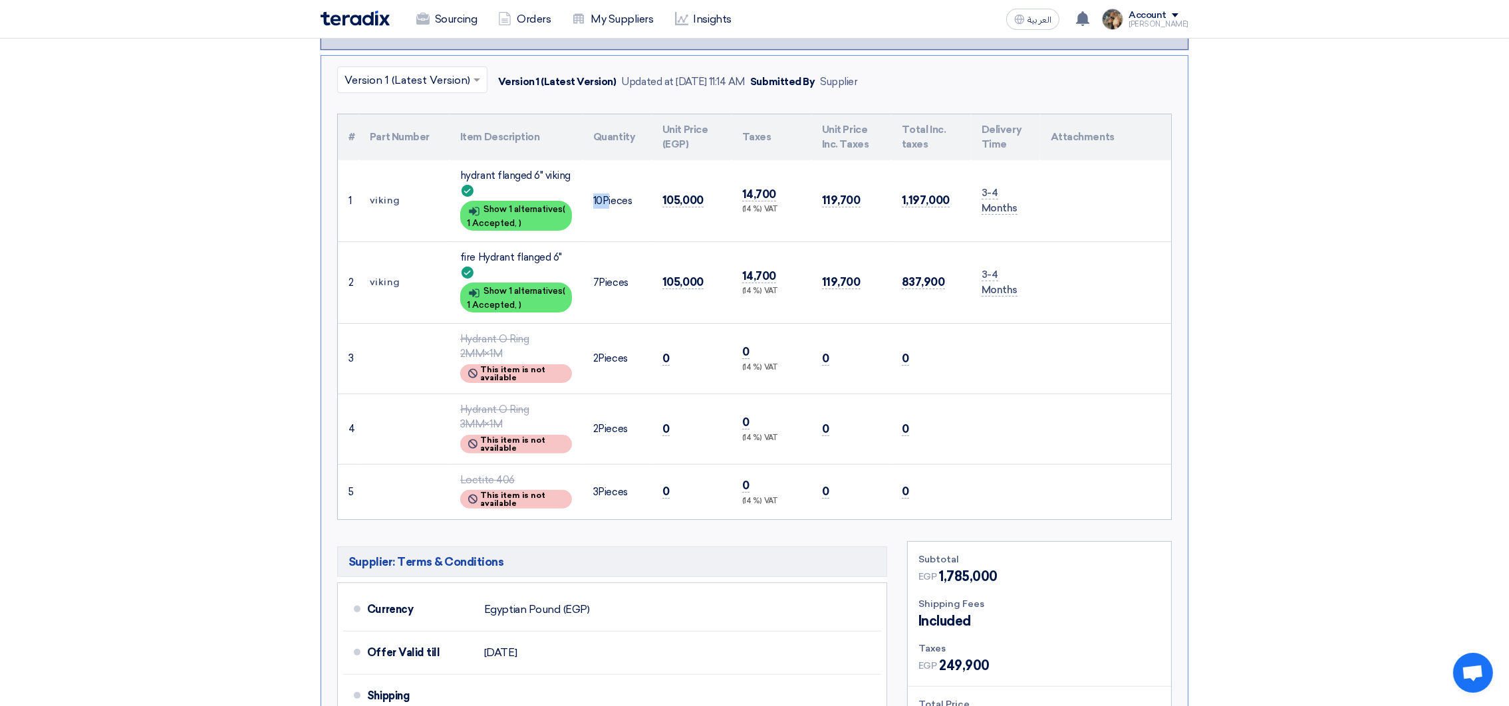
copy td "10"
click at [672, 199] on span "105,000" at bounding box center [683, 201] width 41 height 14
copy span "105,000"
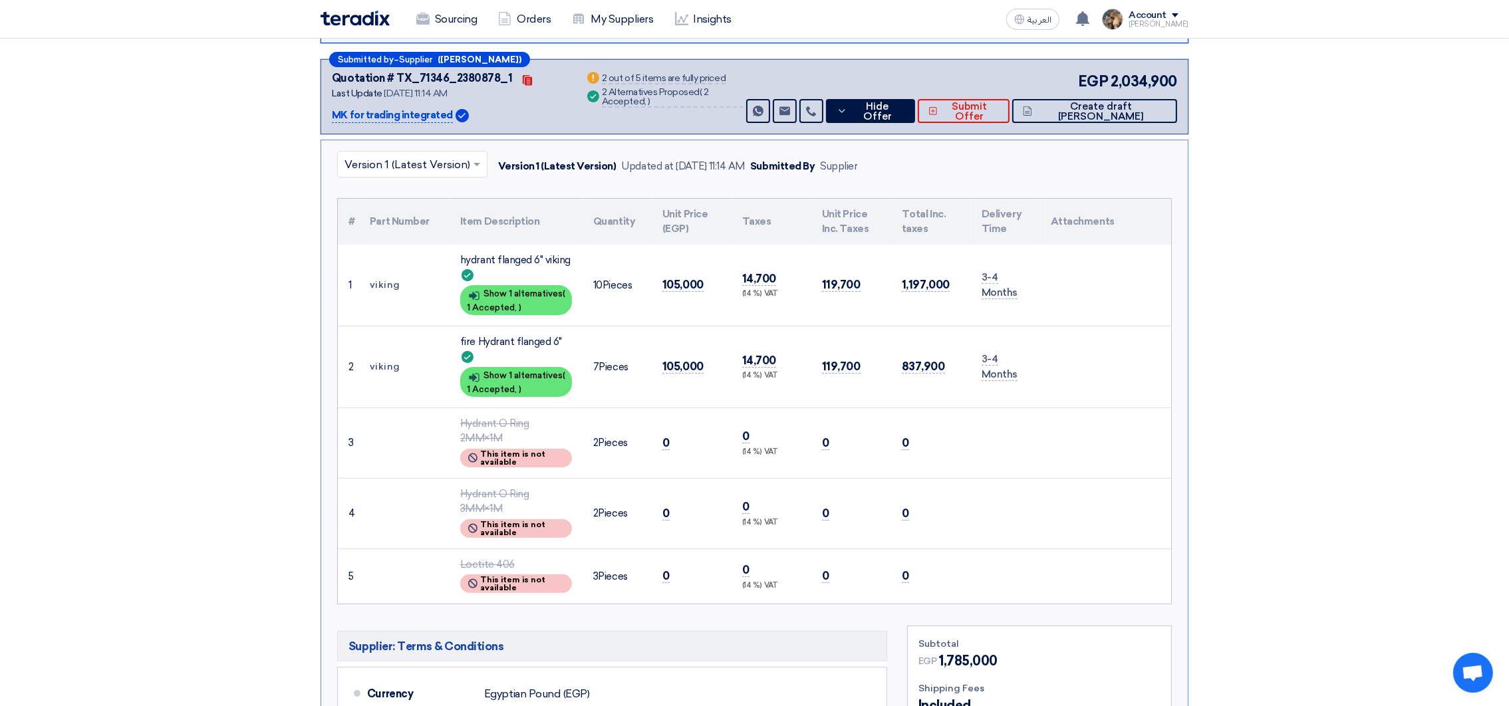
scroll to position [299, 0]
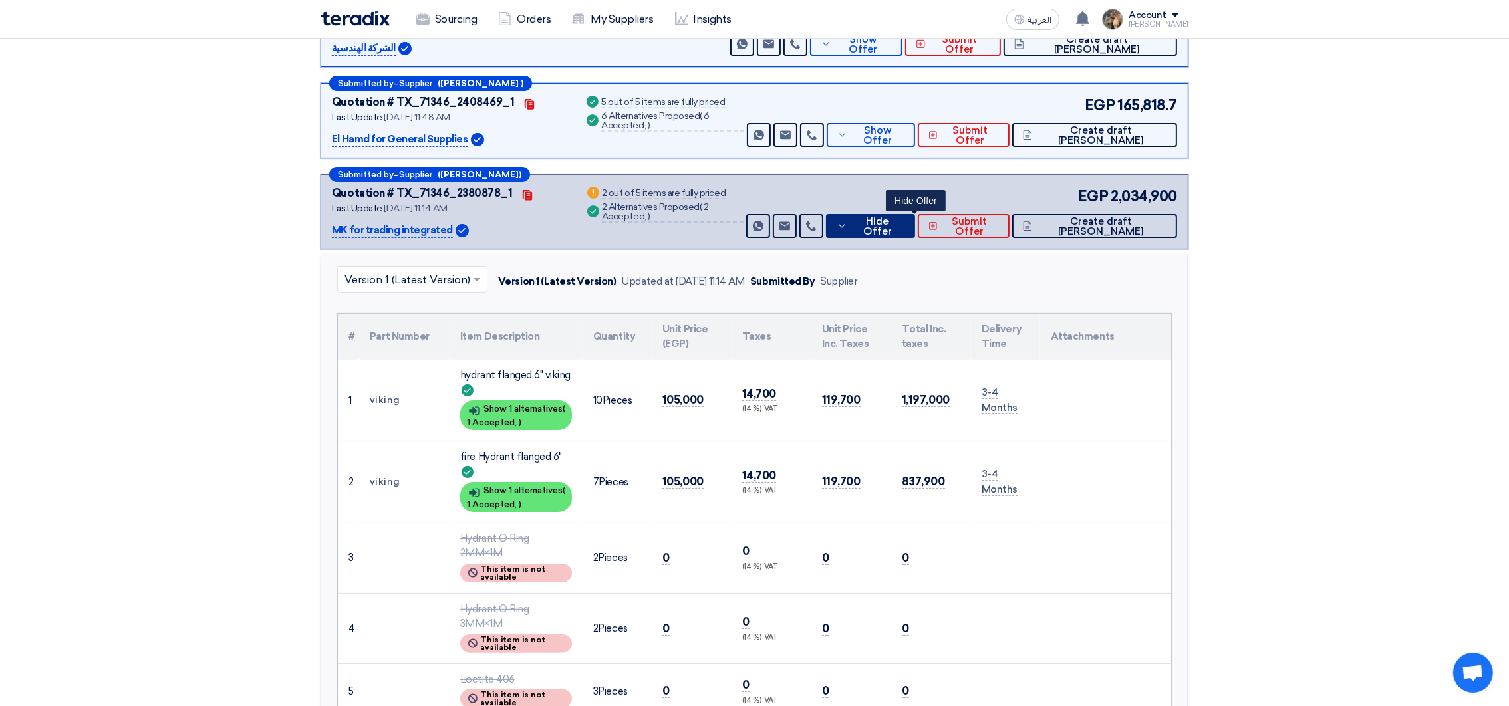
drag, startPoint x: 877, startPoint y: 227, endPoint x: 865, endPoint y: 195, distance: 34.3
click at [877, 227] on button "Hide Offer" at bounding box center [870, 226] width 89 height 24
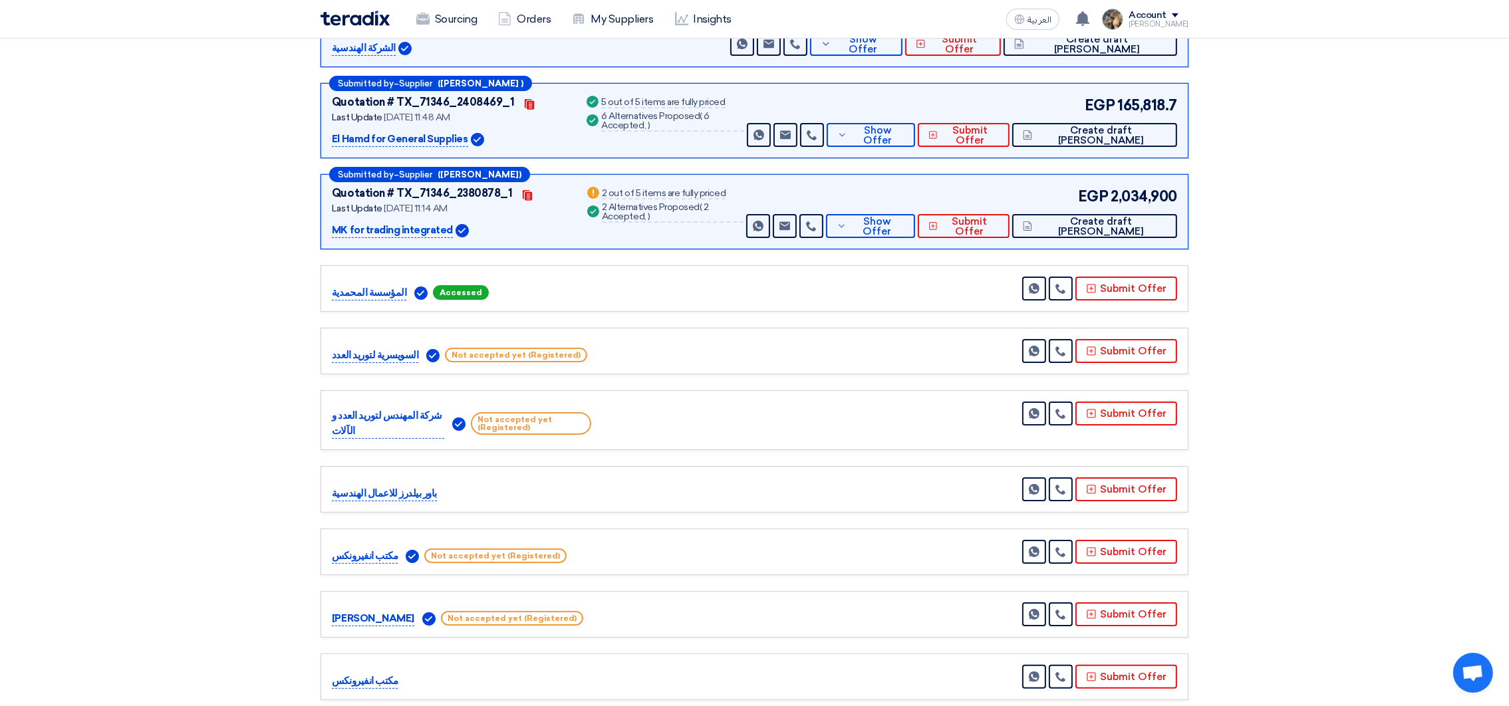
click at [881, 145] on div "Submitted by – Supplier ([PERSON_NAME] ) Quotation # TX_71346_2408469_1 Contact…" at bounding box center [755, 120] width 868 height 75
click at [847, 135] on icon at bounding box center [842, 135] width 10 height 11
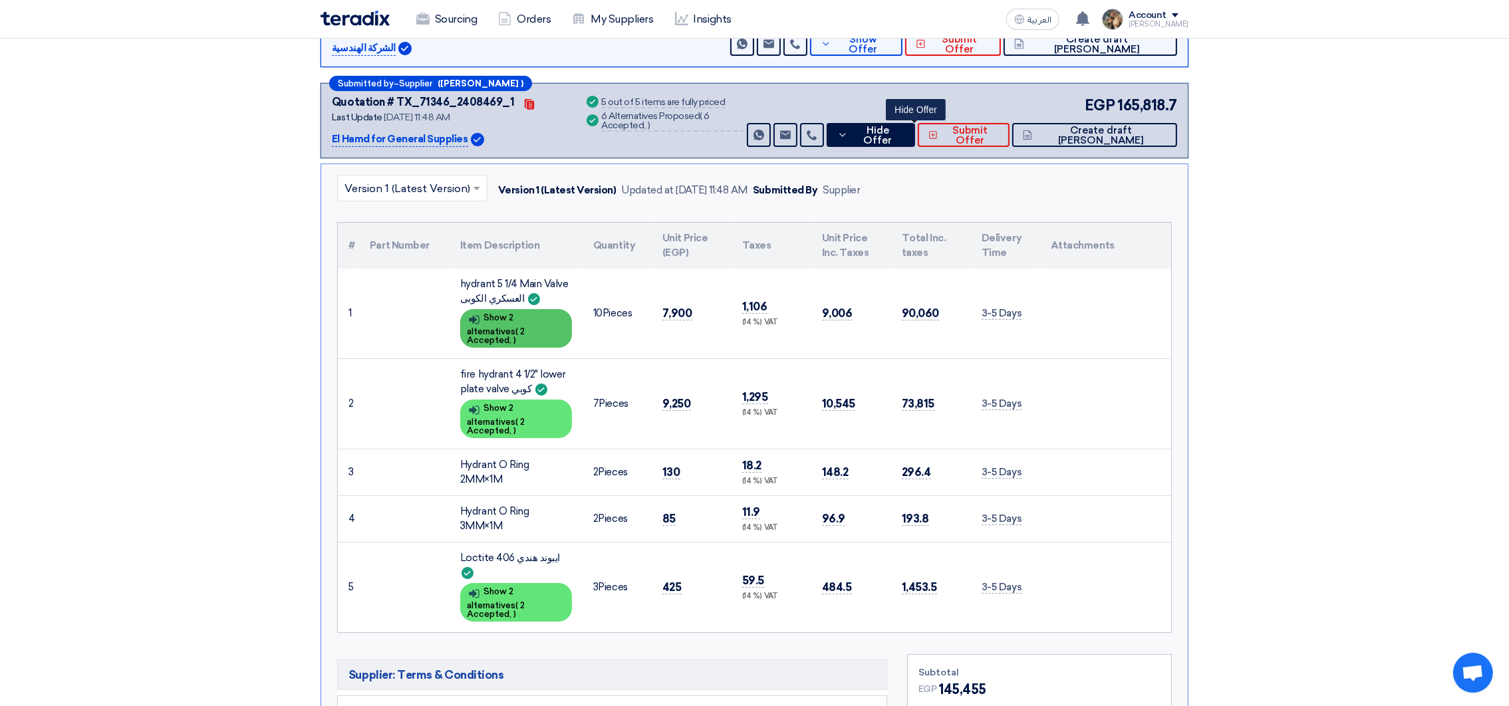
click at [538, 317] on div "Show details Show 2 alternatives ( 2 Accepted, )" at bounding box center [516, 328] width 112 height 39
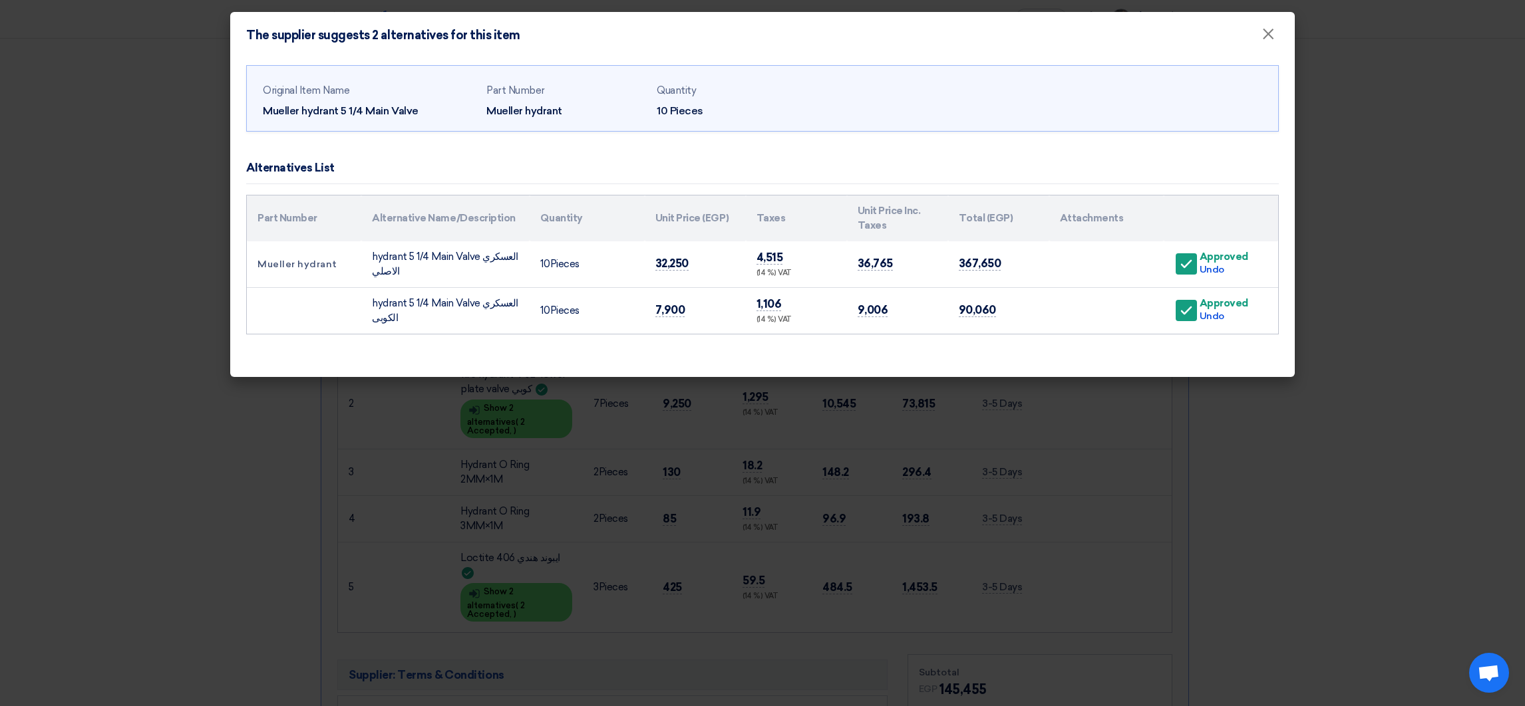
click at [670, 302] on td "7,900" at bounding box center [695, 310] width 101 height 47
copy span "7,900"
click at [1263, 33] on span "×" at bounding box center [1267, 37] width 13 height 27
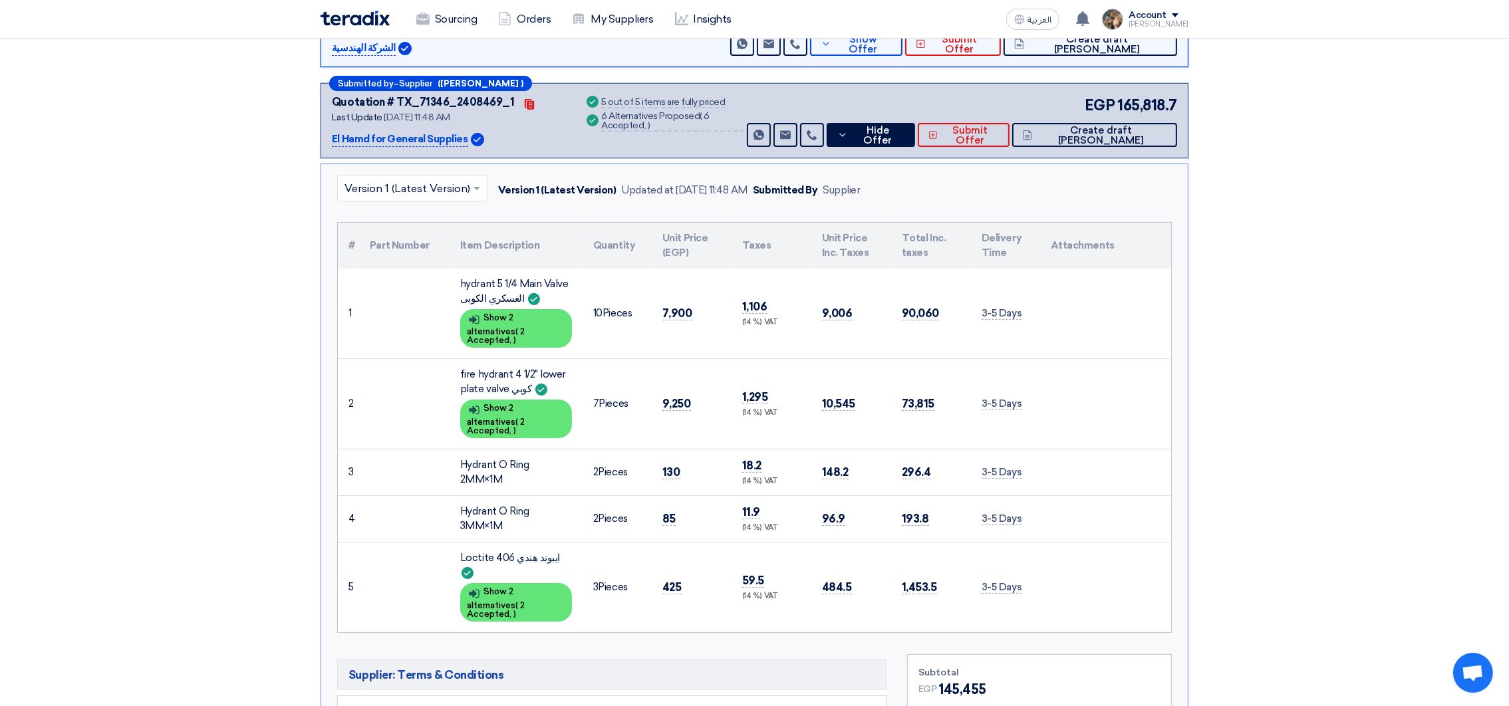
click at [464, 367] on div "fire hydrant 4 1/2" lower plate valve كوبي" at bounding box center [516, 382] width 112 height 30
drag, startPoint x: 470, startPoint y: 361, endPoint x: 508, endPoint y: 374, distance: 40.2
click at [508, 374] on div "fire hydrant 4 1/2" lower plate valve كوبي" at bounding box center [516, 382] width 112 height 30
copy div "fire hydrant 4 1/2" lower plate valve"
click at [510, 400] on div "Show details Show 2 alternatives ( 2 Accepted, )" at bounding box center [516, 419] width 112 height 39
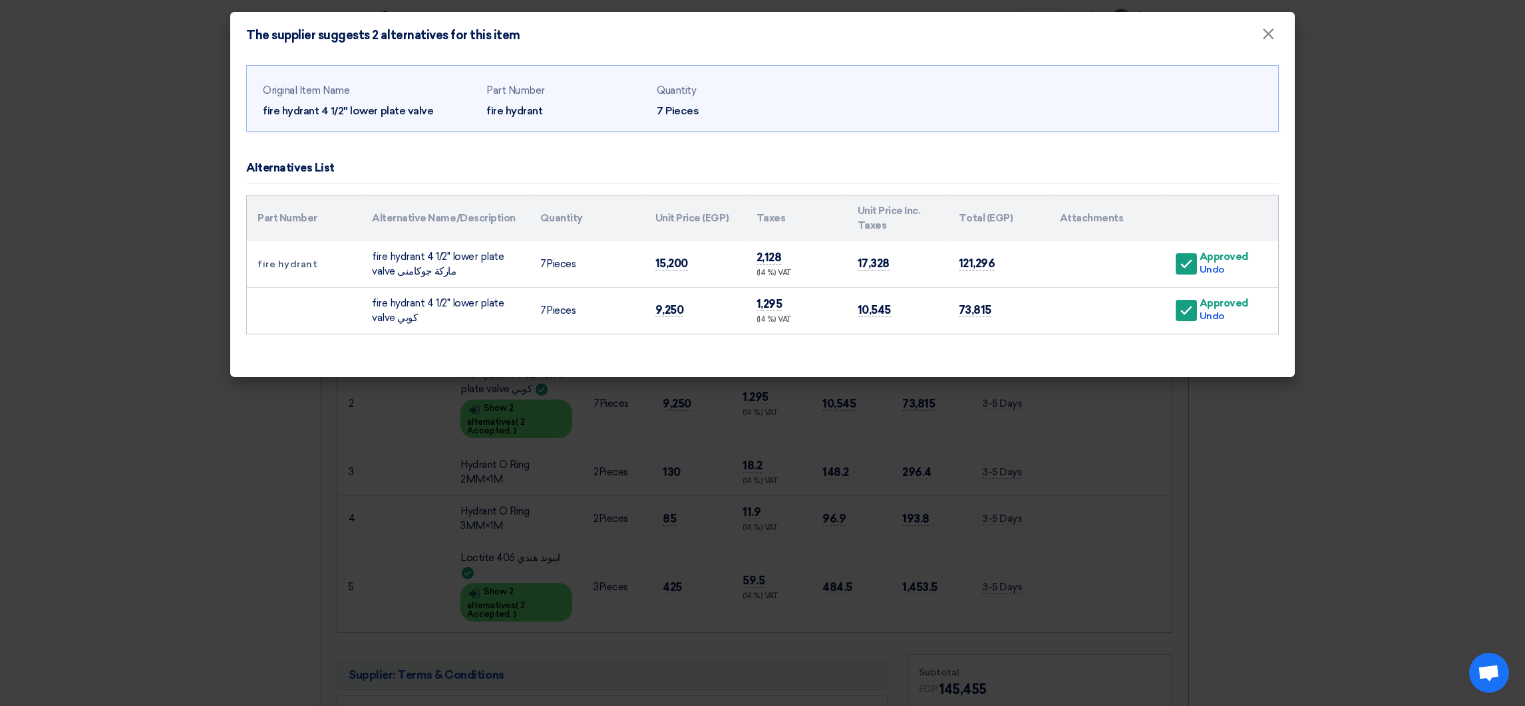
click at [376, 253] on td "fire hydrant 4 1/2" lower plate valve ماركة جوكامنى" at bounding box center [445, 264] width 168 height 47
drag, startPoint x: 380, startPoint y: 253, endPoint x: 394, endPoint y: 269, distance: 21.2
click at [394, 269] on td "fire hydrant 4 1/2" lower plate valve ماركة جوكامنى" at bounding box center [445, 264] width 168 height 47
copy td "fire hydrant 4 1/2" lower plate valve"
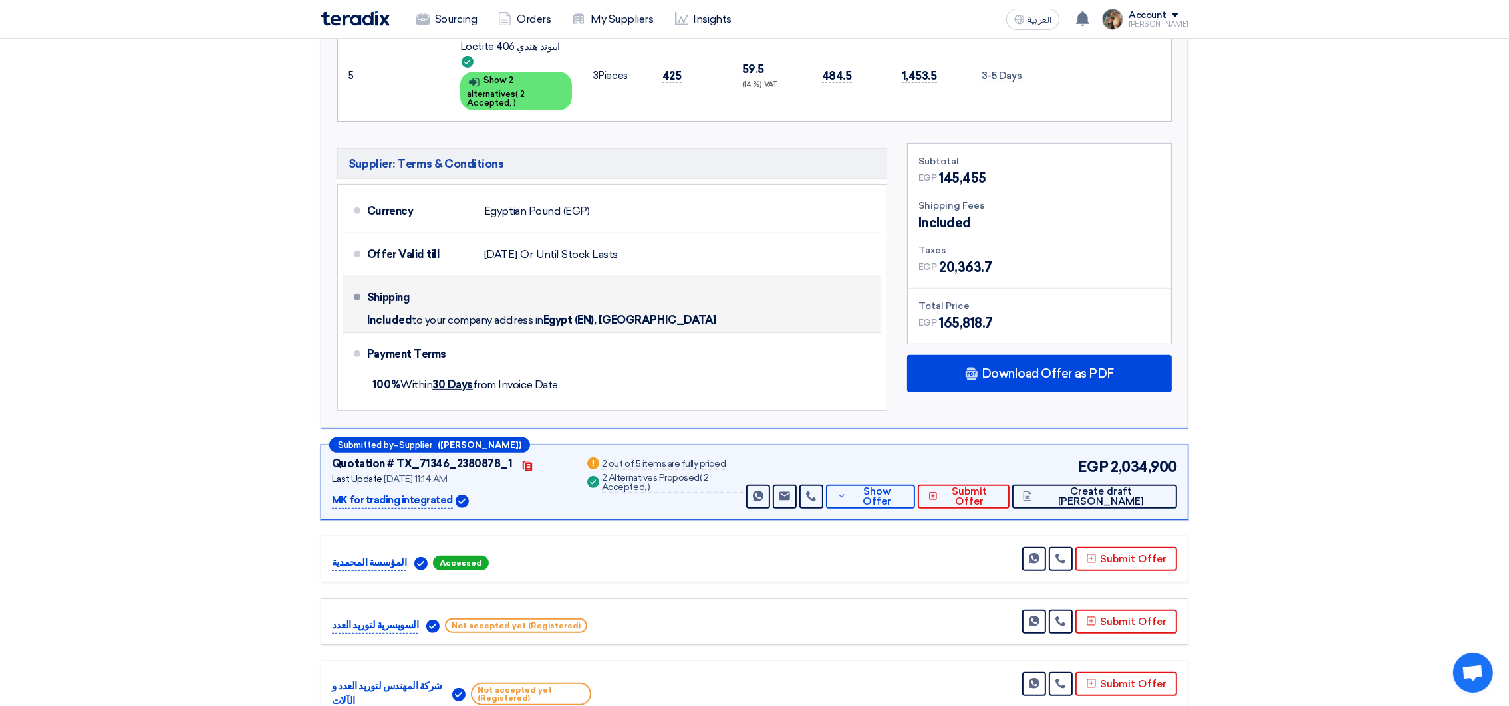
scroll to position [897, 0]
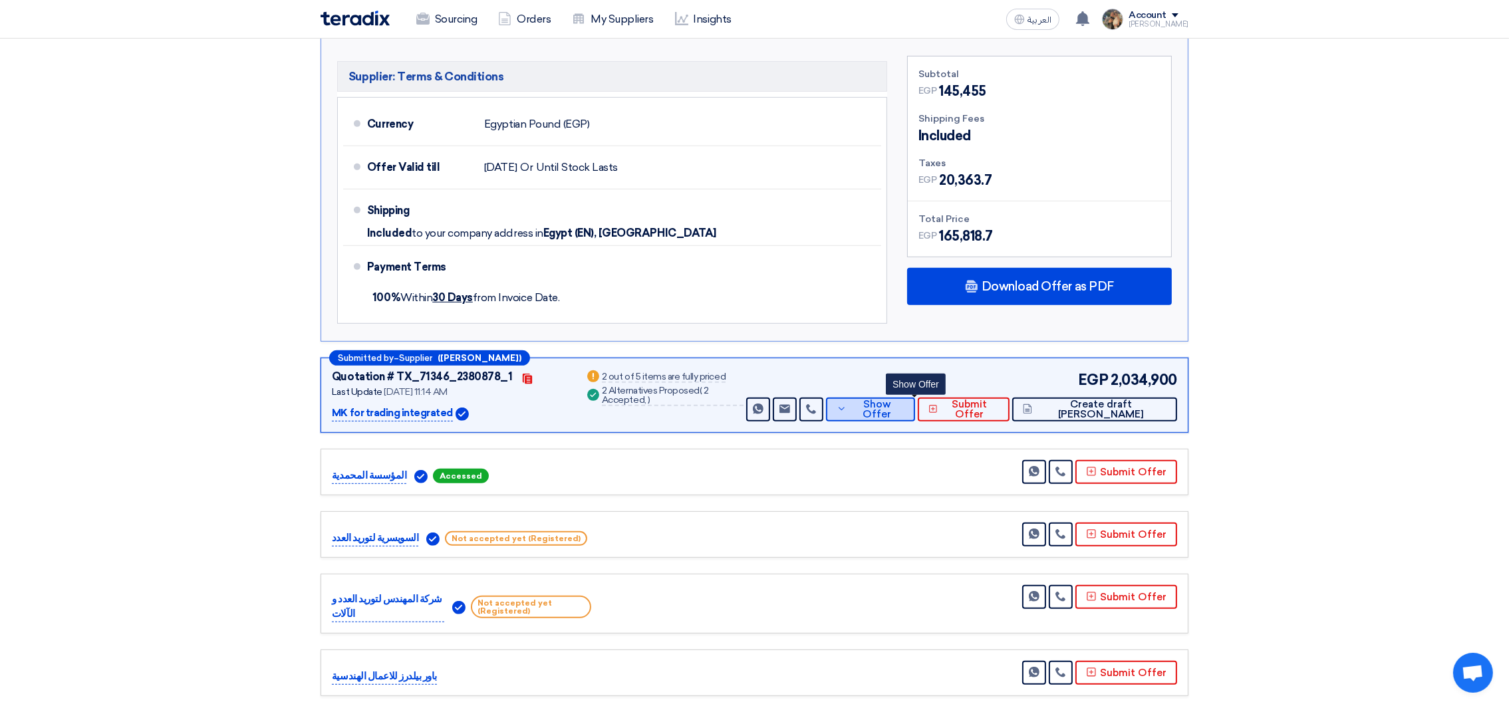
click at [915, 398] on button "Show Offer" at bounding box center [870, 410] width 89 height 24
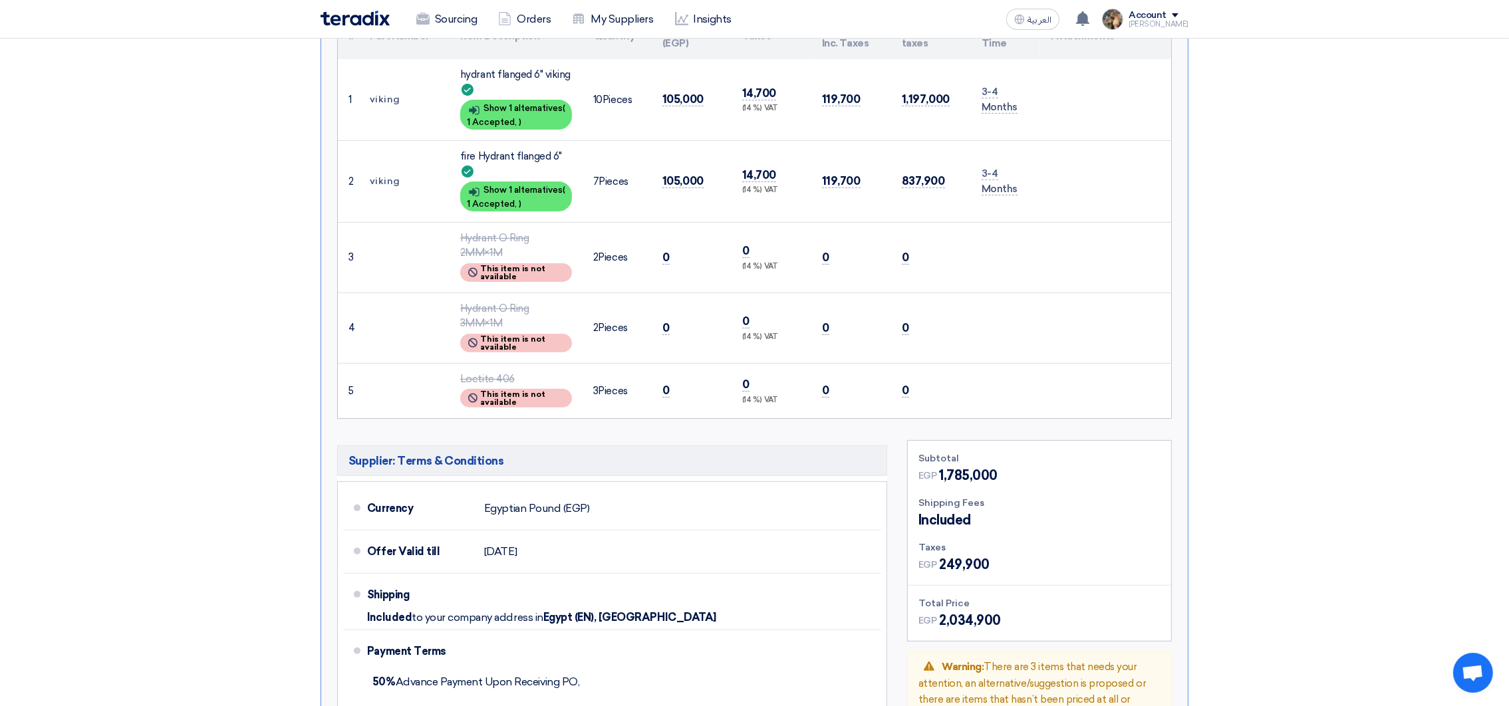
scroll to position [598, 0]
click at [682, 182] on span "105,000" at bounding box center [683, 183] width 41 height 14
copy span "105,000"
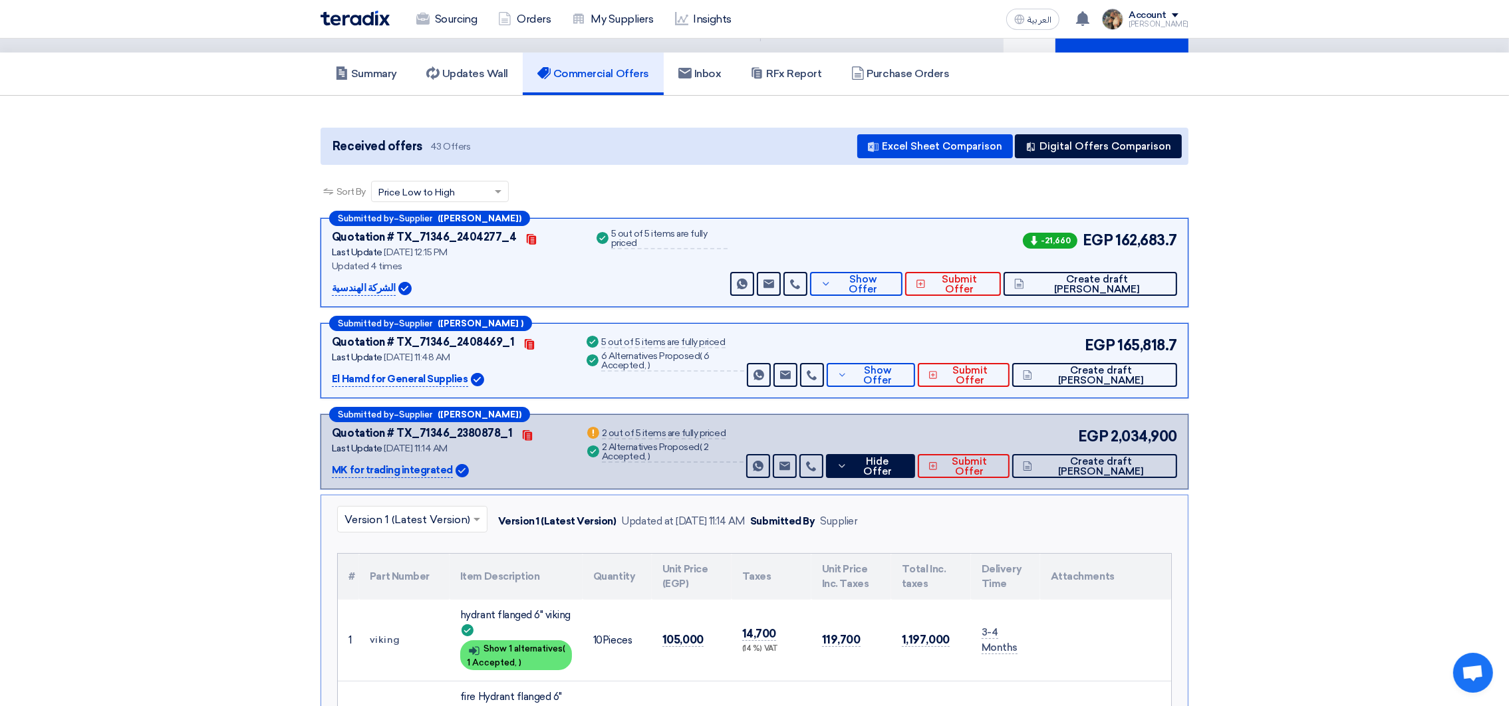
scroll to position [0, 0]
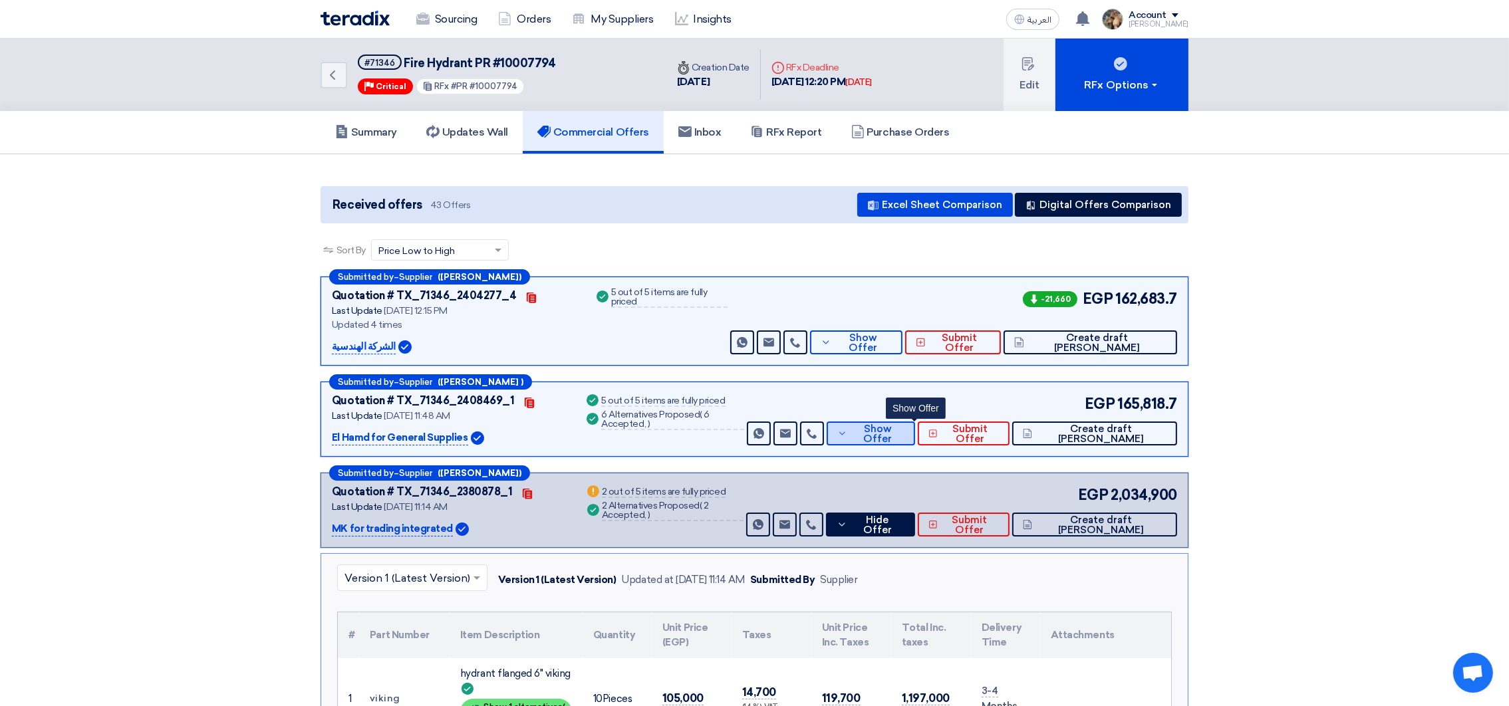
click at [893, 432] on button "Show Offer" at bounding box center [871, 434] width 88 height 24
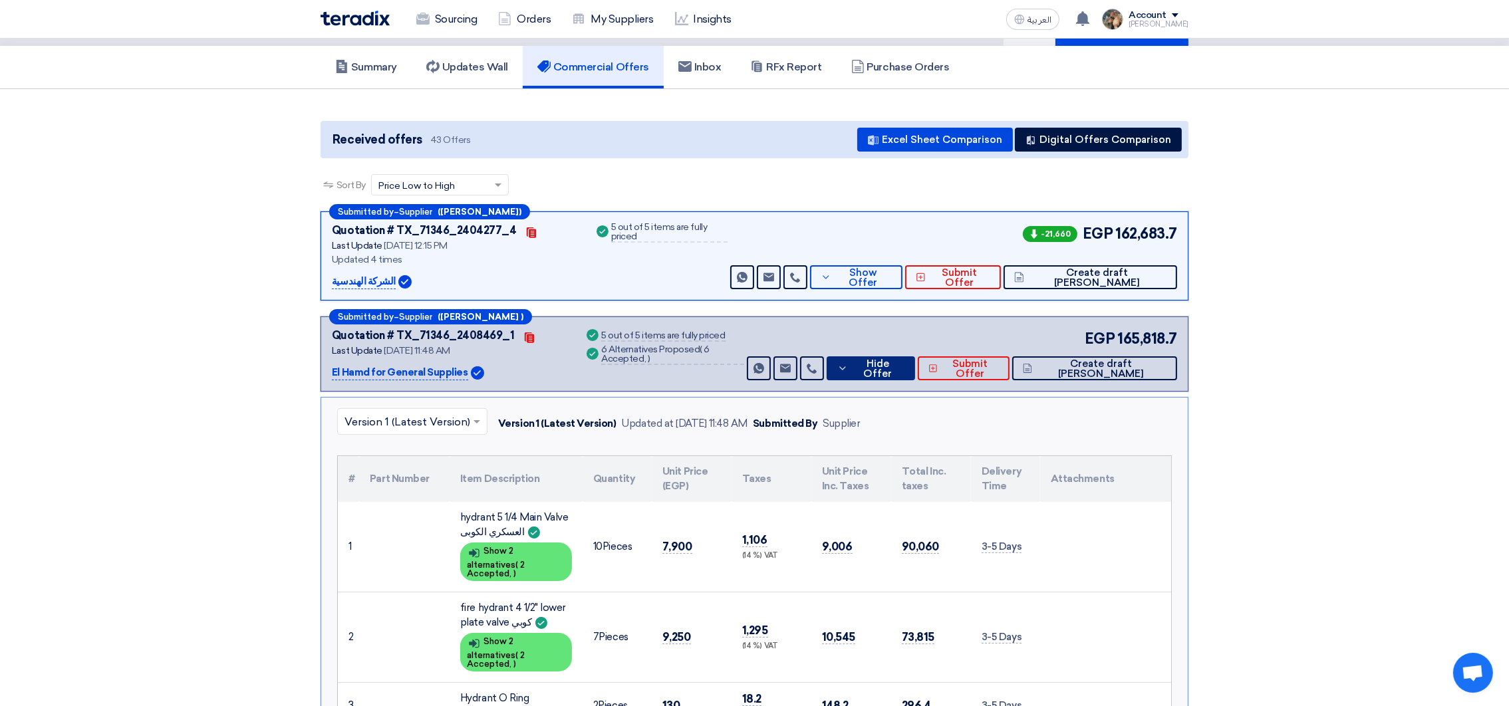
scroll to position [100, 0]
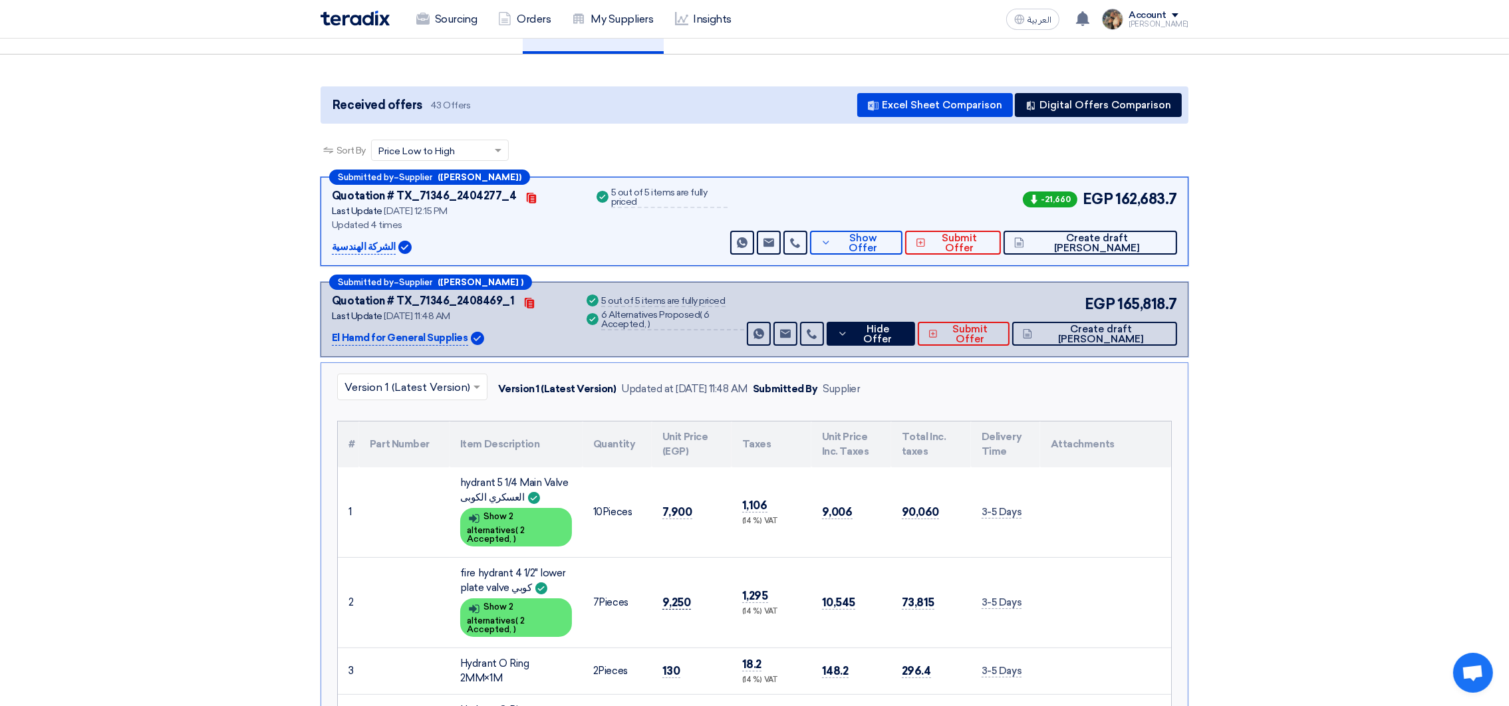
click at [676, 596] on span "9,250" at bounding box center [677, 603] width 29 height 14
copy span "9,250"
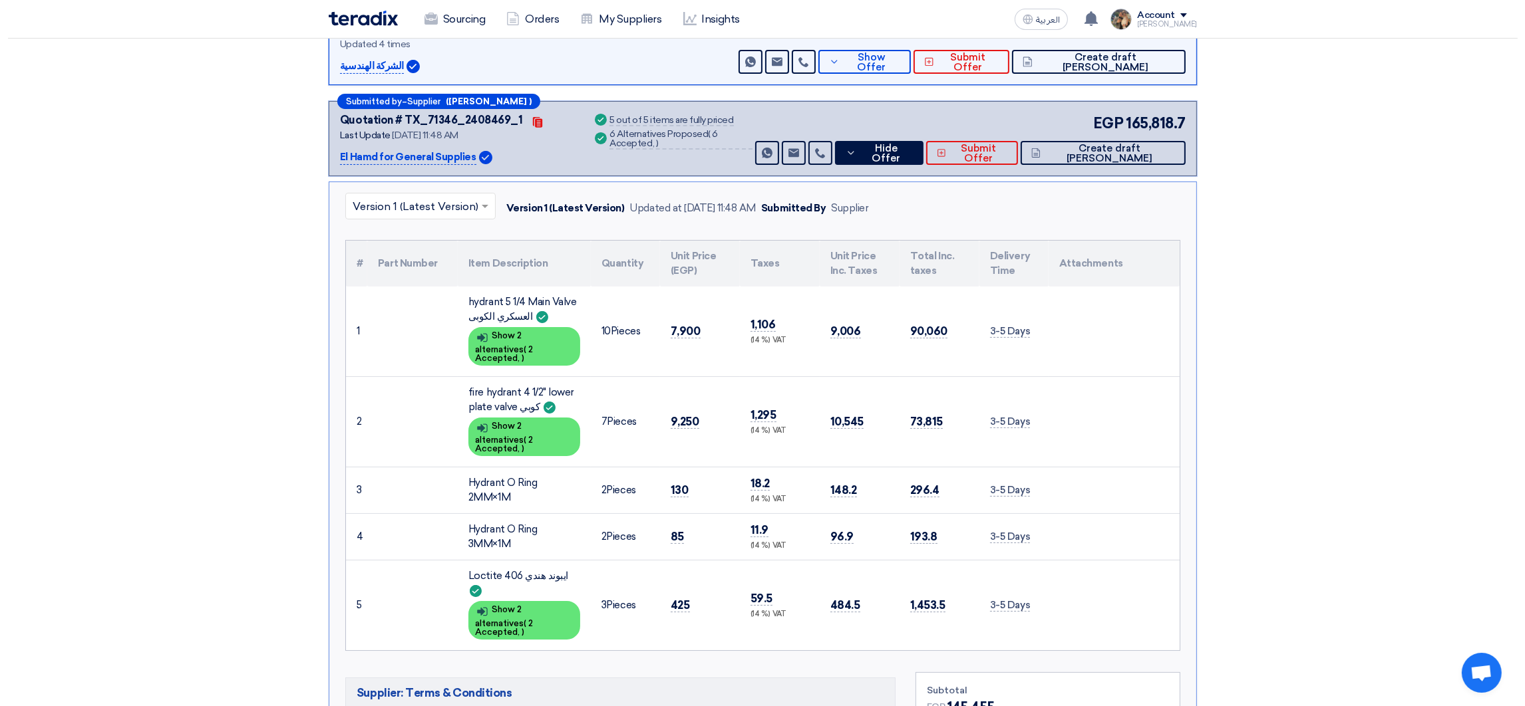
scroll to position [399, 0]
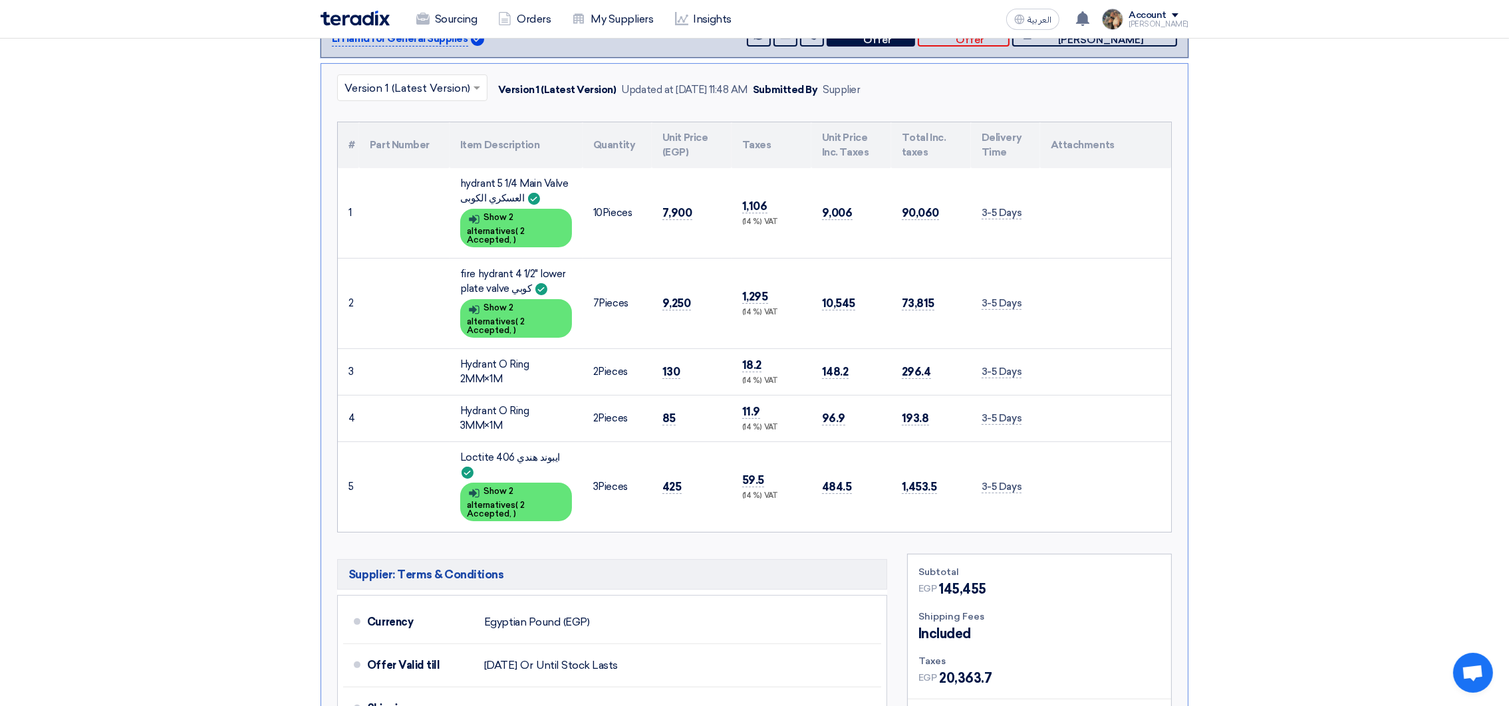
click at [468, 357] on div "Hydrant O Ring 2MM×1M" at bounding box center [516, 372] width 112 height 30
drag, startPoint x: 468, startPoint y: 341, endPoint x: 498, endPoint y: 353, distance: 31.4
click at [498, 357] on div "Hydrant O Ring 2MM×1M" at bounding box center [516, 372] width 112 height 30
click at [673, 365] on span "130" at bounding box center [672, 372] width 18 height 14
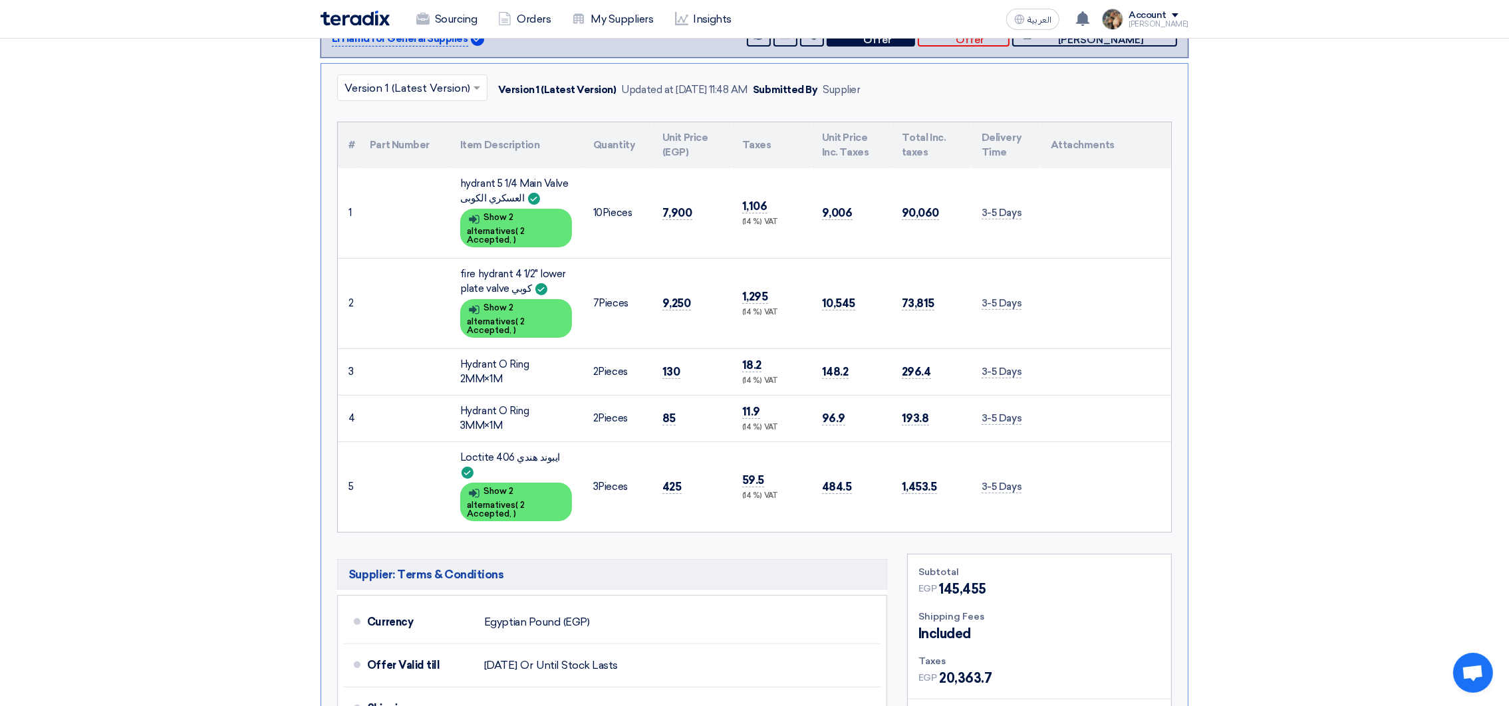
click at [476, 404] on div "Hydrant O Ring 3MM×1M" at bounding box center [516, 419] width 112 height 30
drag, startPoint x: 492, startPoint y: 398, endPoint x: 504, endPoint y: 404, distance: 12.8
click at [504, 404] on div "Hydrant O Ring 3MM×1M" at bounding box center [516, 419] width 112 height 30
click at [470, 450] on div "Loctite 406 ايبوند هندي" at bounding box center [516, 465] width 112 height 30
drag, startPoint x: 472, startPoint y: 436, endPoint x: 492, endPoint y: 436, distance: 20.6
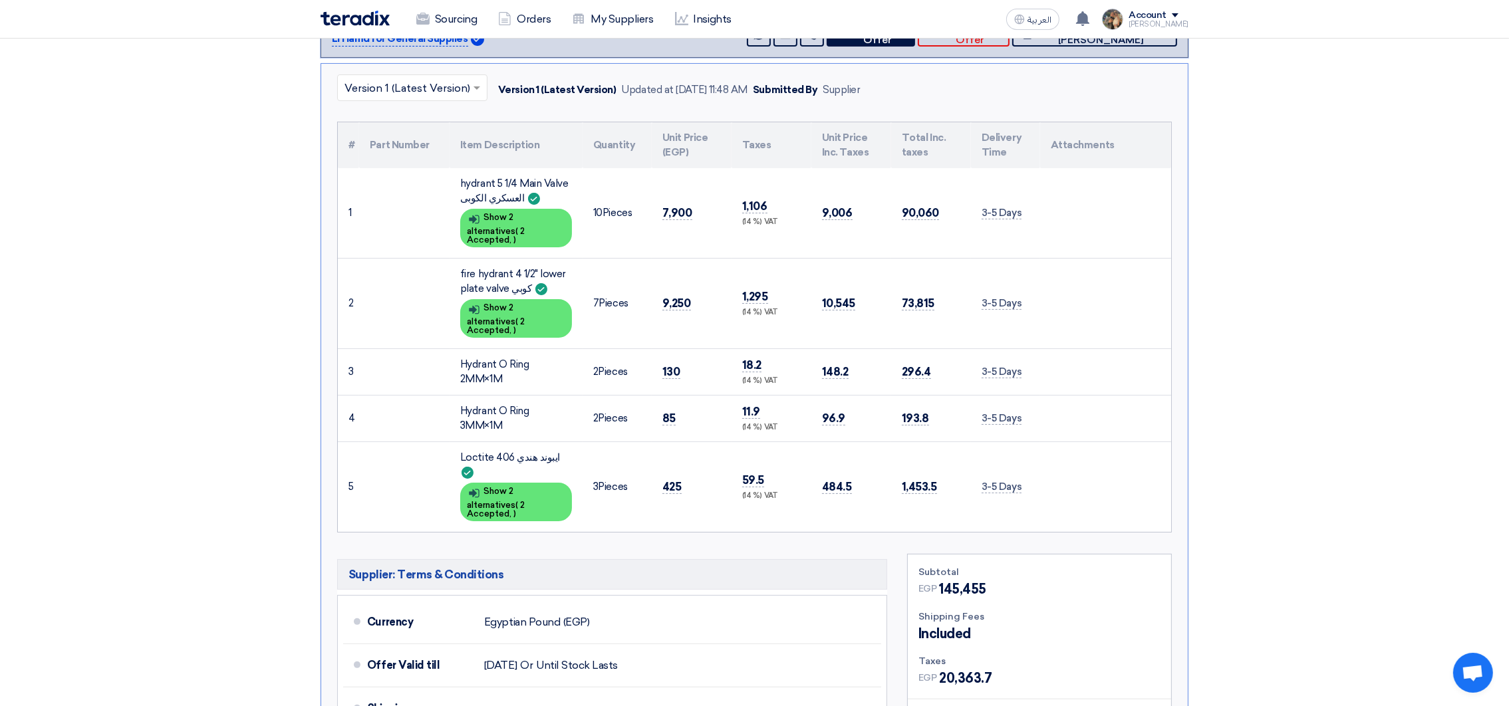
click at [492, 450] on div "Loctite 406 ايبوند هندي" at bounding box center [516, 465] width 112 height 30
click at [525, 483] on div "Show details Show 2 alternatives ( 2 Accepted, )" at bounding box center [516, 502] width 112 height 39
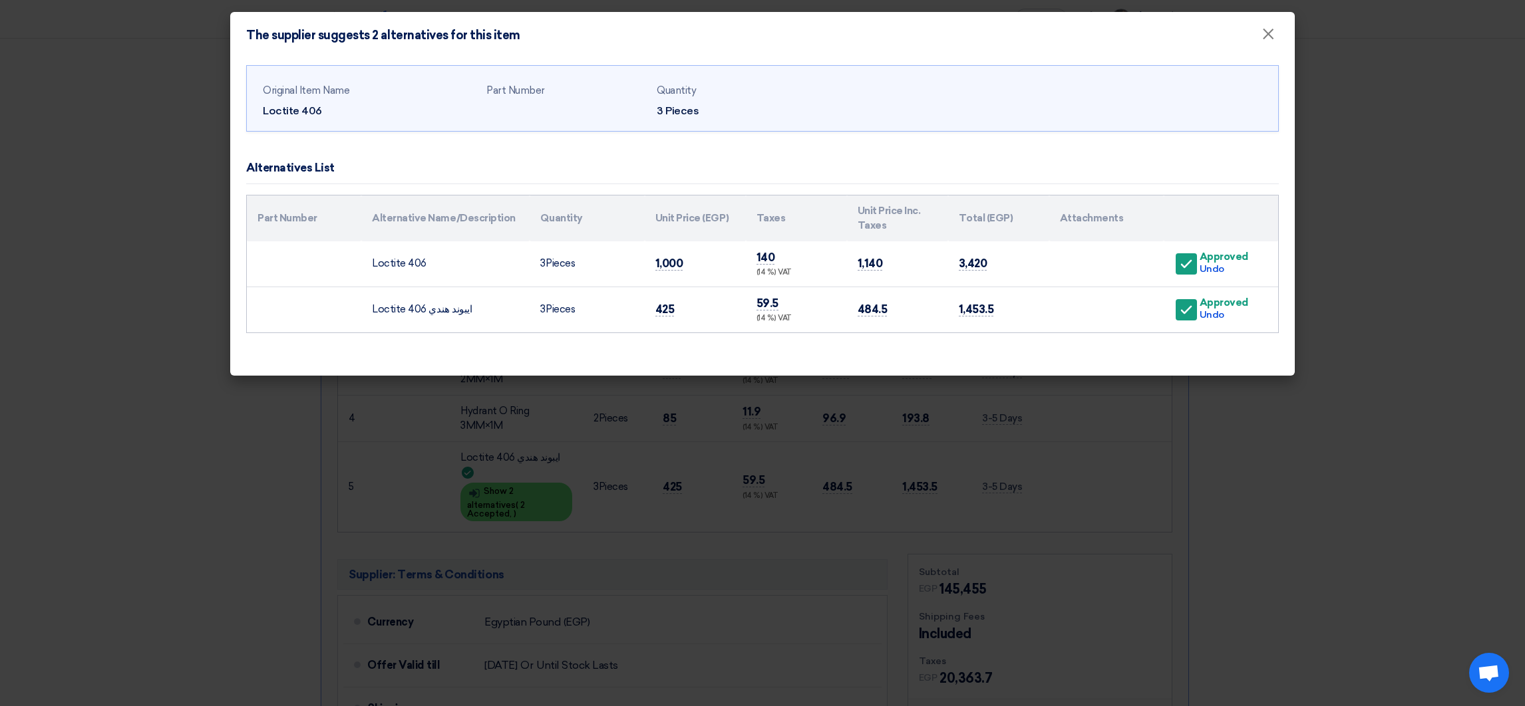
click at [392, 263] on td "Loctite 406" at bounding box center [445, 264] width 168 height 46
drag, startPoint x: 392, startPoint y: 263, endPoint x: 424, endPoint y: 261, distance: 32.6
click at [424, 261] on td "Loctite 406" at bounding box center [445, 264] width 168 height 46
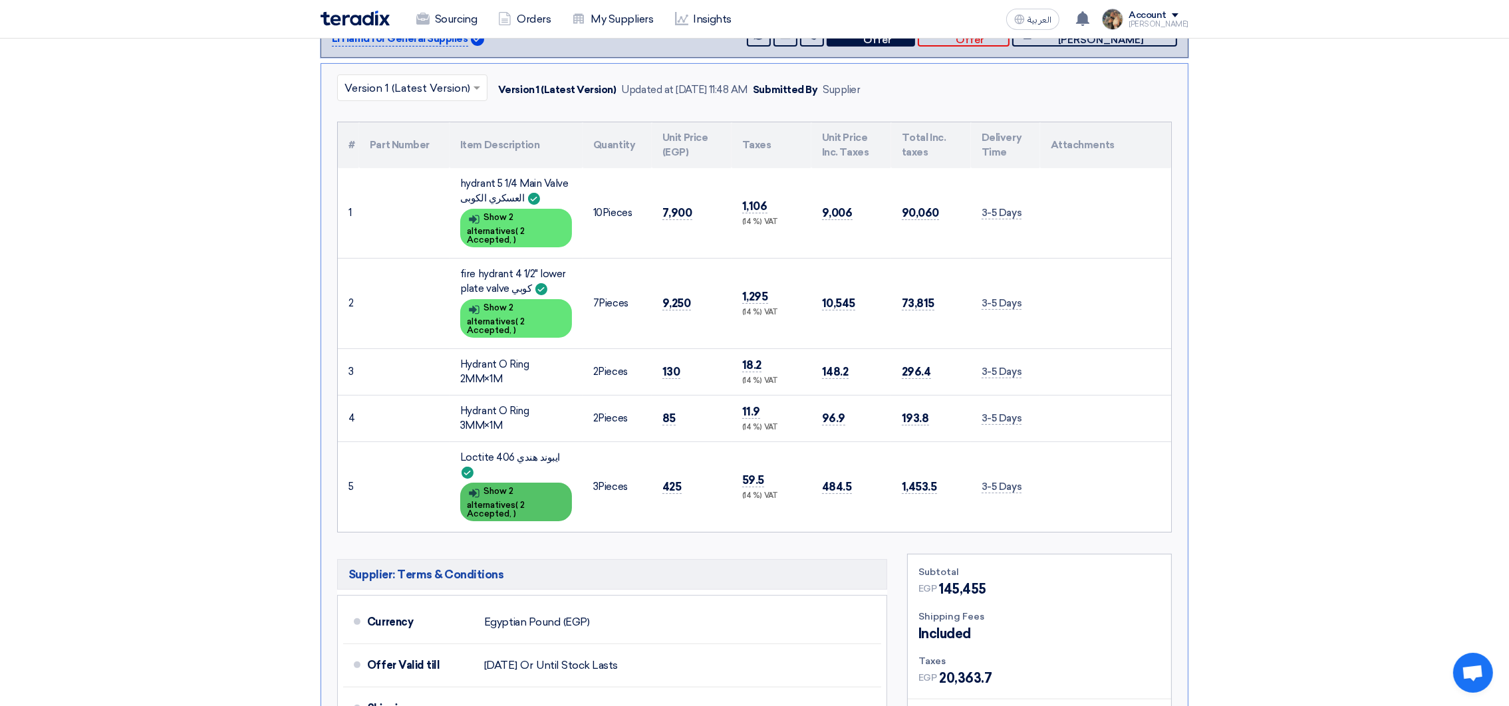
click at [488, 483] on div "Show details Show 2 alternatives ( 2 Accepted, )" at bounding box center [516, 502] width 112 height 39
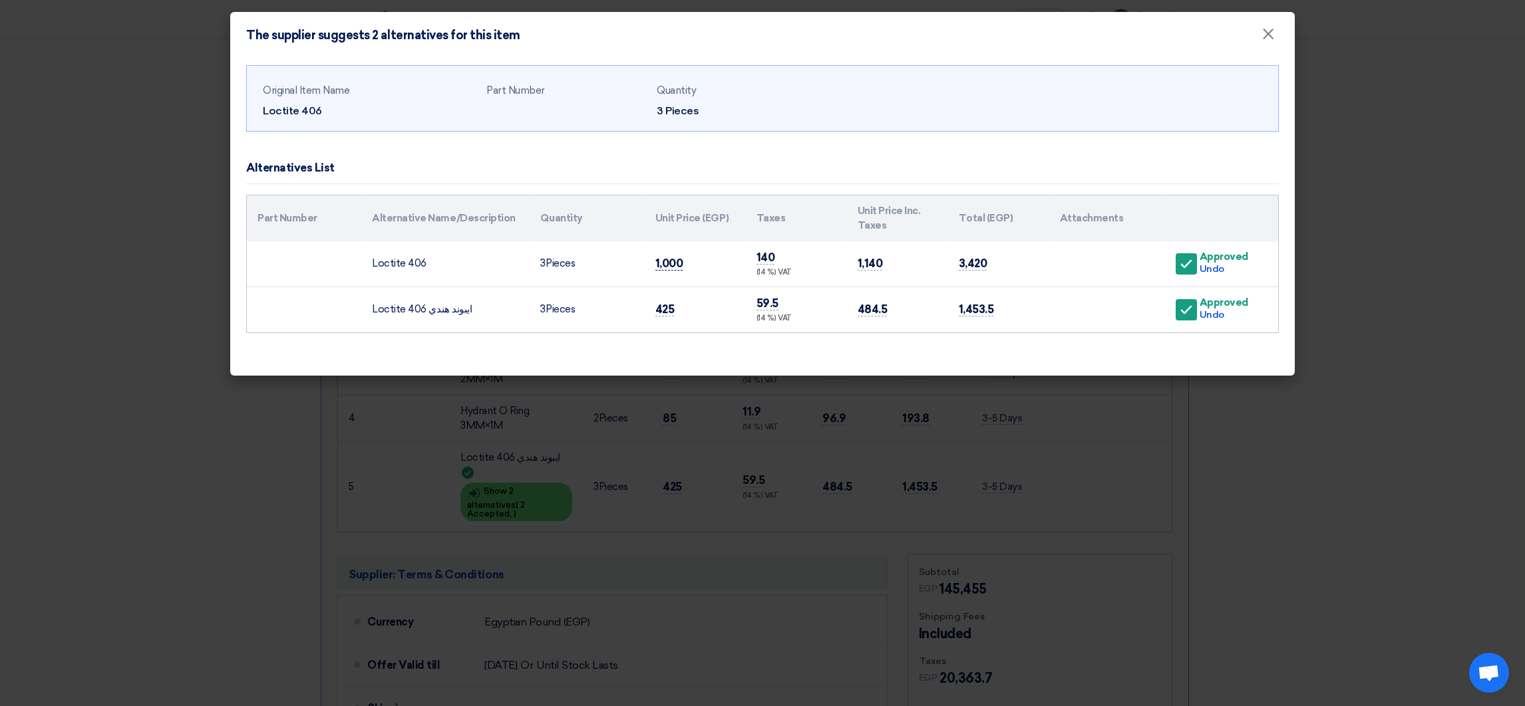
click at [674, 262] on span "1,000" at bounding box center [669, 264] width 28 height 14
click at [1272, 30] on span "×" at bounding box center [1267, 37] width 13 height 27
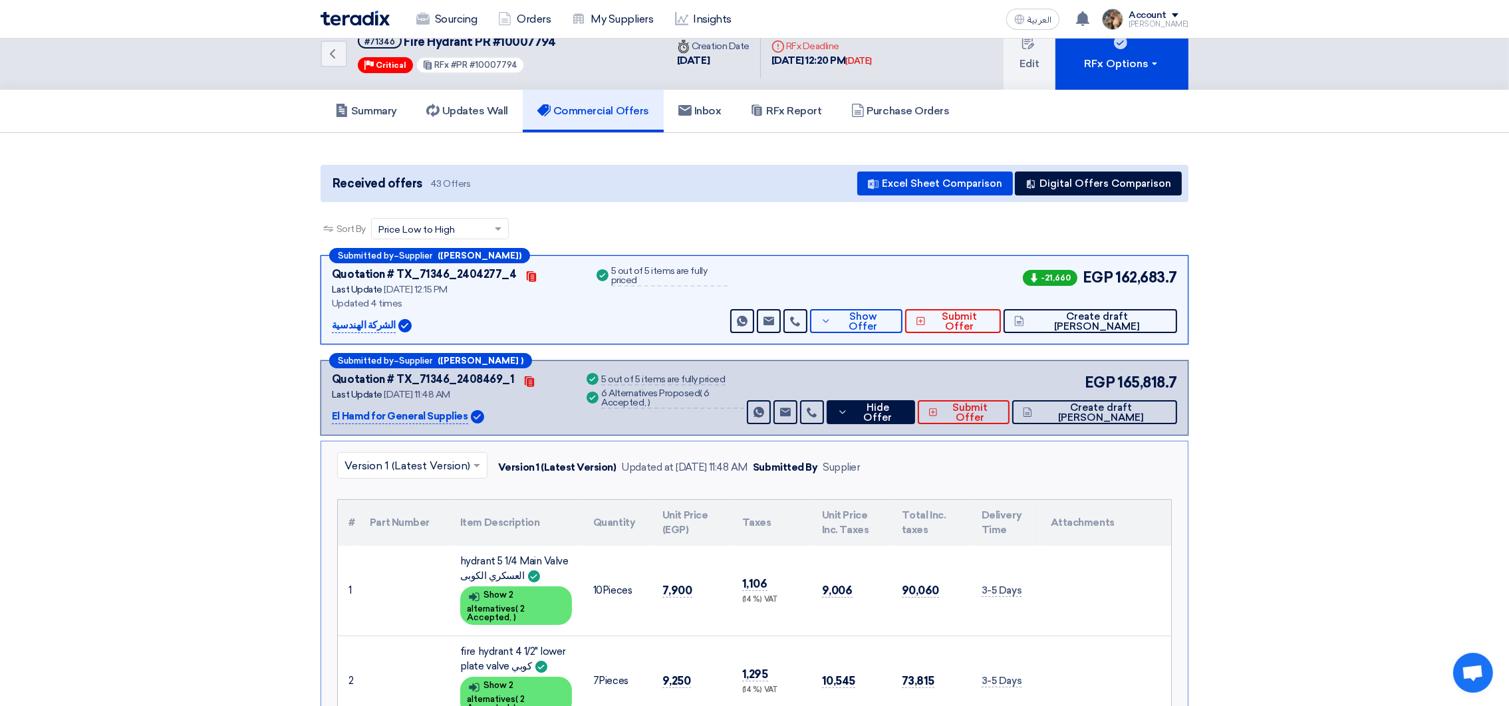
scroll to position [0, 0]
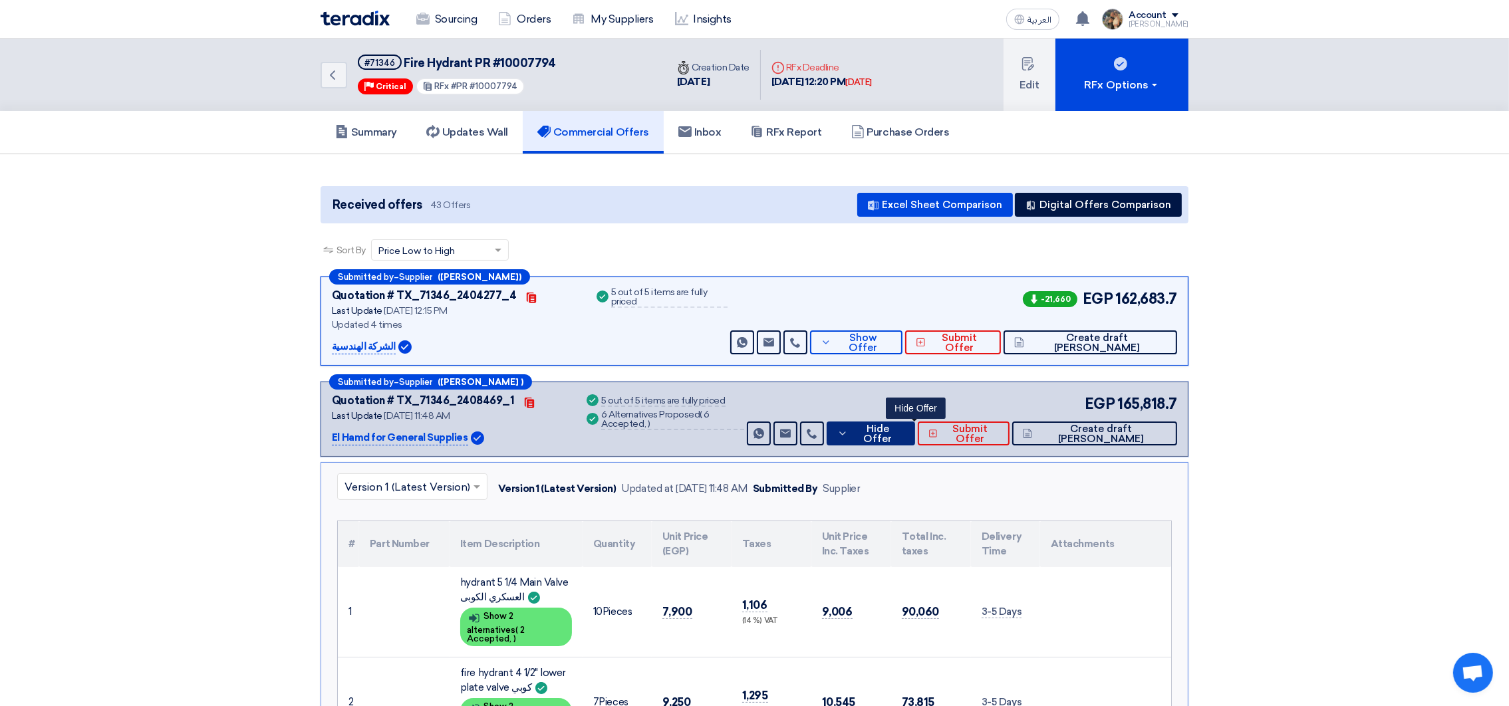
click at [905, 432] on span "Hide Offer" at bounding box center [878, 434] width 54 height 20
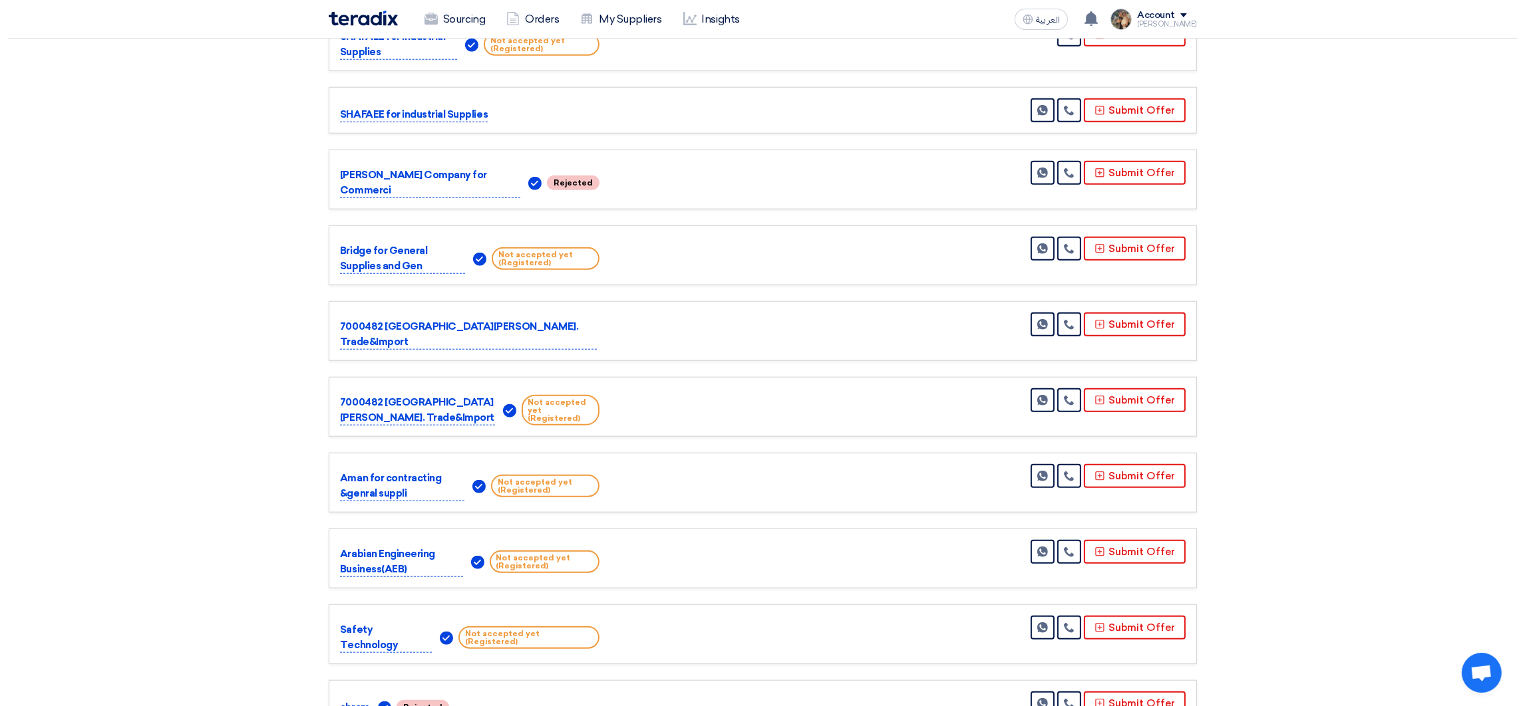
scroll to position [1795, 0]
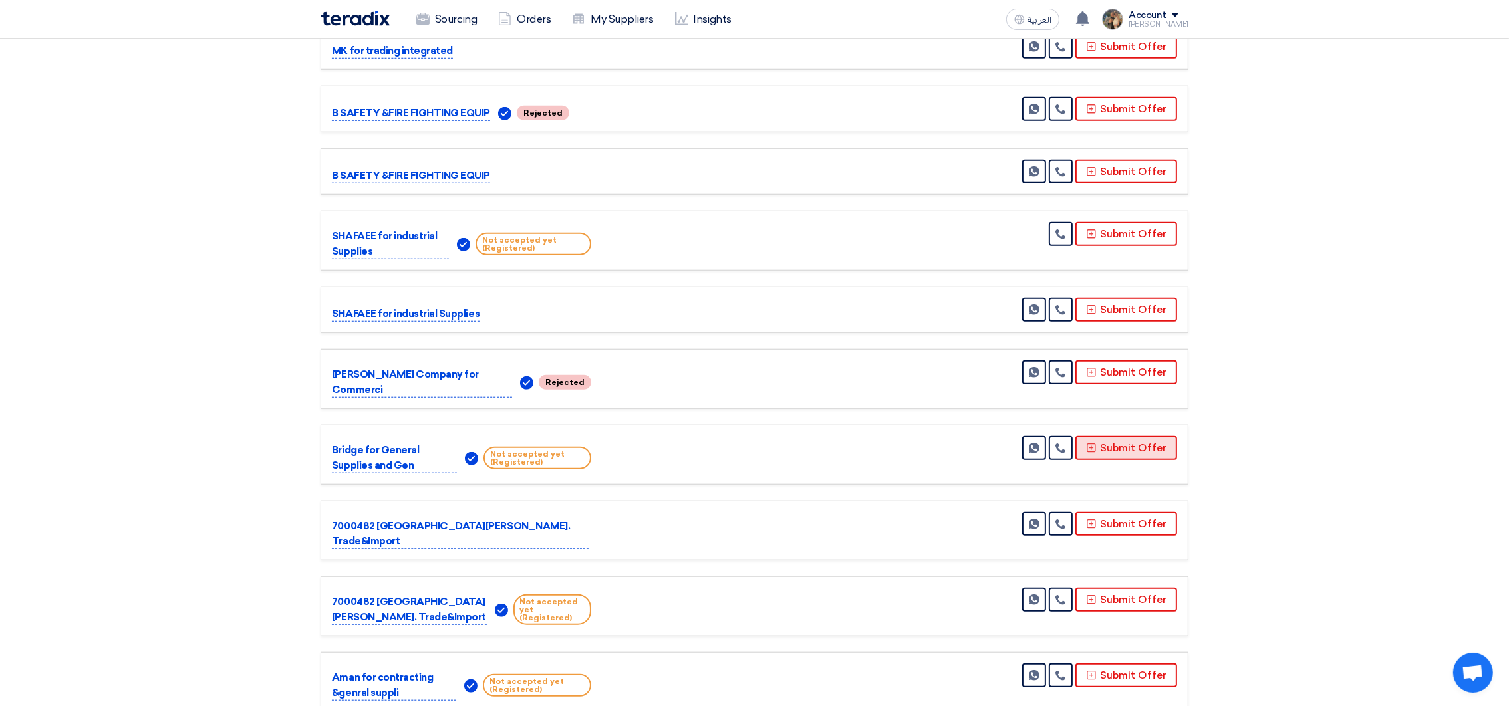
click at [1105, 436] on button "Submit Offer" at bounding box center [1127, 448] width 102 height 24
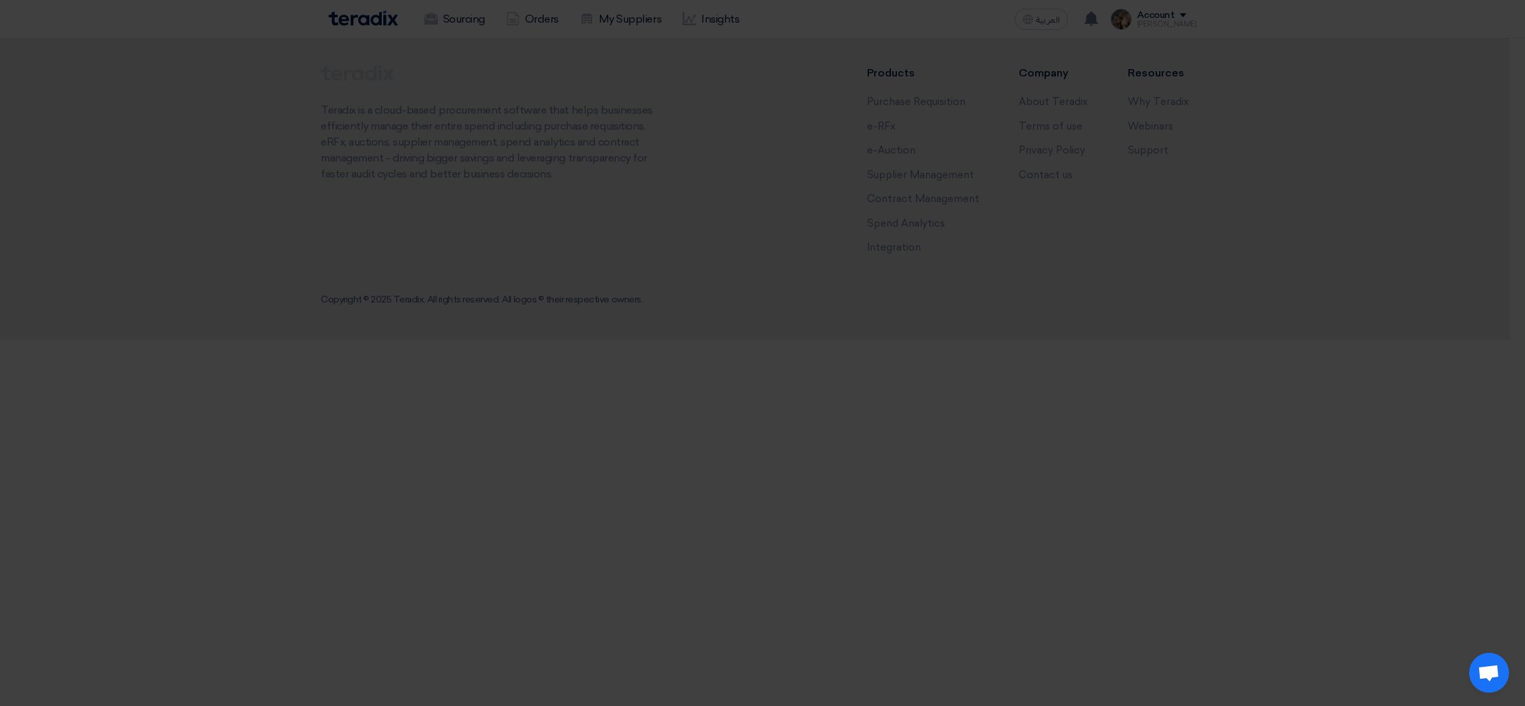
click at [746, 200] on div "Submit a new offer for this request Start a new offer submission from scratch" at bounding box center [762, 129] width 732 height 190
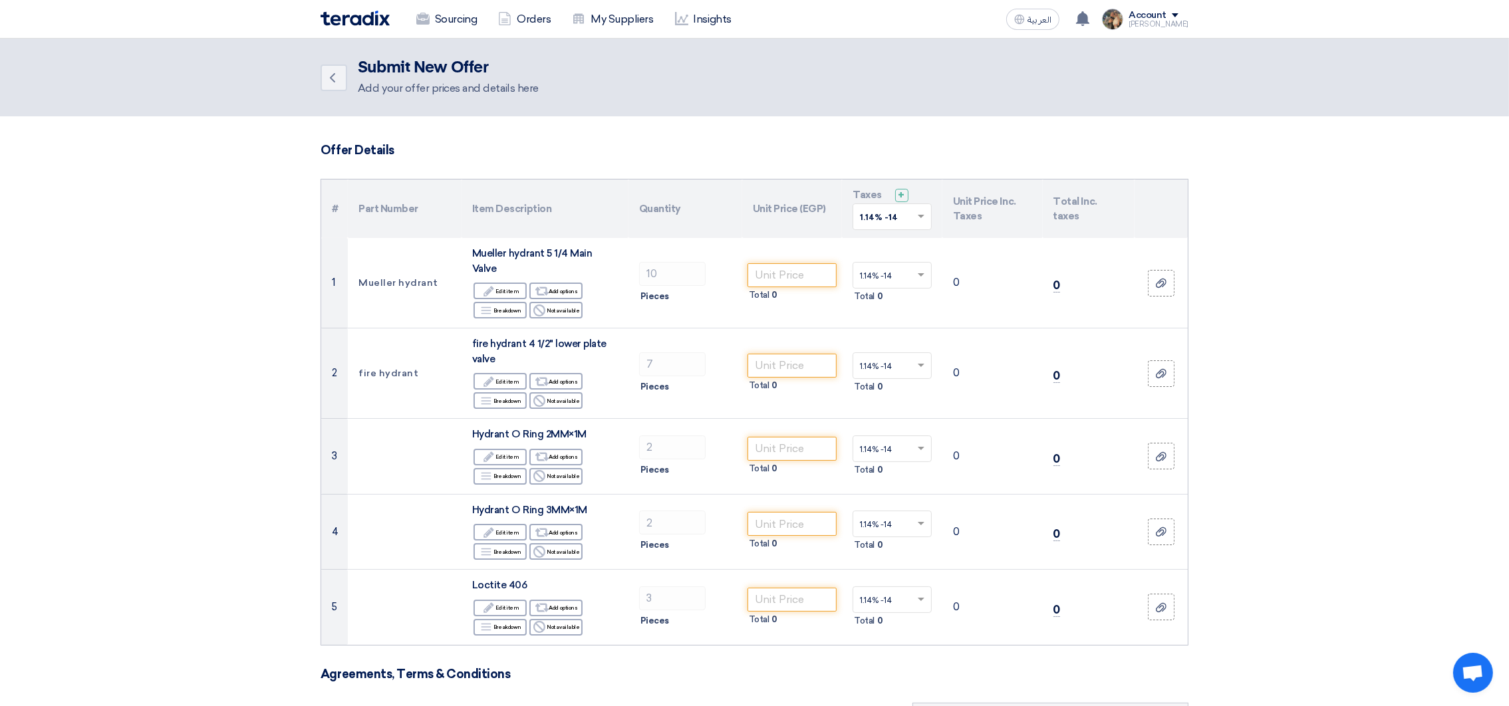
click at [917, 225] on div at bounding box center [892, 217] width 78 height 22
click at [891, 268] on span "14% -14%" at bounding box center [880, 264] width 41 height 9
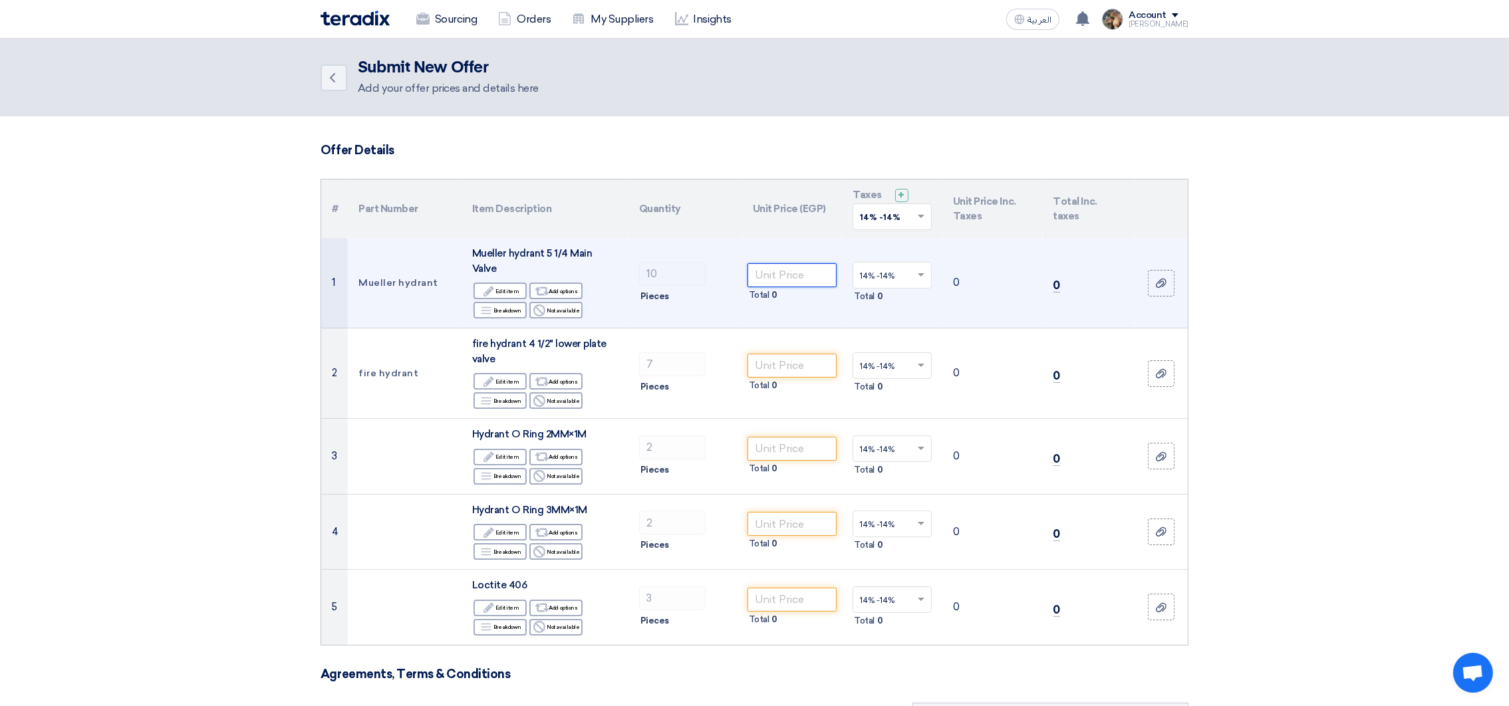
click at [797, 265] on input "number" at bounding box center [793, 275] width 90 height 24
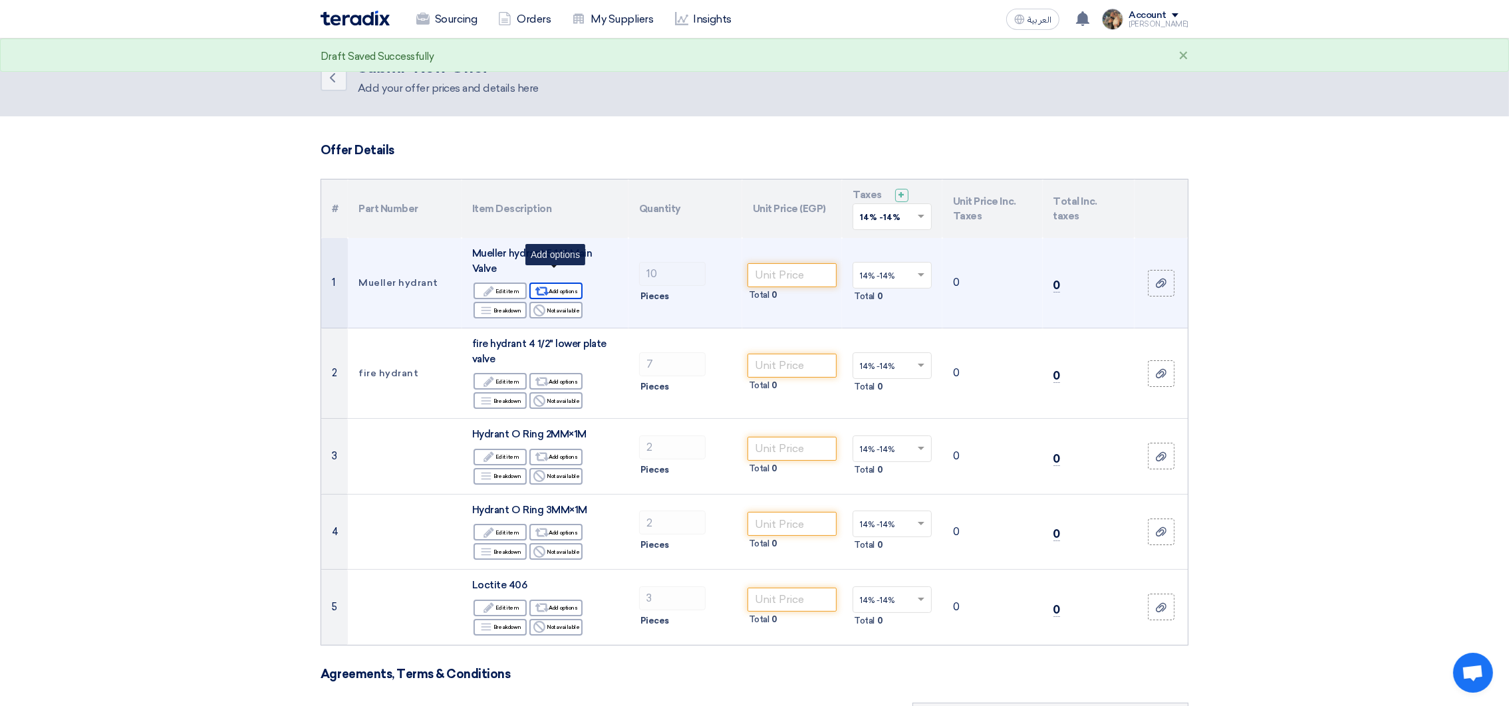
click at [556, 283] on div "Alternative Add options" at bounding box center [555, 291] width 53 height 17
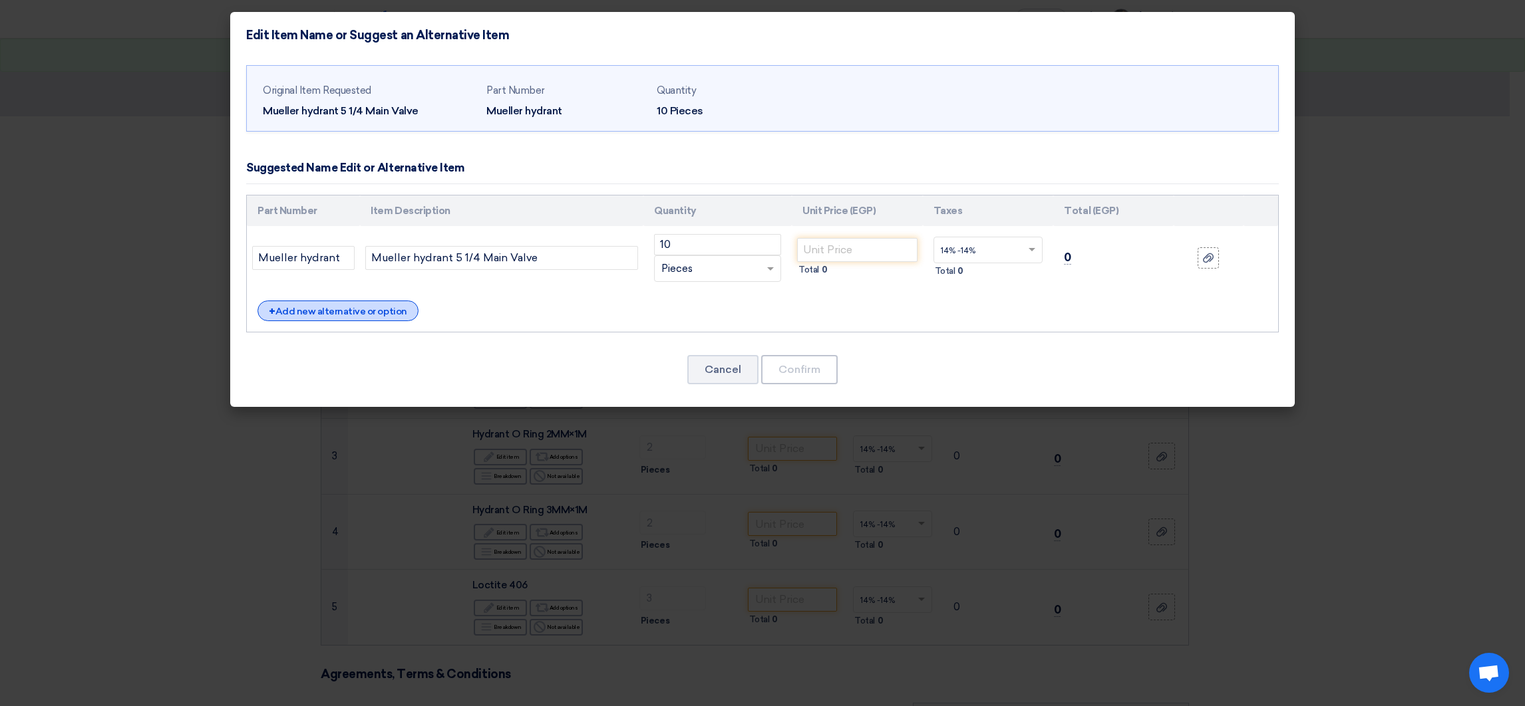
click at [314, 315] on div "+ Add new alternative or option" at bounding box center [337, 311] width 161 height 21
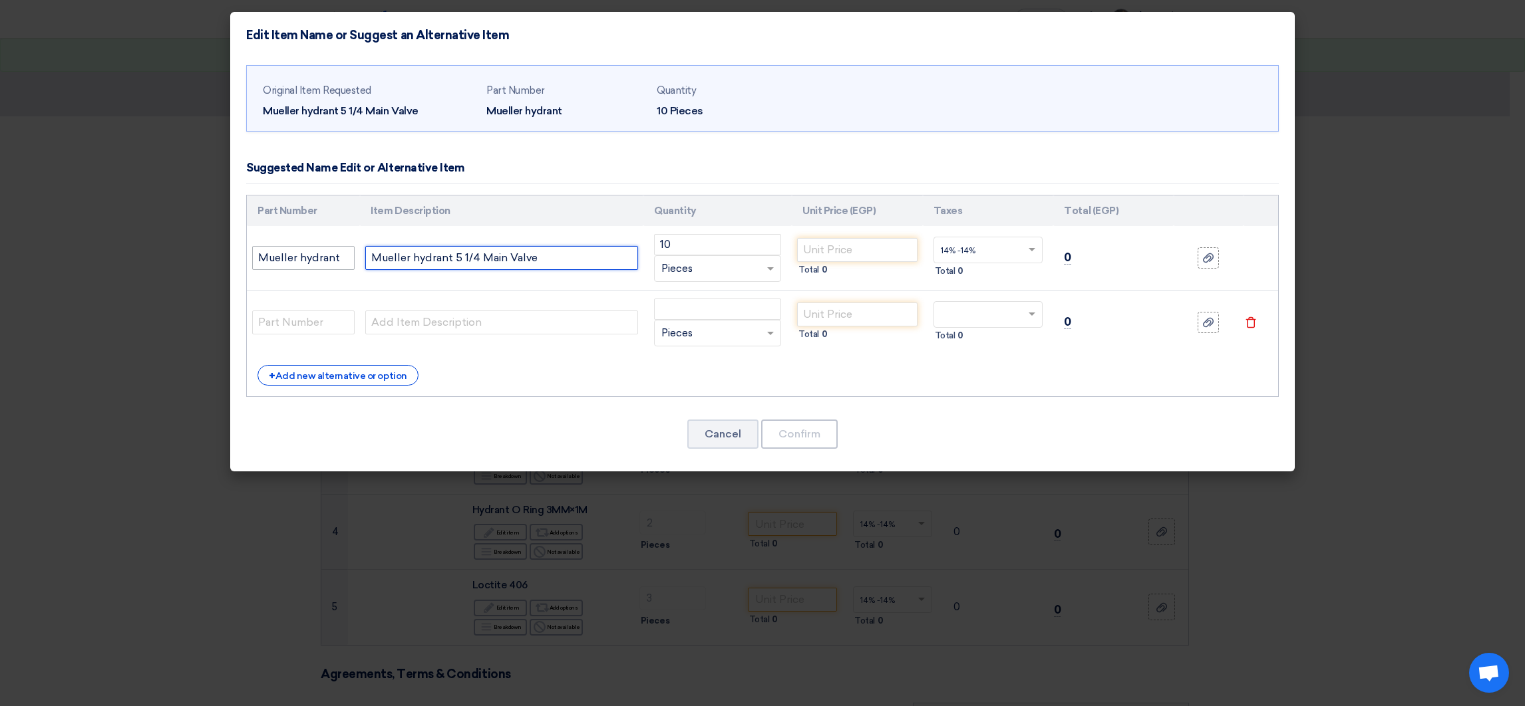
drag, startPoint x: 337, startPoint y: 254, endPoint x: 319, endPoint y: 254, distance: 18.6
click at [319, 254] on tr "[PERSON_NAME] hydrant [PERSON_NAME] hydrant 5 1/4 Main Valve 10 RFQ_STEP1.ITEMS…" at bounding box center [762, 258] width 1031 height 65
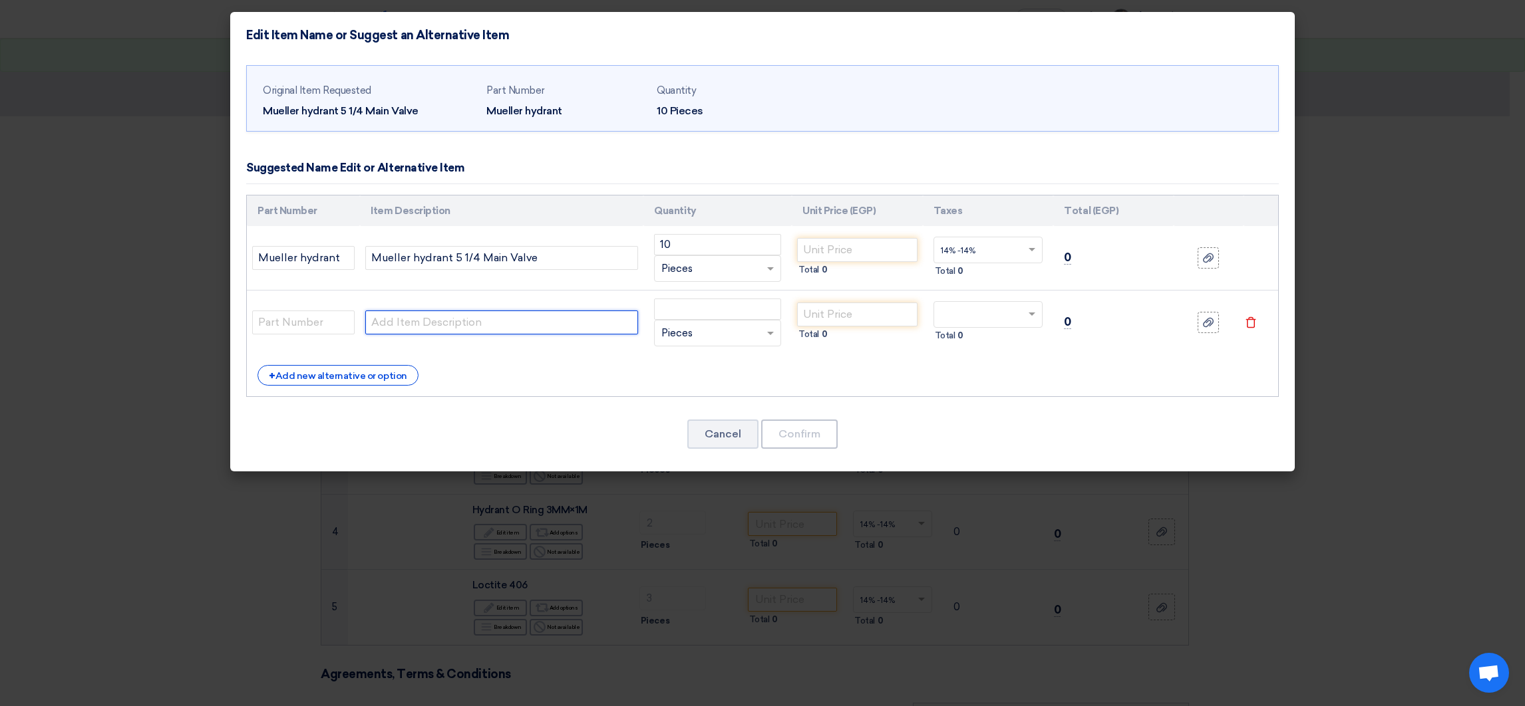
click at [442, 321] on input "text" at bounding box center [501, 323] width 273 height 24
paste input "Mueller hydrant 5 1/4 Main Valve"
type input "Mueller hydrant 5 1/4 Main Valve"
drag, startPoint x: 341, startPoint y: 255, endPoint x: 152, endPoint y: 253, distance: 188.3
click at [152, 253] on modal-container "Edit Item Name or Suggest an Alternative Item Original Item Requested [PERSON_N…" at bounding box center [762, 353] width 1525 height 706
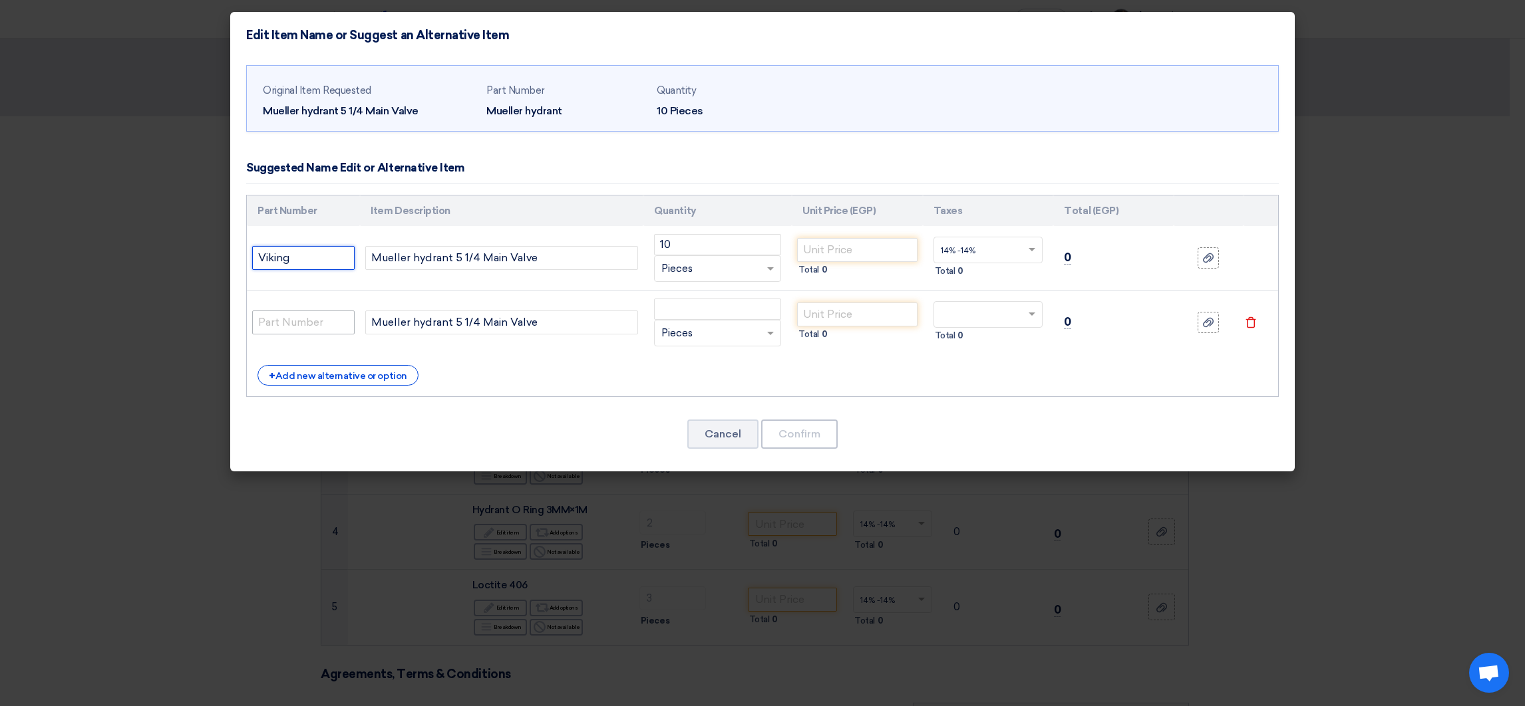
type input "Viking"
click at [305, 317] on input "text" at bounding box center [303, 323] width 102 height 24
type input "[GEOGRAPHIC_DATA]"
drag, startPoint x: 683, startPoint y: 245, endPoint x: 649, endPoint y: 244, distance: 34.0
click at [649, 244] on td "10 RFQ_STEP1.ITEMS.2.TYPE_PLACEHOLDER × Pieces" at bounding box center [717, 258] width 148 height 65
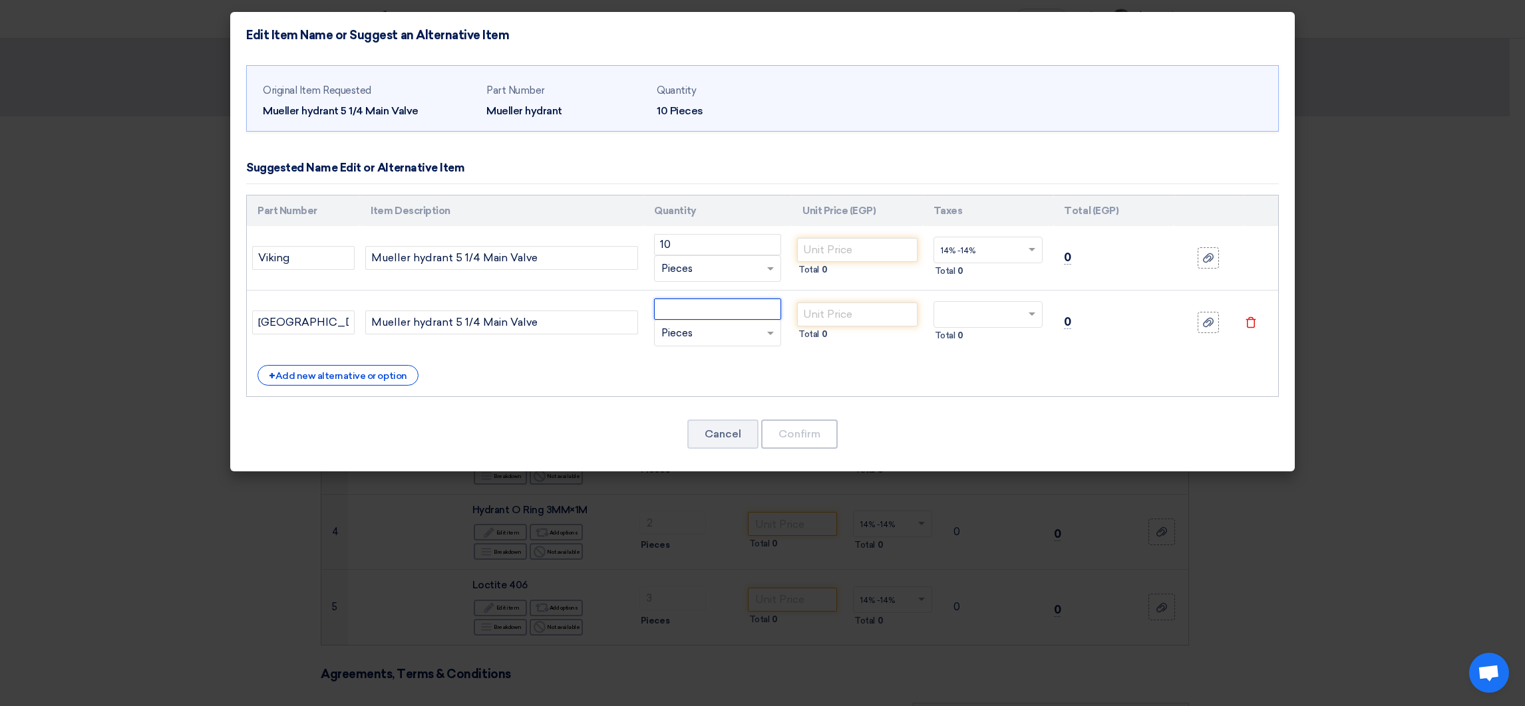
click at [694, 311] on input "number" at bounding box center [717, 309] width 127 height 21
paste input "10"
type input "10"
drag, startPoint x: 859, startPoint y: 306, endPoint x: 940, endPoint y: 285, distance: 83.7
click at [859, 306] on input "number" at bounding box center [857, 315] width 120 height 24
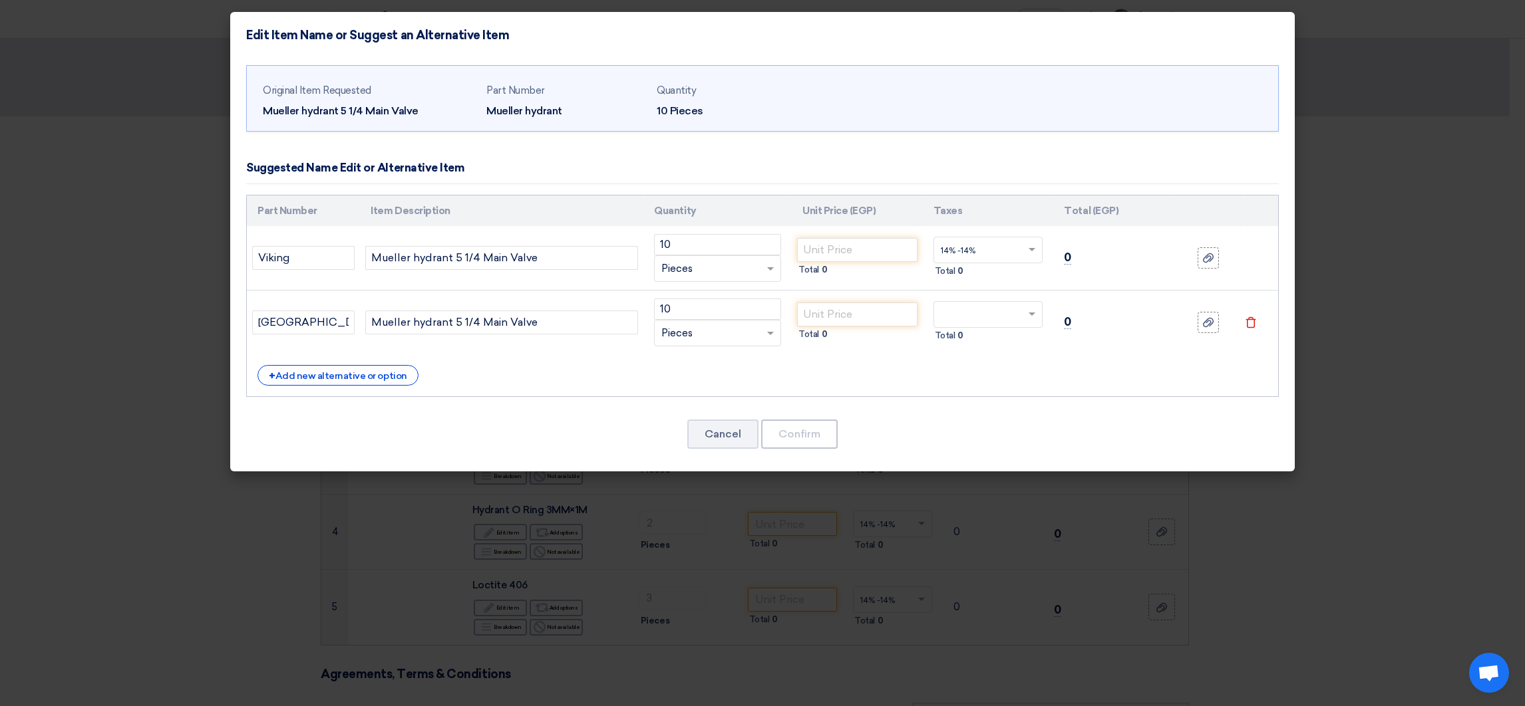
click at [997, 318] on input "text" at bounding box center [980, 315] width 79 height 21
click at [974, 357] on div "14% -14%" at bounding box center [988, 362] width 108 height 23
click at [804, 254] on input "number" at bounding box center [857, 250] width 120 height 24
paste input "107100"
type input "107100"
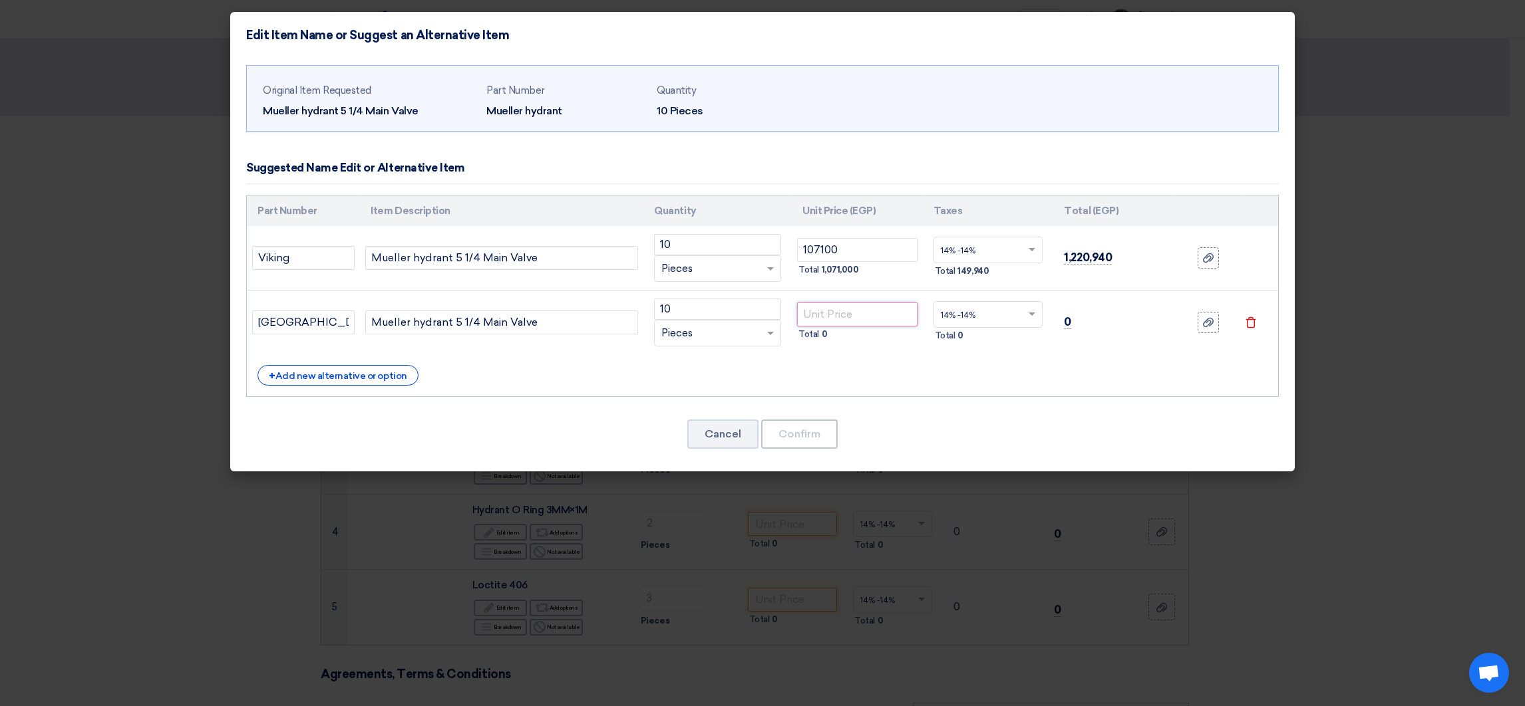
click at [871, 309] on input "number" at bounding box center [857, 315] width 120 height 24
paste input "8058"
type input "8058"
click at [812, 424] on button "Confirm" at bounding box center [799, 434] width 76 height 29
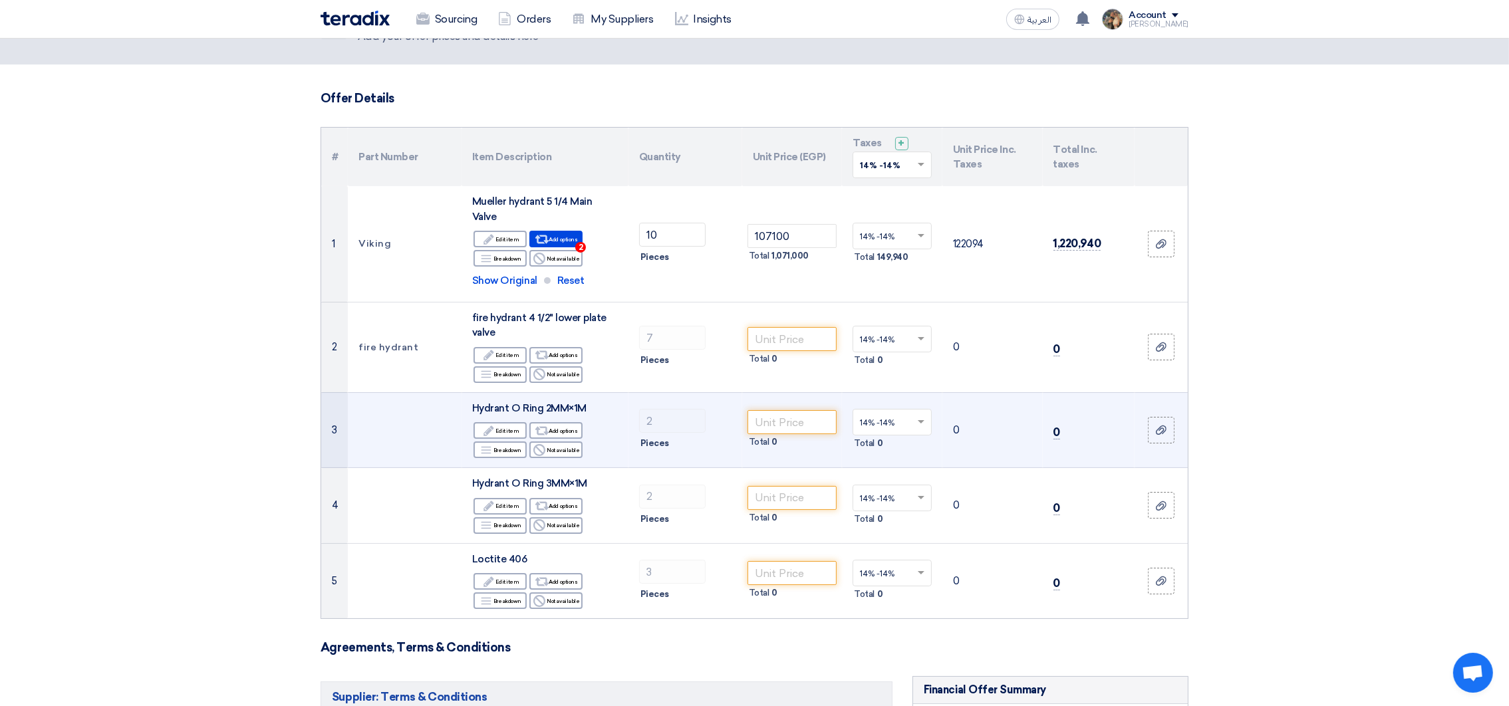
scroll to position [100, 0]
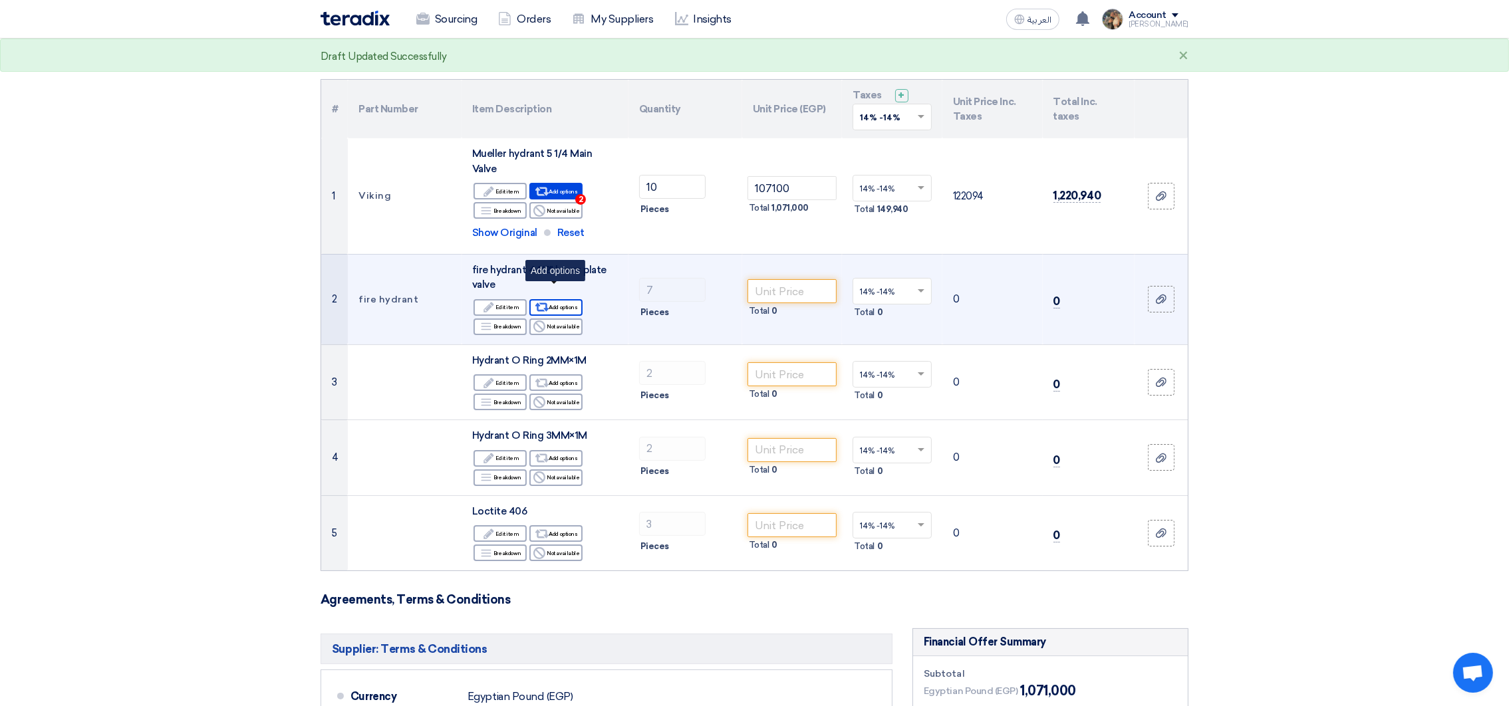
click at [552, 299] on div "Alternative Add options" at bounding box center [555, 307] width 53 height 17
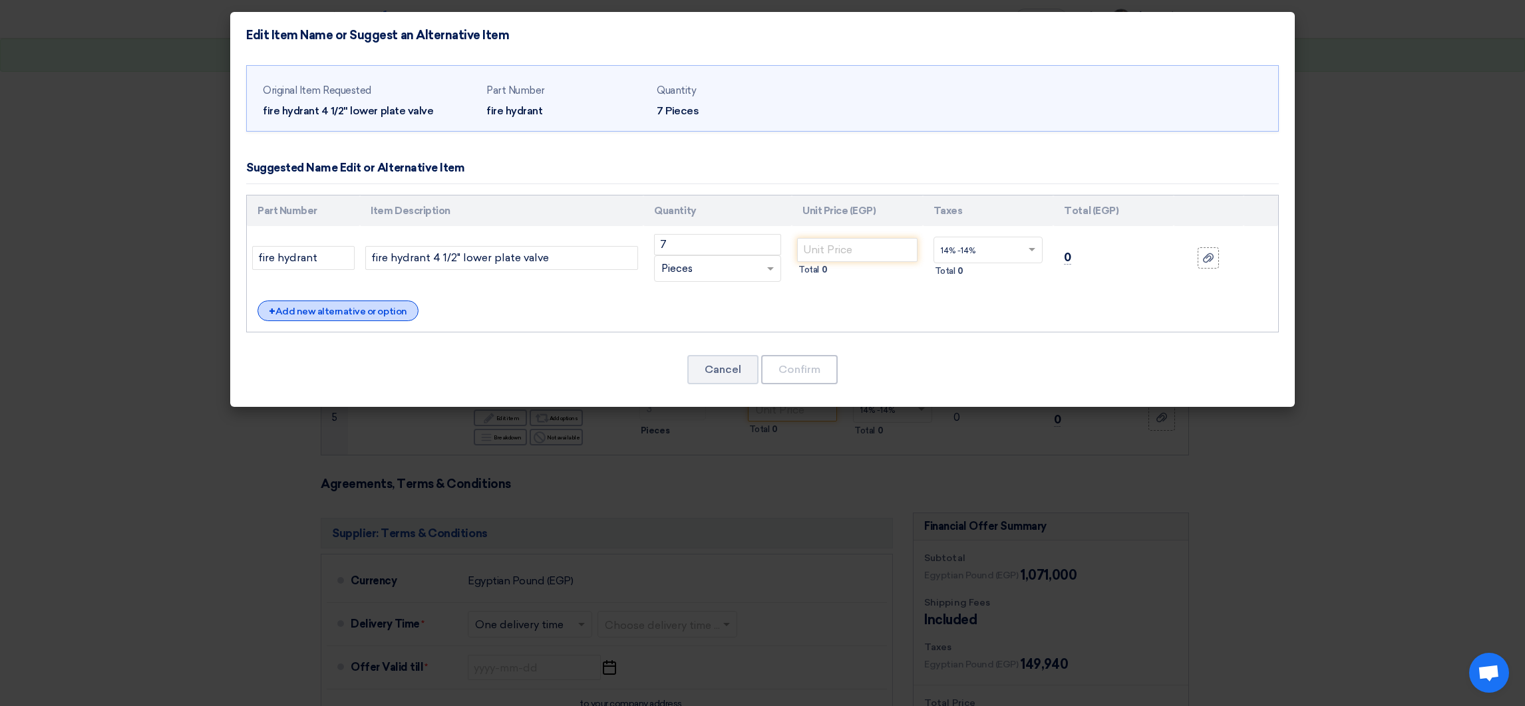
click at [337, 313] on div "+ Add new alternative or option" at bounding box center [337, 311] width 161 height 21
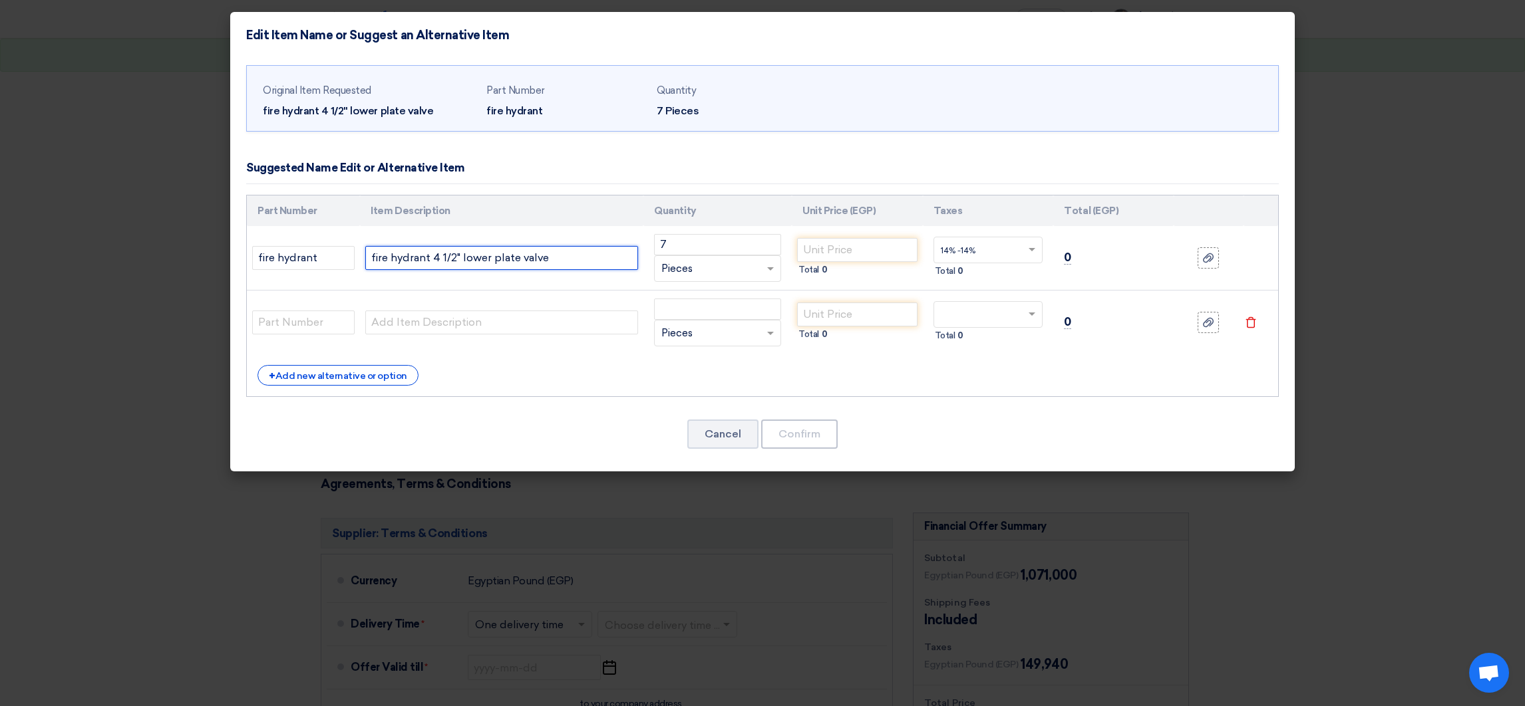
drag, startPoint x: 576, startPoint y: 256, endPoint x: 356, endPoint y: 246, distance: 220.4
click at [356, 246] on tr "fire hydrant fire hydrant 4 1/2" lower plate valve 7 RFQ_STEP1.ITEMS.2.TYPE_PLA…" at bounding box center [762, 258] width 1031 height 65
drag, startPoint x: 404, startPoint y: 307, endPoint x: 416, endPoint y: 329, distance: 25.3
click at [408, 313] on td at bounding box center [501, 323] width 283 height 65
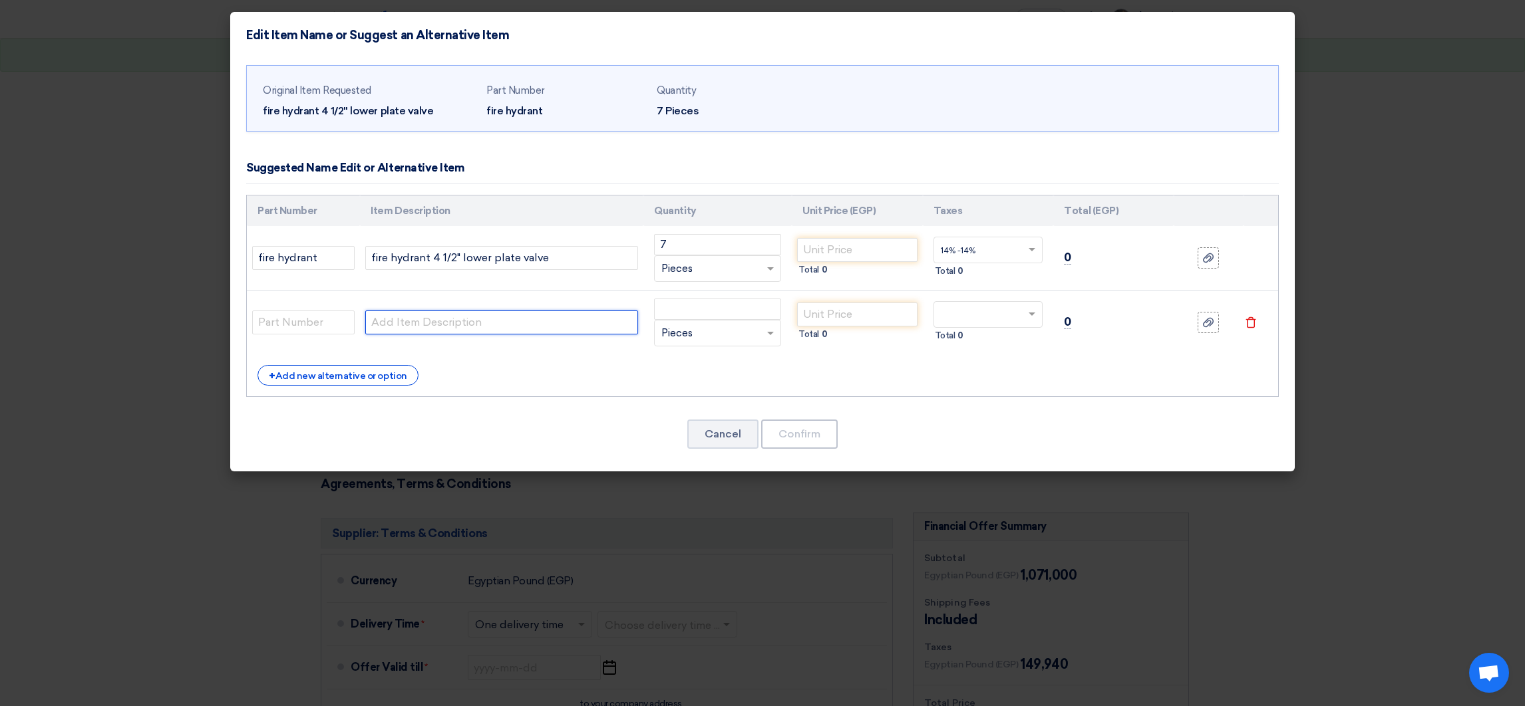
click at [416, 329] on input "text" at bounding box center [501, 323] width 273 height 24
paste input "fire hydrant 4 1/2" lower plate valve"
type input "fire hydrant 4 1/2" lower plate valve"
drag, startPoint x: 315, startPoint y: 257, endPoint x: 108, endPoint y: 233, distance: 207.6
click at [108, 233] on modal-container "Edit Item Name or Suggest an Alternative Item Original Item Requested fire hydr…" at bounding box center [762, 353] width 1525 height 706
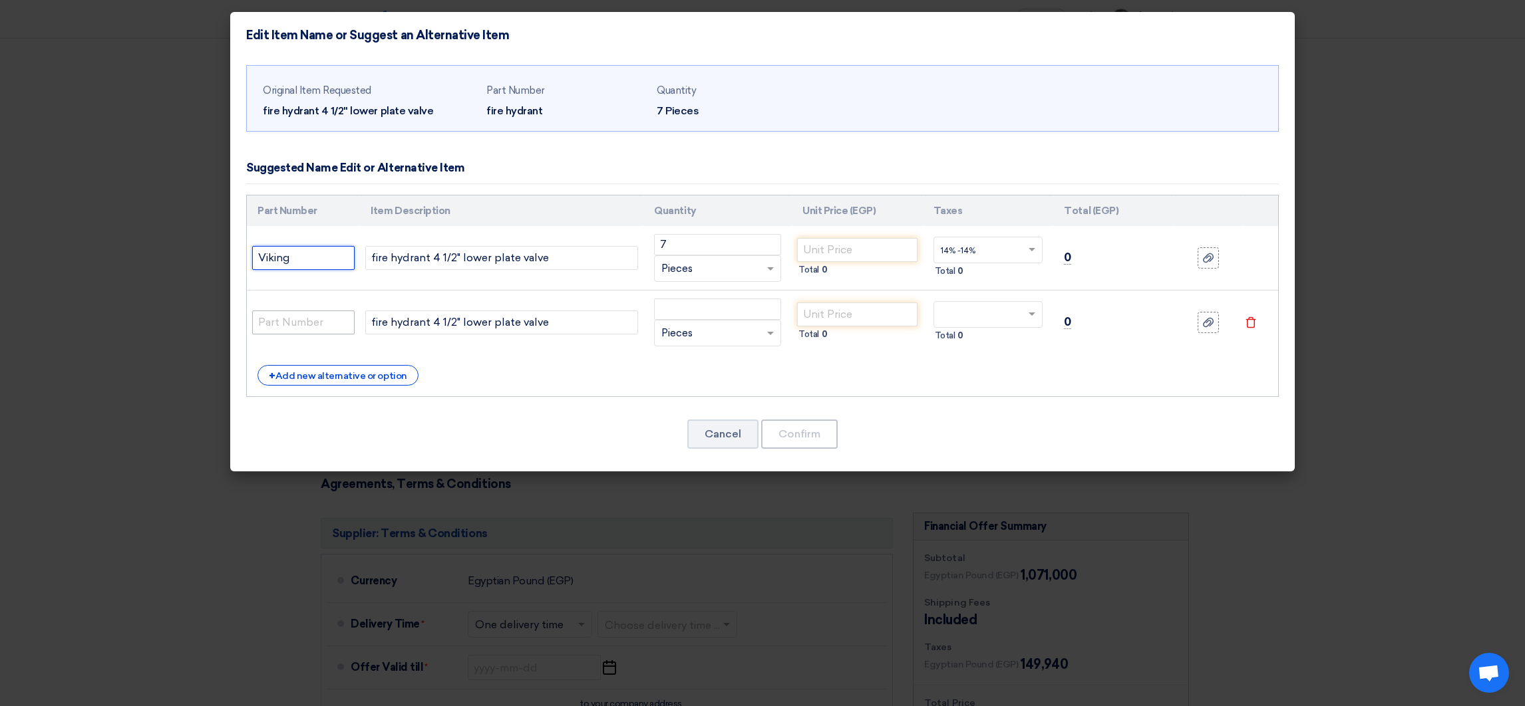
type input "Viking"
click at [304, 320] on input "text" at bounding box center [303, 323] width 102 height 24
type input "[GEOGRAPHIC_DATA]"
drag, startPoint x: 691, startPoint y: 246, endPoint x: 634, endPoint y: 248, distance: 57.2
click at [634, 248] on tr "Viking fire hydrant 4 1/2" lower plate valve 7 RFQ_STEP1.ITEMS.2.TYPE_PLACEHOLD…" at bounding box center [762, 258] width 1031 height 65
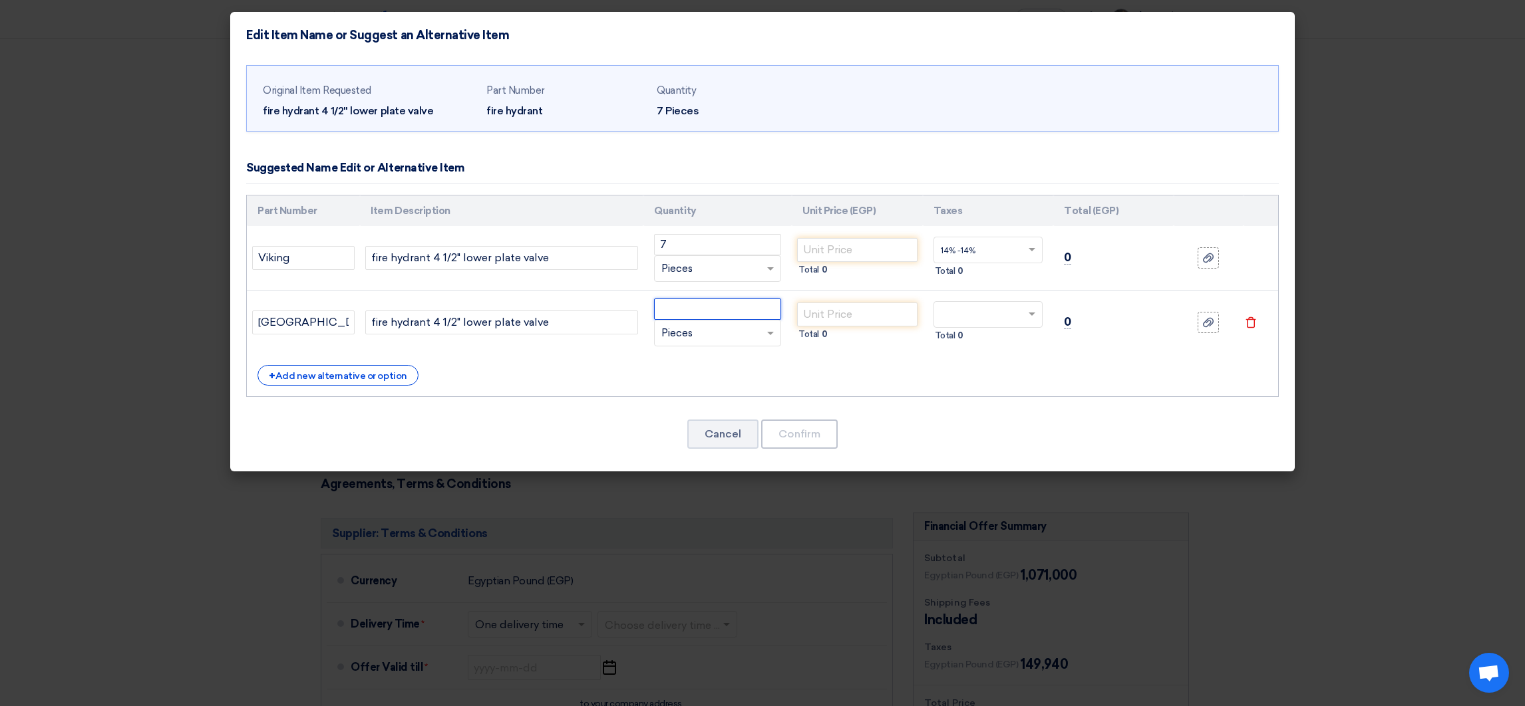
drag, startPoint x: 690, startPoint y: 306, endPoint x: 773, endPoint y: 309, distance: 83.2
click at [691, 306] on input "number" at bounding box center [717, 309] width 127 height 21
paste input "7"
type input "7"
click at [953, 249] on input "text" at bounding box center [980, 251] width 79 height 21
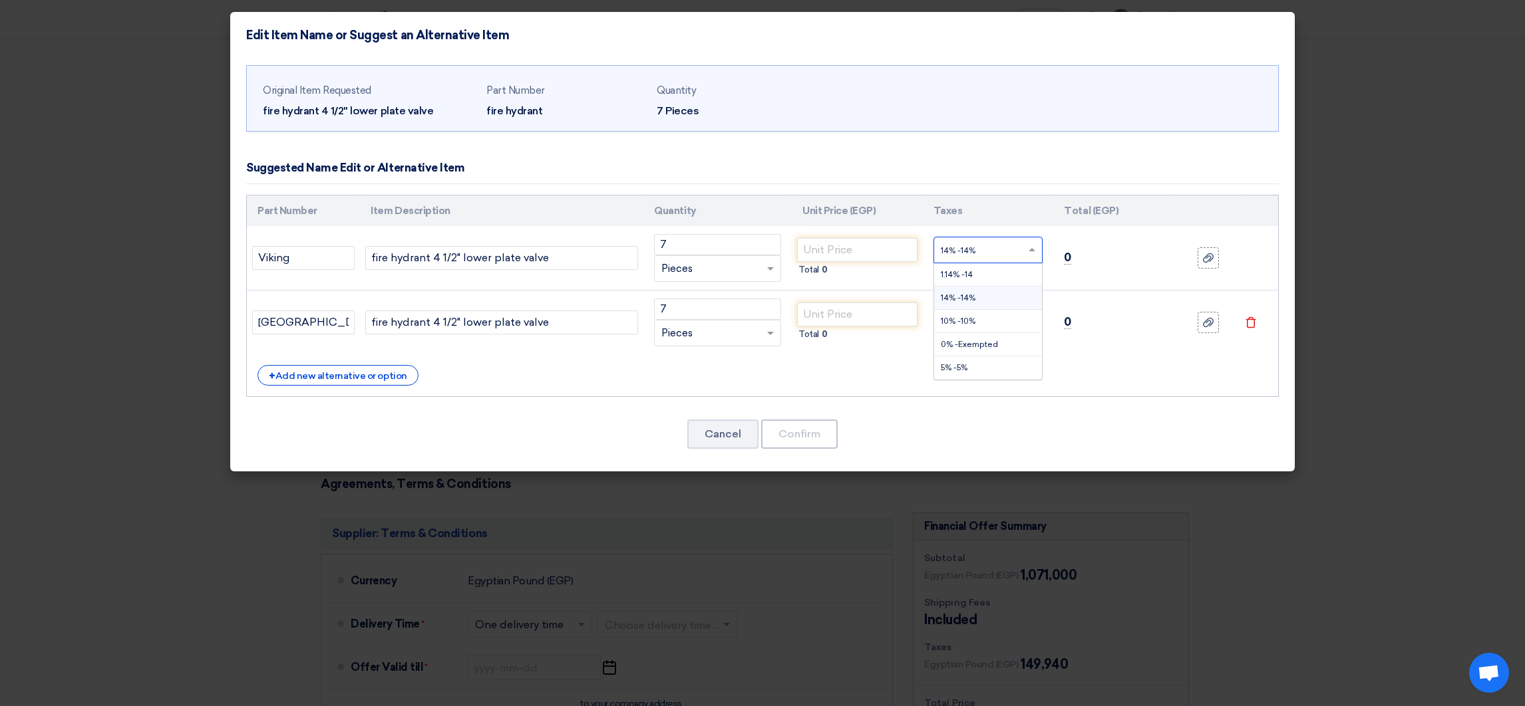
click at [992, 301] on div "14% -14%" at bounding box center [988, 298] width 108 height 23
click at [1004, 328] on ng-select at bounding box center [988, 314] width 110 height 27
click at [969, 363] on span "14% -14%" at bounding box center [958, 362] width 35 height 9
click at [884, 313] on input "number" at bounding box center [857, 315] width 120 height 24
click at [851, 268] on div "Total 0" at bounding box center [857, 270] width 120 height 16
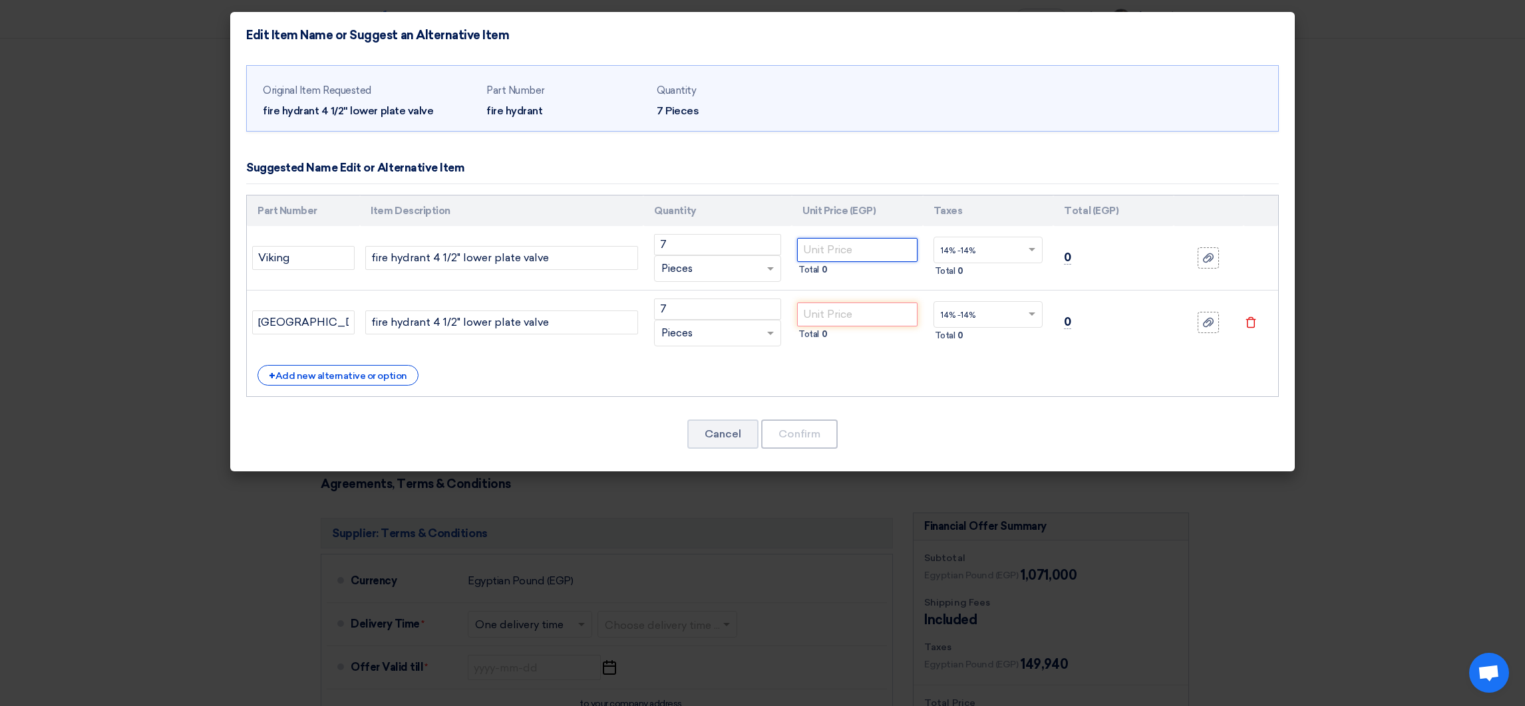
click at [847, 257] on input "number" at bounding box center [857, 250] width 120 height 24
paste input "107100"
type input "107100"
click at [865, 315] on input "number" at bounding box center [857, 315] width 120 height 24
paste input "9435"
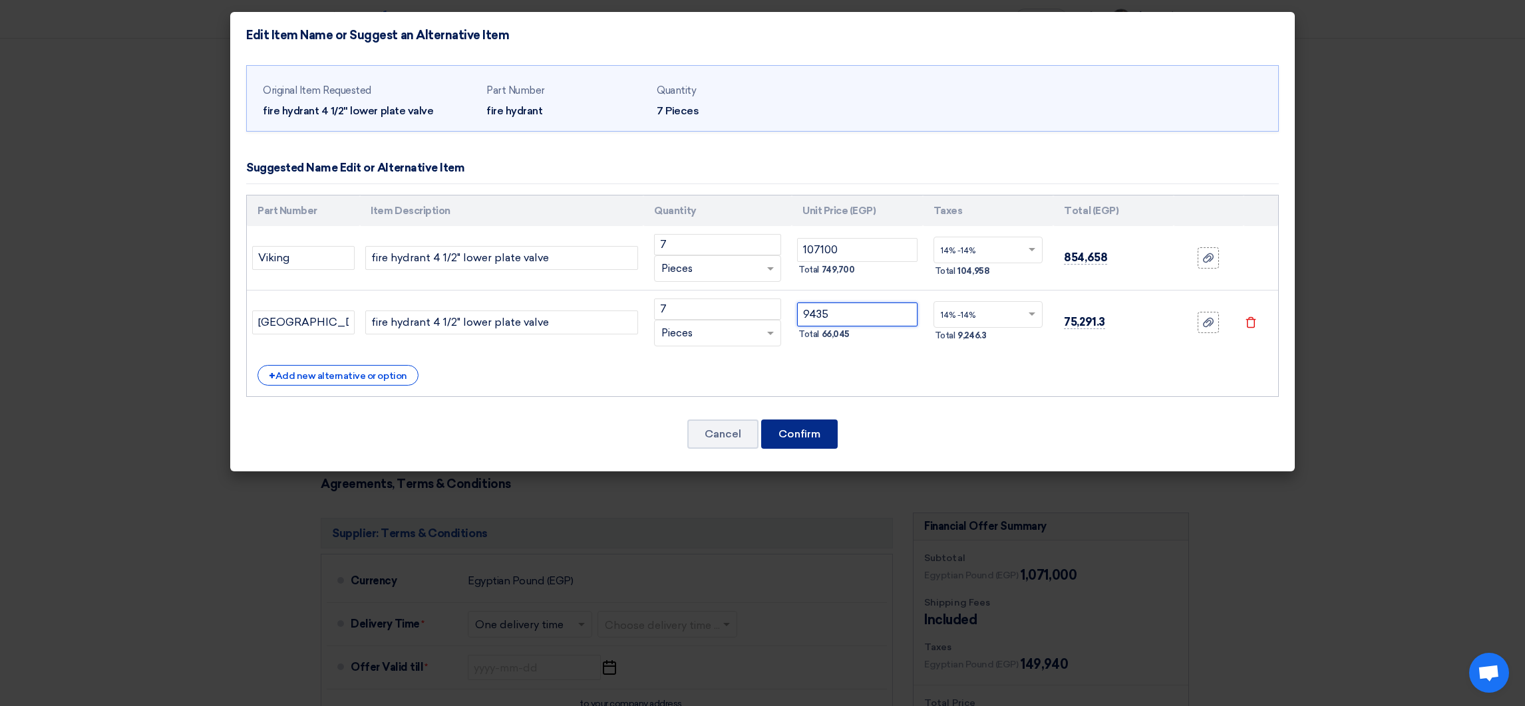
type input "9435"
click at [803, 428] on button "Confirm" at bounding box center [799, 434] width 76 height 29
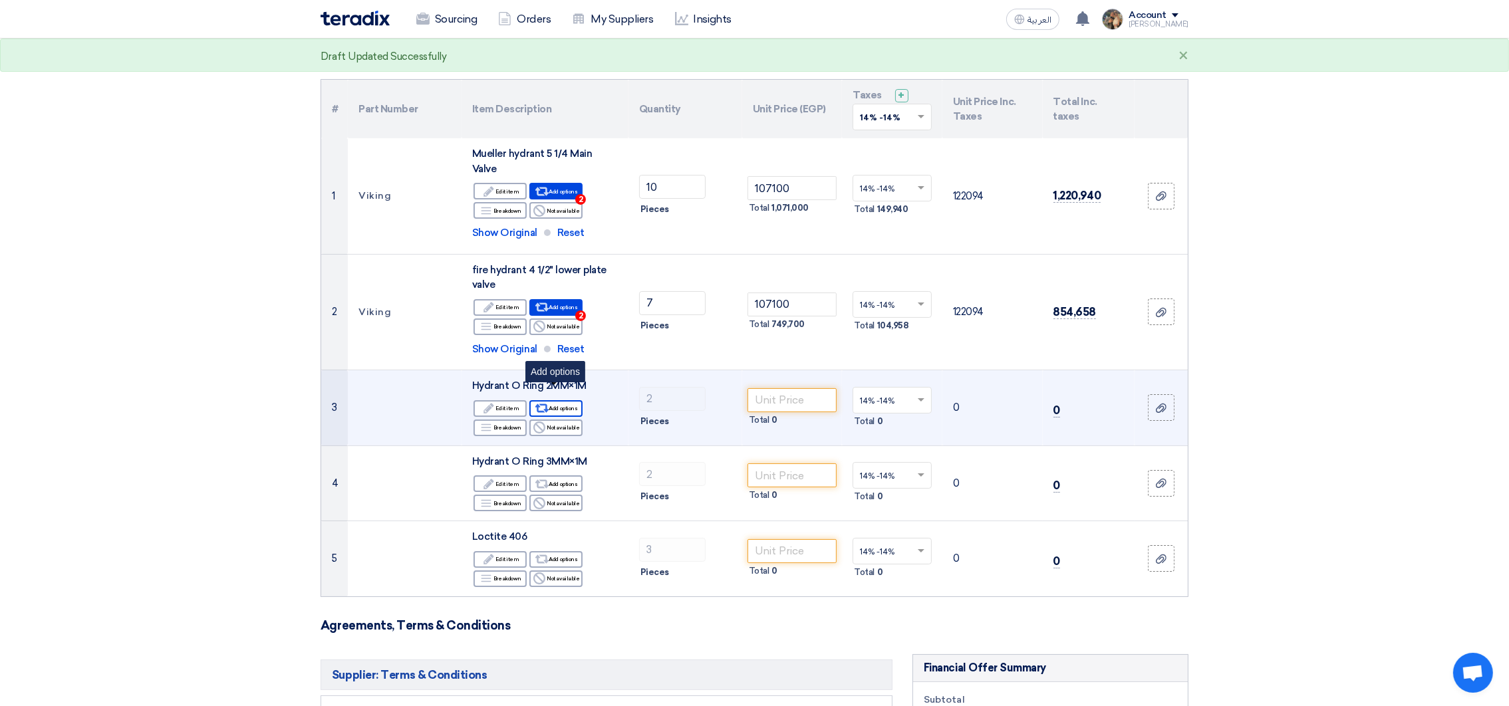
click at [553, 400] on div "Alternative Add options" at bounding box center [555, 408] width 53 height 17
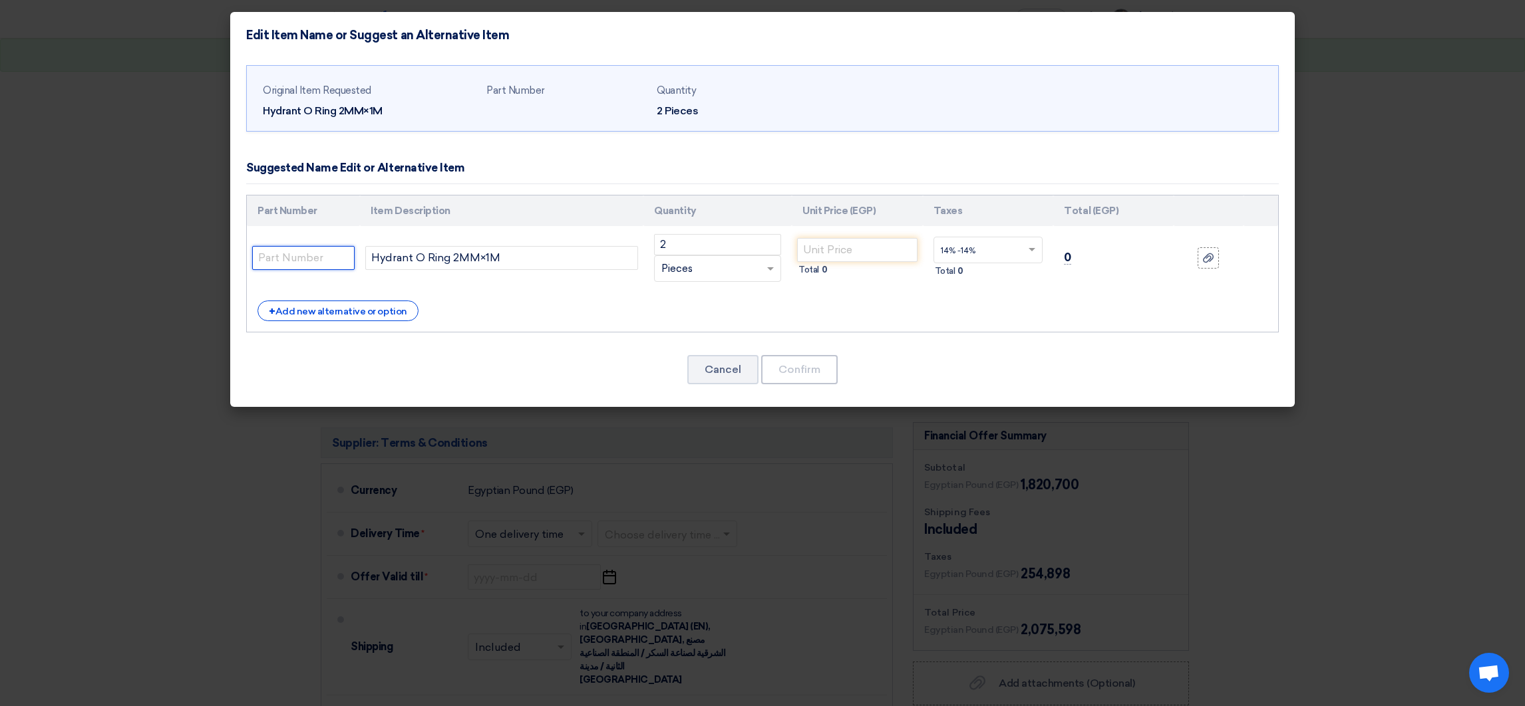
click at [311, 260] on input "text" at bounding box center [303, 258] width 102 height 24
type input "[GEOGRAPHIC_DATA]"
click at [883, 260] on input "number" at bounding box center [857, 250] width 120 height 24
paste input "357"
type input "357"
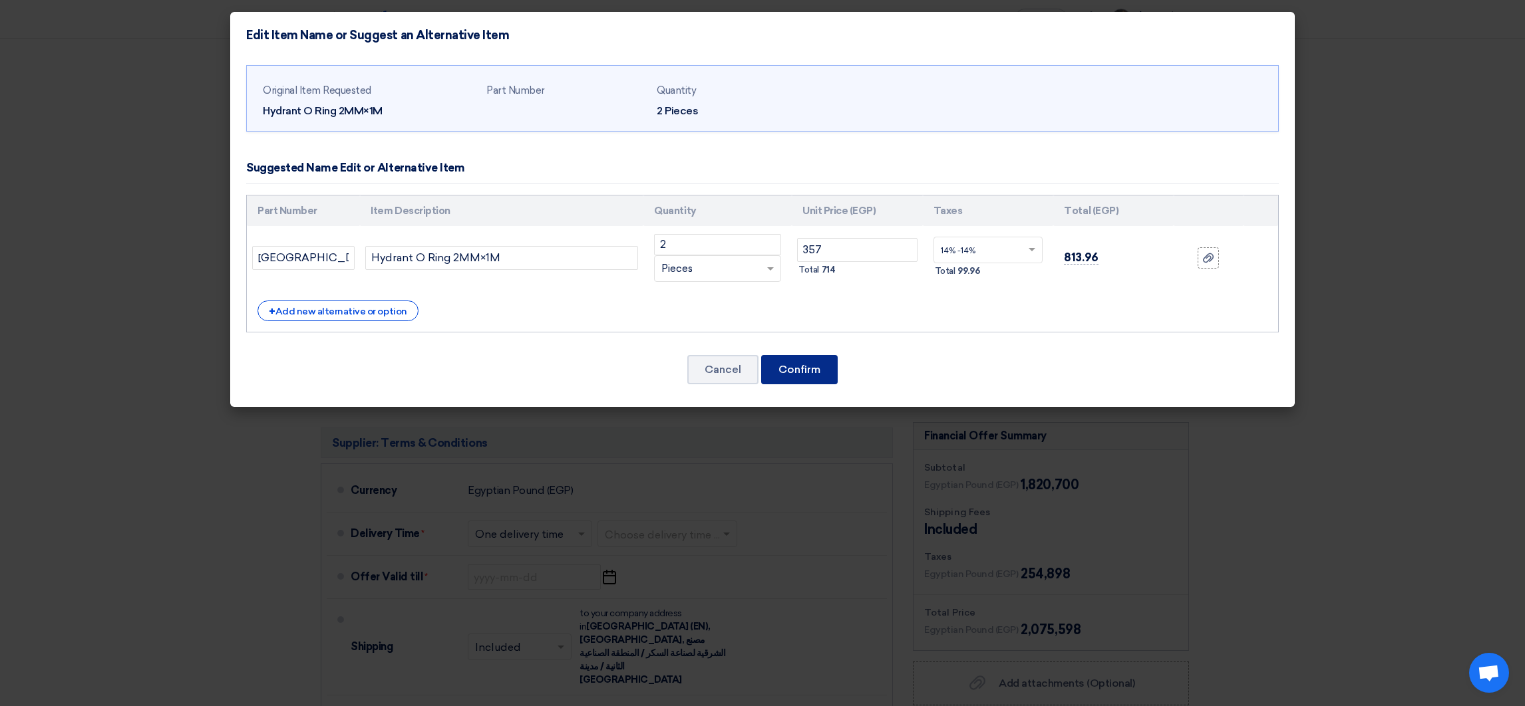
click at [820, 366] on button "Confirm" at bounding box center [799, 369] width 76 height 29
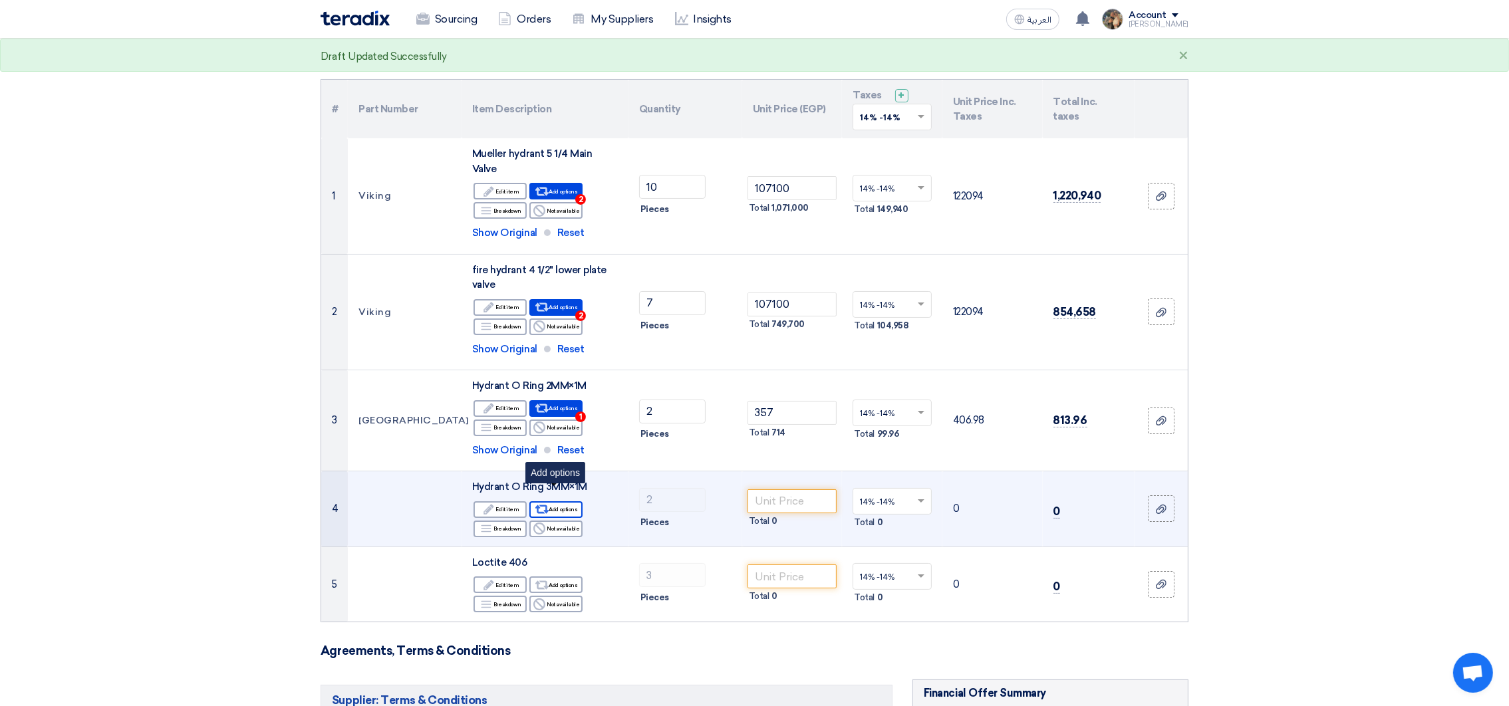
click at [555, 502] on div "Alternative Add options" at bounding box center [555, 510] width 53 height 17
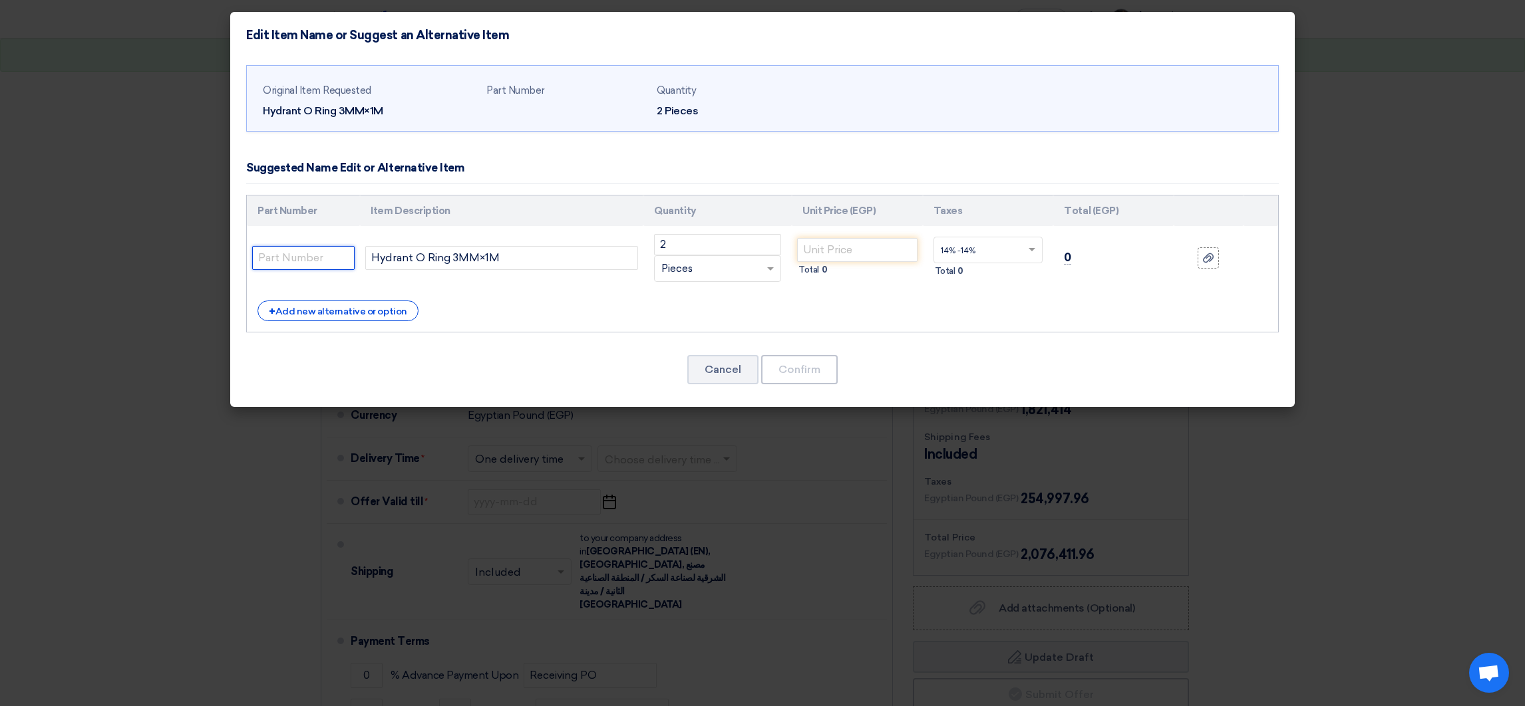
click at [317, 257] on input "text" at bounding box center [303, 258] width 102 height 24
type input "[GEOGRAPHIC_DATA]"
click at [845, 257] on input "number" at bounding box center [857, 250] width 120 height 24
paste input "377"
type input "377"
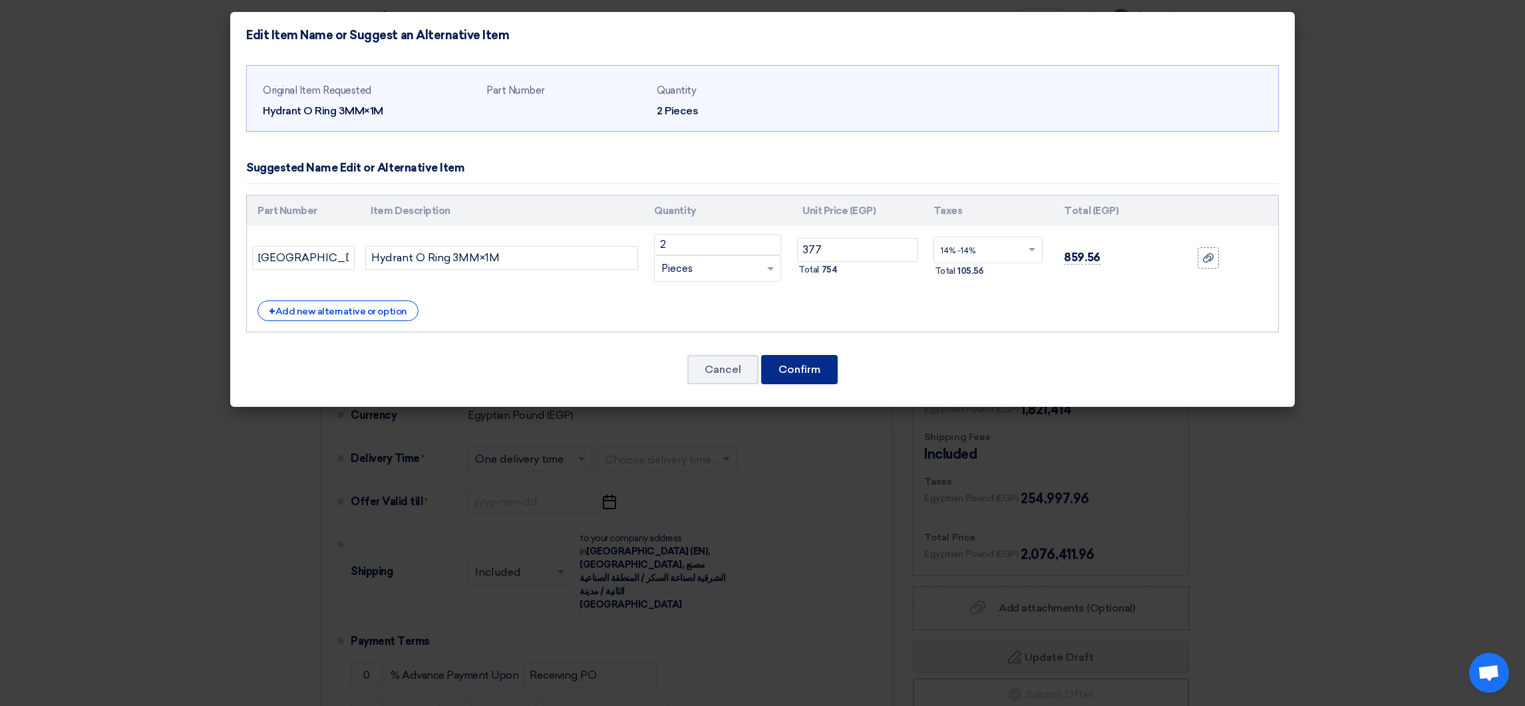
click at [803, 374] on button "Confirm" at bounding box center [799, 369] width 76 height 29
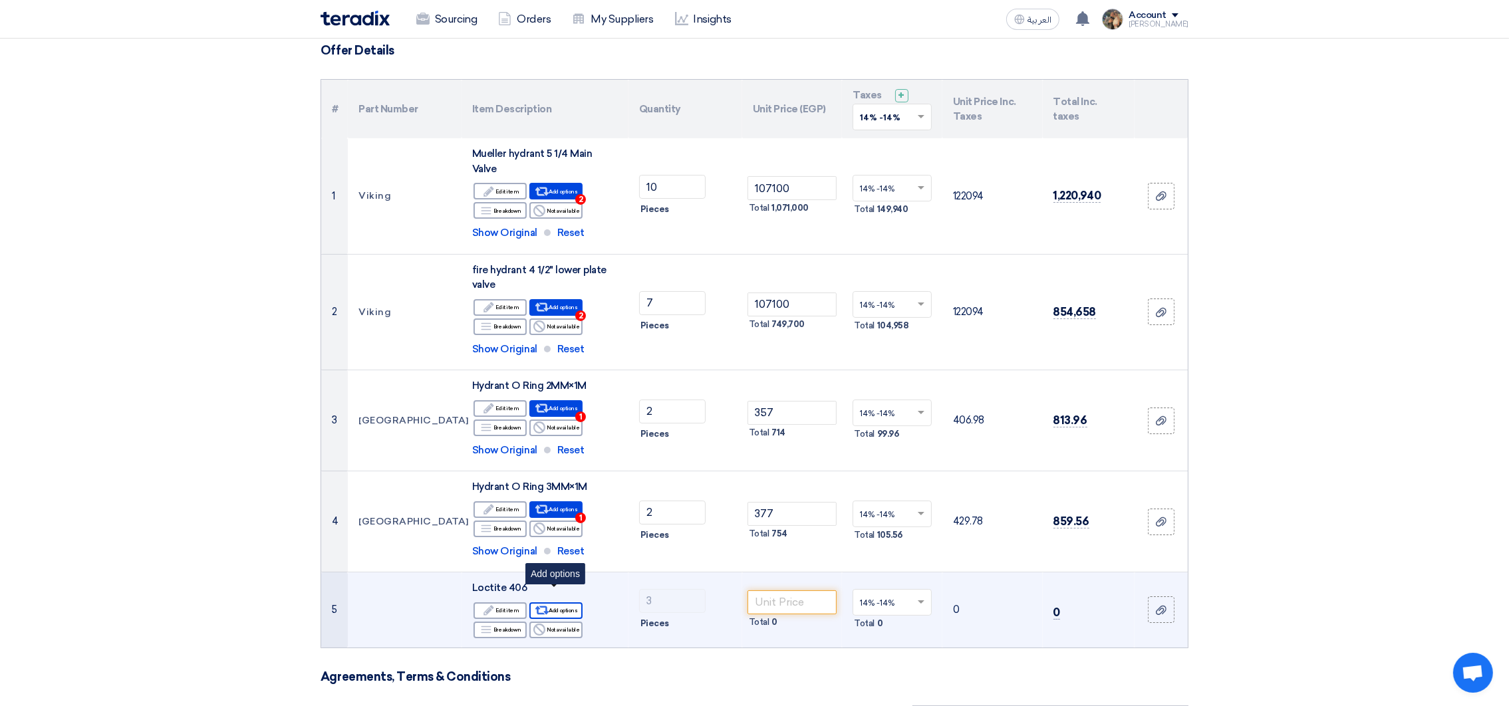
click at [563, 603] on div "Alternative Add options" at bounding box center [555, 611] width 53 height 17
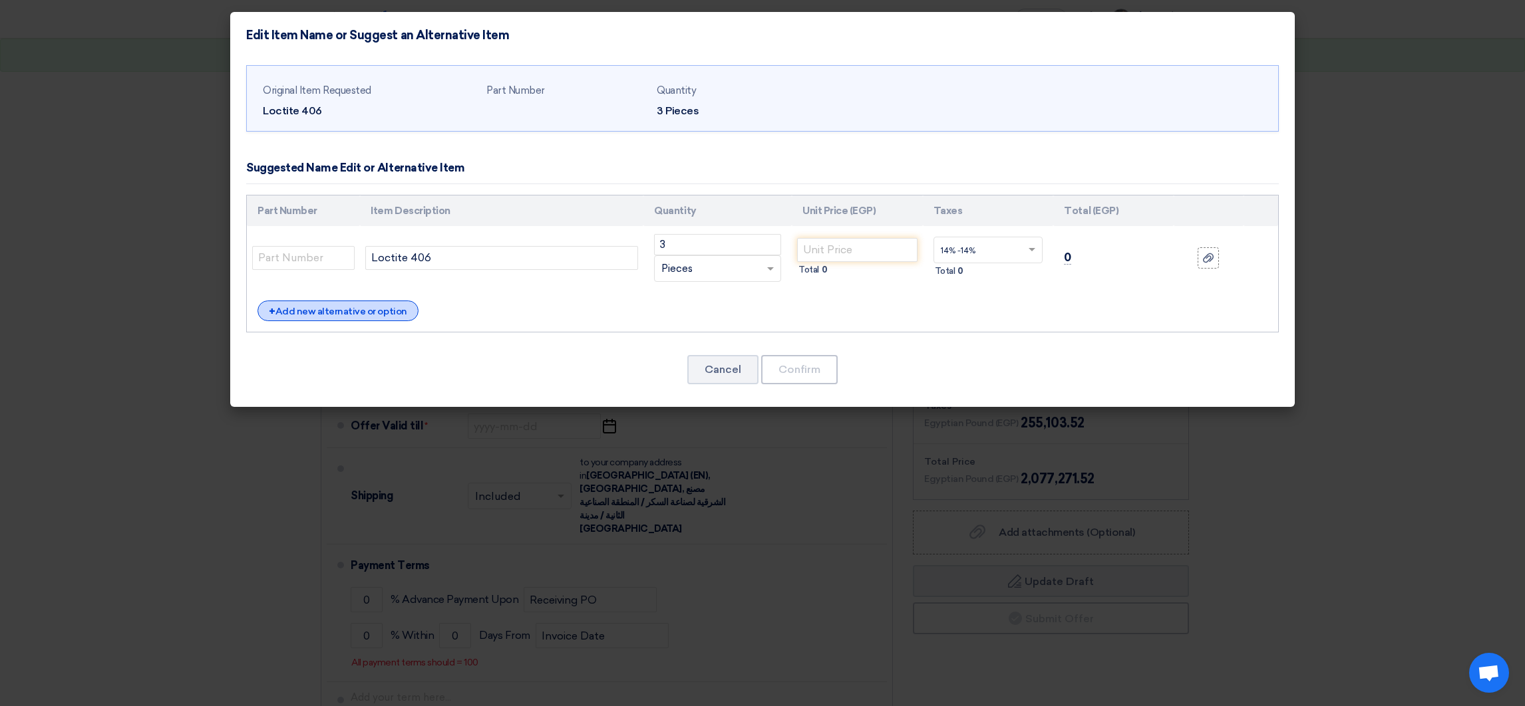
click at [351, 305] on div "+ Add new alternative or option" at bounding box center [337, 311] width 161 height 21
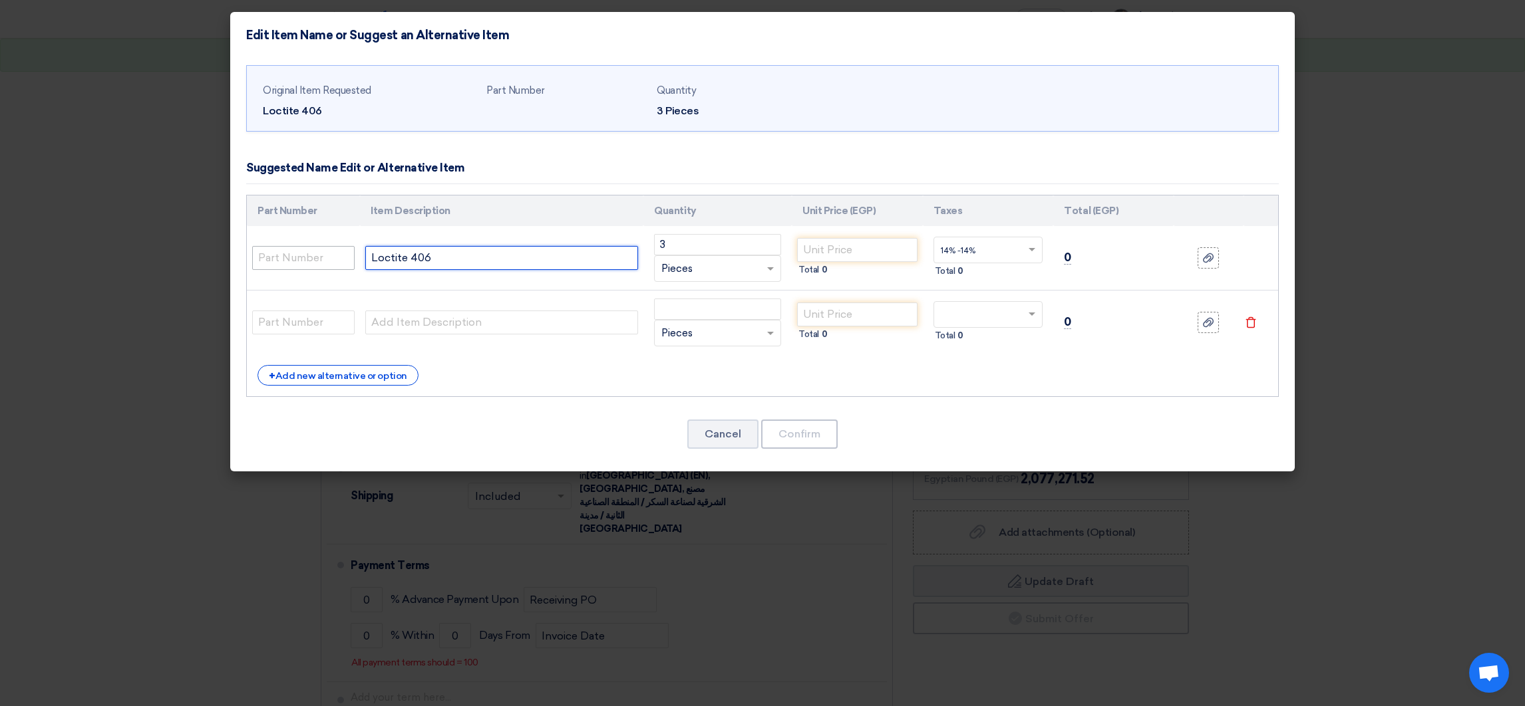
drag, startPoint x: 441, startPoint y: 255, endPoint x: 333, endPoint y: 255, distance: 107.8
click at [333, 255] on tr "Loctite 406 3 RFQ_STEP1.ITEMS.2.TYPE_PLACEHOLDER ×" at bounding box center [762, 258] width 1031 height 65
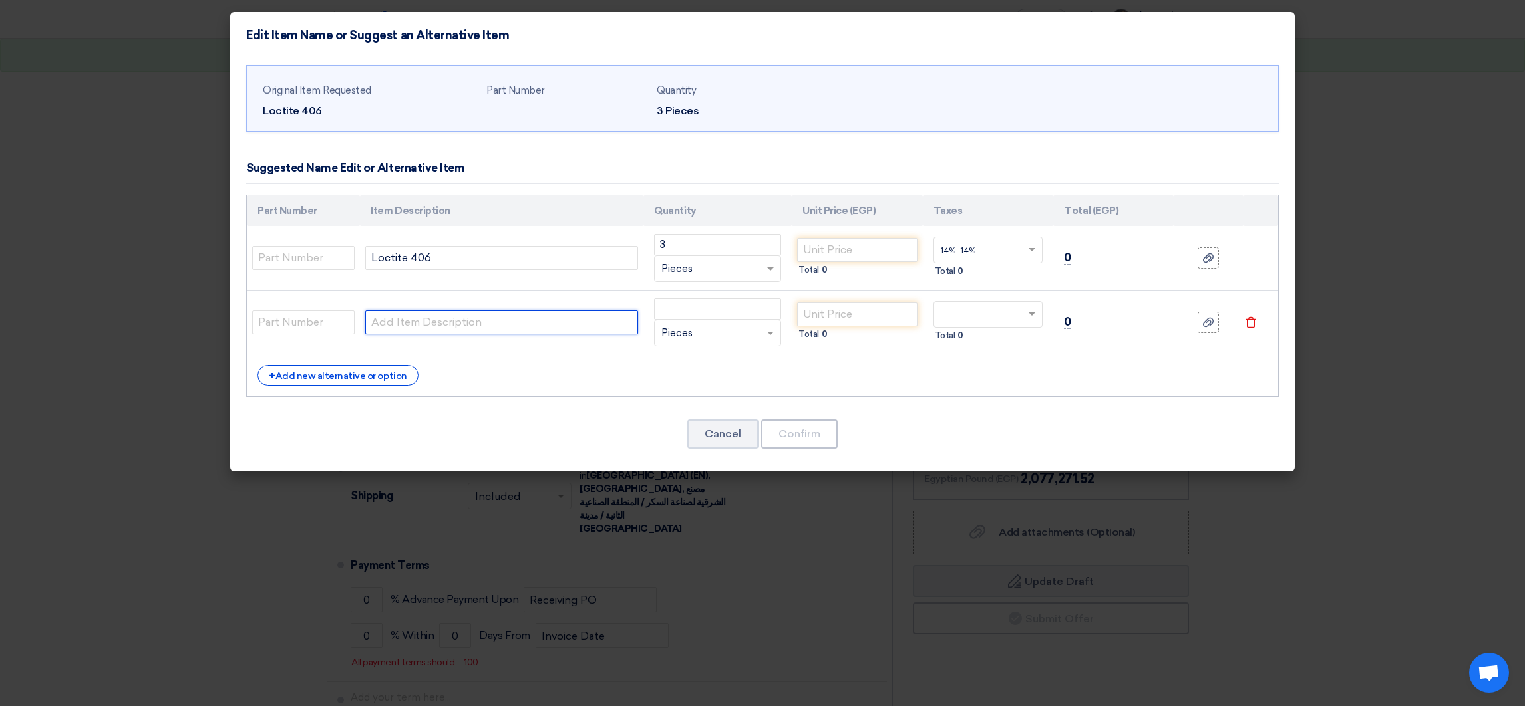
click at [398, 319] on input "text" at bounding box center [501, 323] width 273 height 24
paste input "Loctite 406"
type input "Loctite 406"
click at [305, 317] on input "text" at bounding box center [303, 323] width 102 height 24
type input "[GEOGRAPHIC_DATA]"
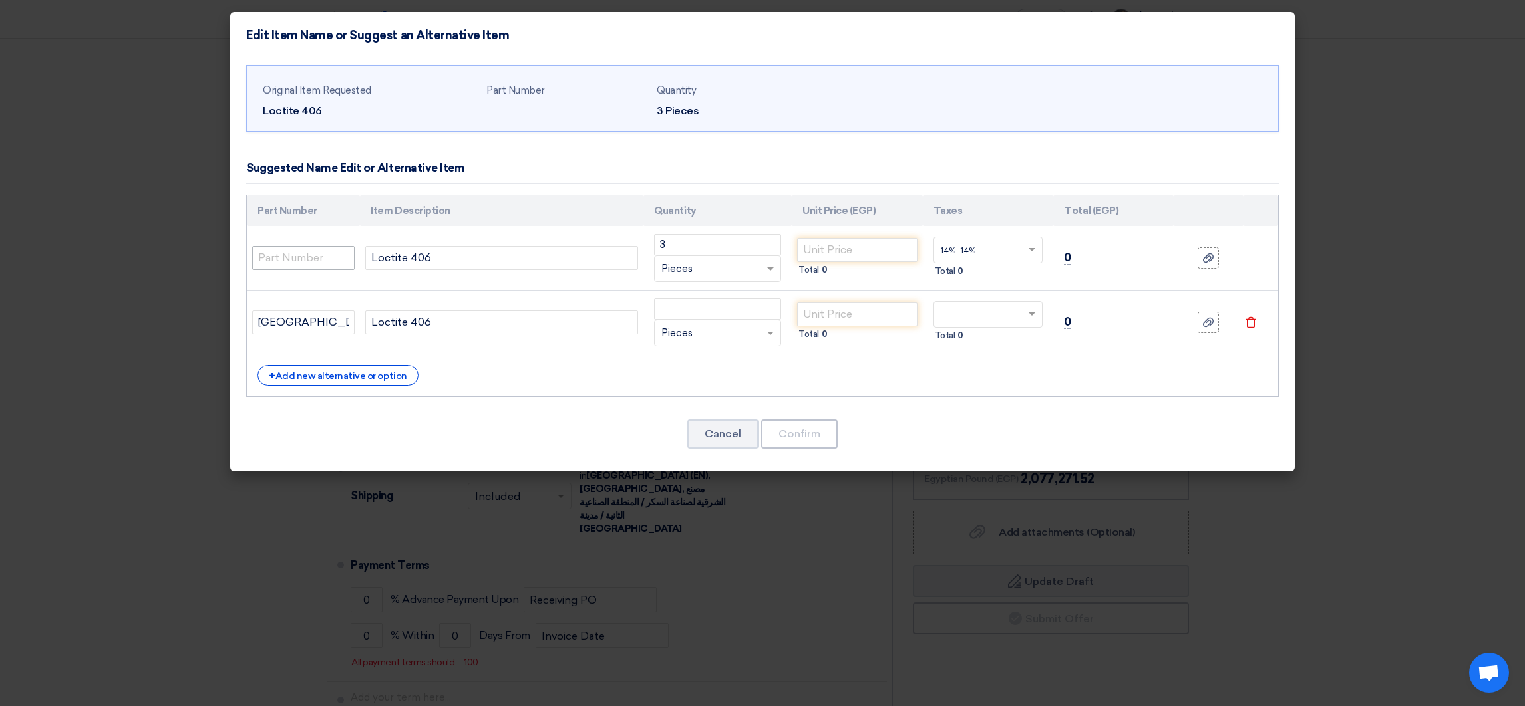
drag, startPoint x: 300, startPoint y: 278, endPoint x: 293, endPoint y: 264, distance: 15.5
click at [295, 268] on td at bounding box center [303, 258] width 113 height 65
click at [290, 259] on input "text" at bounding box center [303, 258] width 102 height 24
type input "American"
click at [712, 305] on input "number" at bounding box center [717, 309] width 127 height 21
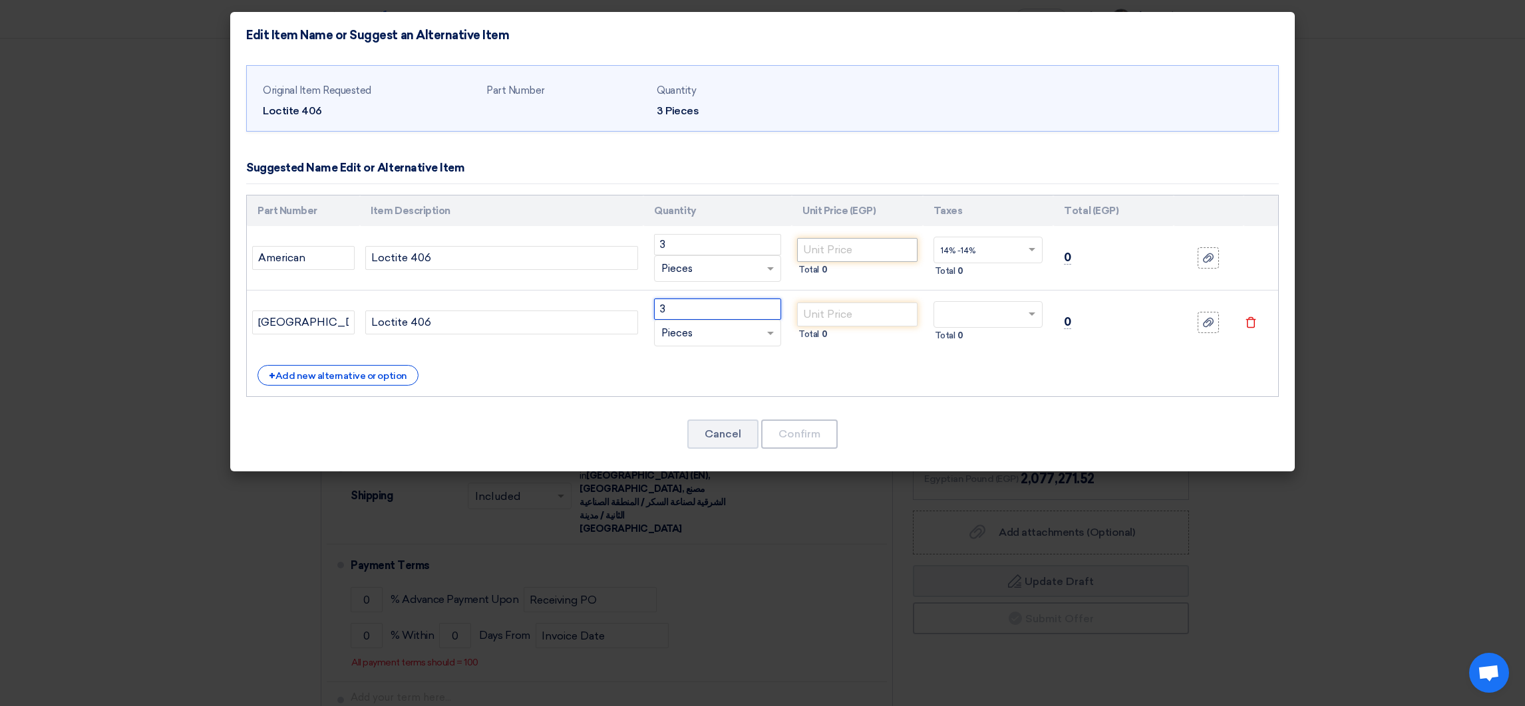
type input "3"
click at [855, 248] on input "number" at bounding box center [857, 250] width 120 height 24
click at [969, 208] on th "Taxes" at bounding box center [988, 211] width 131 height 31
click at [999, 317] on input "text" at bounding box center [980, 315] width 79 height 21
click at [967, 363] on span "14% -14%" at bounding box center [958, 362] width 35 height 9
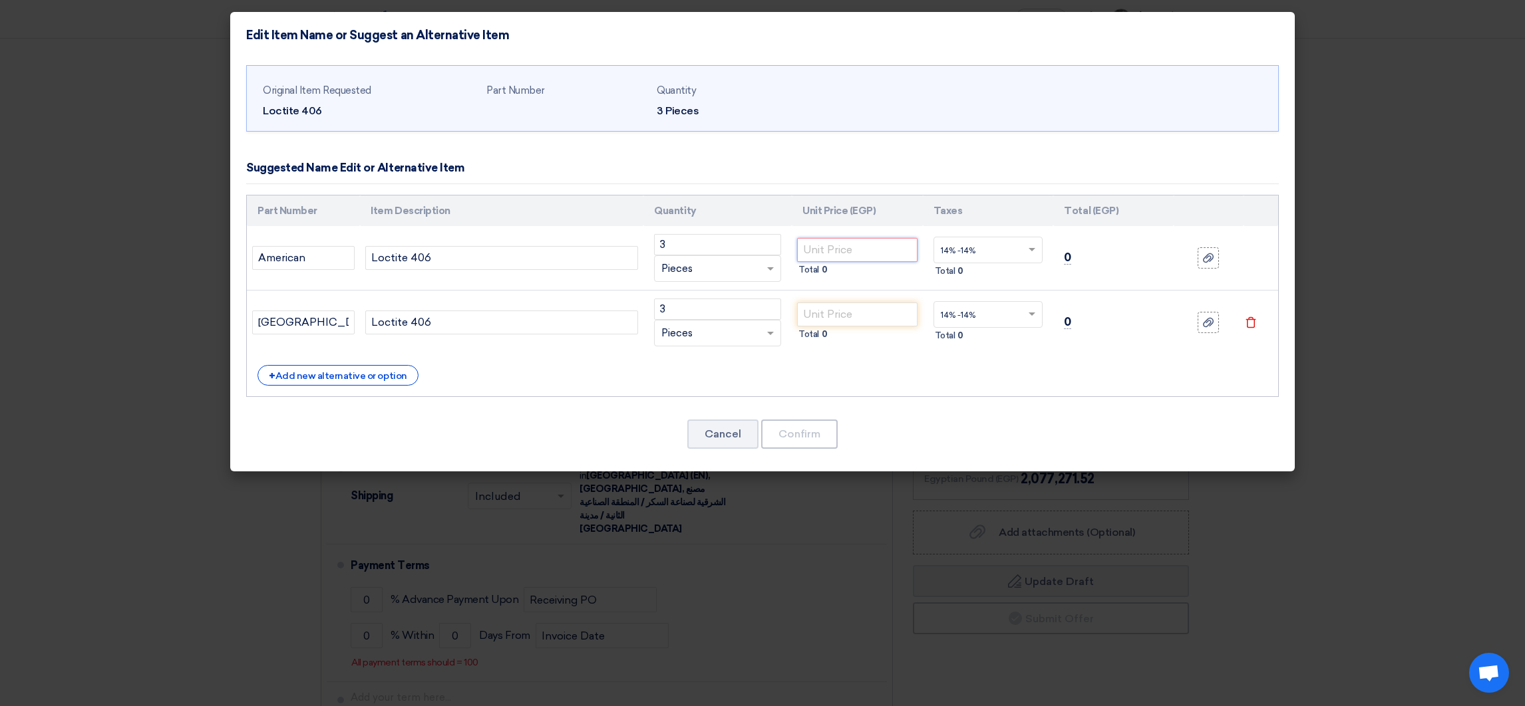
click at [839, 239] on input "number" at bounding box center [857, 250] width 120 height 24
paste input "1020"
type input "1020"
click at [867, 308] on input "number" at bounding box center [857, 315] width 120 height 24
paste input "446"
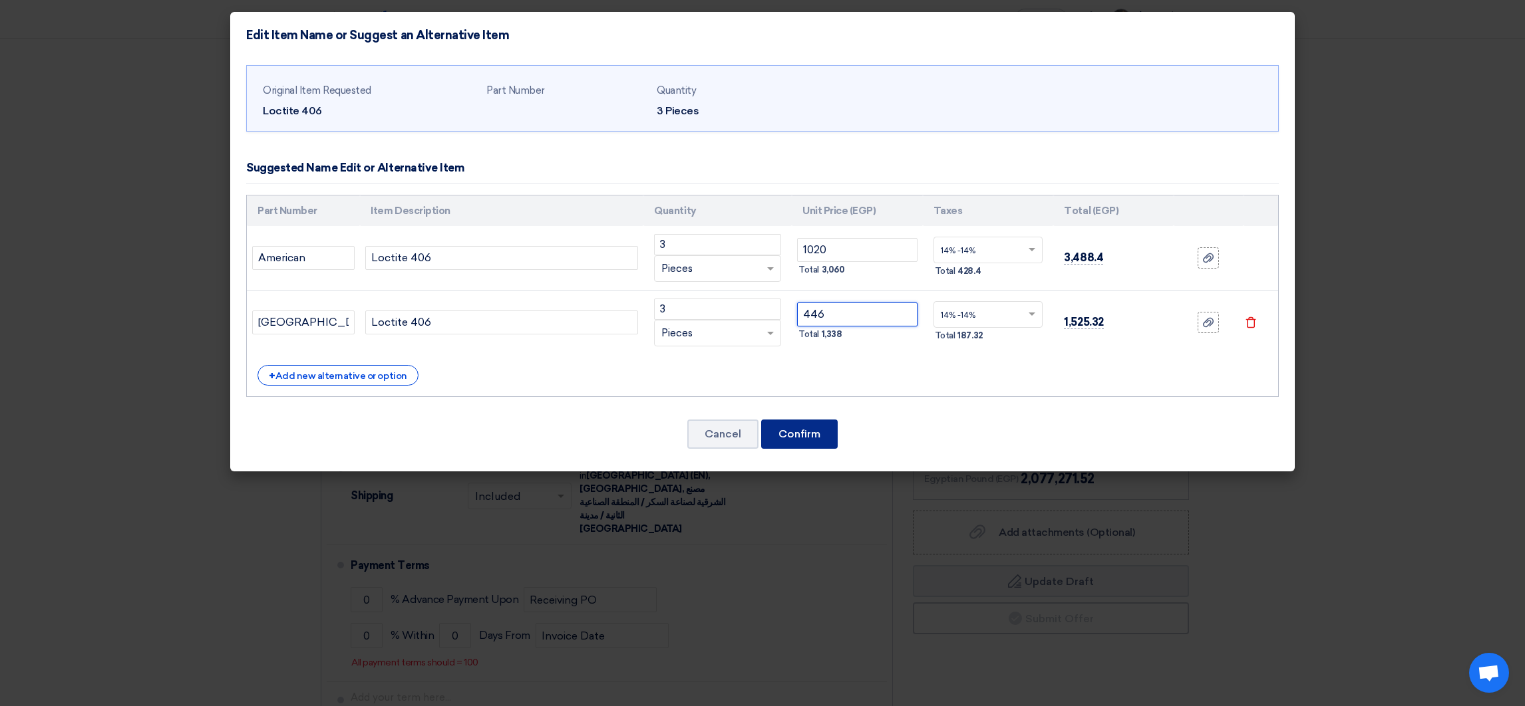
type input "446"
click at [790, 424] on button "Confirm" at bounding box center [799, 434] width 76 height 29
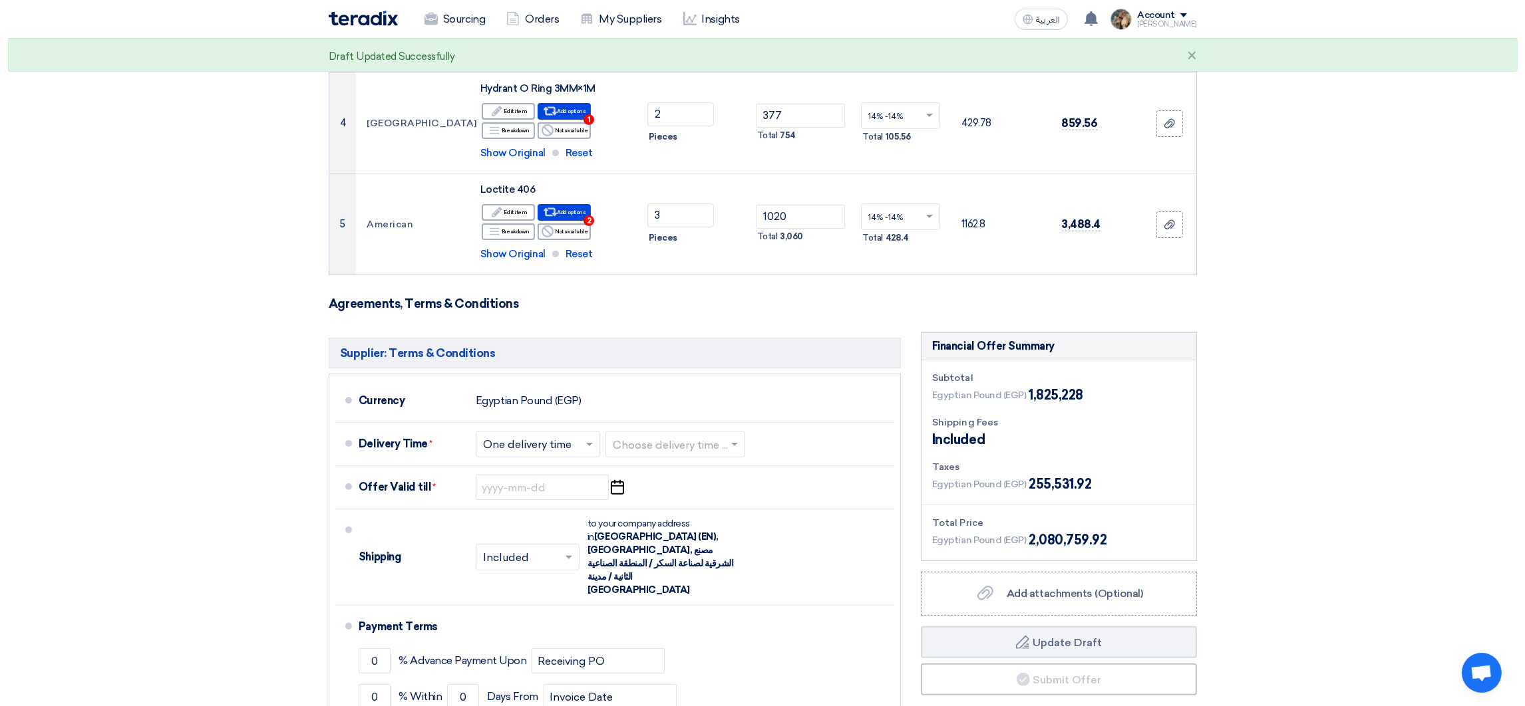
scroll to position [598, 0]
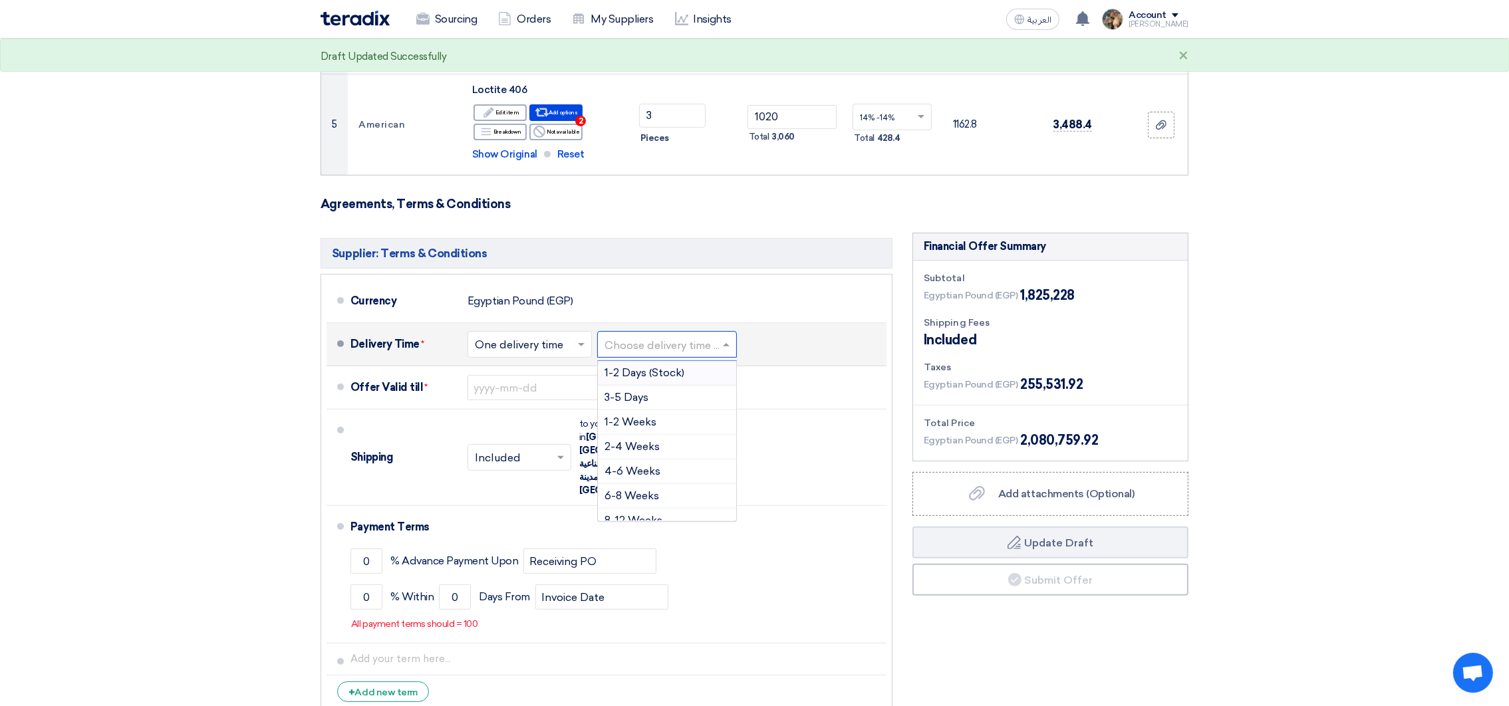
click at [700, 337] on input "text" at bounding box center [668, 346] width 126 height 19
click at [644, 416] on span "1-2 Weeks" at bounding box center [631, 422] width 52 height 13
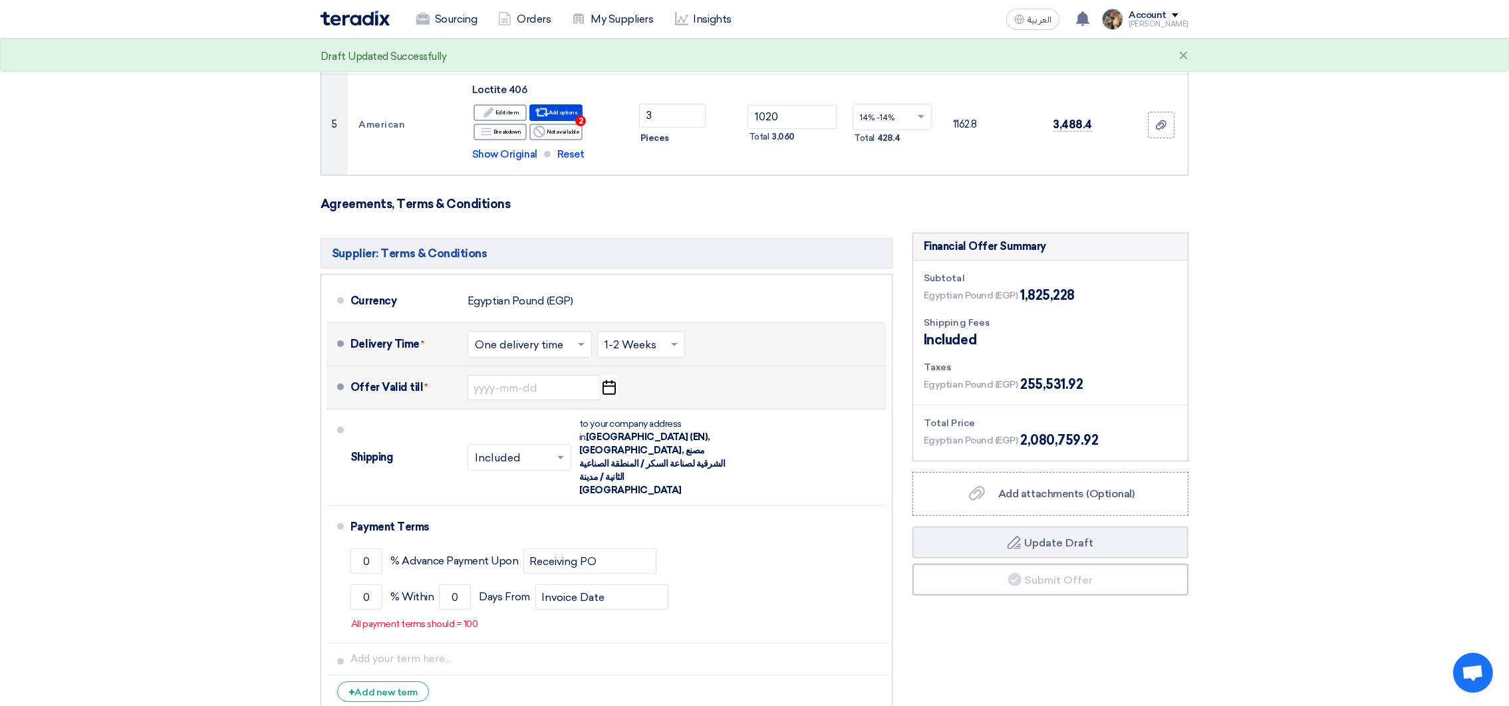
click at [604, 380] on use "button" at bounding box center [609, 387] width 13 height 15
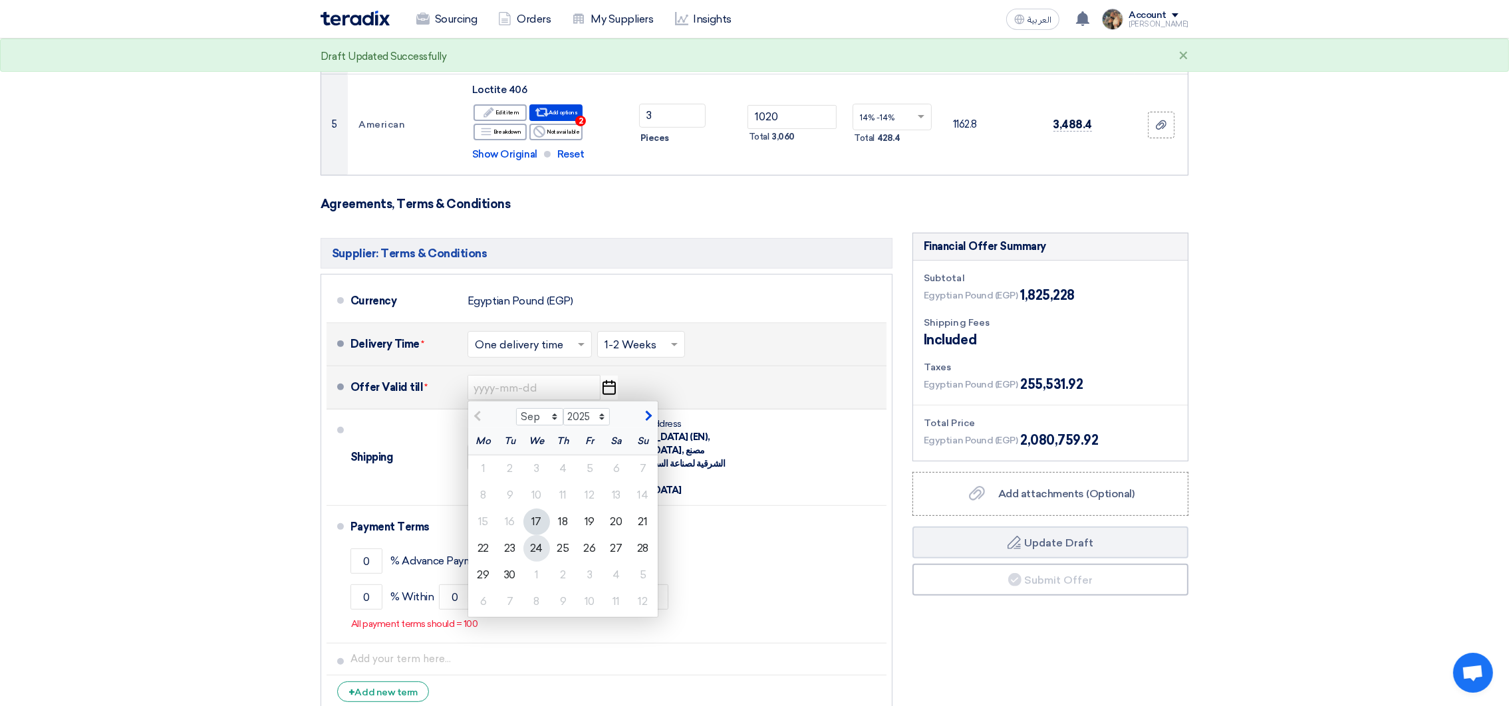
click at [533, 535] on div "24" at bounding box center [536, 548] width 27 height 27
type input "[DATE]"
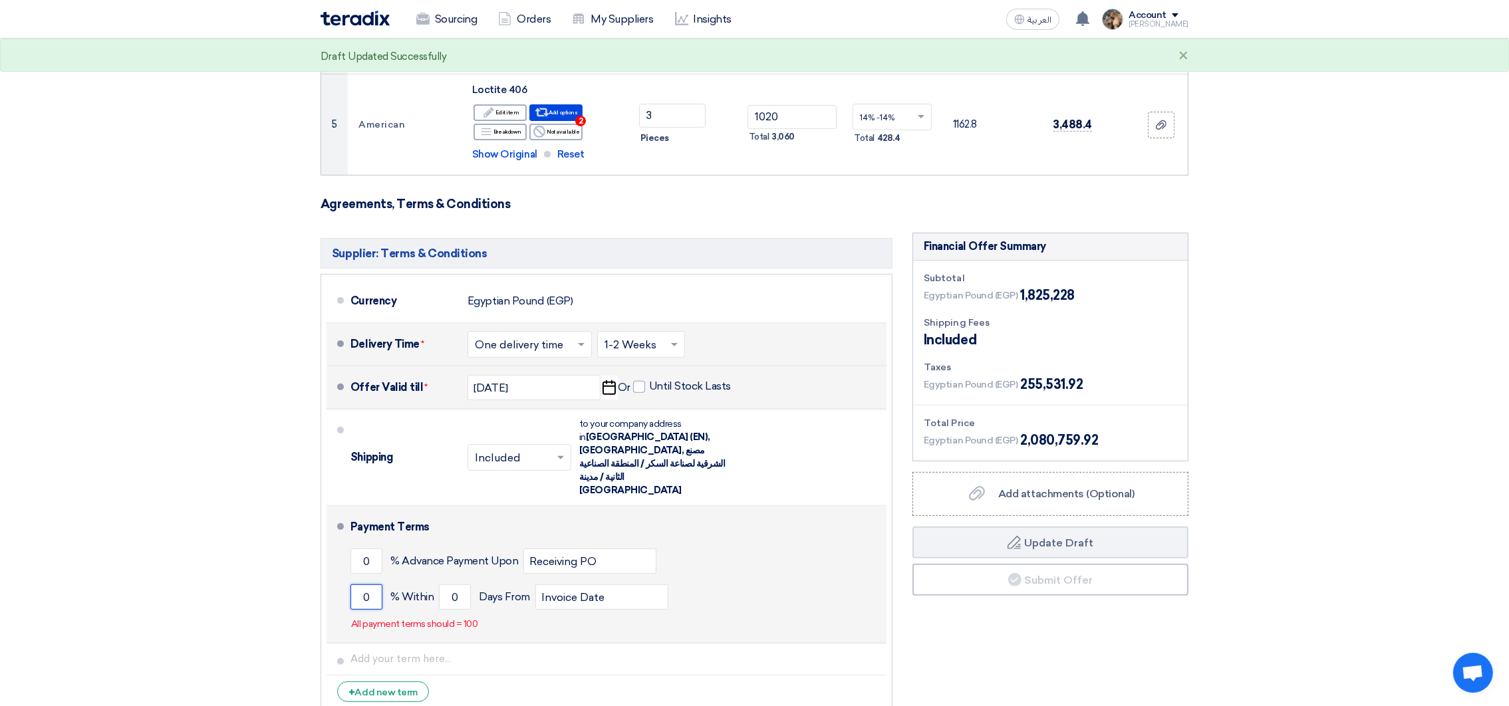
click at [362, 585] on input "0" at bounding box center [367, 597] width 32 height 25
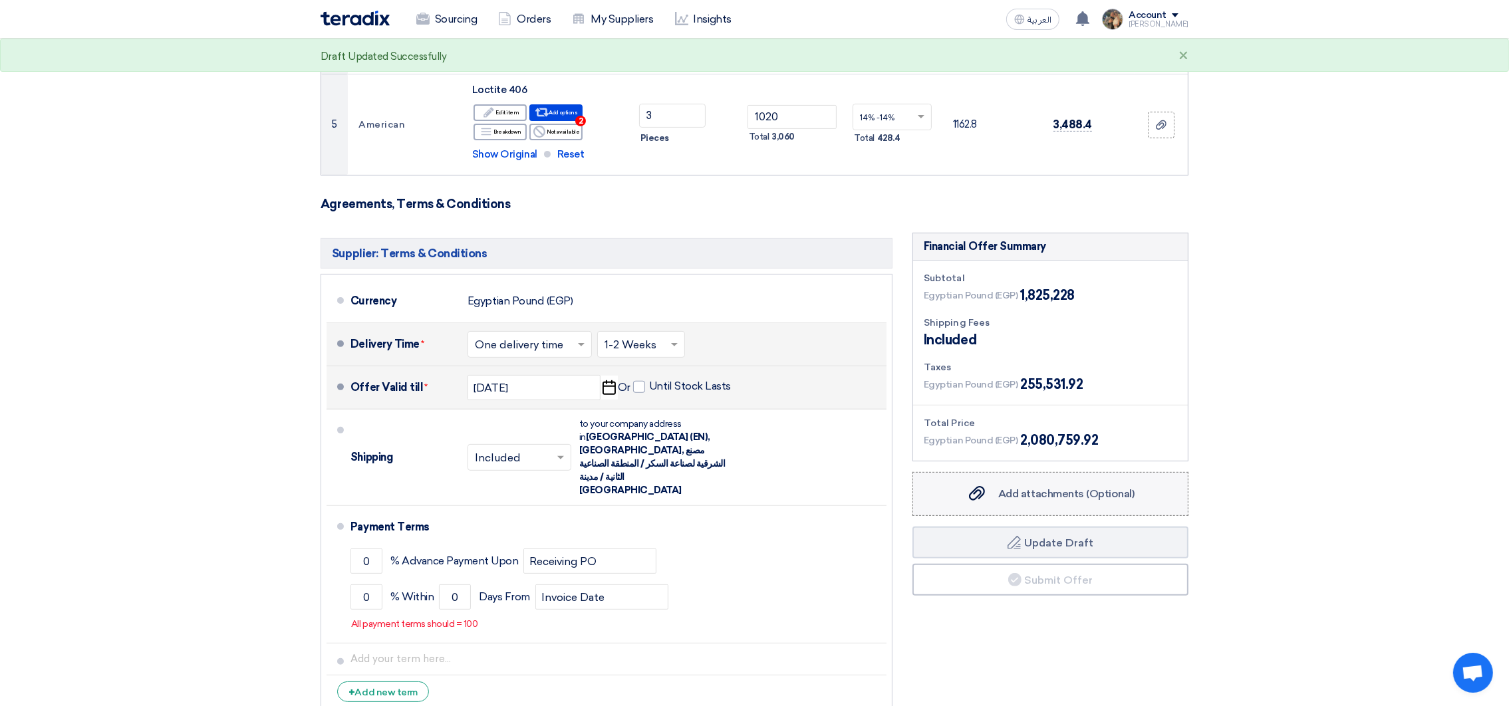
click at [1004, 498] on label "Add attachments (Optional) Add attachments (Optional)" at bounding box center [1051, 494] width 276 height 44
click at [0, 0] on input "Add attachments (Optional) Add attachments (Optional)" at bounding box center [0, 0] width 0 height 0
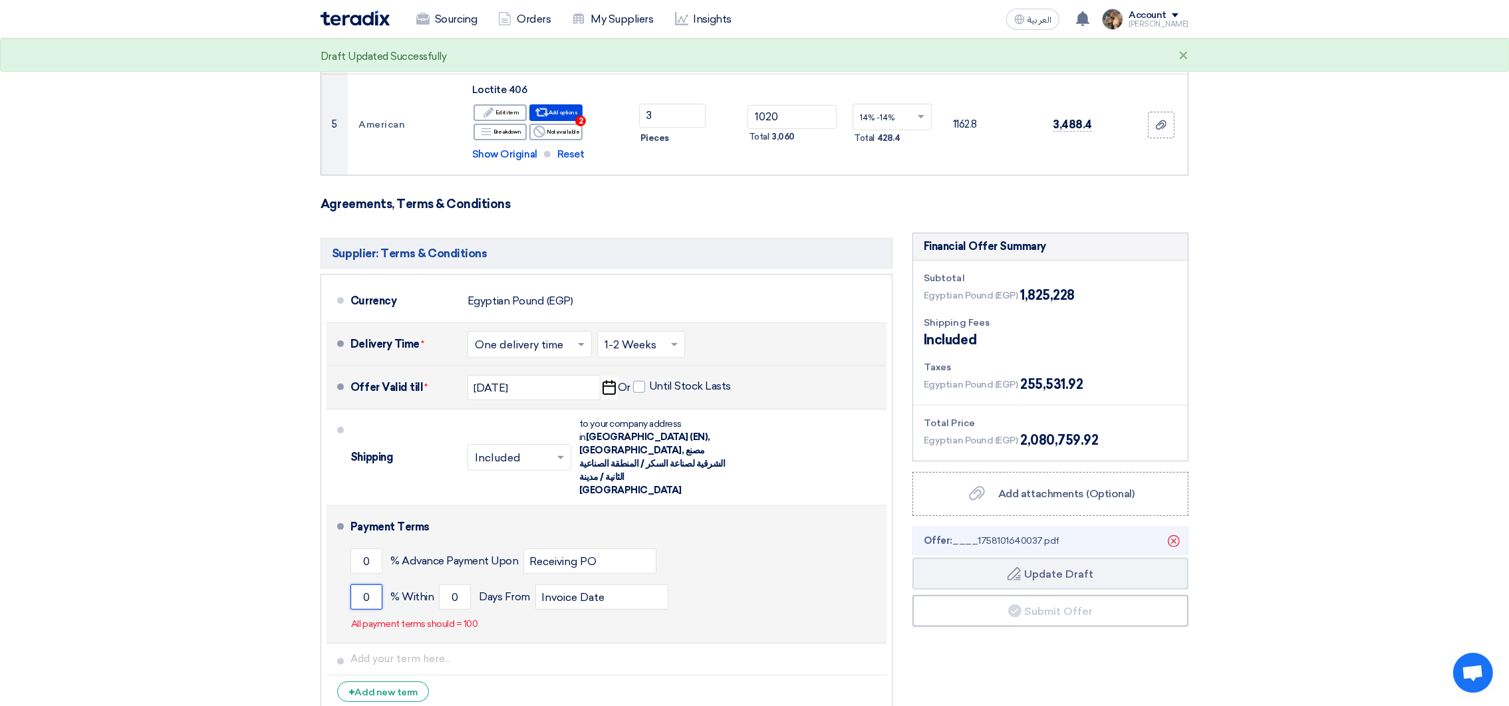
click at [357, 585] on input "0" at bounding box center [367, 597] width 32 height 25
type input "100"
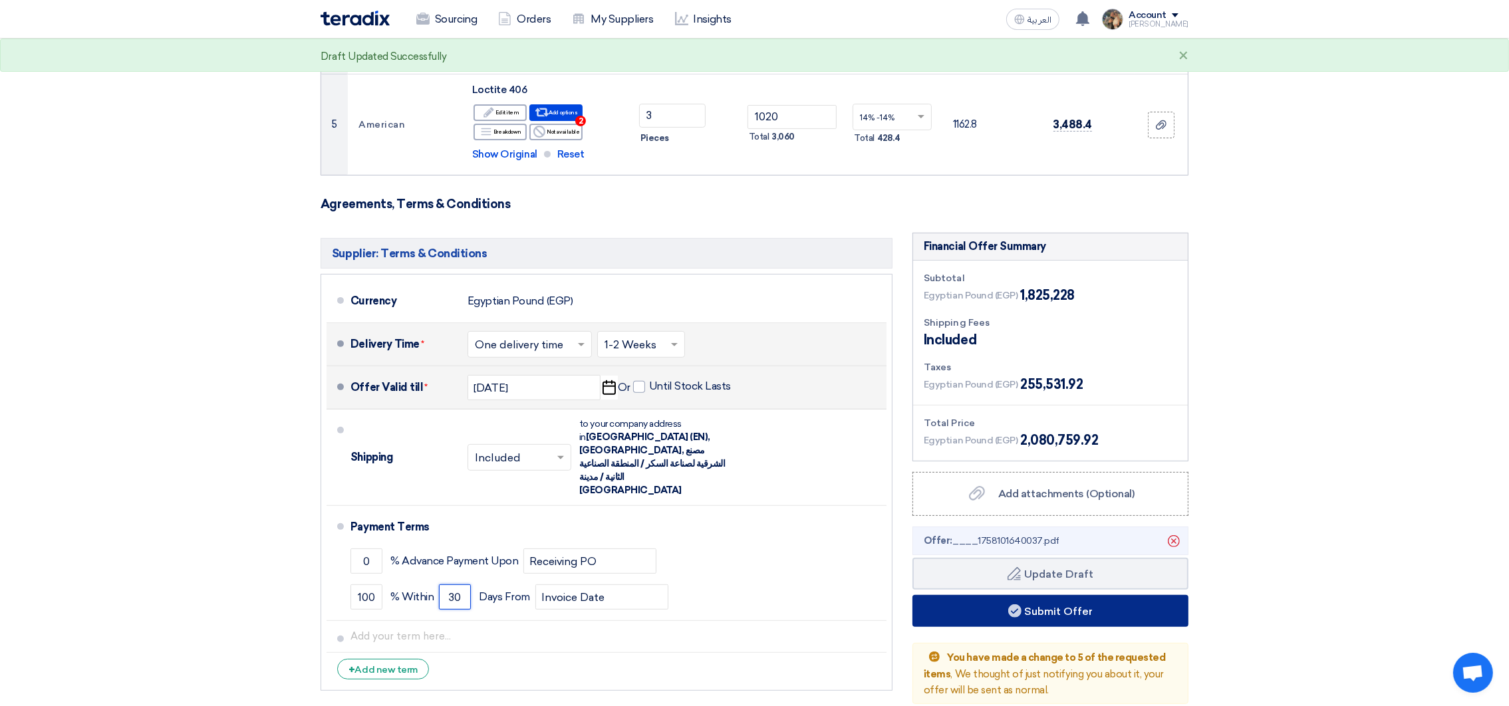
type input "30"
click at [1020, 606] on button "Submit Offer" at bounding box center [1051, 611] width 276 height 32
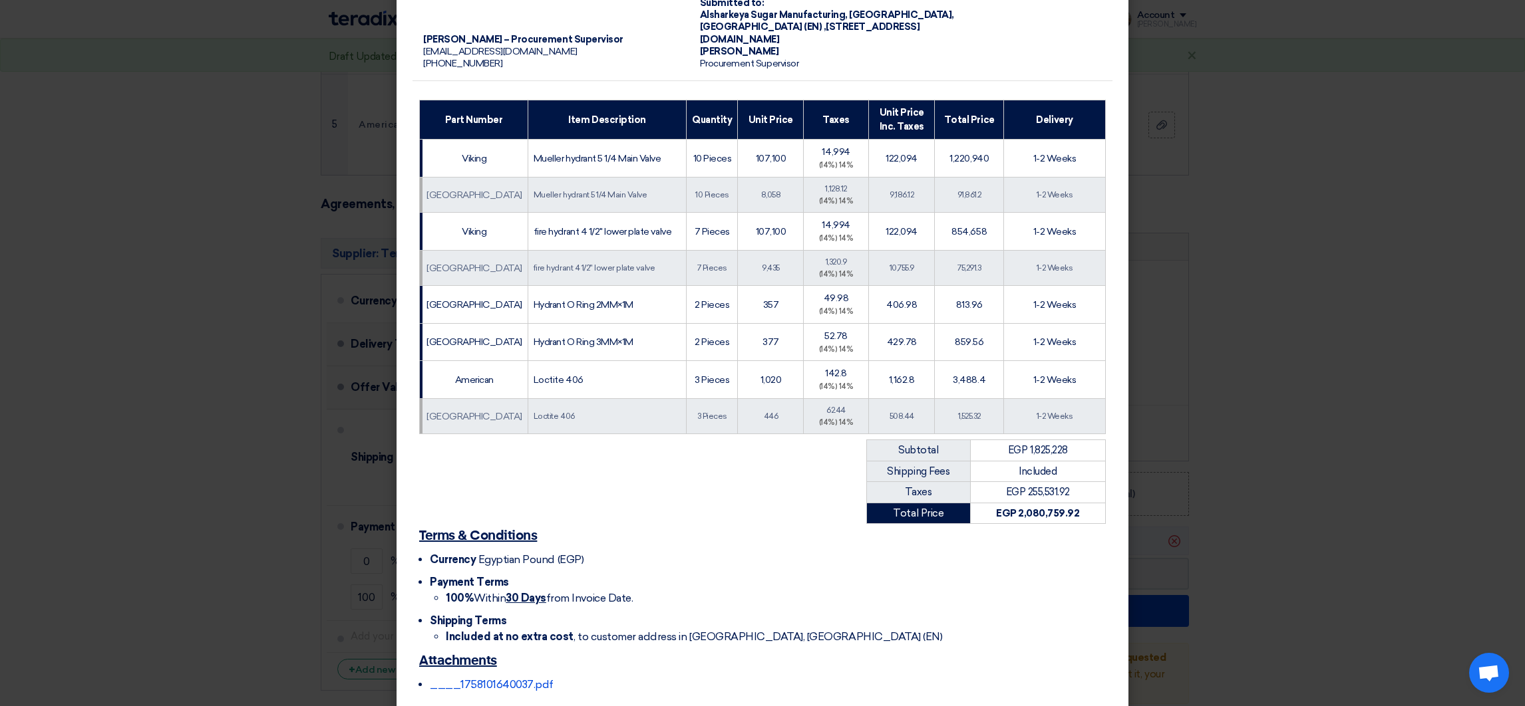
scroll to position [192, 0]
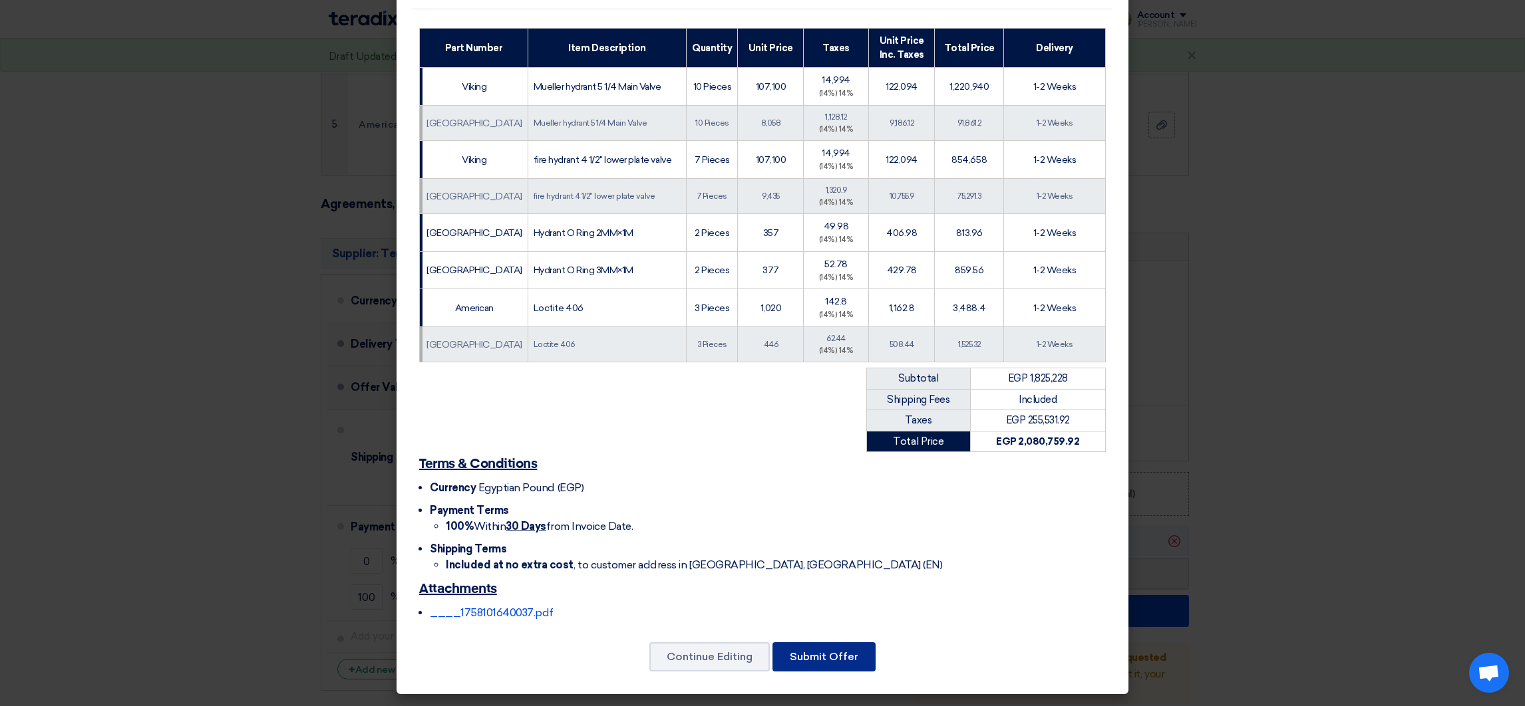
click at [833, 667] on button "Submit Offer" at bounding box center [823, 657] width 103 height 29
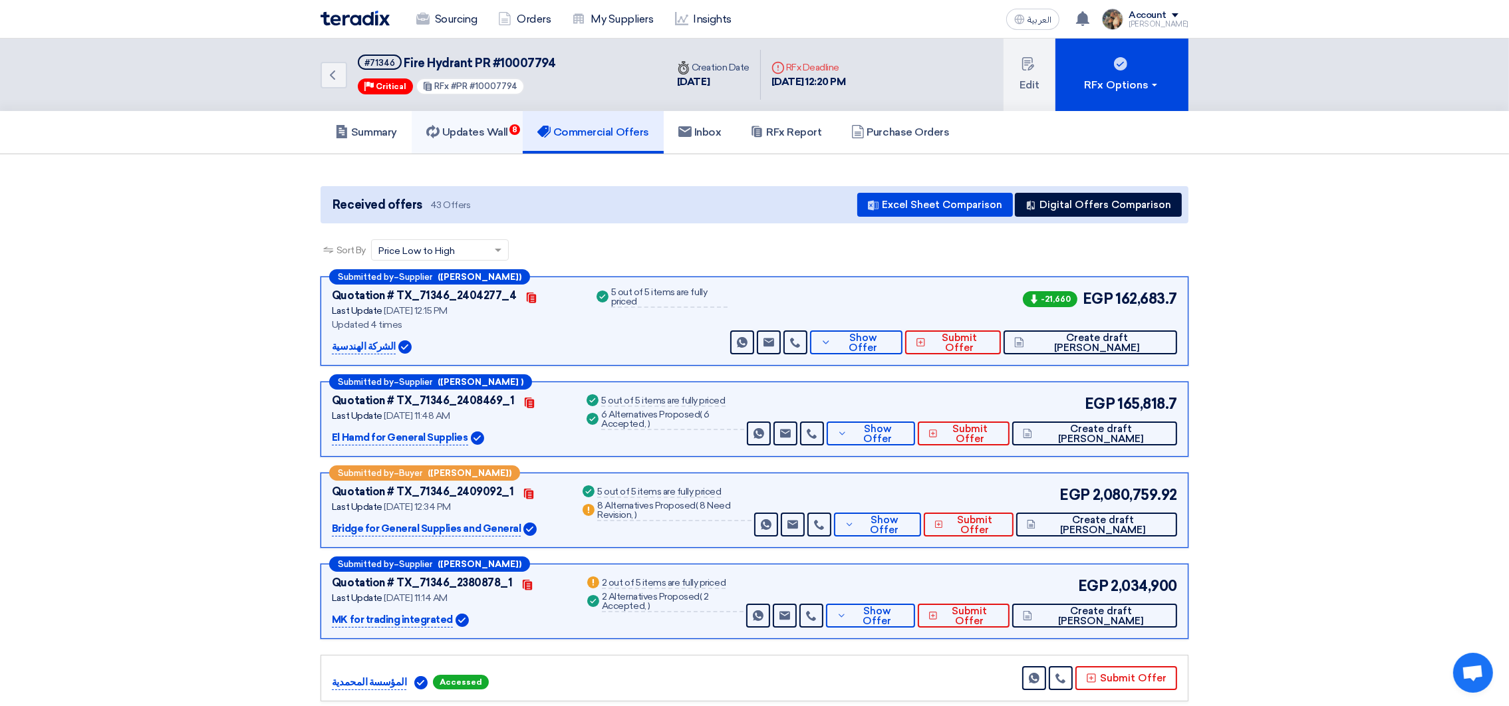
click at [480, 139] on link "Updates Wall 8" at bounding box center [467, 132] width 111 height 43
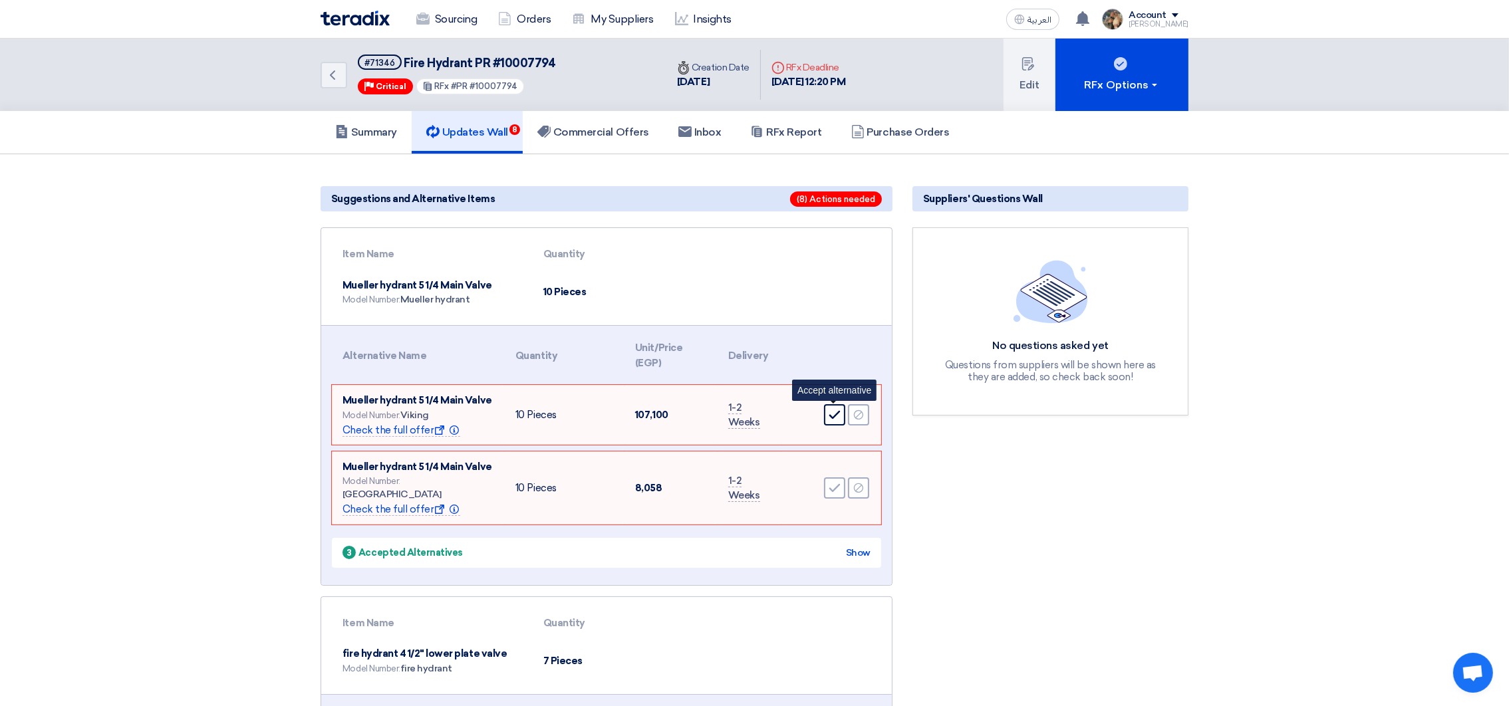
click at [831, 412] on icon "Accept" at bounding box center [835, 415] width 12 height 12
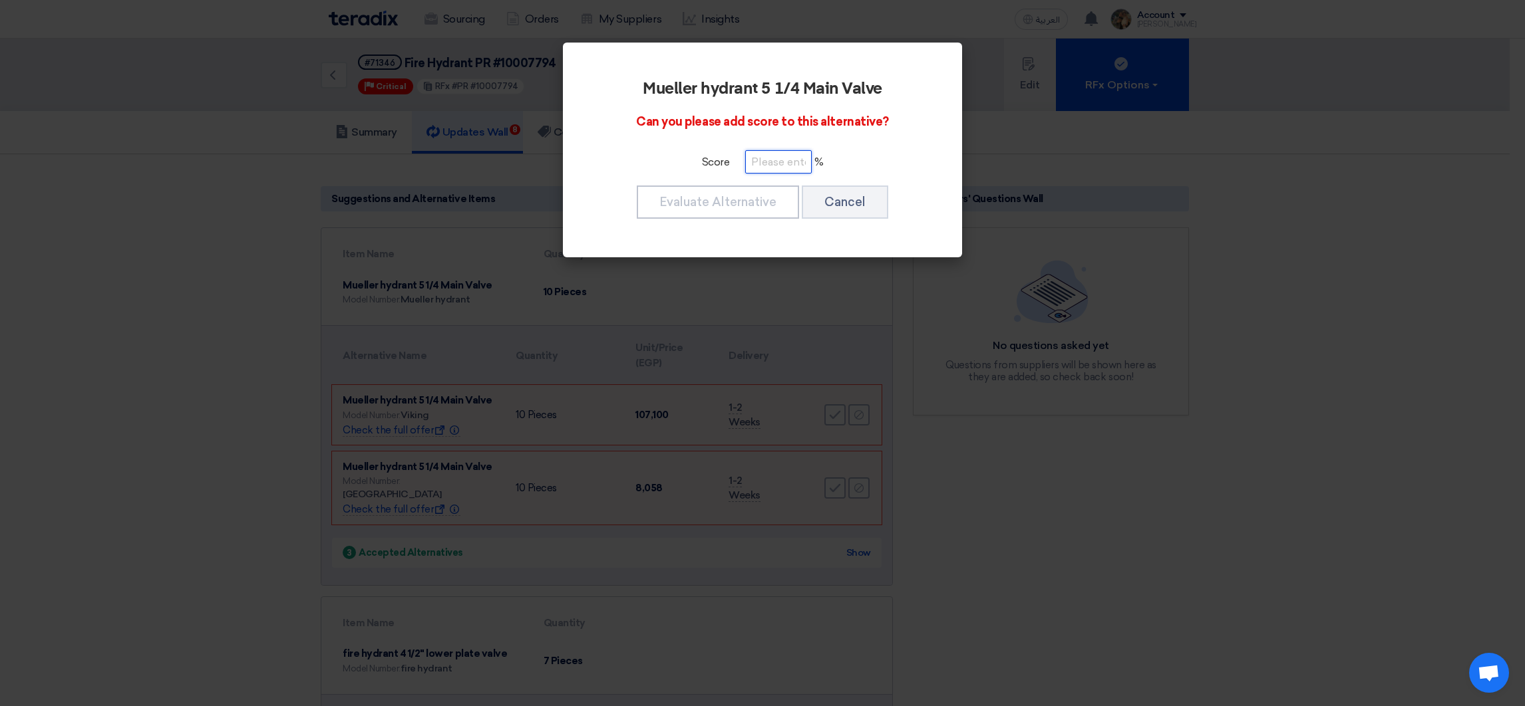
click at [766, 164] on input "number" at bounding box center [778, 161] width 67 height 23
type input "100"
click at [756, 196] on button "Evaluate Alternative" at bounding box center [718, 202] width 162 height 33
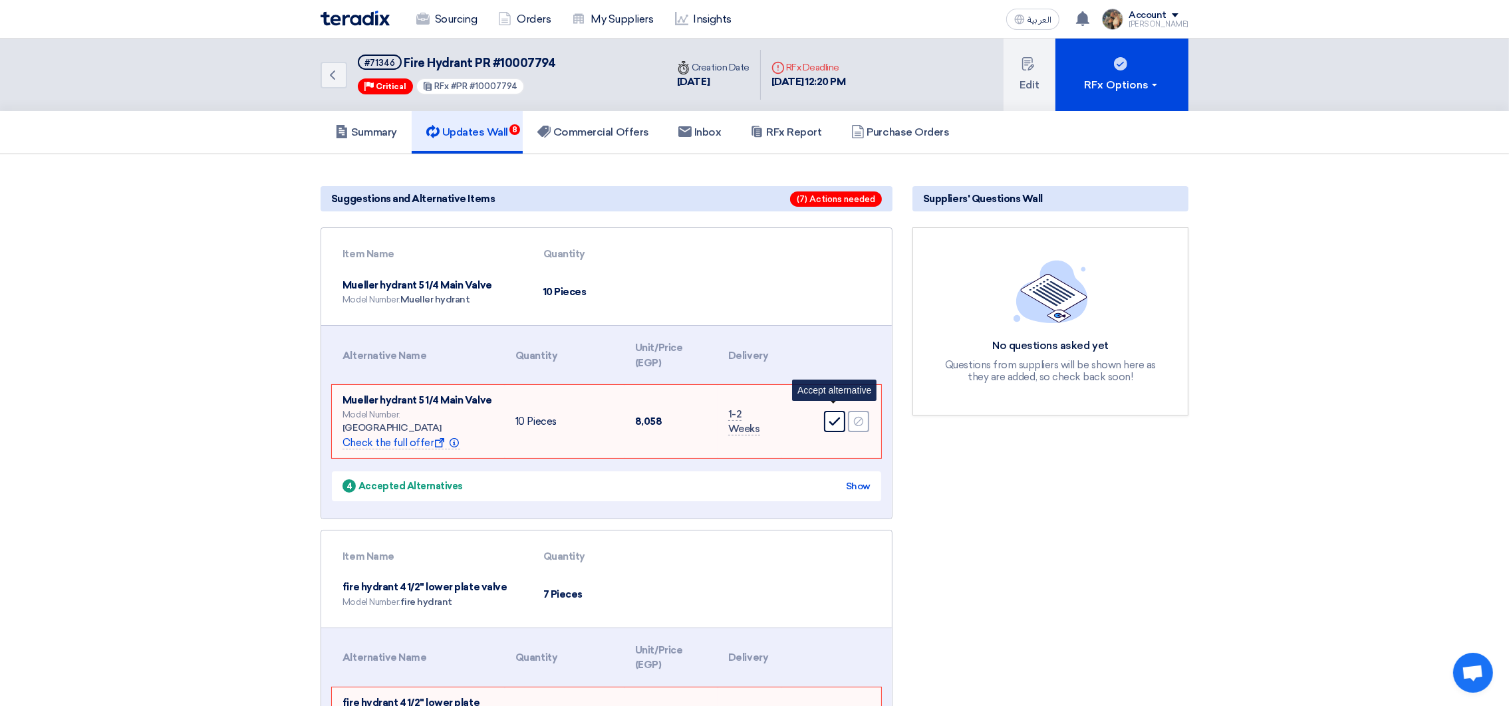
click at [839, 418] on use at bounding box center [834, 422] width 11 height 9
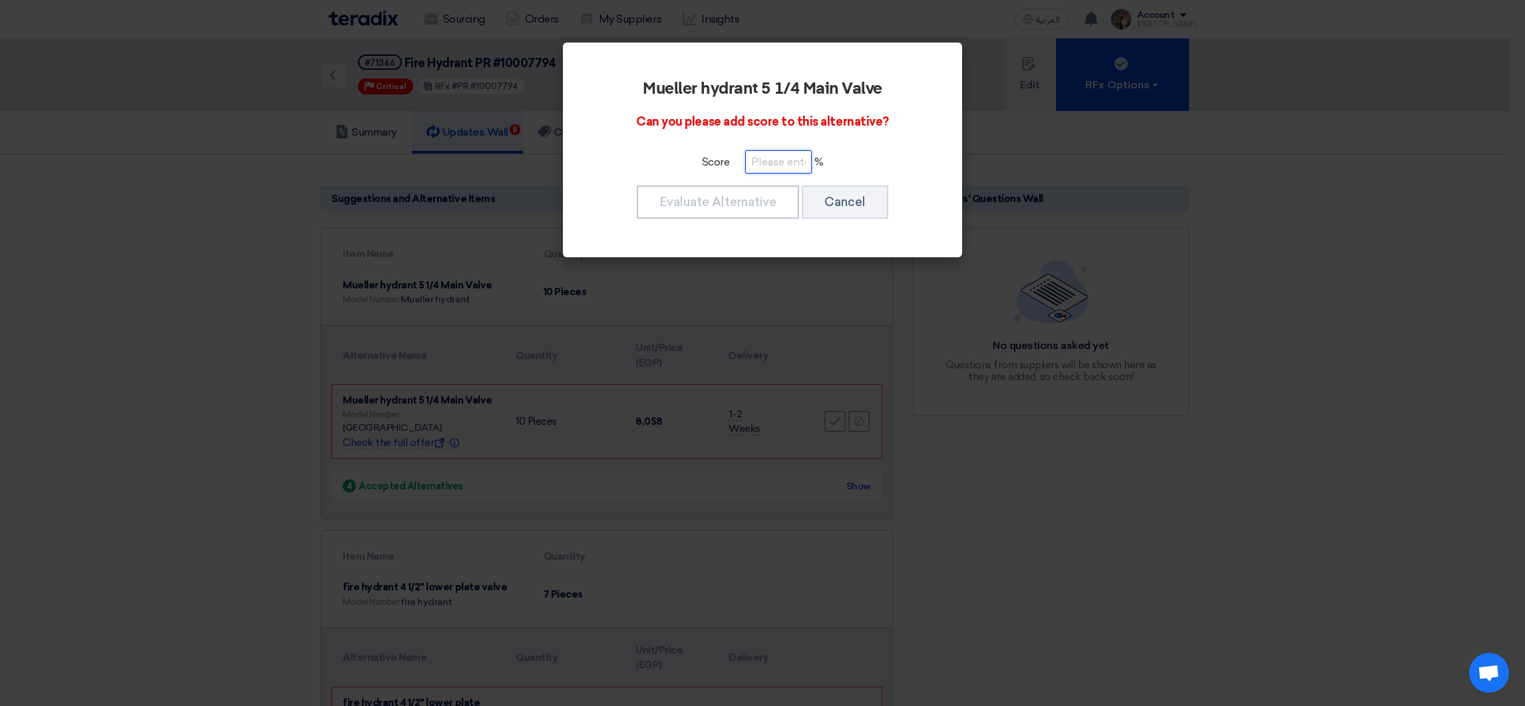
click at [779, 159] on input "number" at bounding box center [778, 161] width 67 height 23
paste input "100"
type input "100"
click at [763, 198] on button "Evaluate Alternative" at bounding box center [718, 202] width 162 height 33
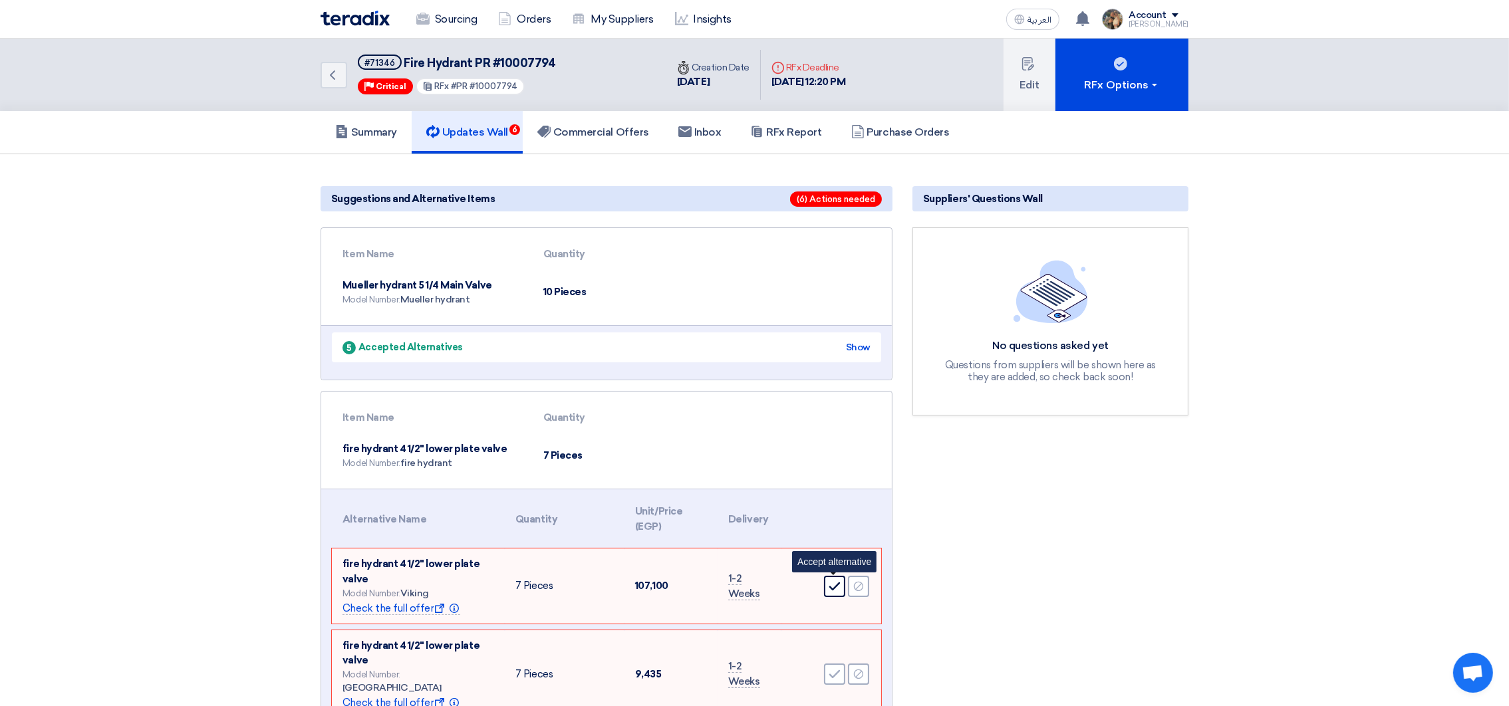
click at [841, 590] on div "Accept" at bounding box center [834, 586] width 21 height 21
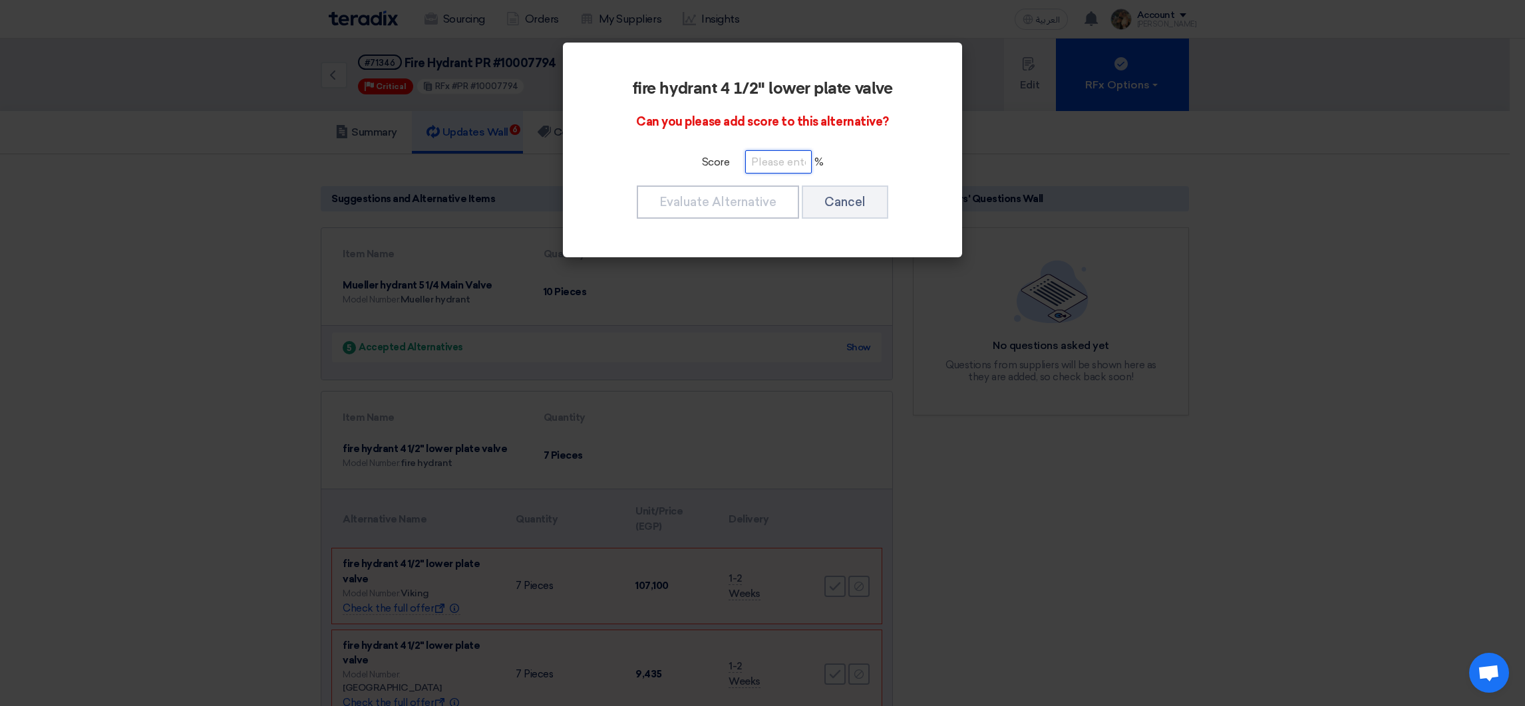
click at [768, 167] on input "number" at bounding box center [778, 161] width 67 height 23
paste input "100"
type input "100"
click at [763, 194] on button "Evaluate Alternative" at bounding box center [718, 202] width 162 height 33
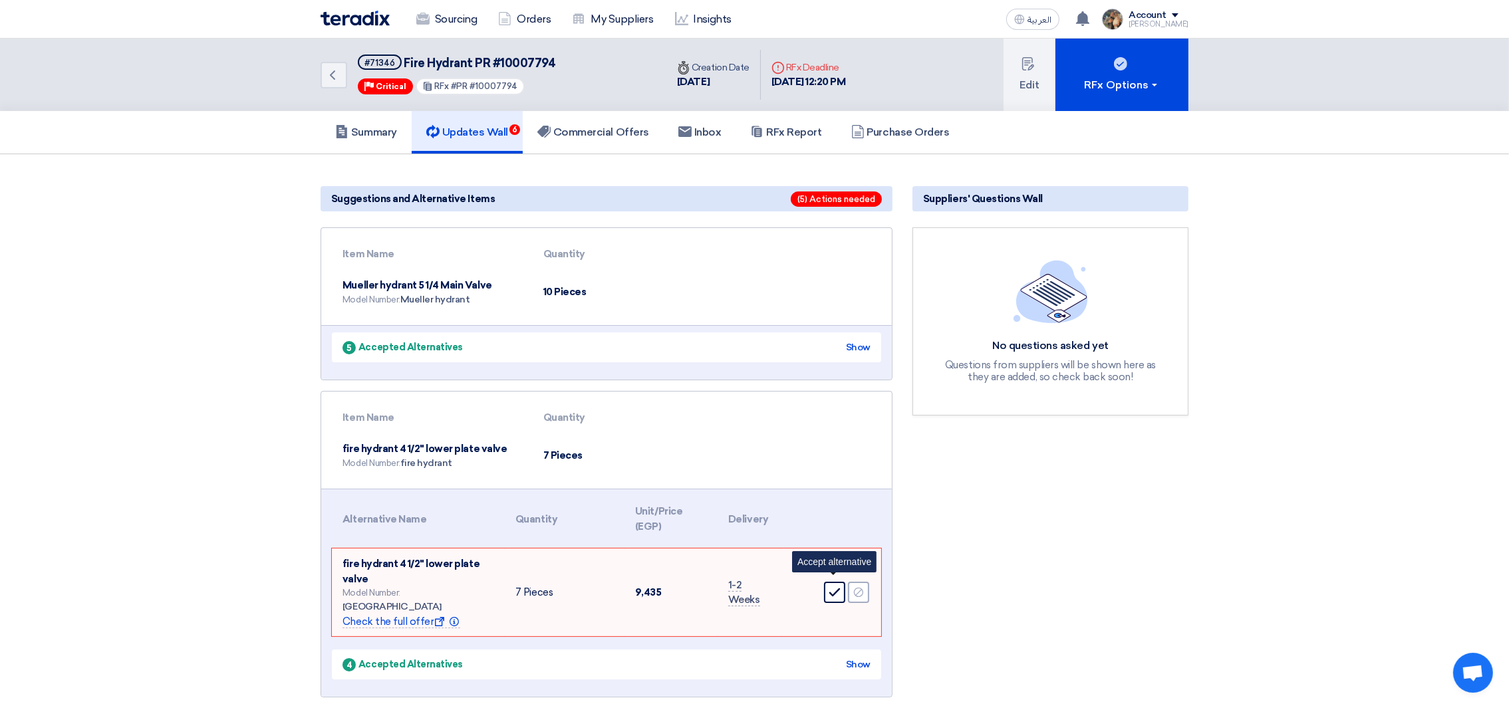
click at [841, 582] on div "Accept" at bounding box center [834, 592] width 21 height 21
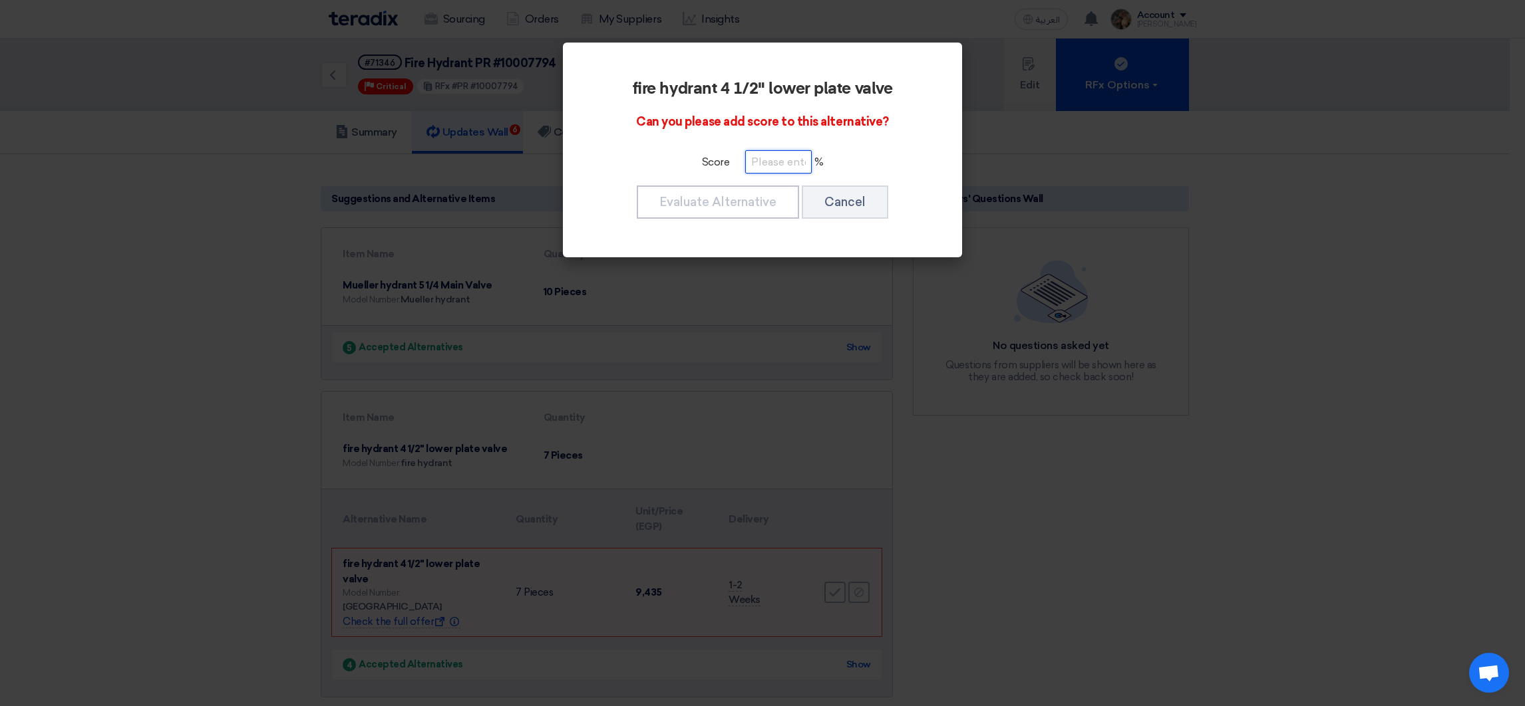
click at [780, 169] on input "number" at bounding box center [778, 161] width 67 height 23
paste input "100"
type input "100"
click at [756, 195] on button "Evaluate Alternative" at bounding box center [718, 202] width 162 height 33
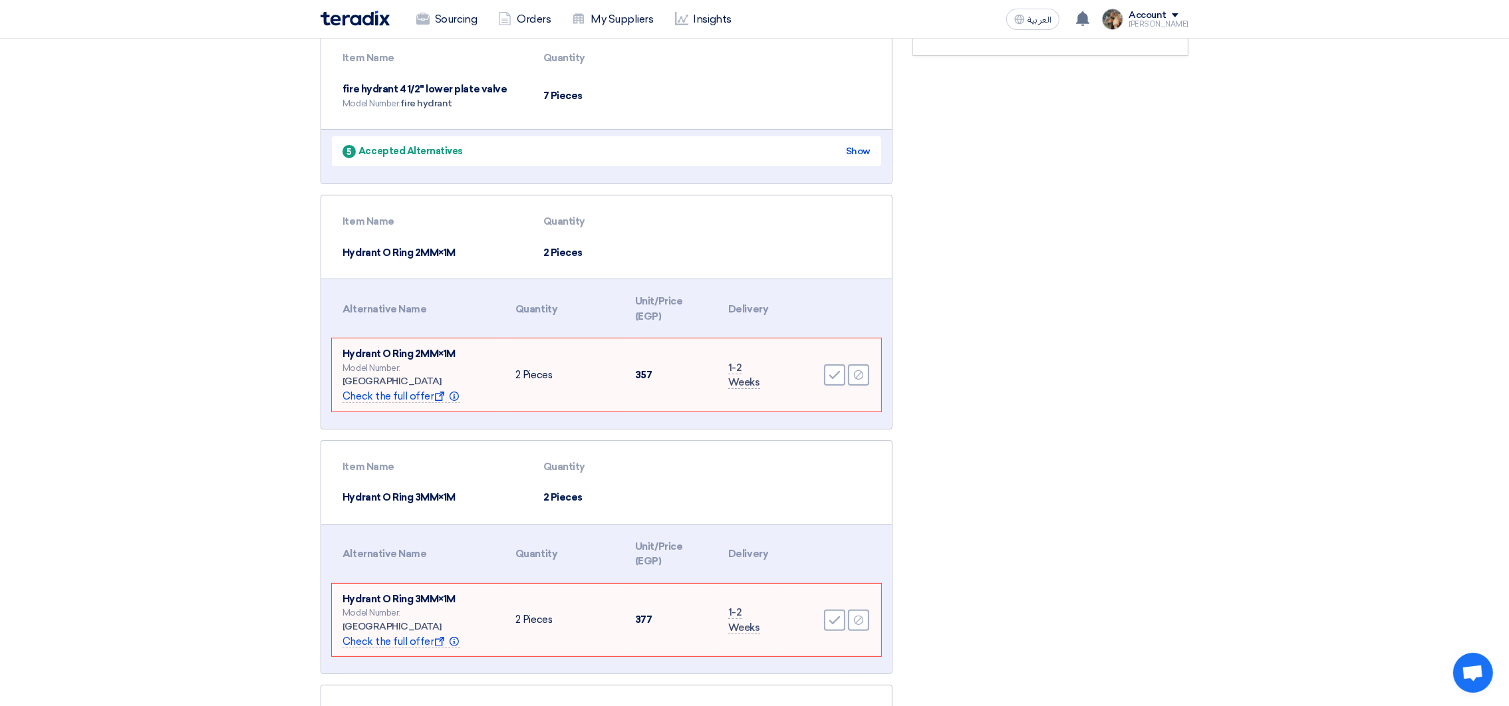
scroll to position [498, 0]
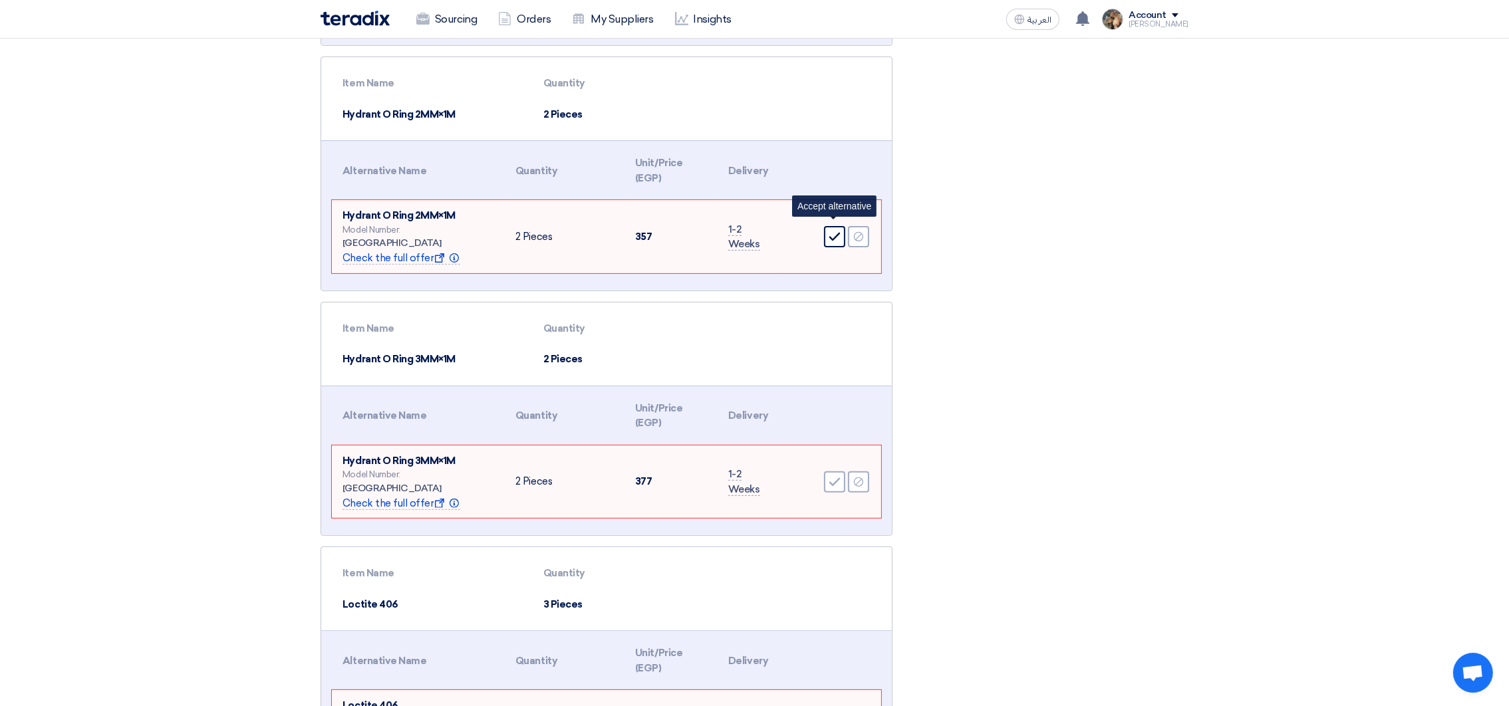
click at [833, 233] on icon "Accept" at bounding box center [835, 237] width 12 height 12
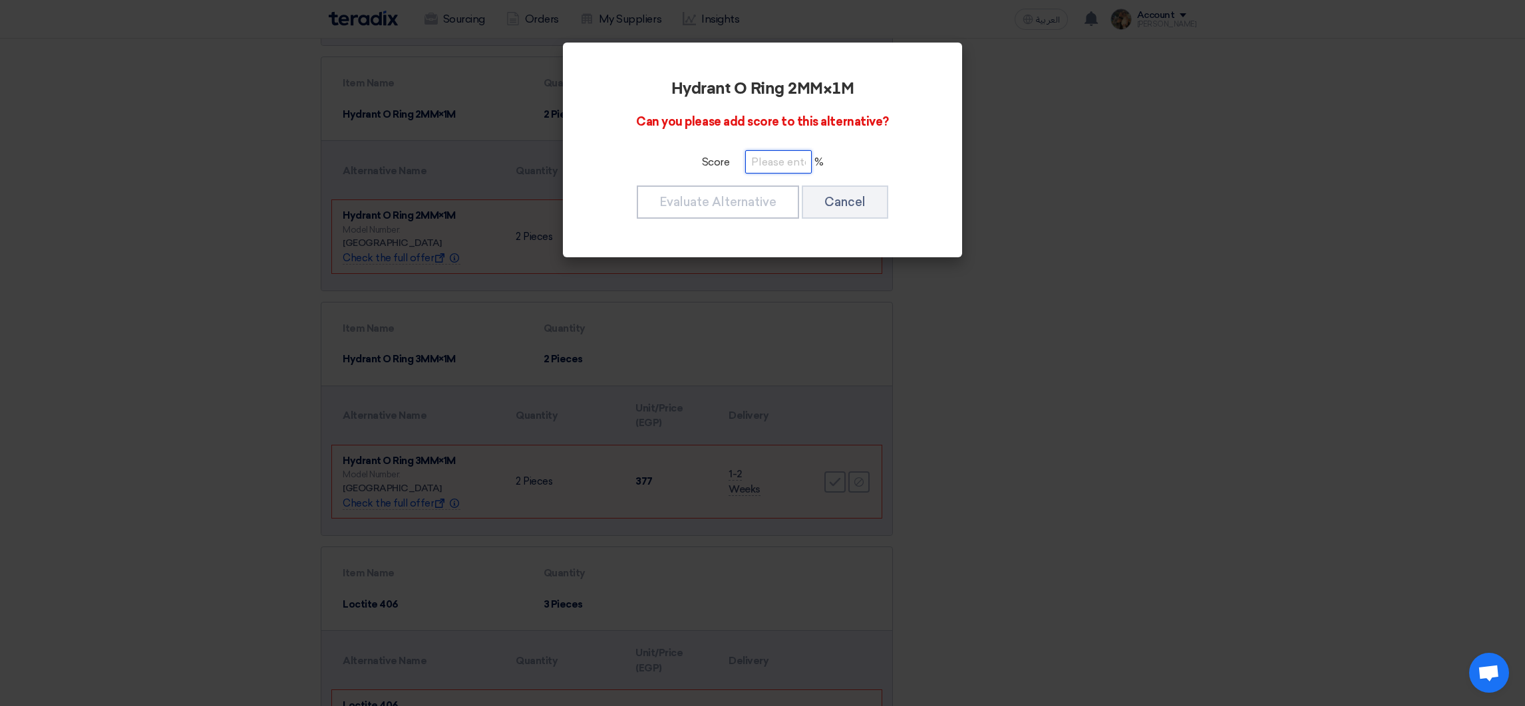
click at [772, 161] on input "number" at bounding box center [778, 161] width 67 height 23
paste input "100"
type input "100"
click at [757, 197] on button "Evaluate Alternative" at bounding box center [718, 202] width 162 height 33
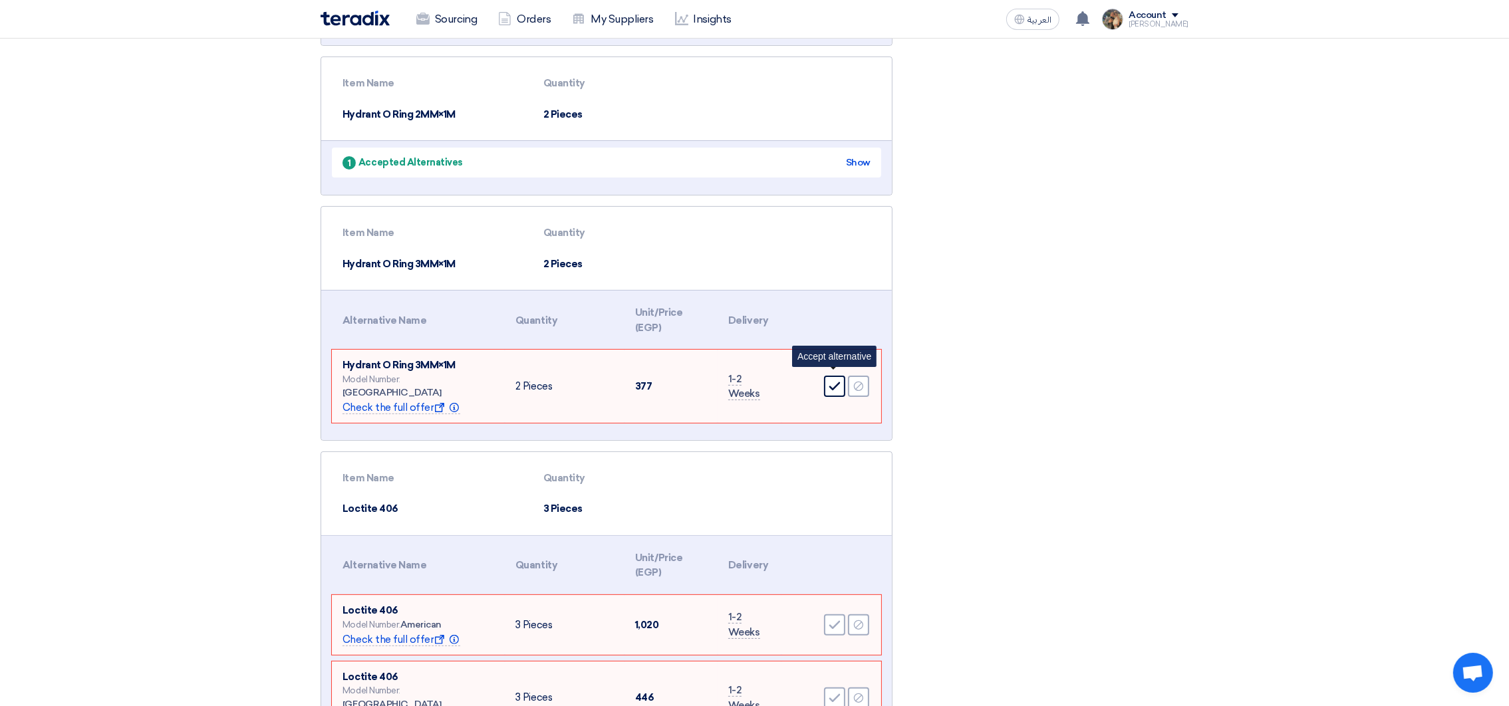
click at [836, 384] on div "Accept" at bounding box center [834, 386] width 21 height 21
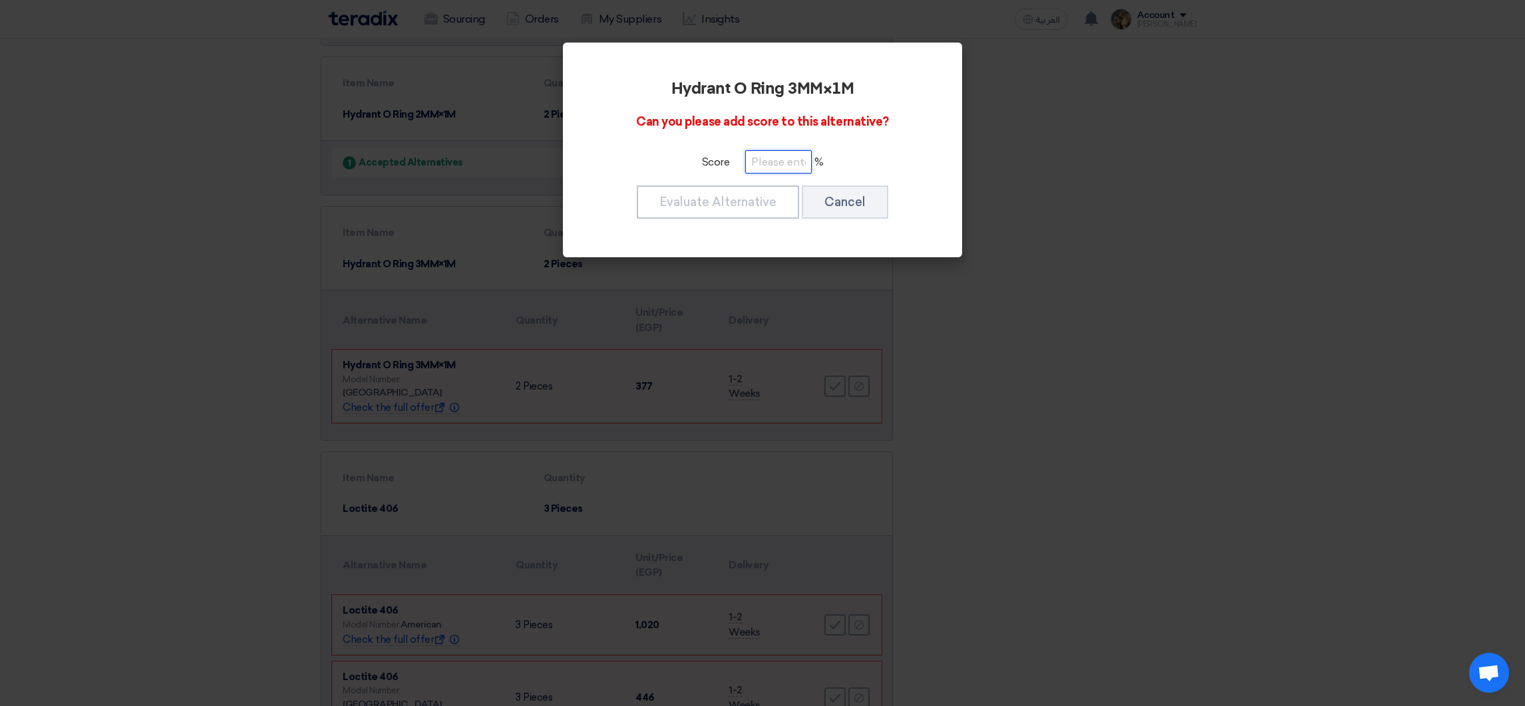
click at [782, 164] on input "number" at bounding box center [778, 161] width 67 height 23
paste input "100"
type input "100"
click at [764, 193] on button "Evaluate Alternative" at bounding box center [718, 202] width 162 height 33
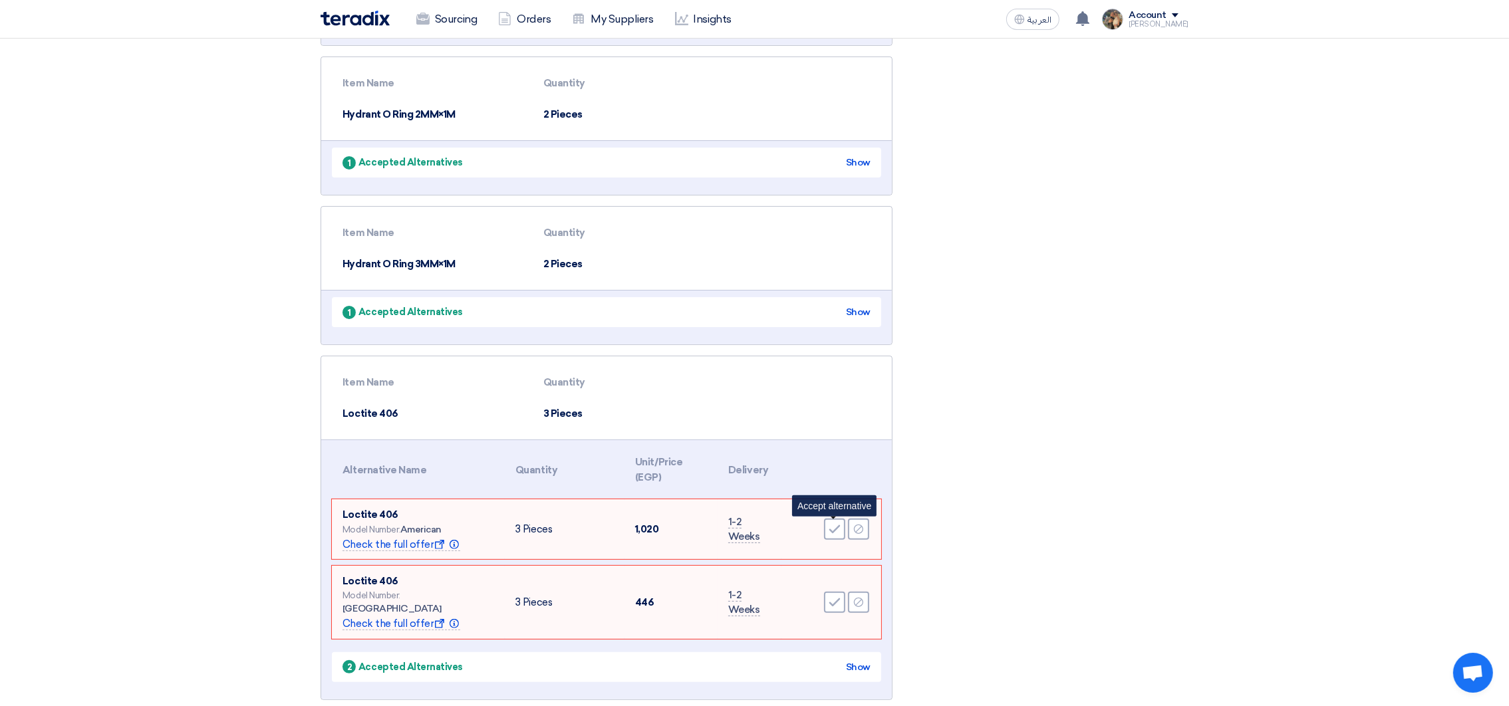
click at [833, 528] on icon "Accept" at bounding box center [835, 529] width 12 height 12
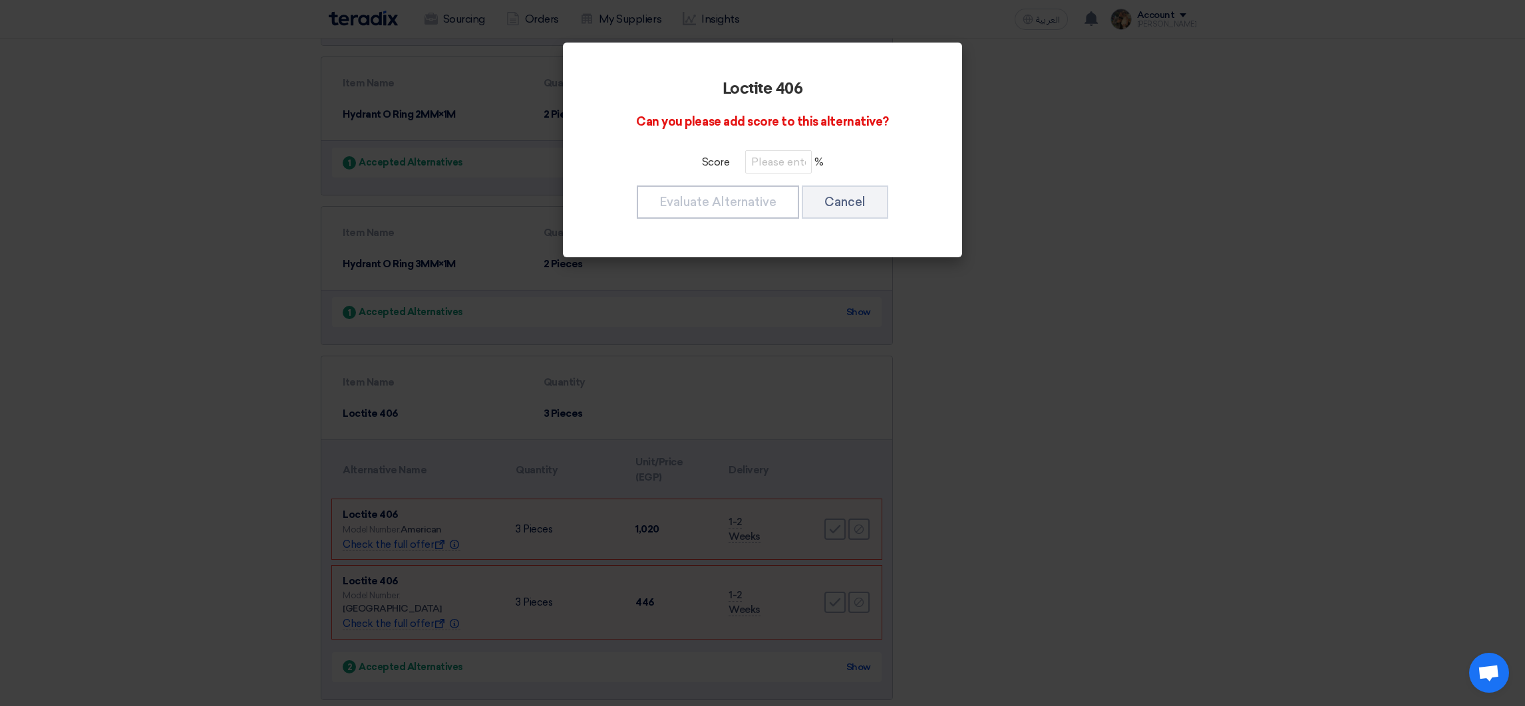
click at [761, 175] on div "Loctite 406 Can you please add score to this alternative? Score % Evaluate Alte…" at bounding box center [762, 150] width 367 height 183
click at [762, 166] on input "number" at bounding box center [778, 161] width 67 height 23
paste input "100"
type input "100"
click at [751, 198] on button "Evaluate Alternative" at bounding box center [718, 202] width 162 height 33
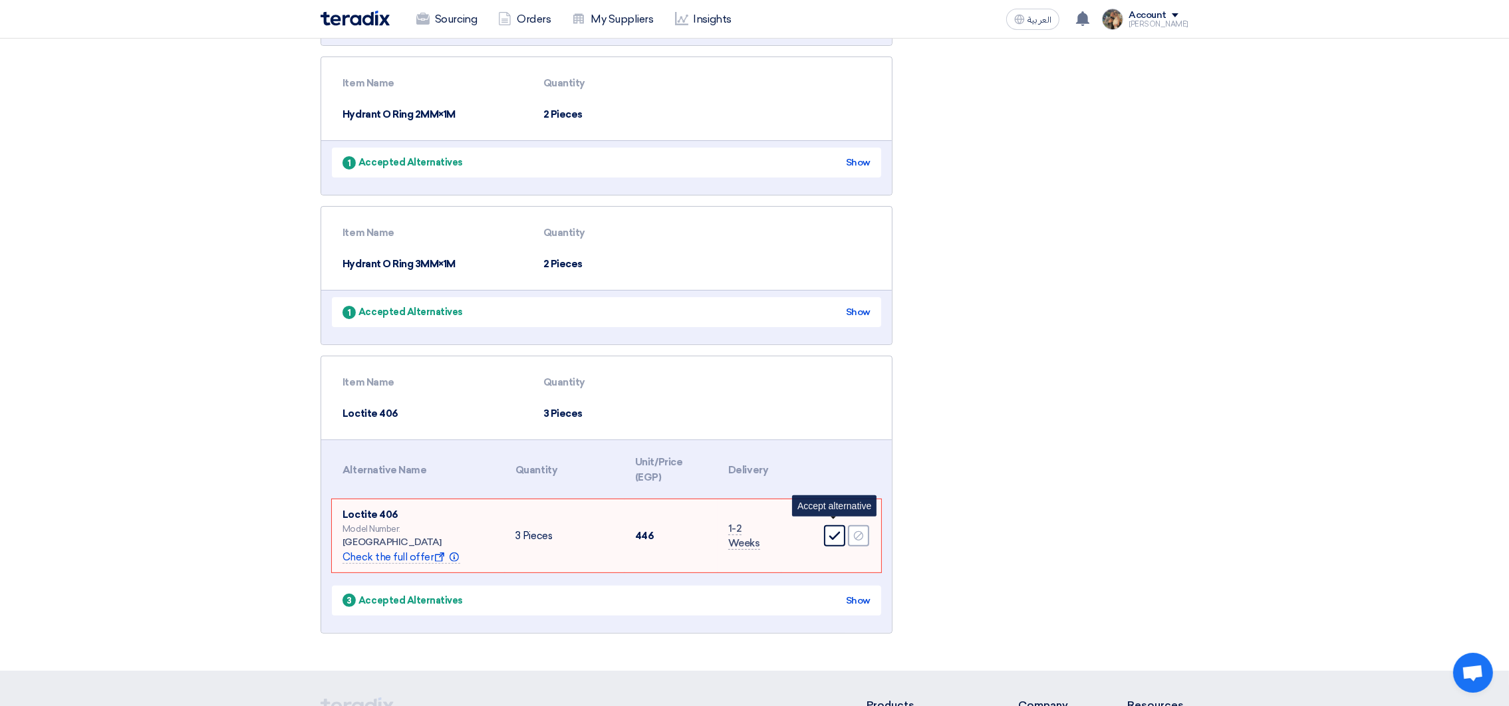
click at [832, 530] on icon "Accept" at bounding box center [835, 536] width 12 height 12
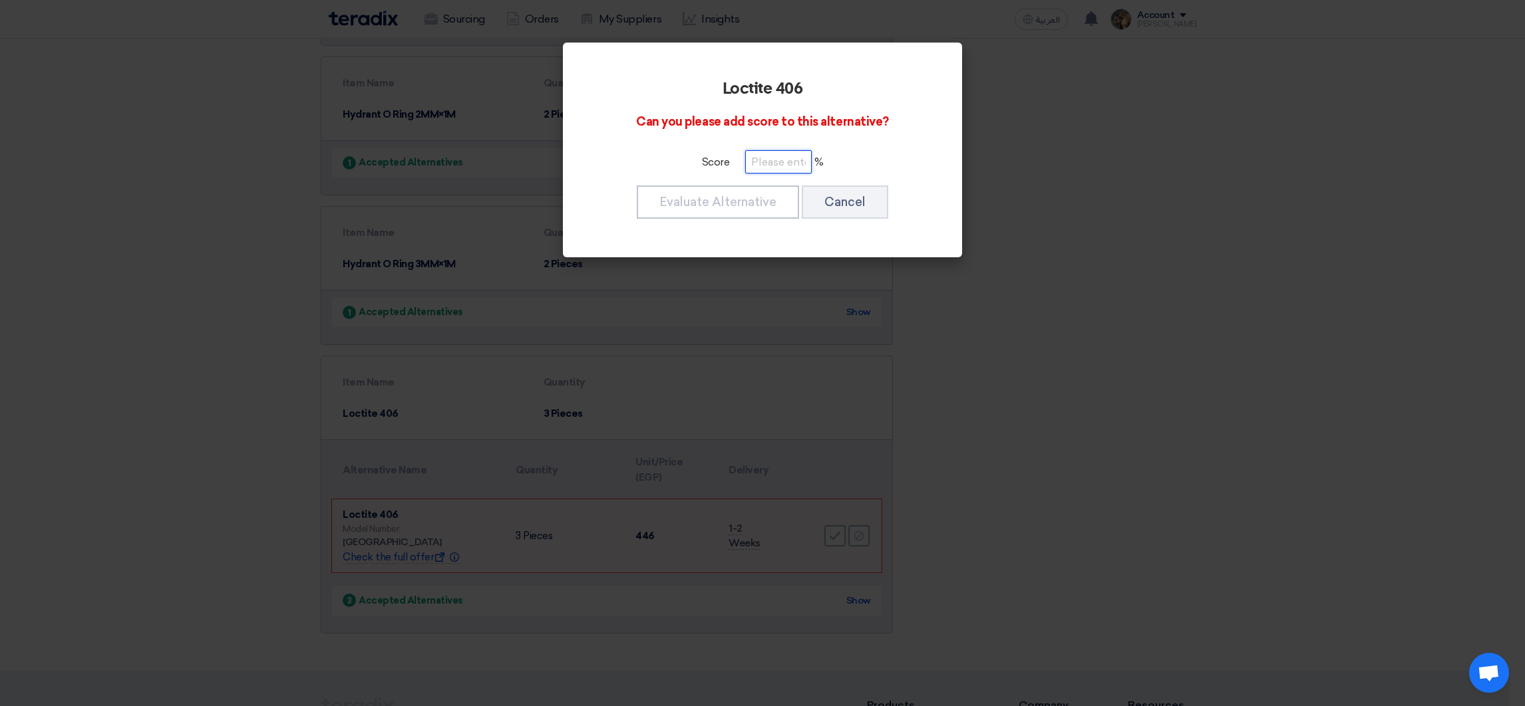
click at [781, 167] on input "number" at bounding box center [778, 161] width 67 height 23
paste input "100"
type input "100"
click at [761, 206] on button "Evaluate Alternative" at bounding box center [718, 202] width 162 height 33
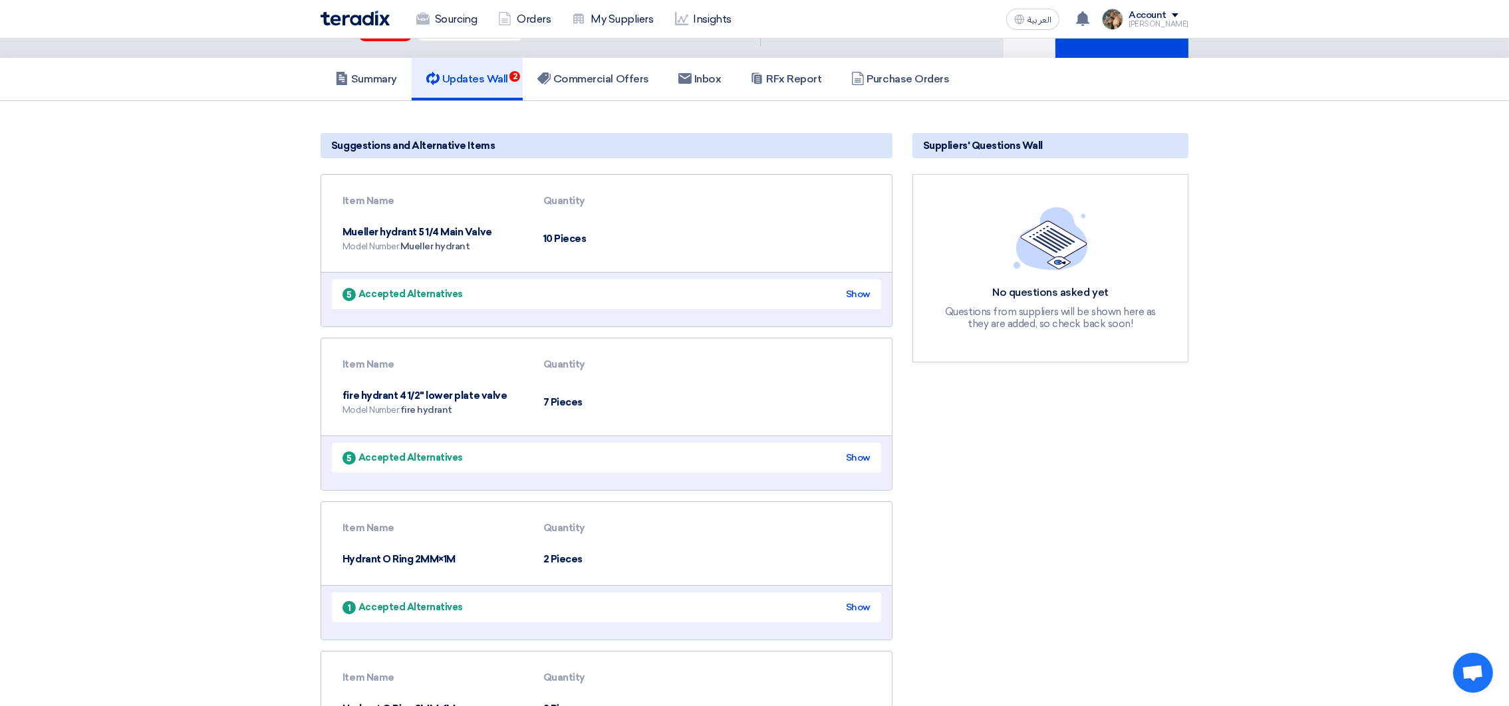
scroll to position [0, 0]
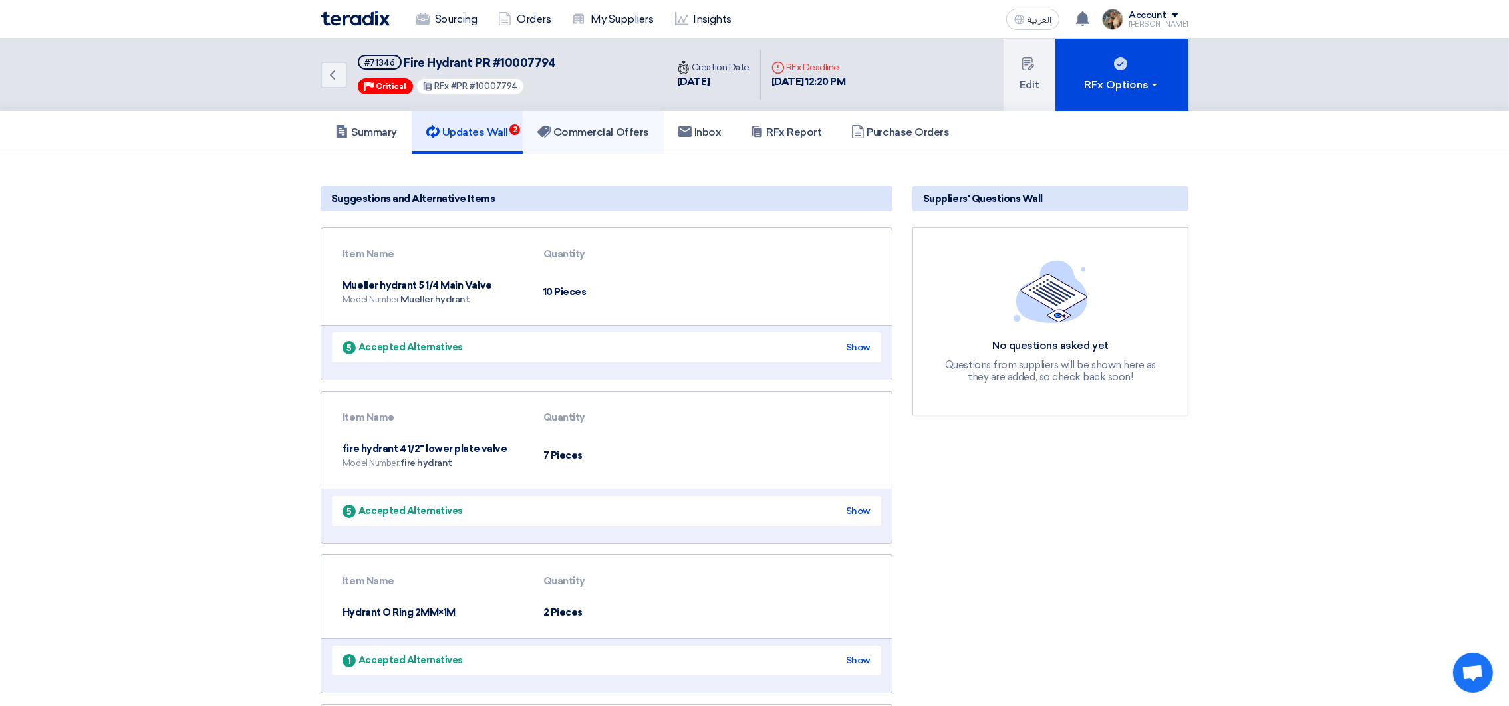
click at [562, 128] on h5 "Commercial Offers" at bounding box center [593, 132] width 112 height 13
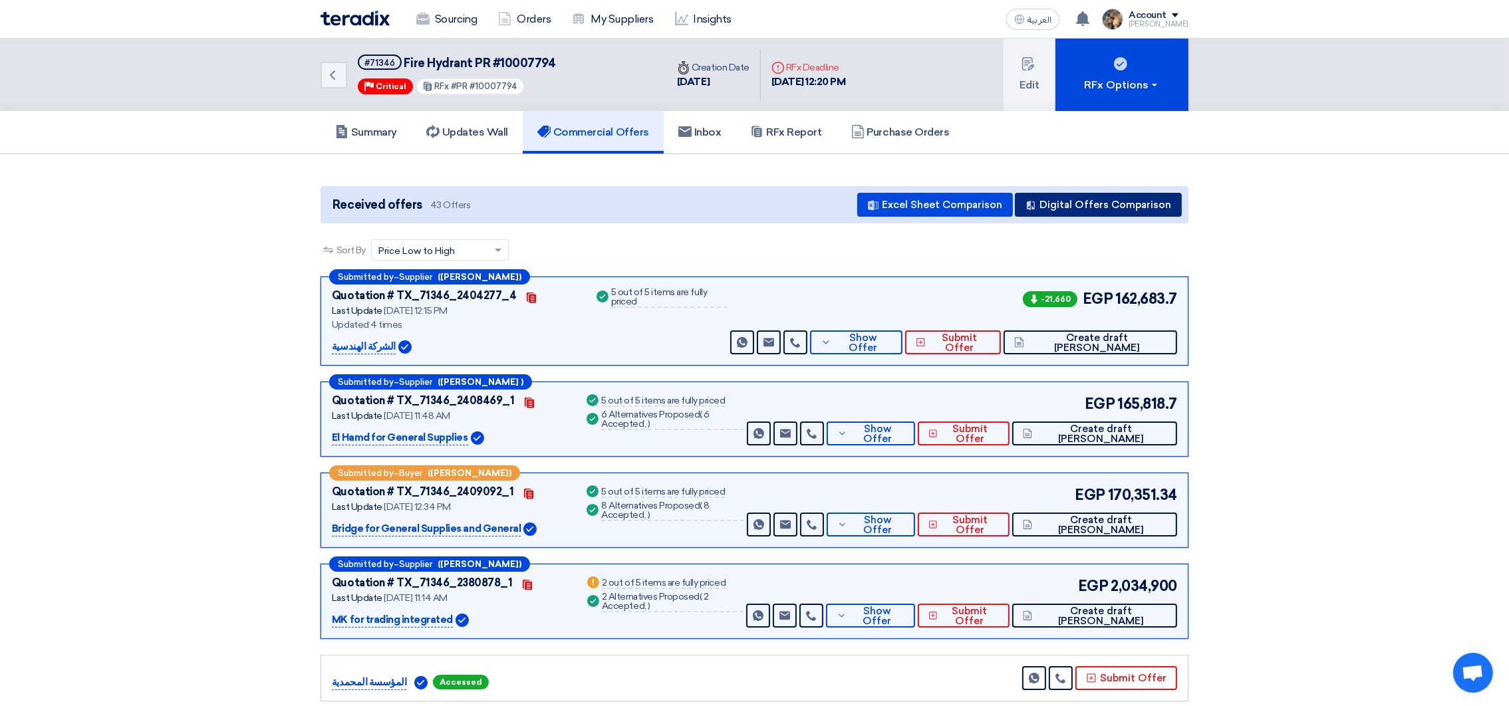
click at [1092, 196] on button "Digital Offers Comparison" at bounding box center [1098, 205] width 167 height 24
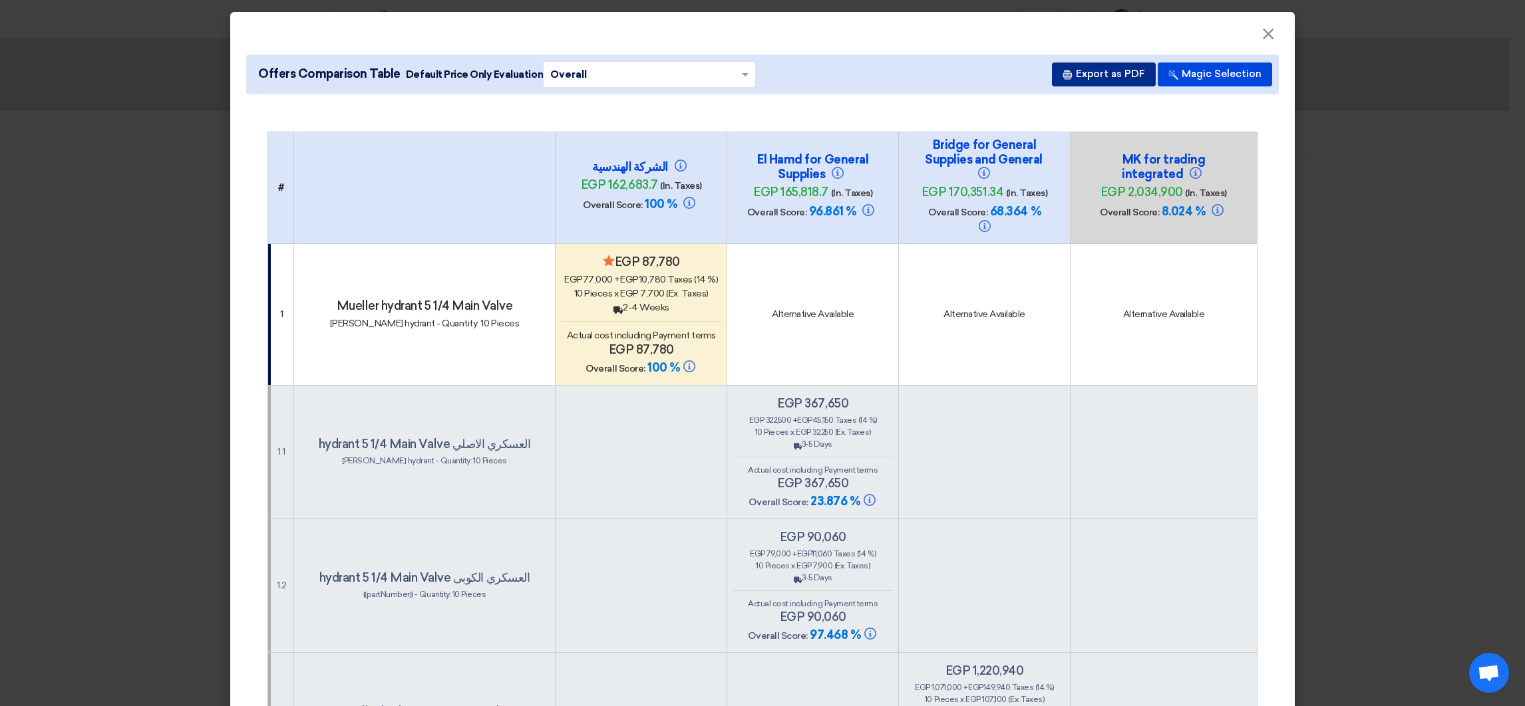
click at [1080, 69] on button "Export as PDF" at bounding box center [1104, 75] width 104 height 24
click at [1267, 31] on span "×" at bounding box center [1267, 37] width 13 height 27
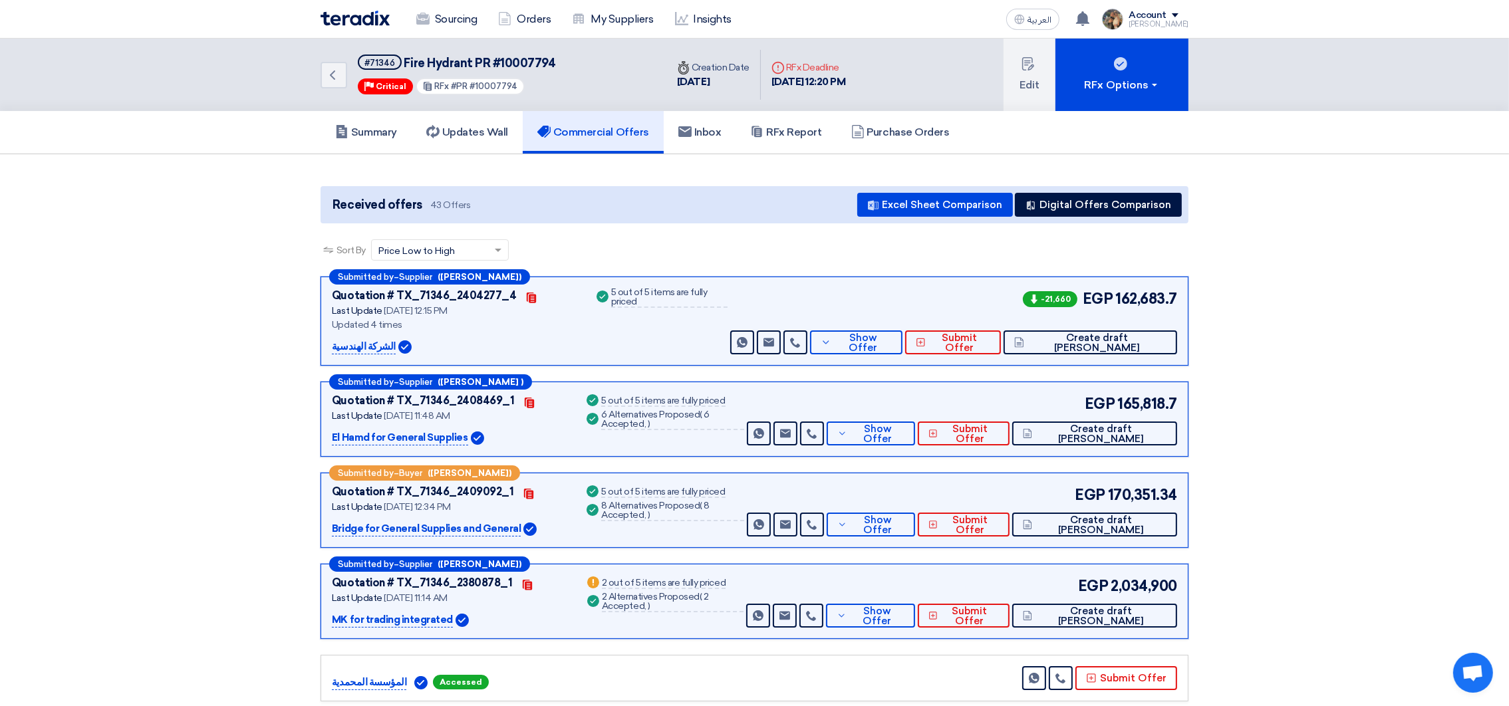
drag, startPoint x: 414, startPoint y: 61, endPoint x: 457, endPoint y: 59, distance: 43.3
click at [414, 61] on span "Fire Hydrant PR #10007794" at bounding box center [480, 63] width 152 height 15
drag, startPoint x: 457, startPoint y: 59, endPoint x: 529, endPoint y: 57, distance: 71.9
click at [529, 57] on span "Fire Hydrant PR #10007794" at bounding box center [480, 63] width 152 height 15
click at [796, 135] on h5 "RFx Report" at bounding box center [785, 132] width 71 height 13
